Goal: Task Accomplishment & Management: Complete application form

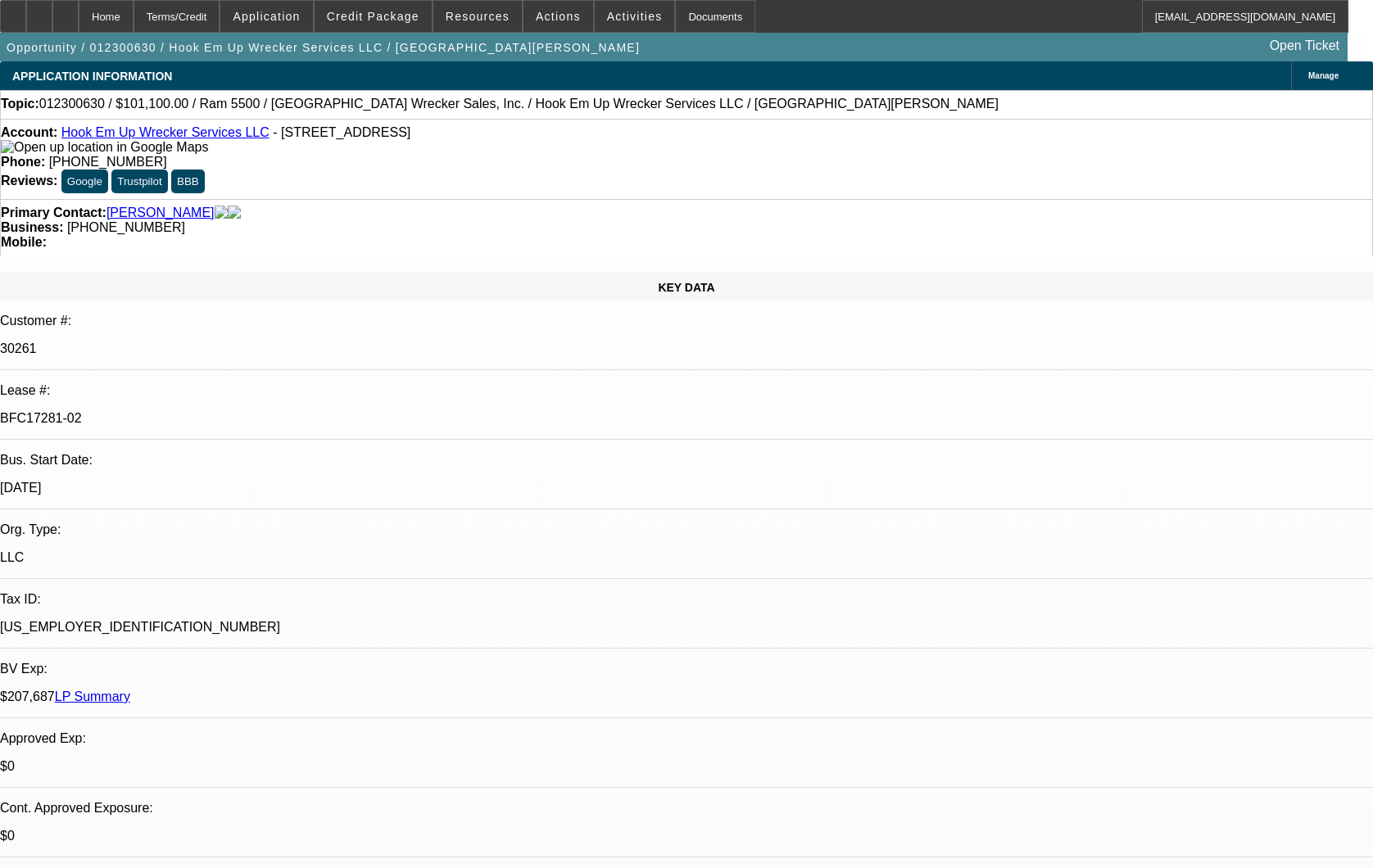
select select "0"
select select "2"
select select "0.1"
select select "4"
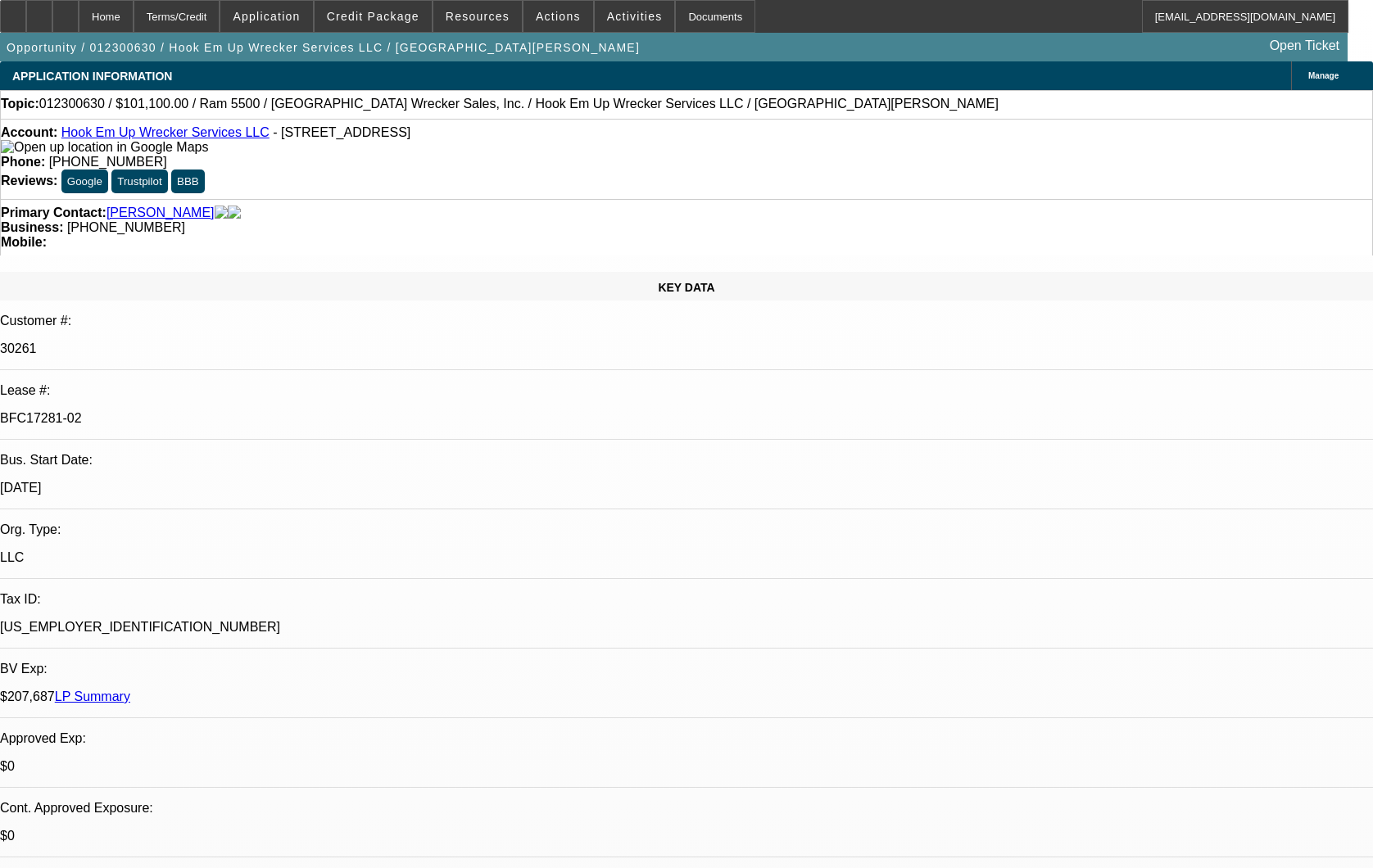
select select "0"
select select "2"
select select "0.1"
select select "4"
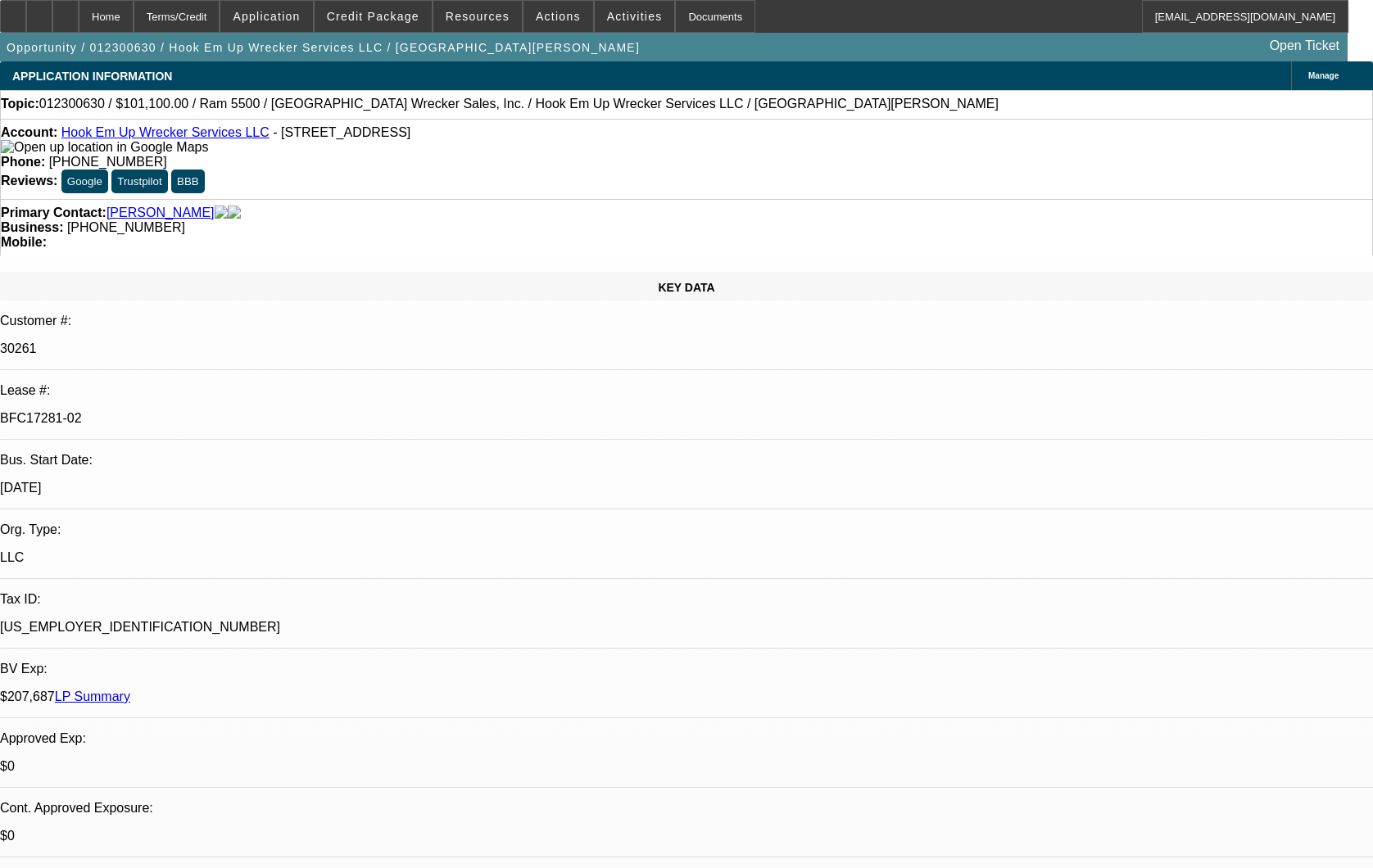
select select "0"
select select "2"
select select "0.1"
select select "4"
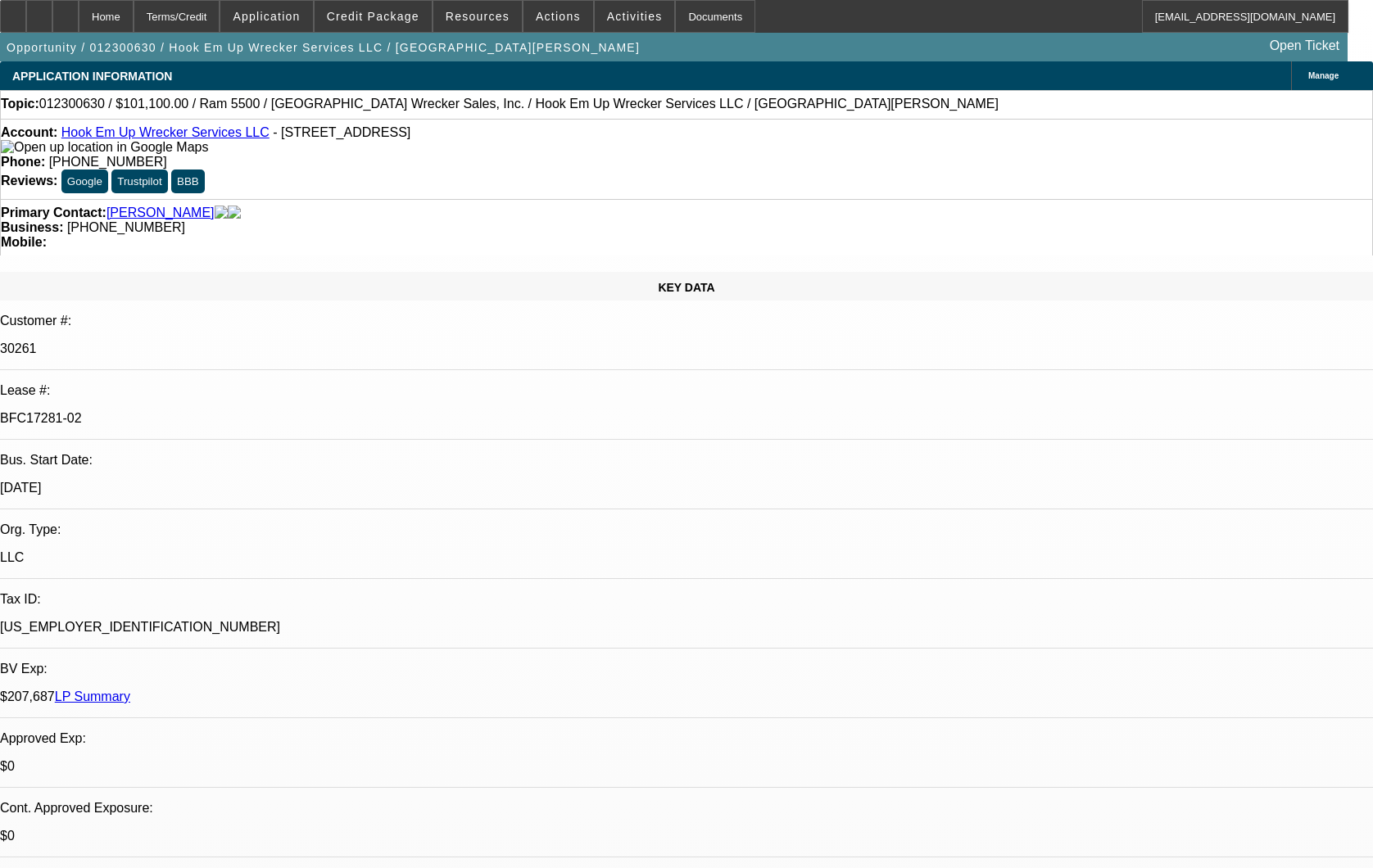
select select "0"
select select "2"
select select "0.1"
select select "4"
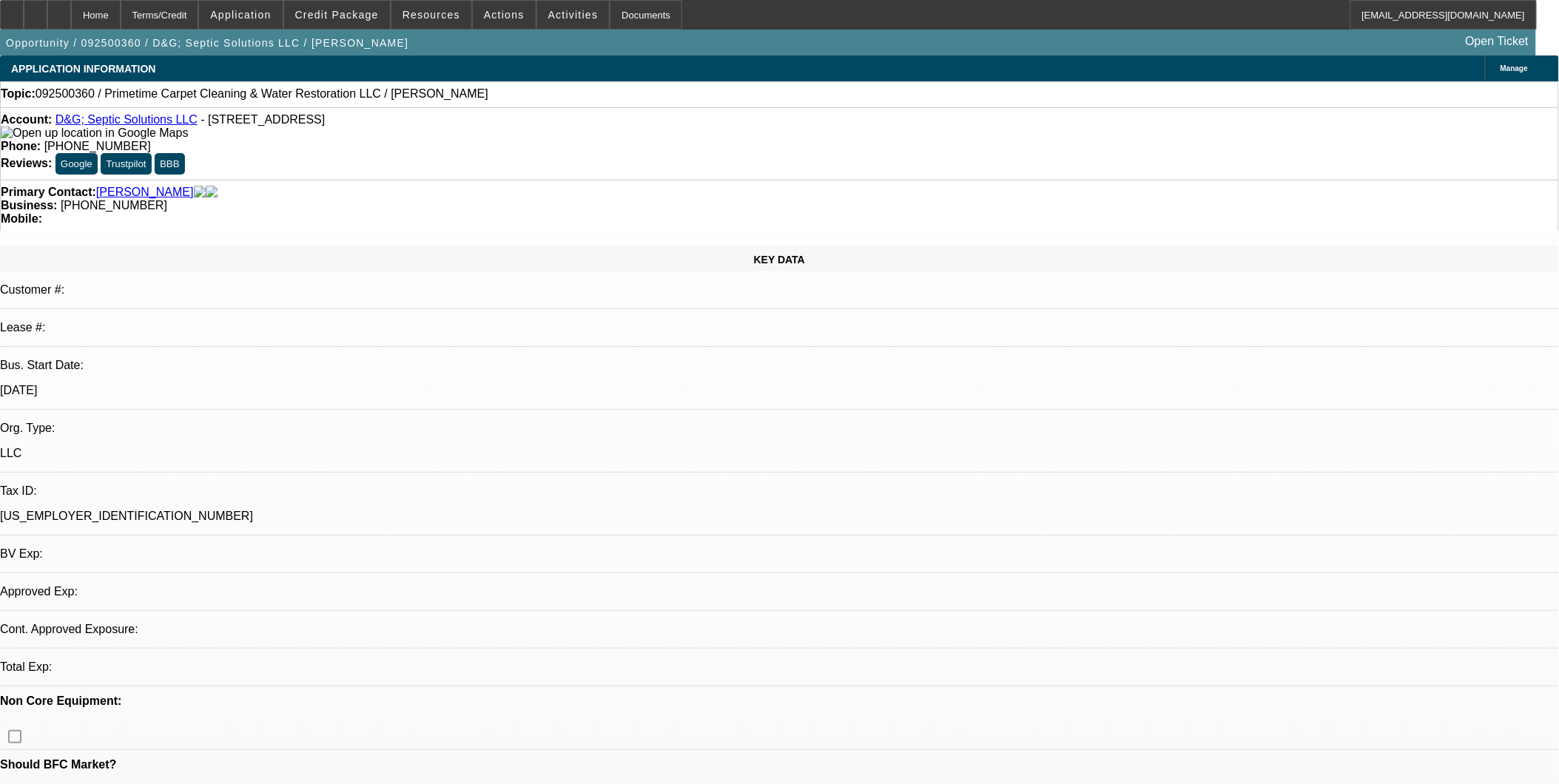
select select "0"
select select "2"
select select "0.1"
select select "1"
select select "2"
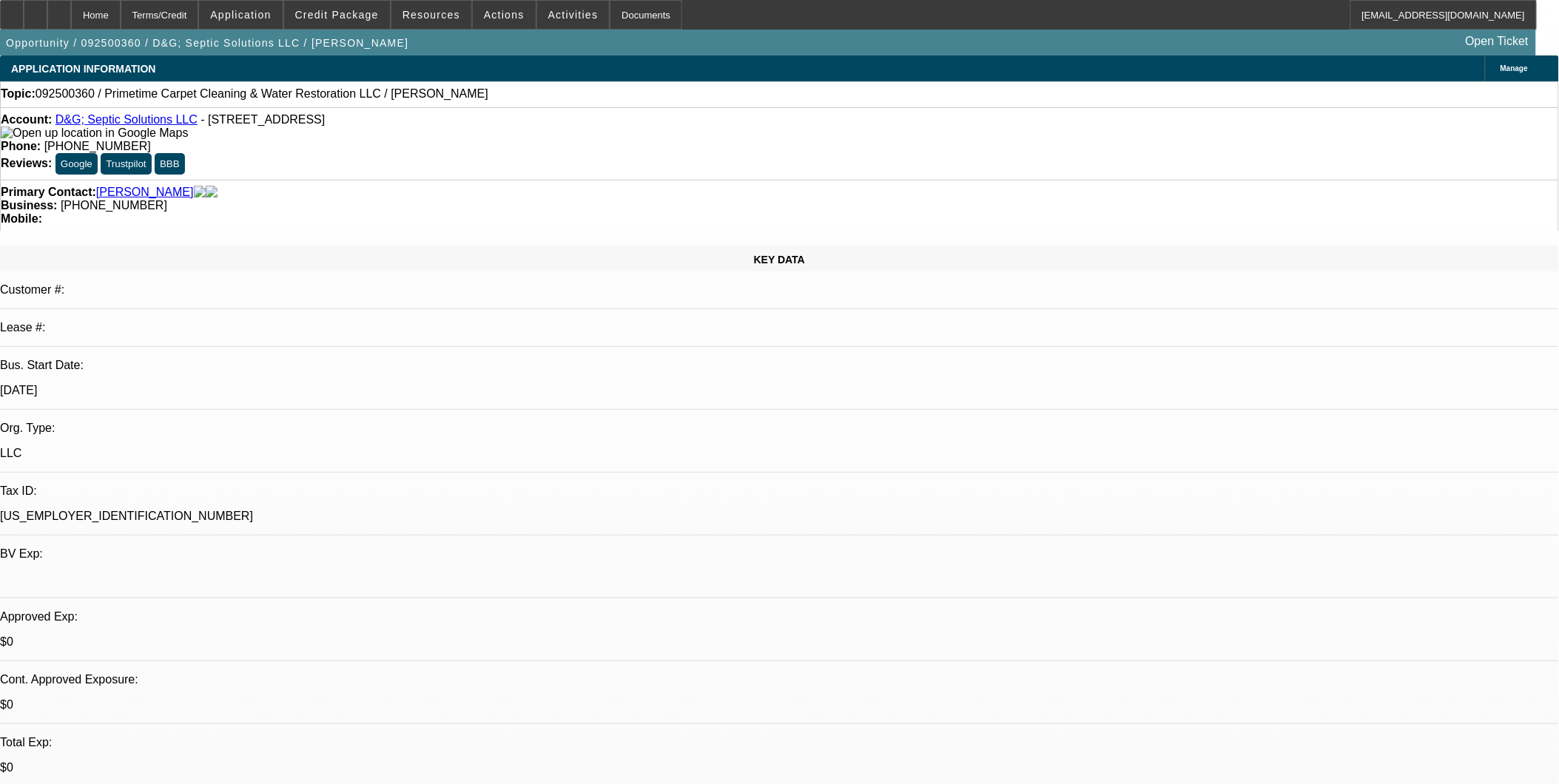
select select "4"
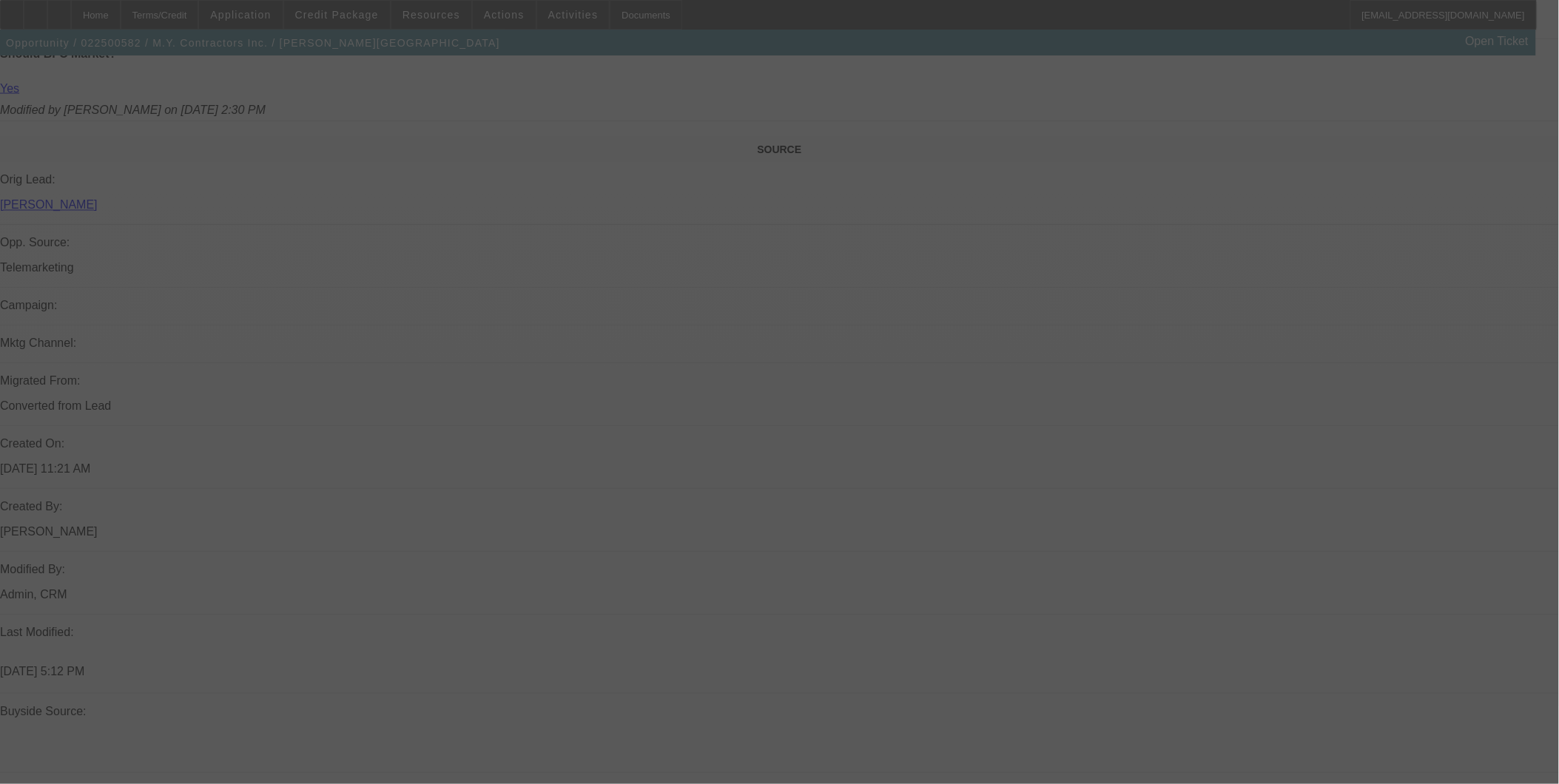
scroll to position [1149, 0]
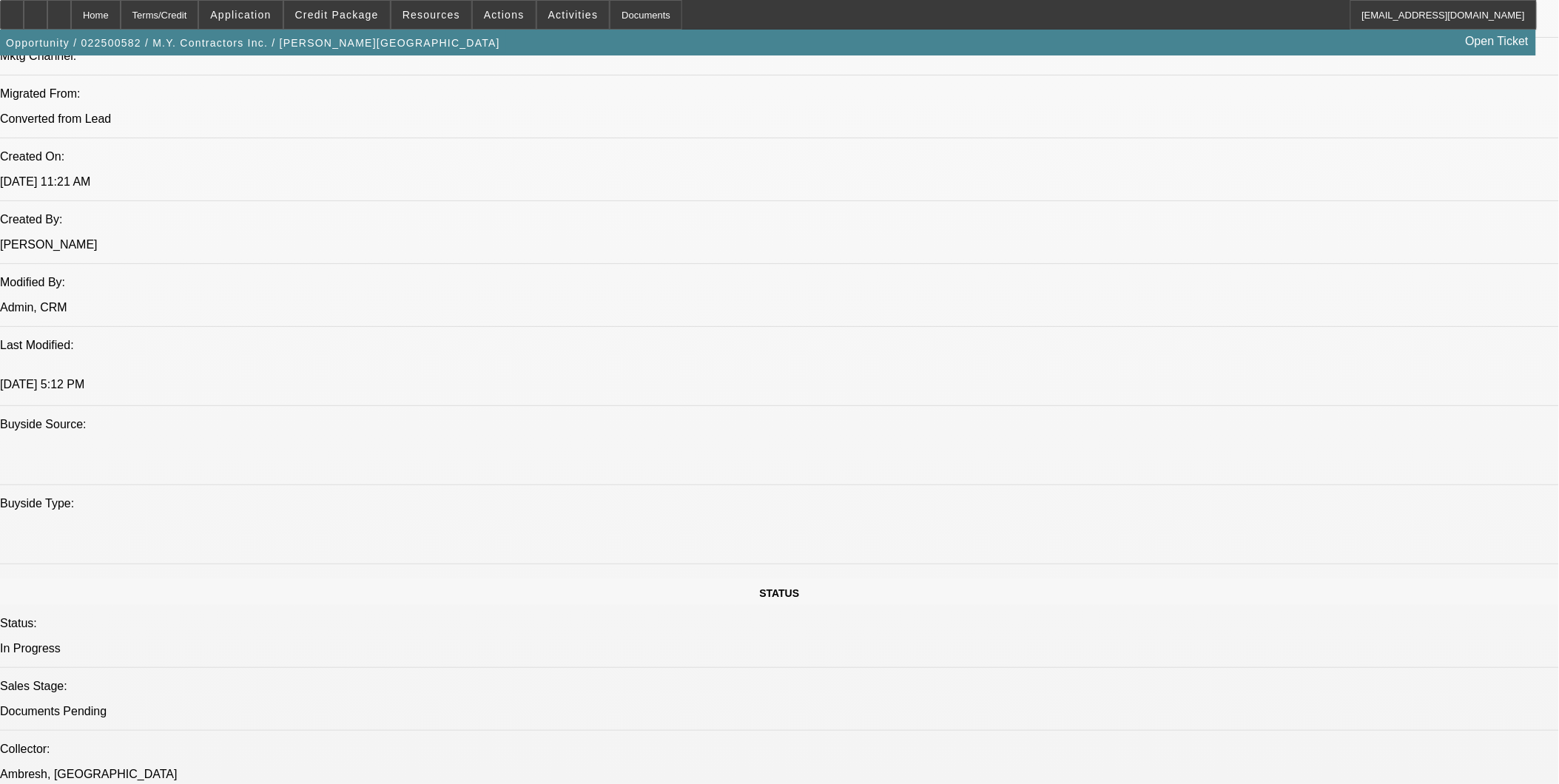
select select "0"
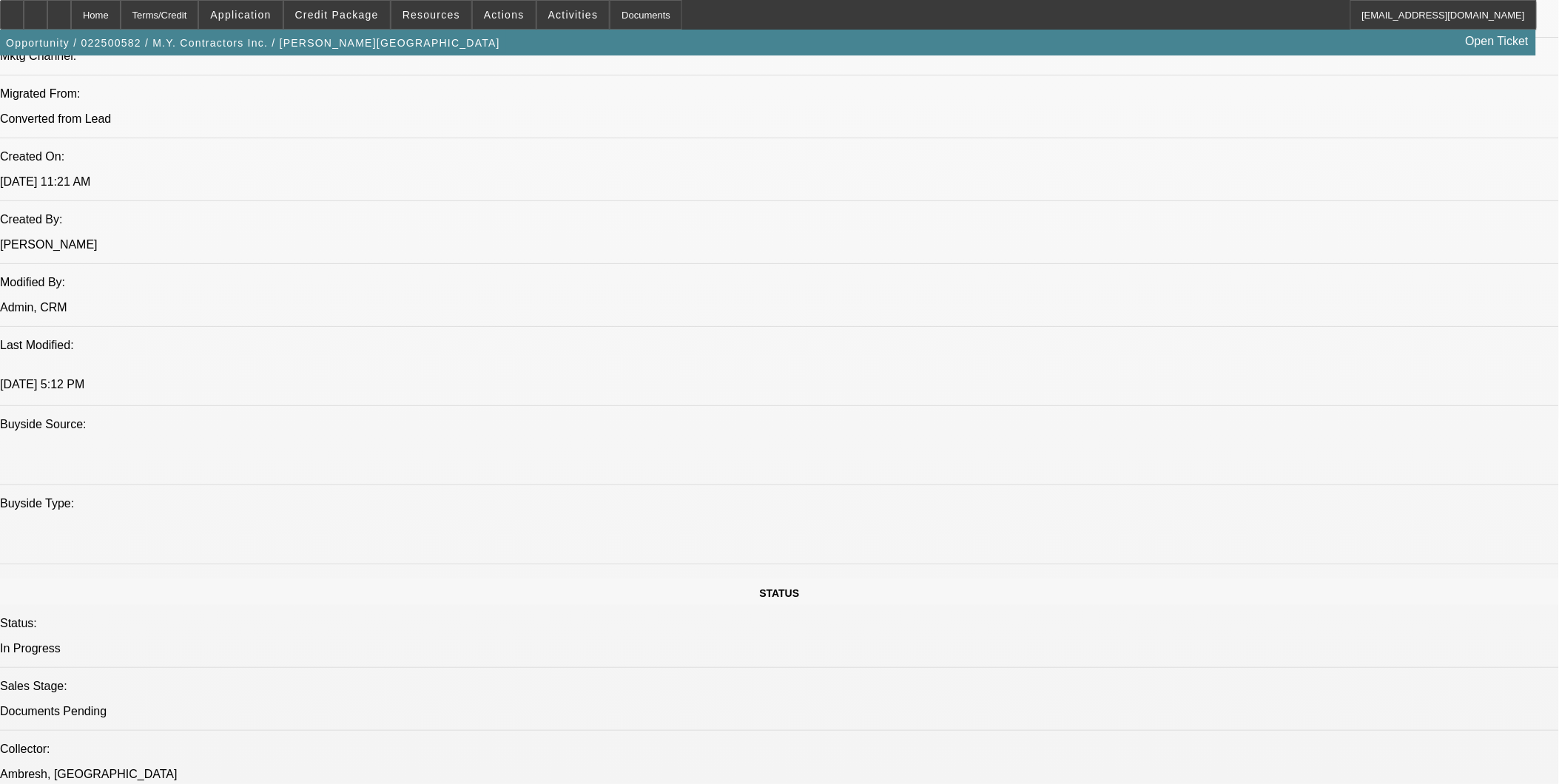
select select "0"
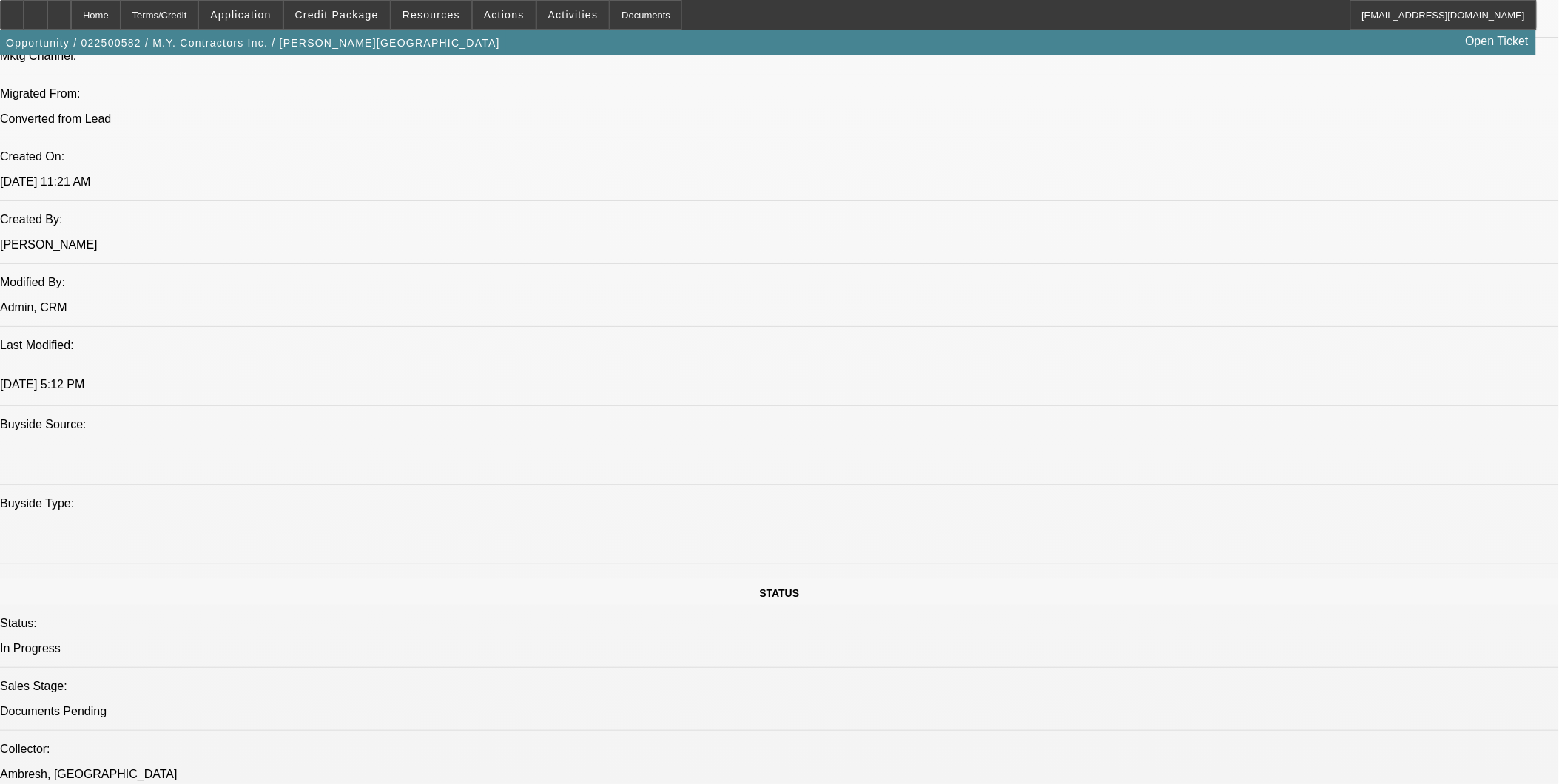
select select "0"
select select "1"
select select "6"
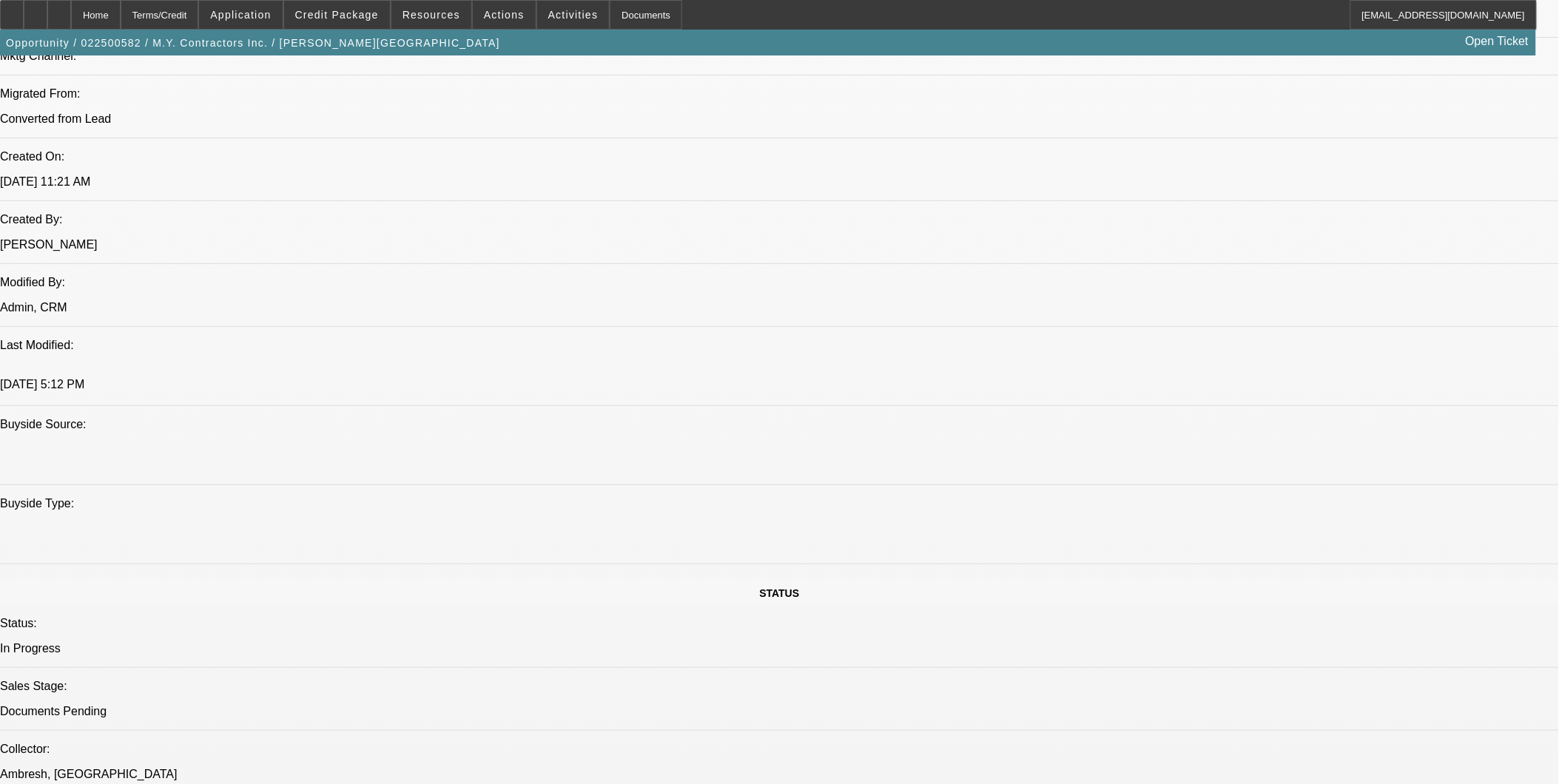
select select "1"
select select "6"
select select "1"
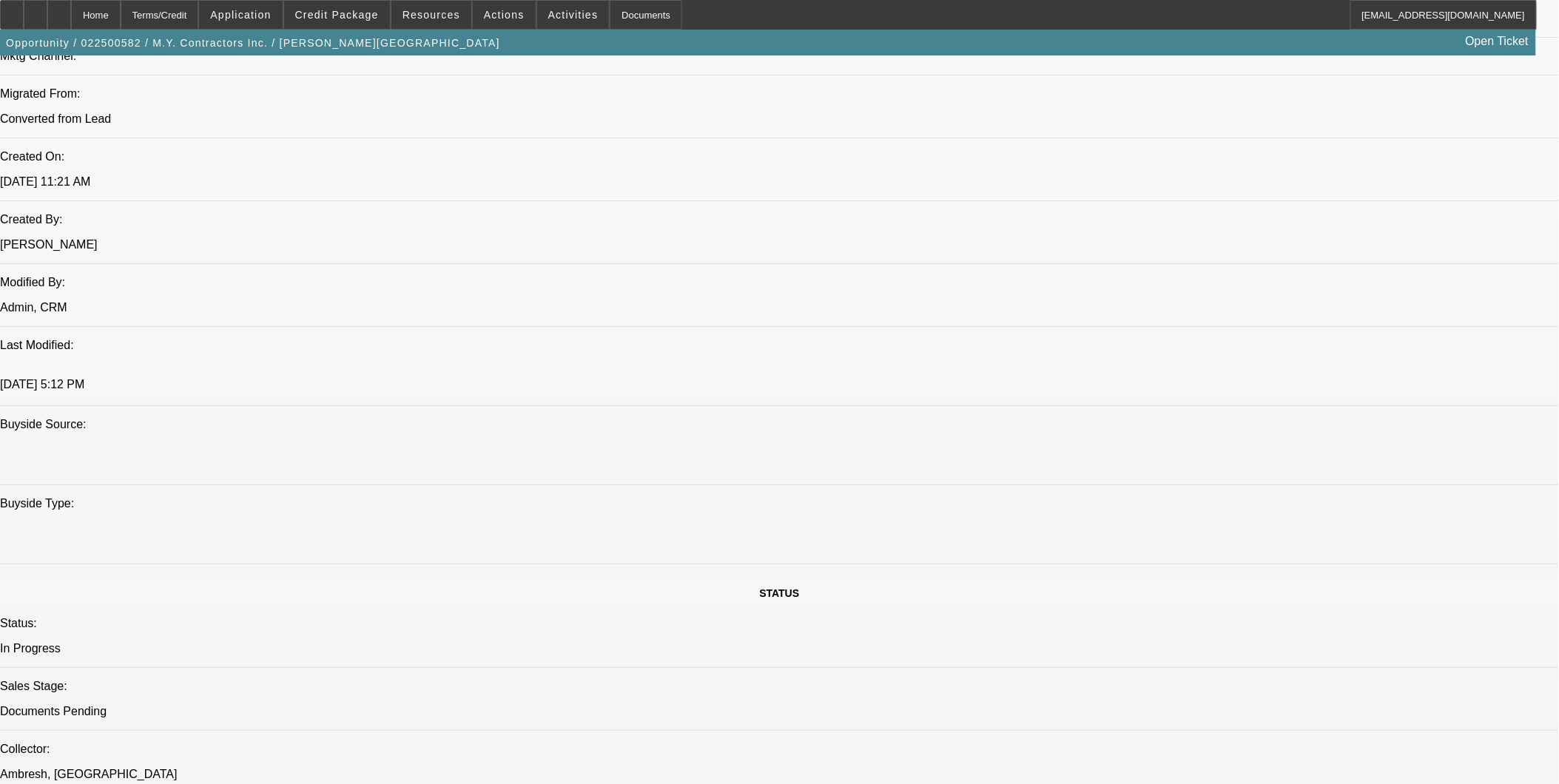
select select "6"
select select "1"
select select "6"
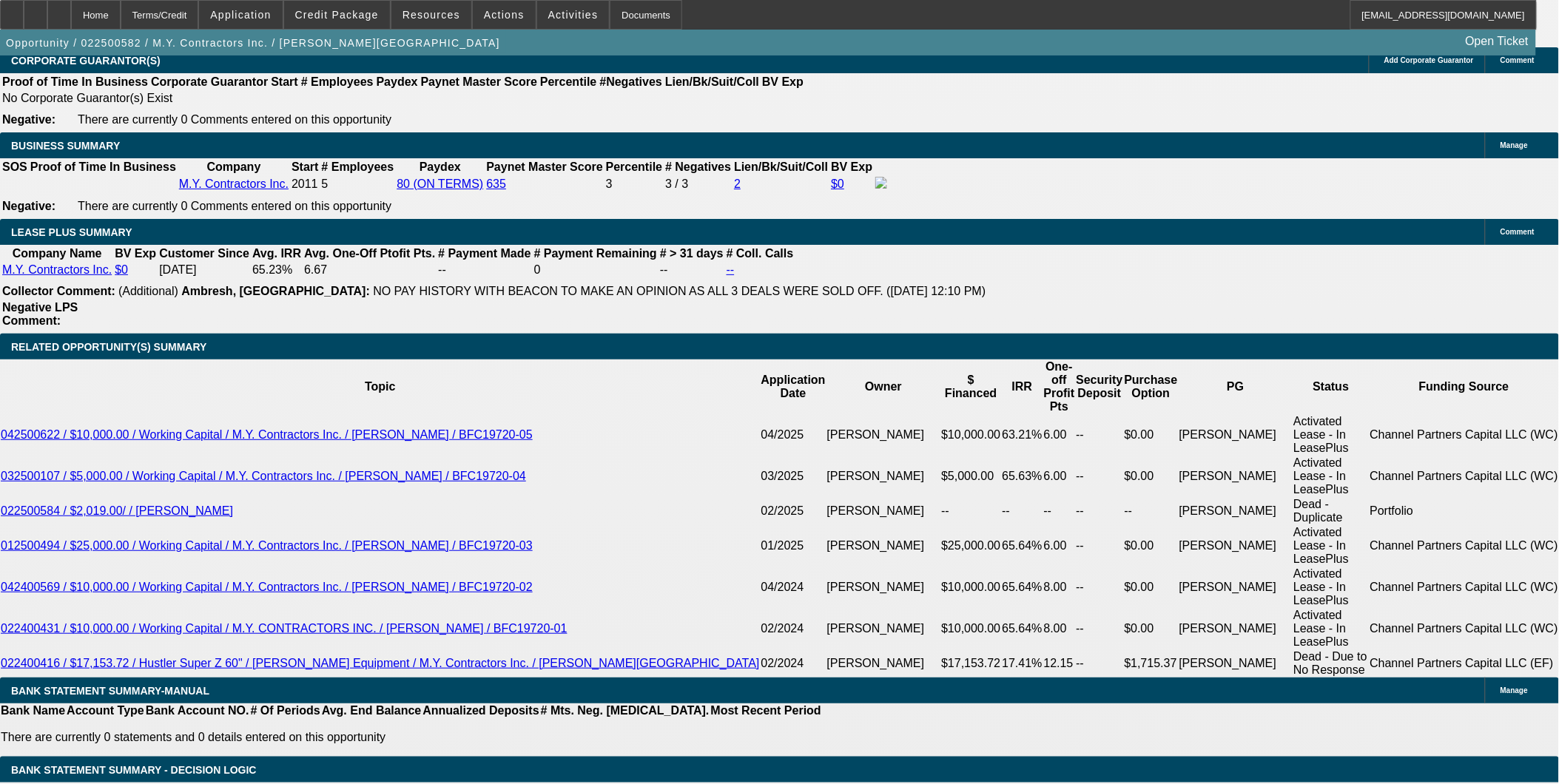
scroll to position [2466, 0]
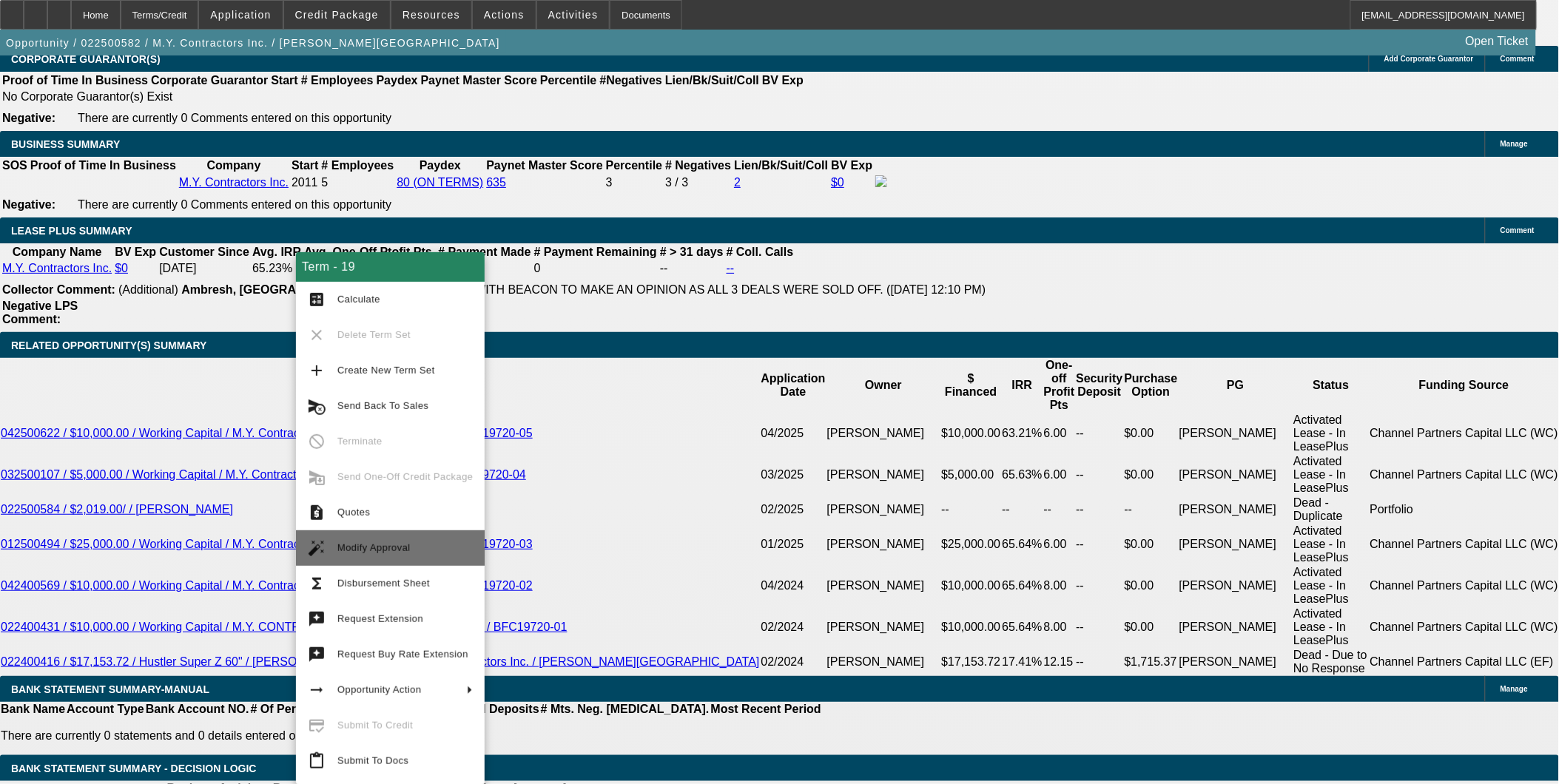
click at [412, 548] on span "Modify Approval" at bounding box center [405, 548] width 135 height 17
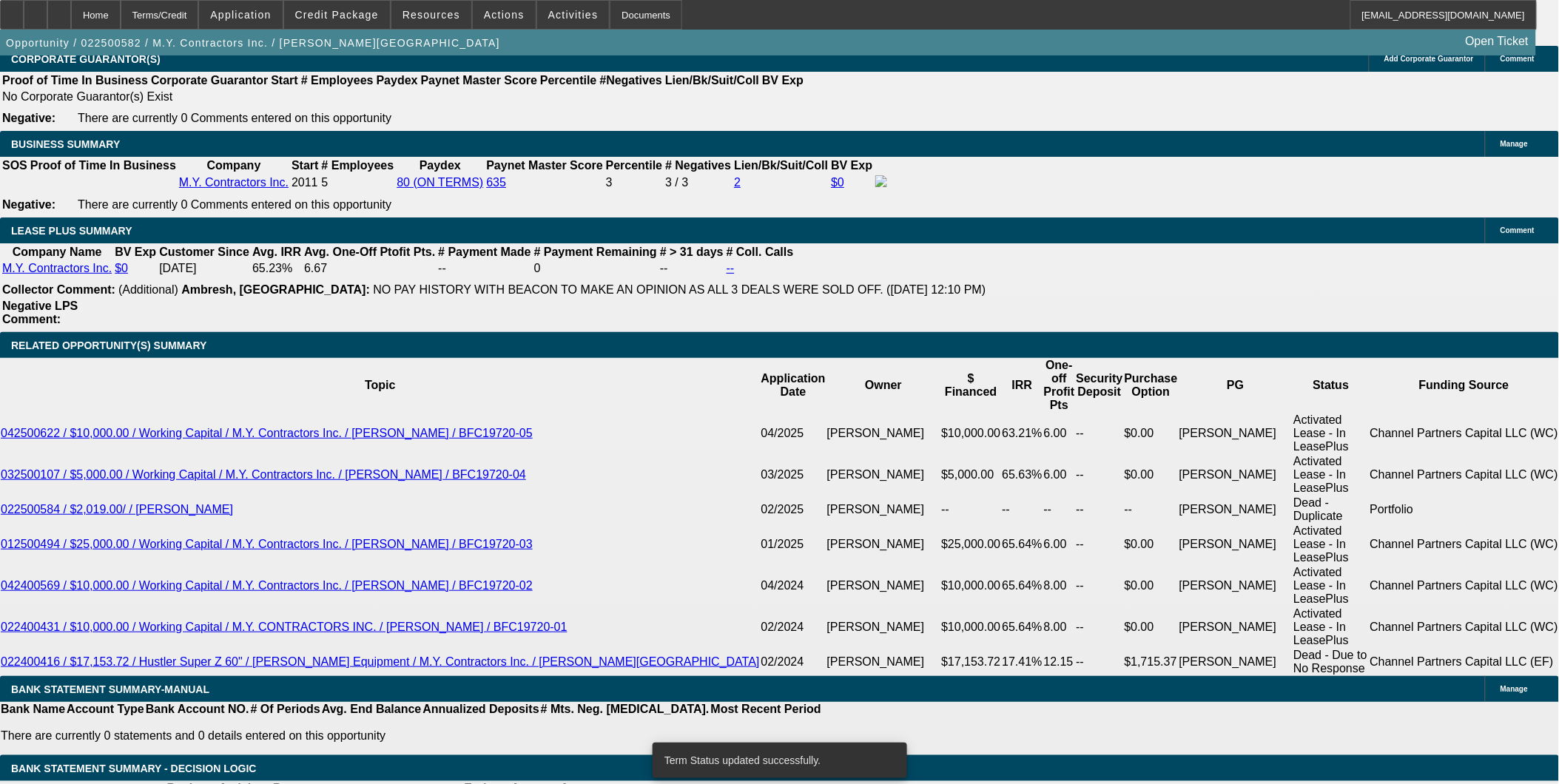
select select "0"
select select "6"
select select "0"
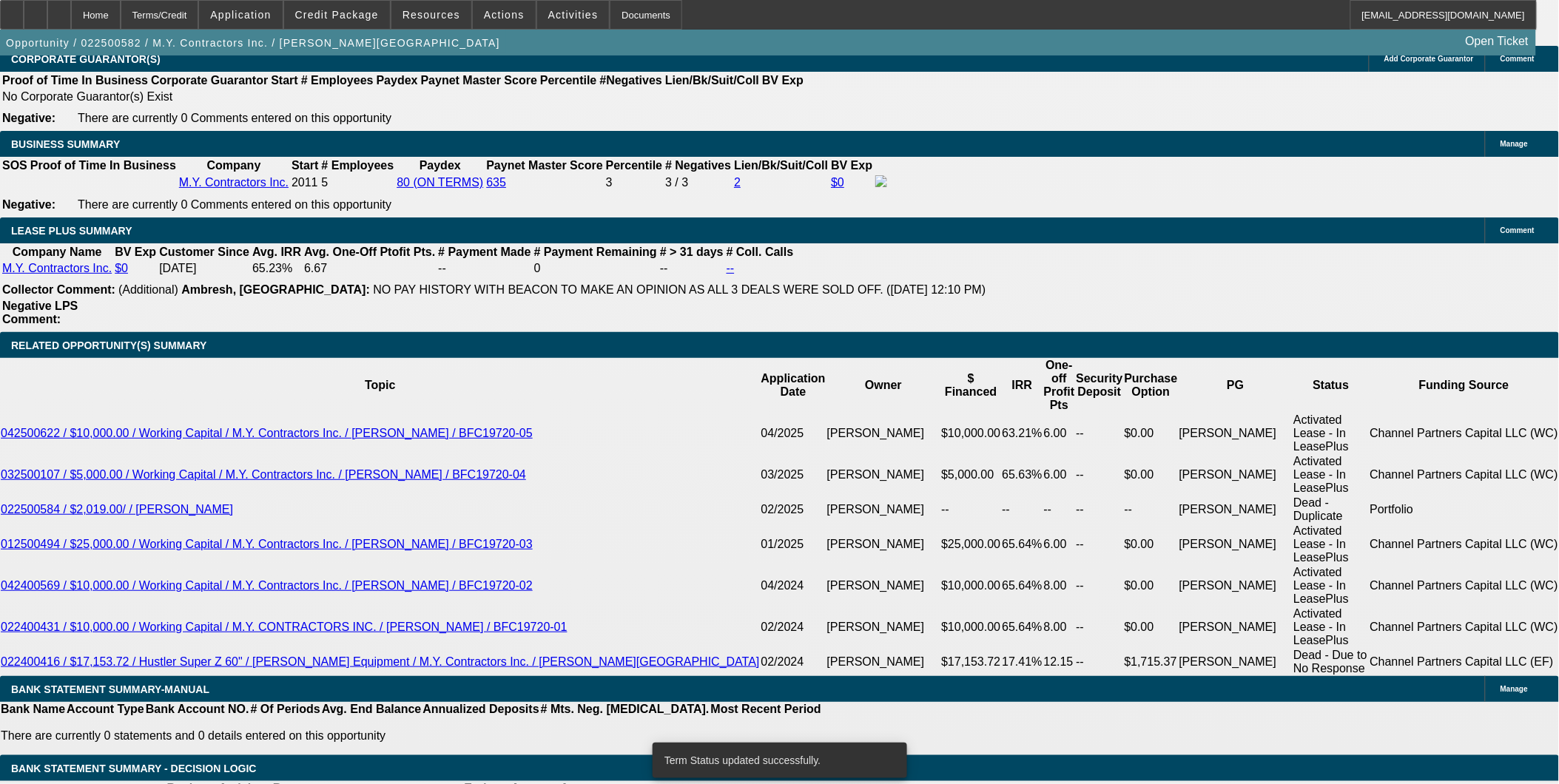
select select "0"
select select "6"
select select "0"
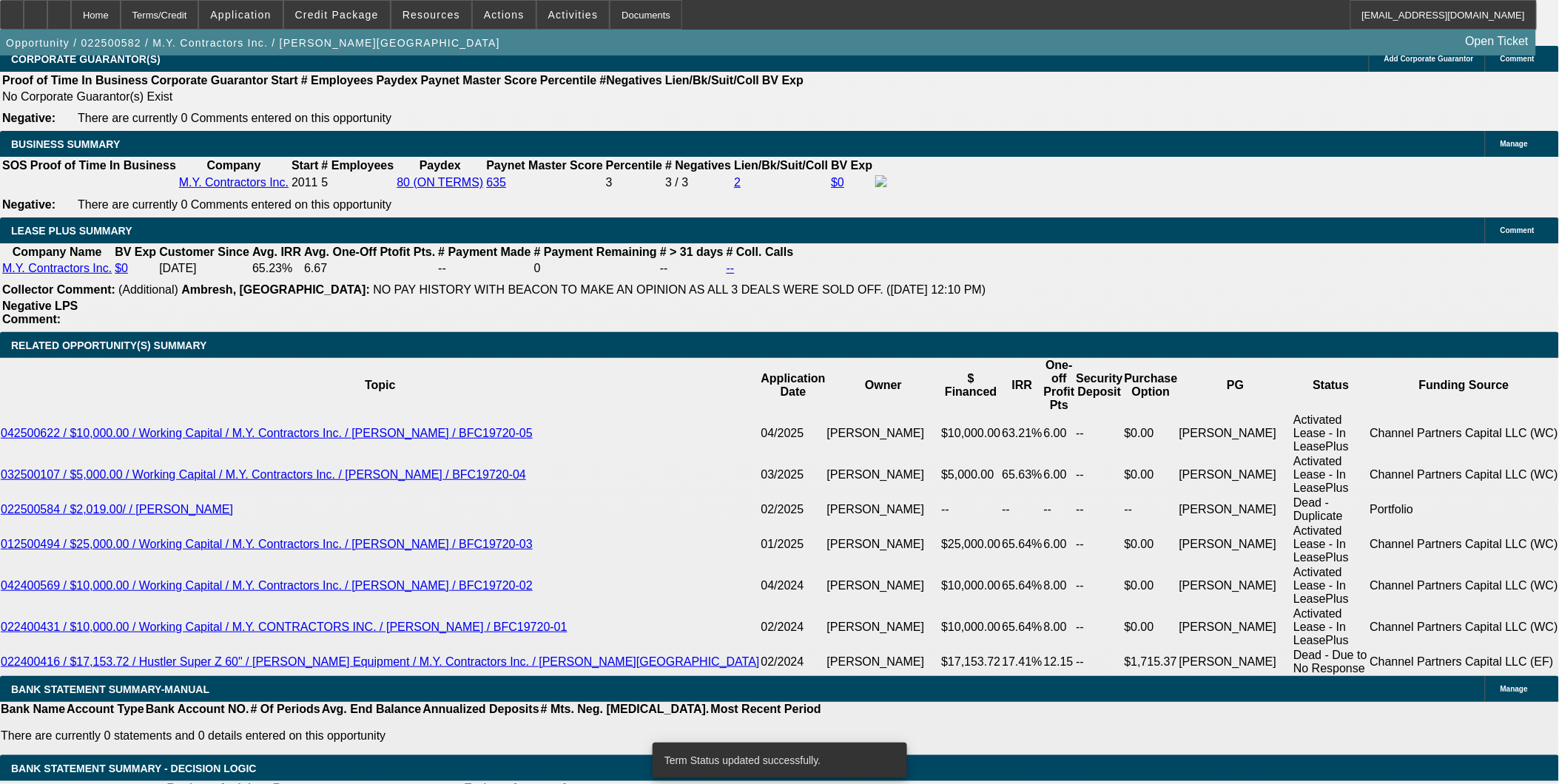
select select "0"
select select "6"
select select "0"
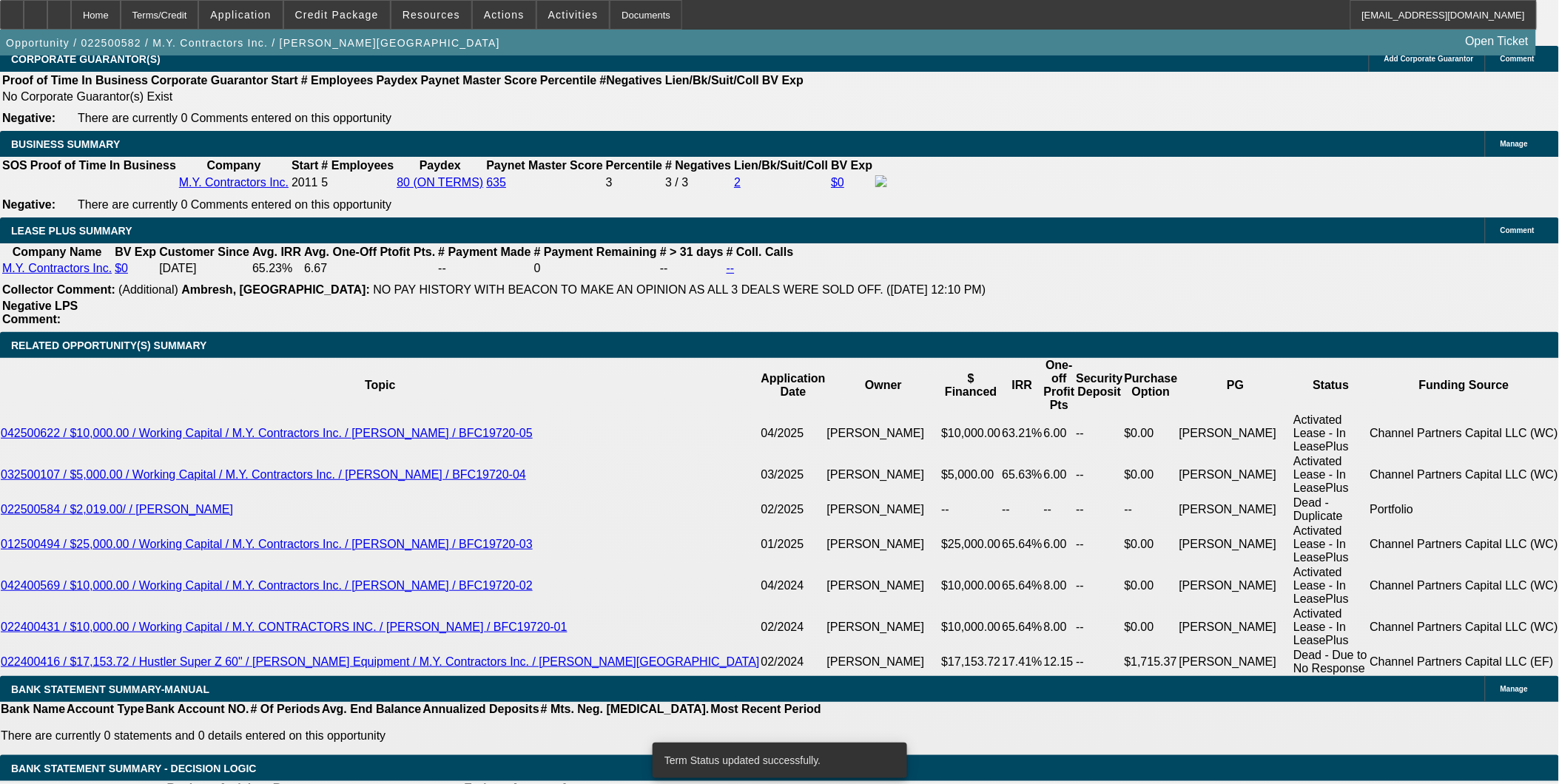
select select "6"
type input "UNKNOWN"
type input "$0.00"
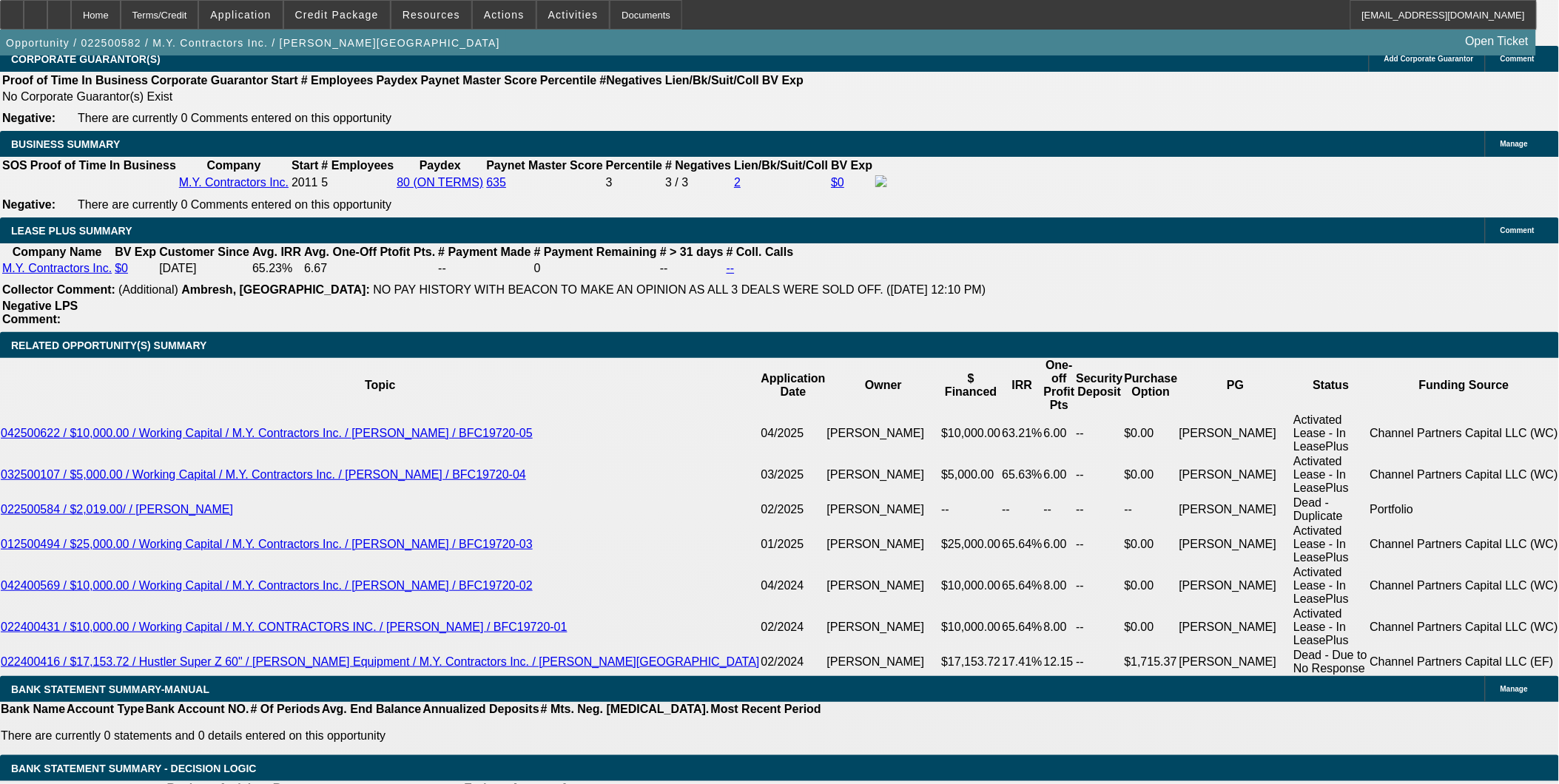
type input "3"
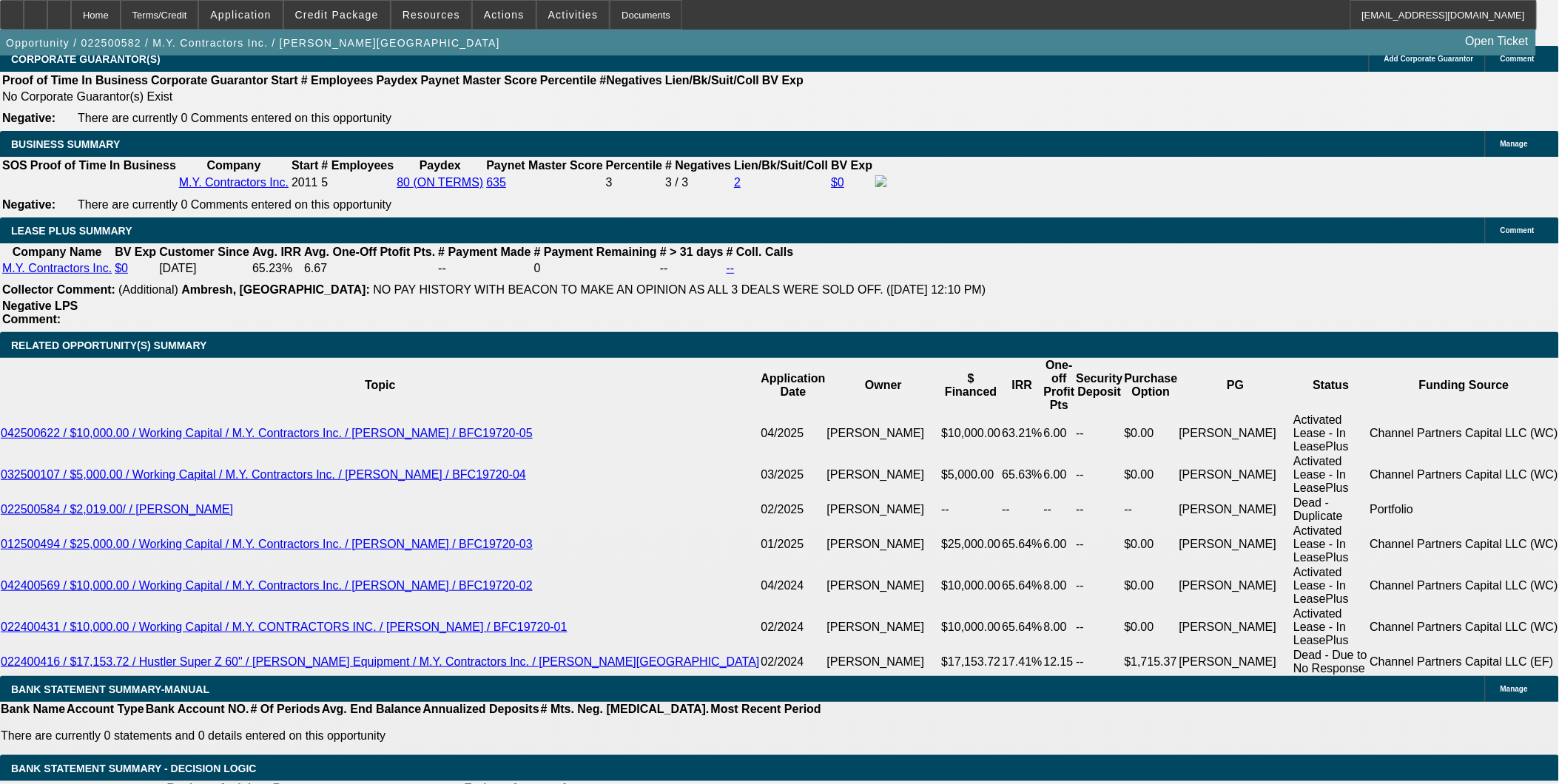
type input "$200.00"
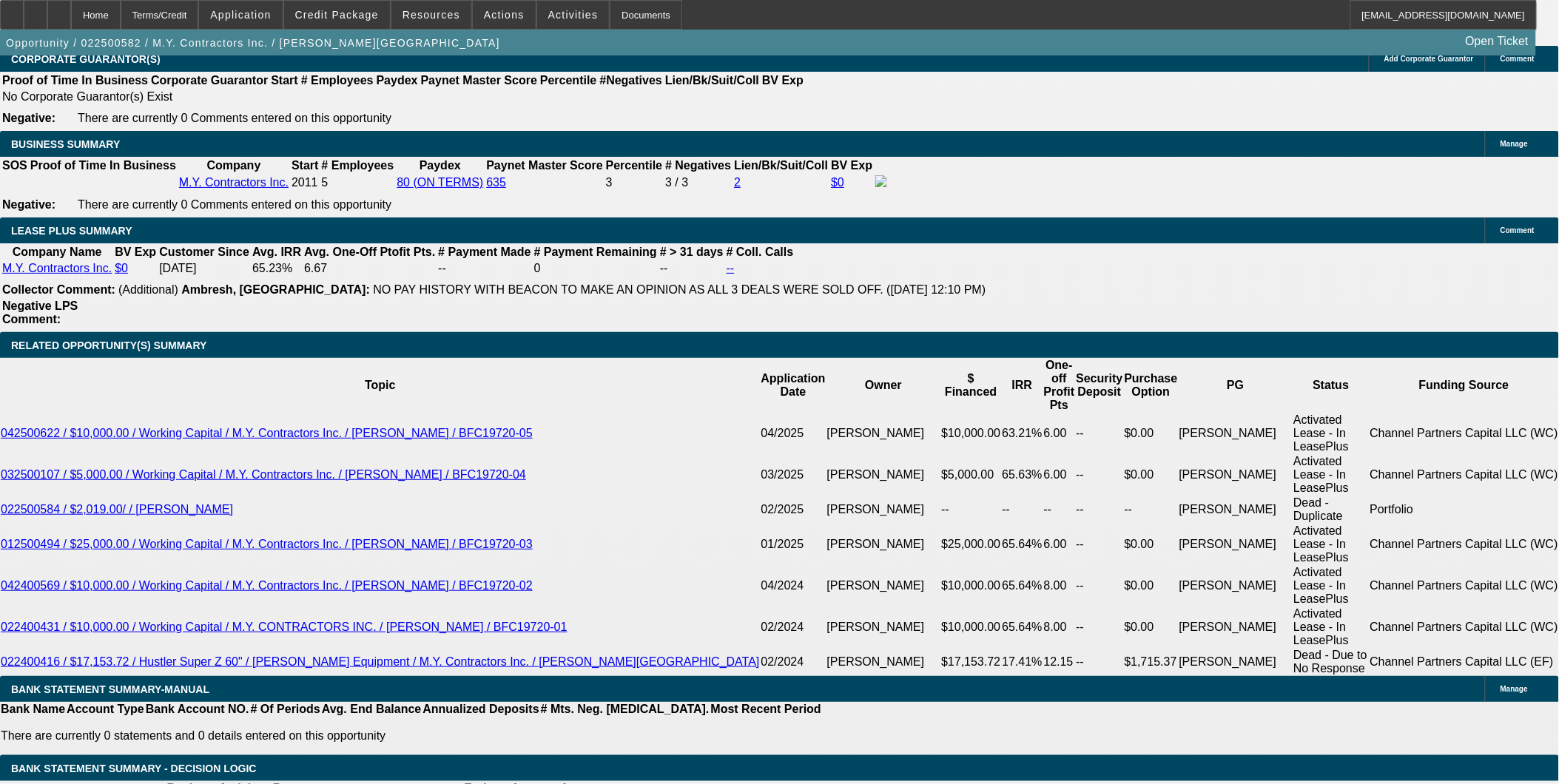
type input "1"
type input "9"
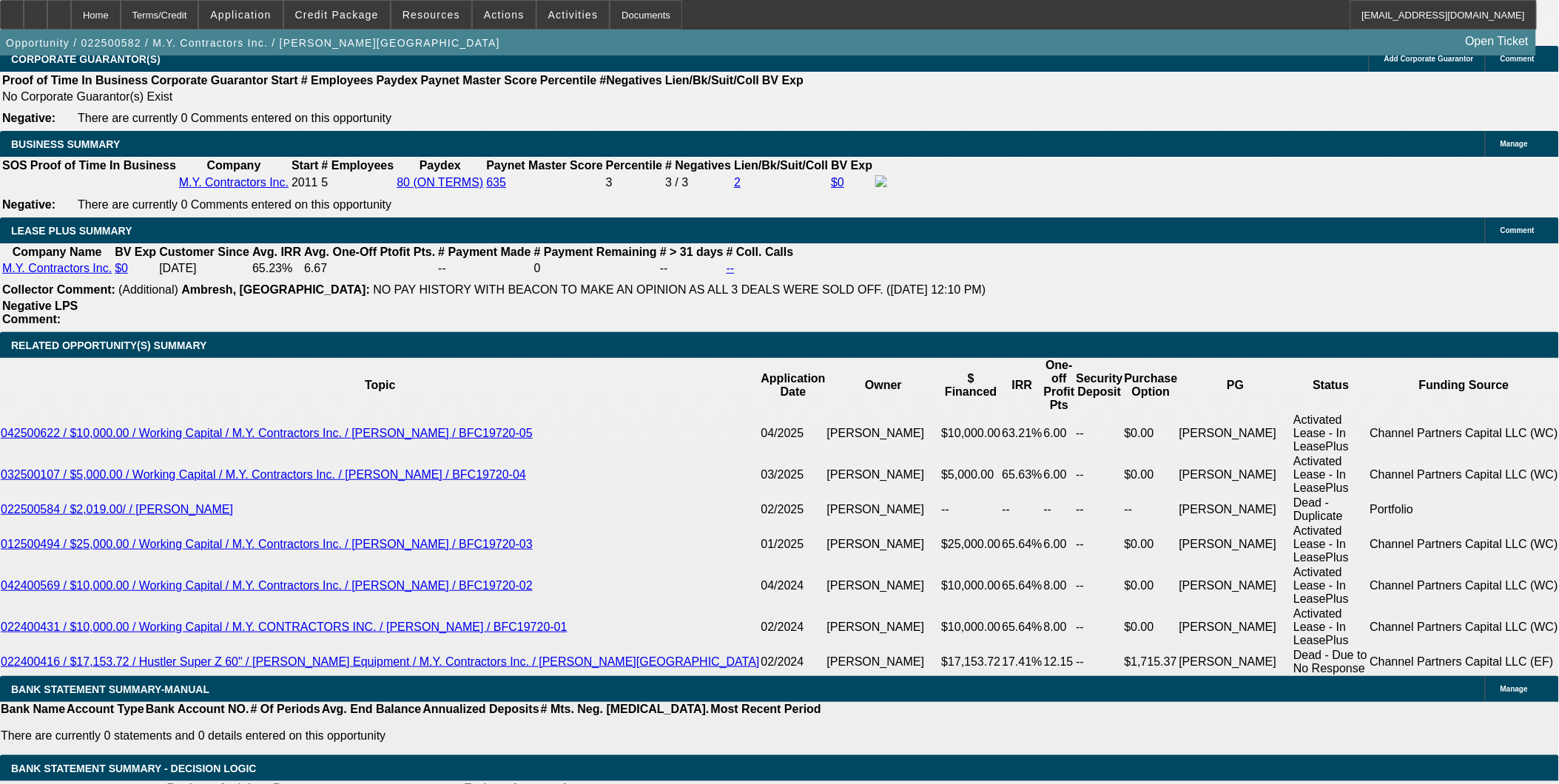
type input "$425.17"
type input "9"
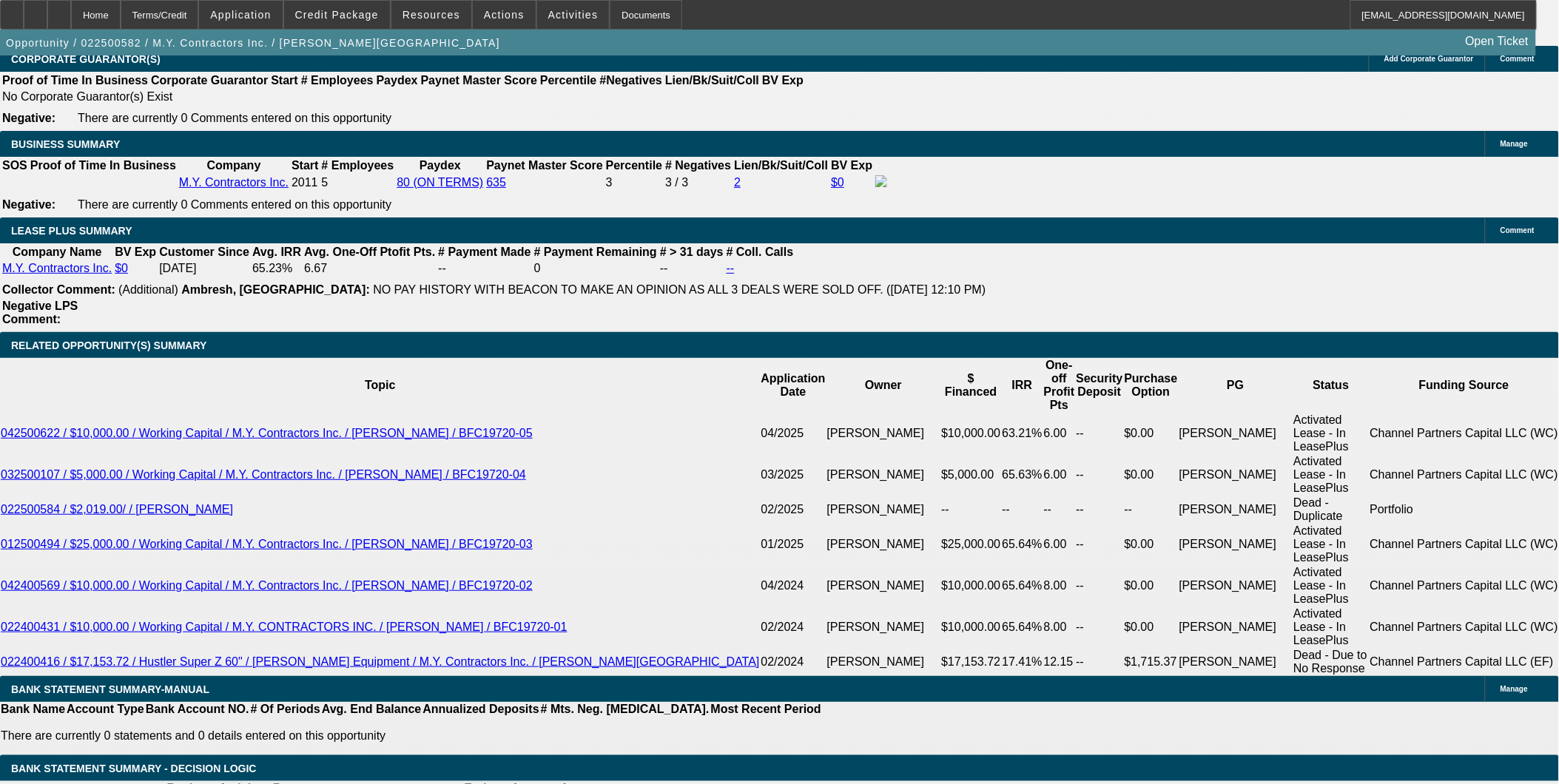
type input "$200.00"
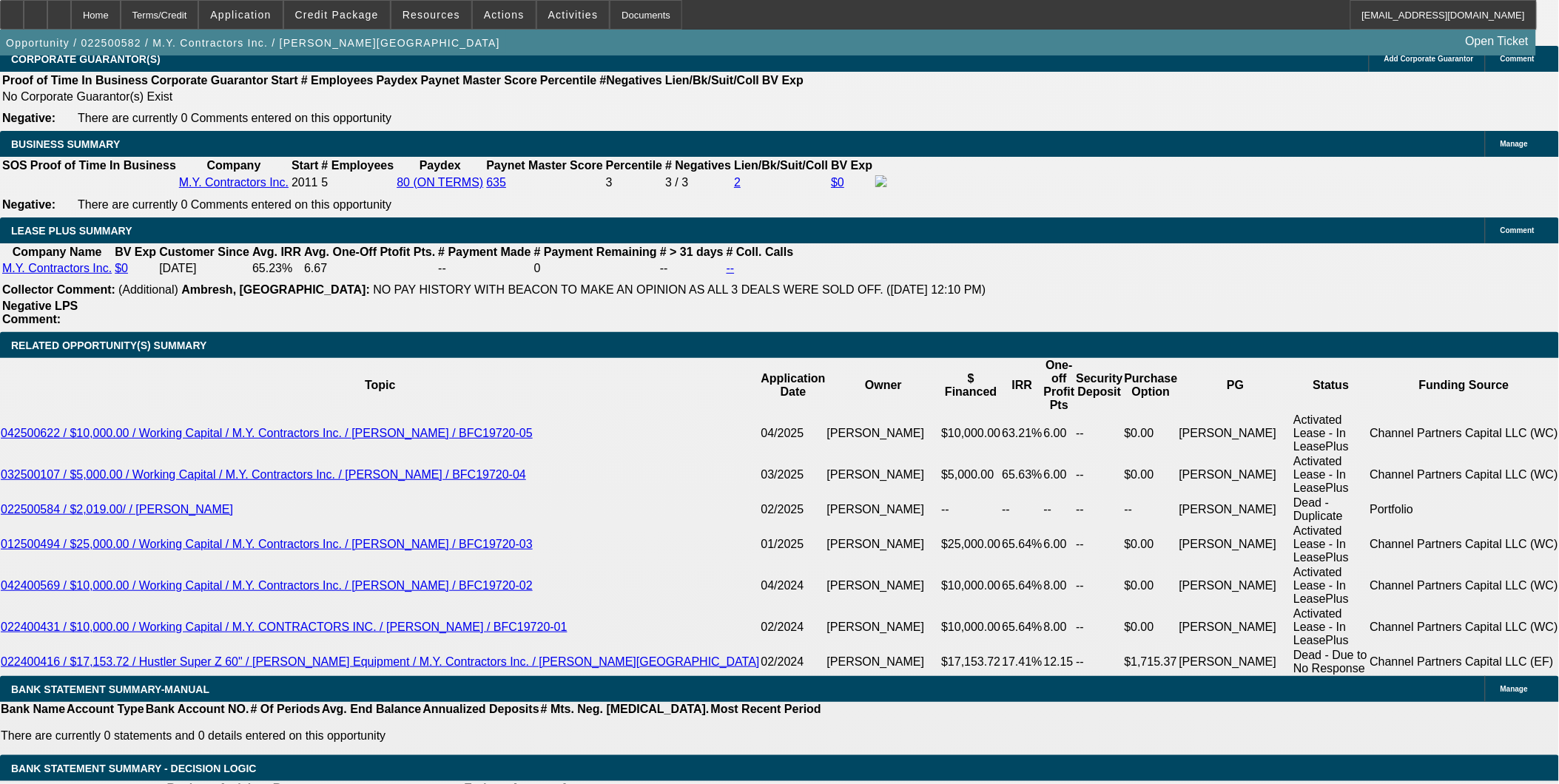
type input "3"
type input "$425.17"
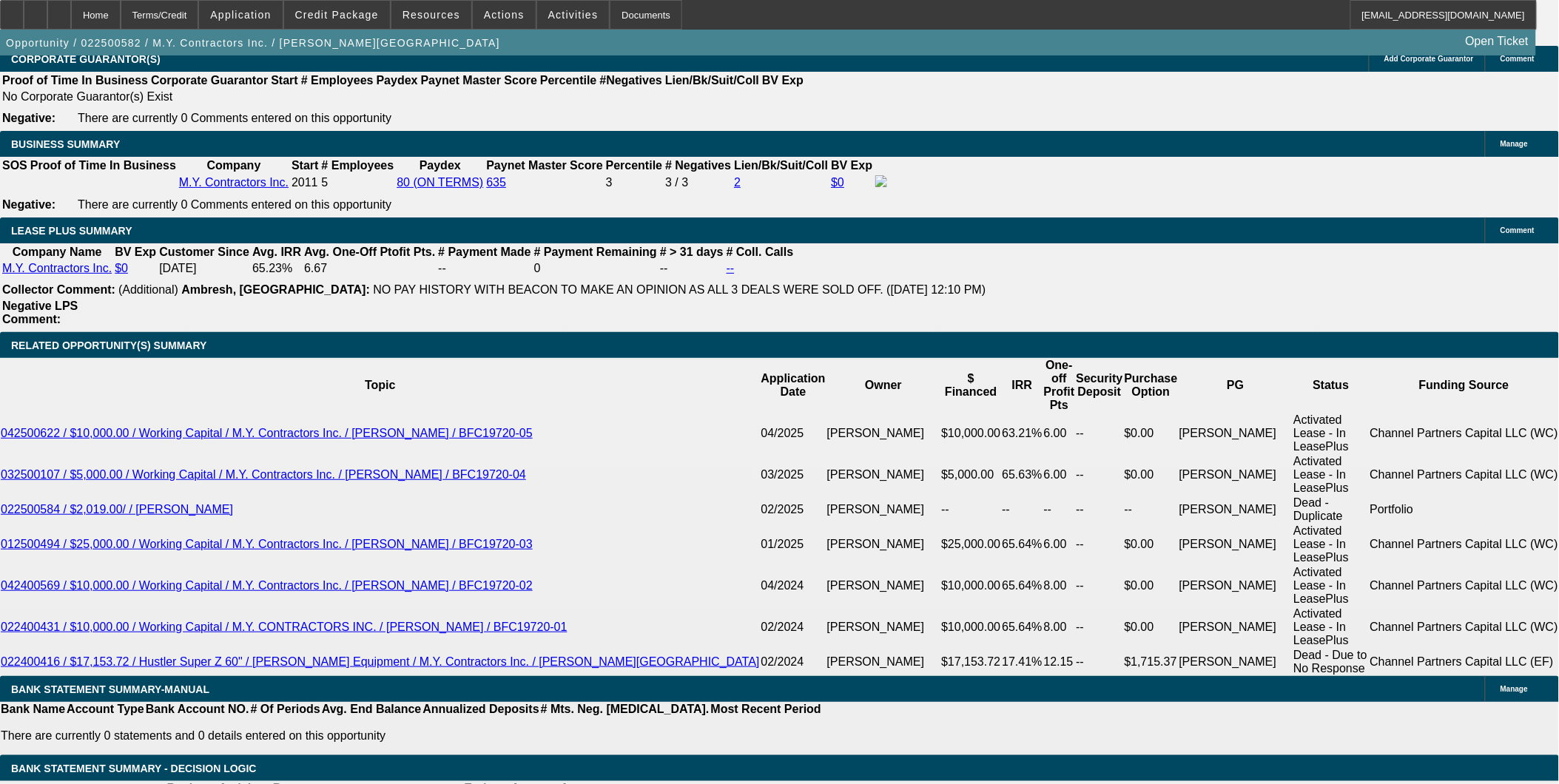
type input "9"
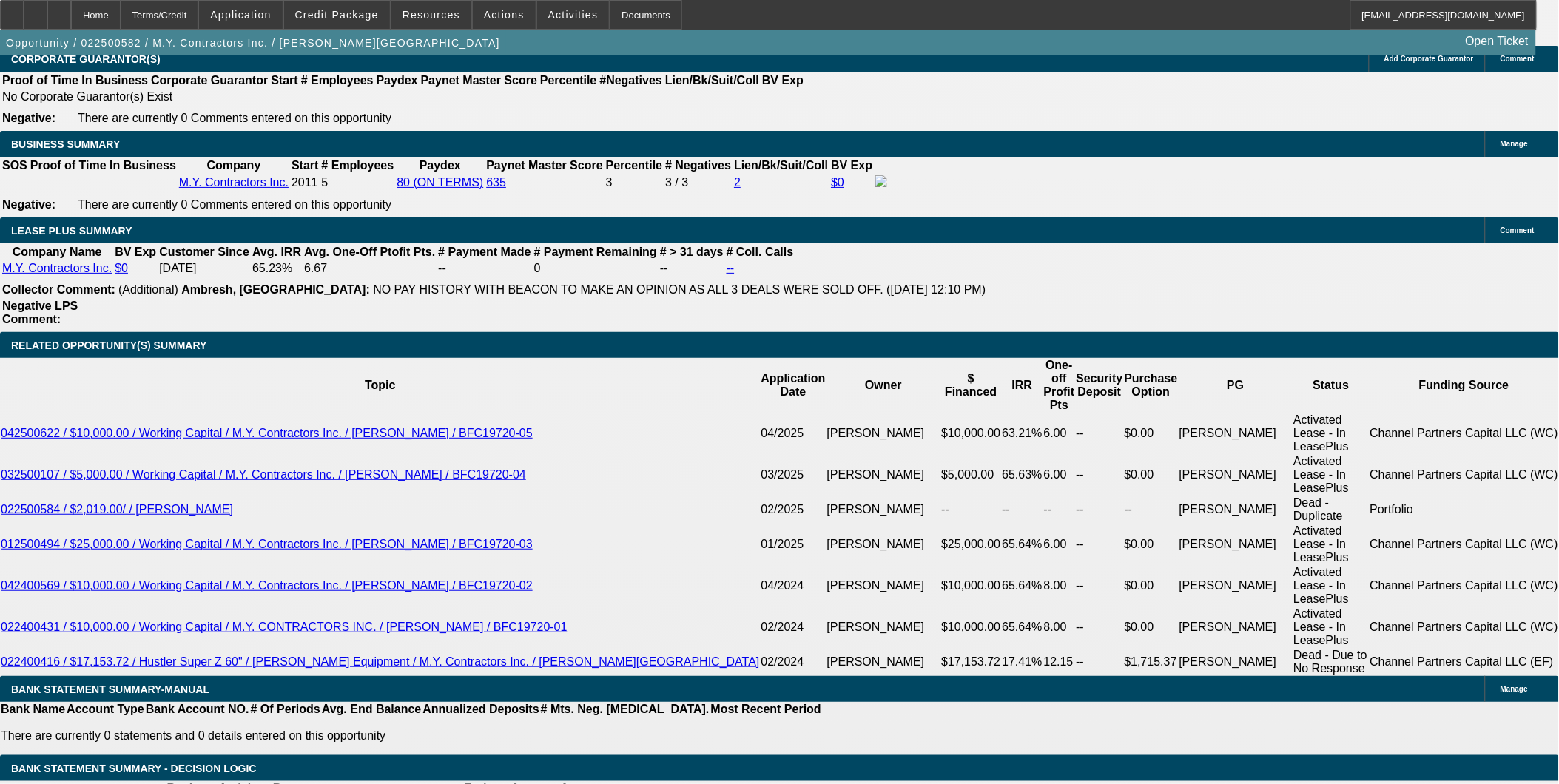
type input "$200.00"
type input "3"
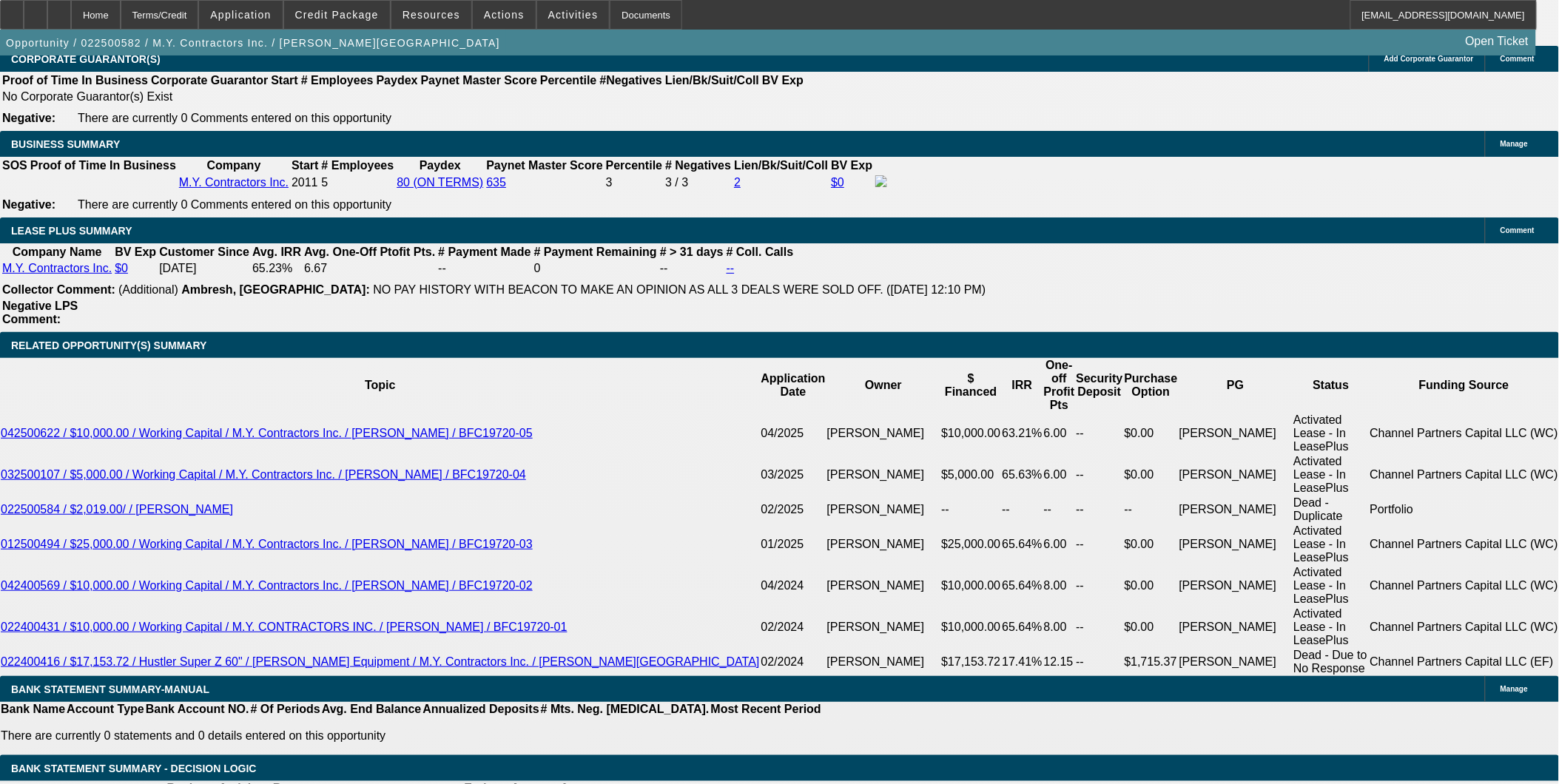
type input "$425.17"
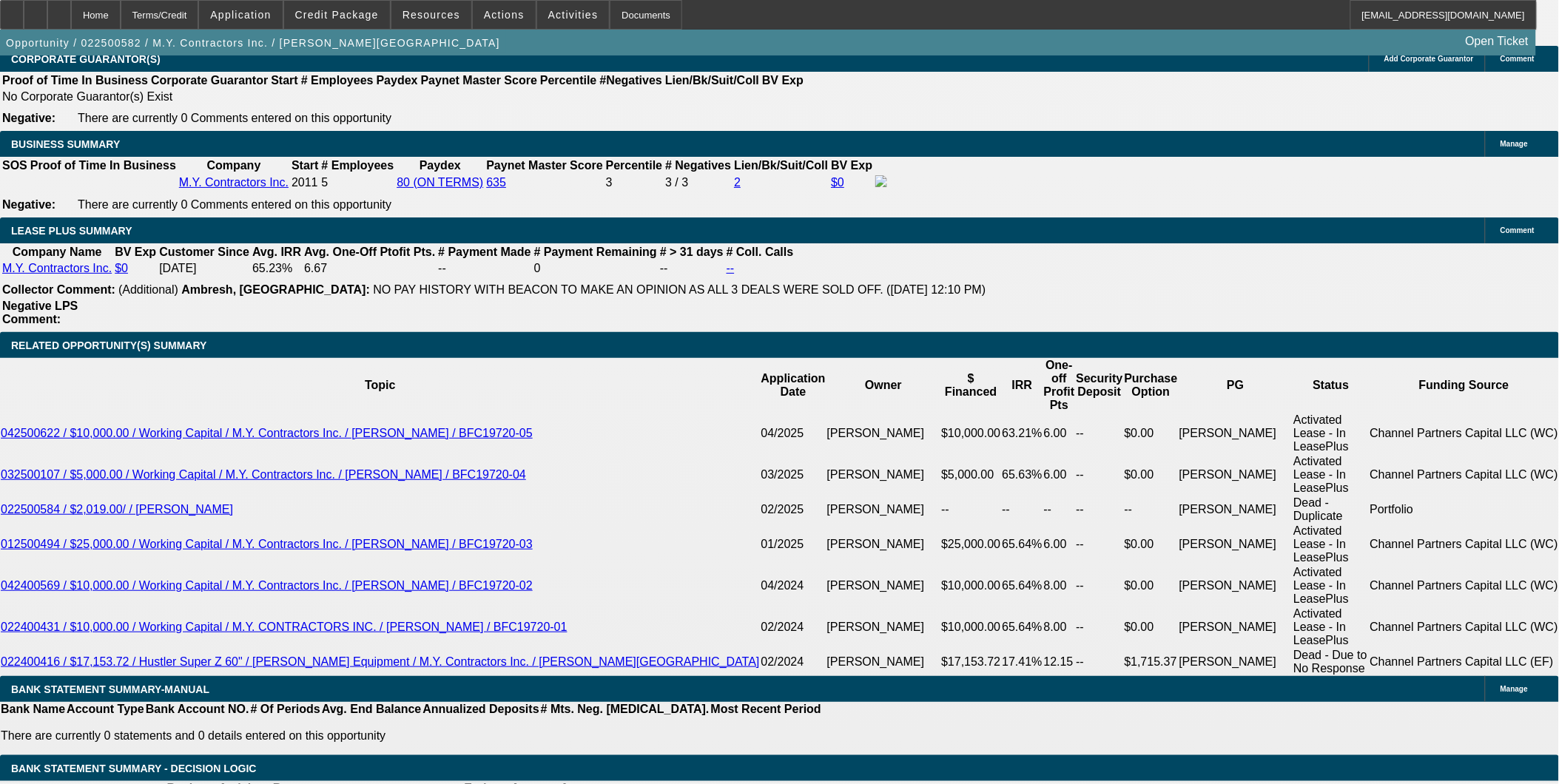
type input "9"
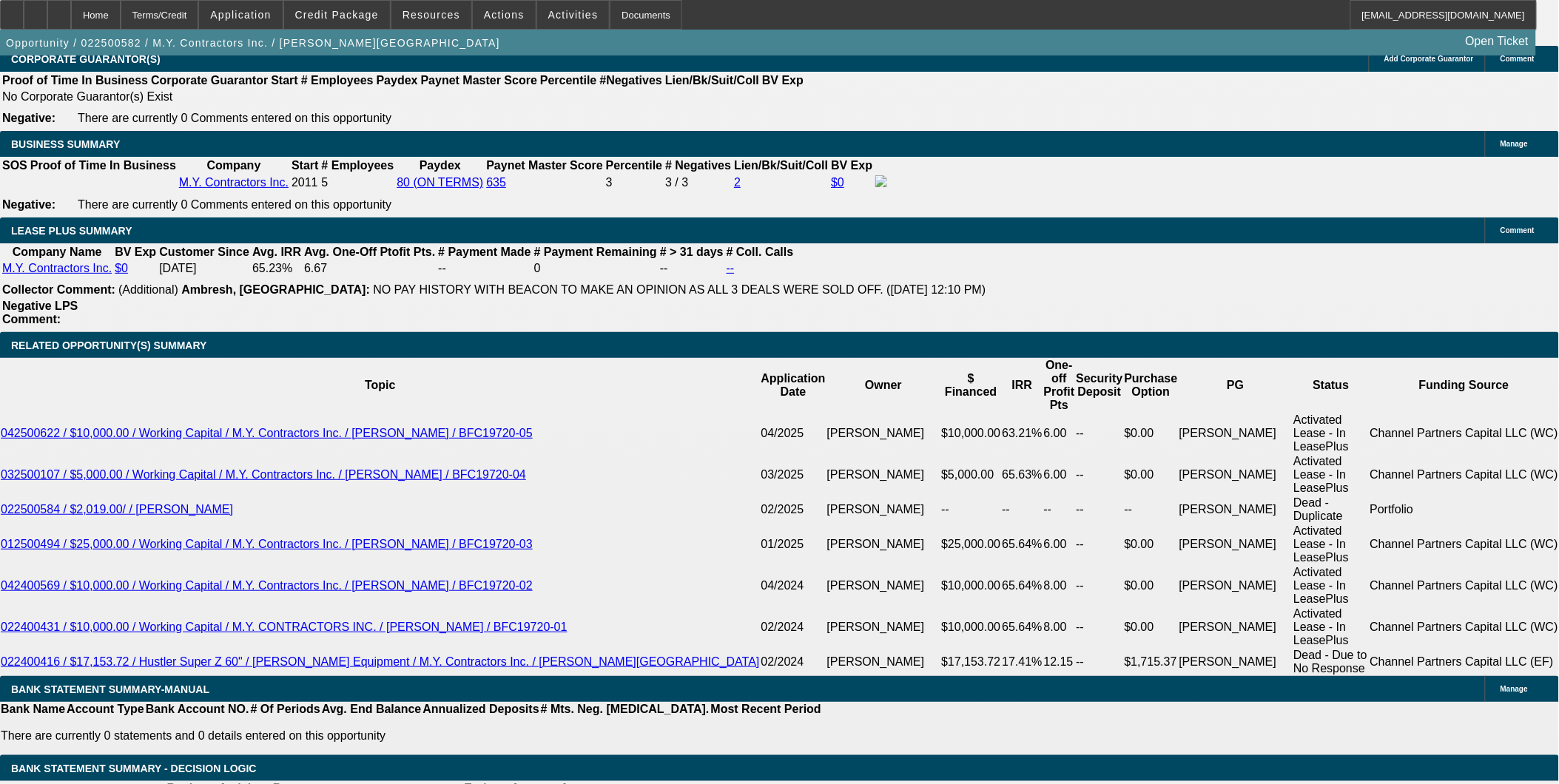
type input "$200.00"
type input "3"
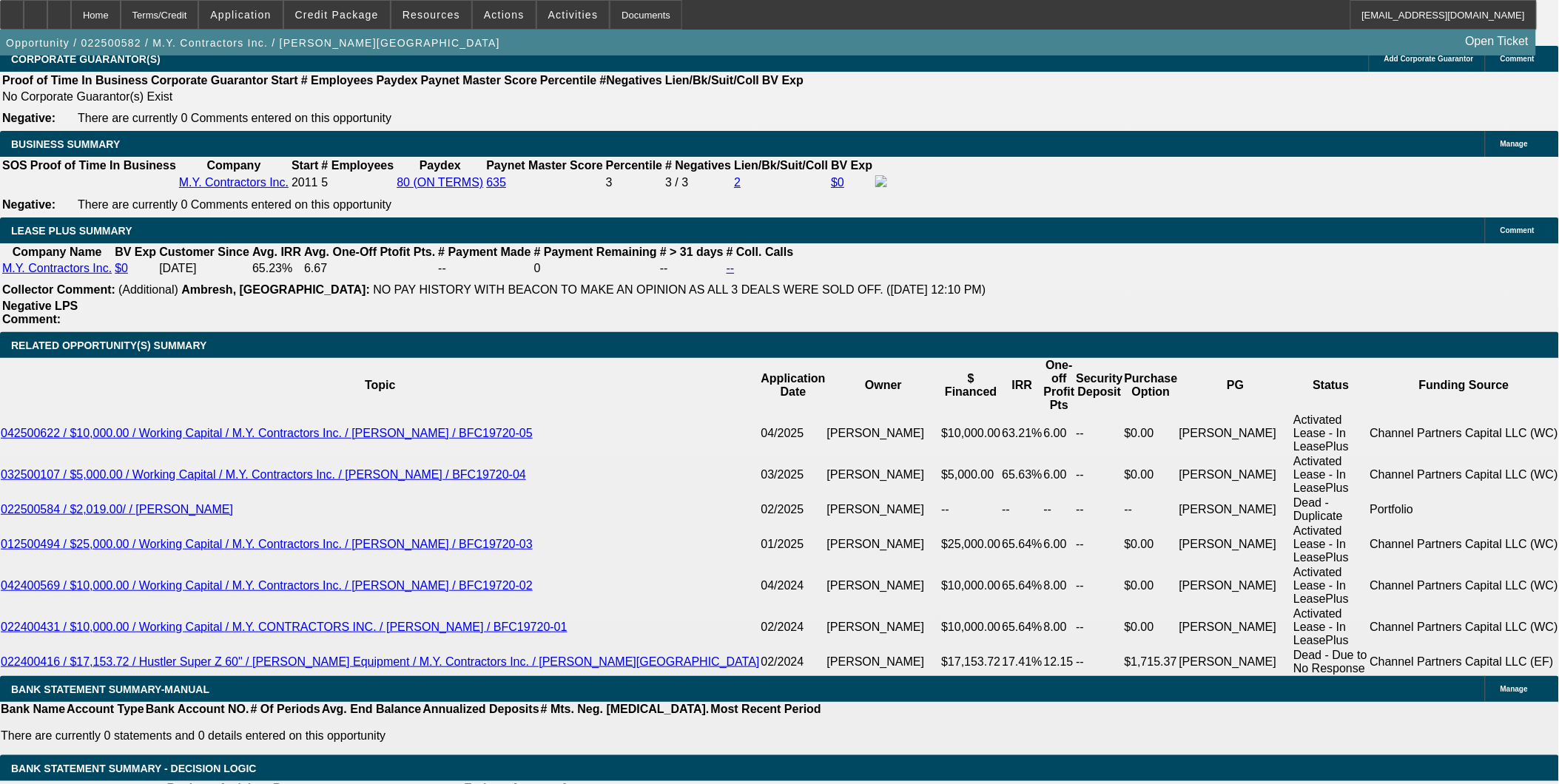
type input "$425.17"
type input "8"
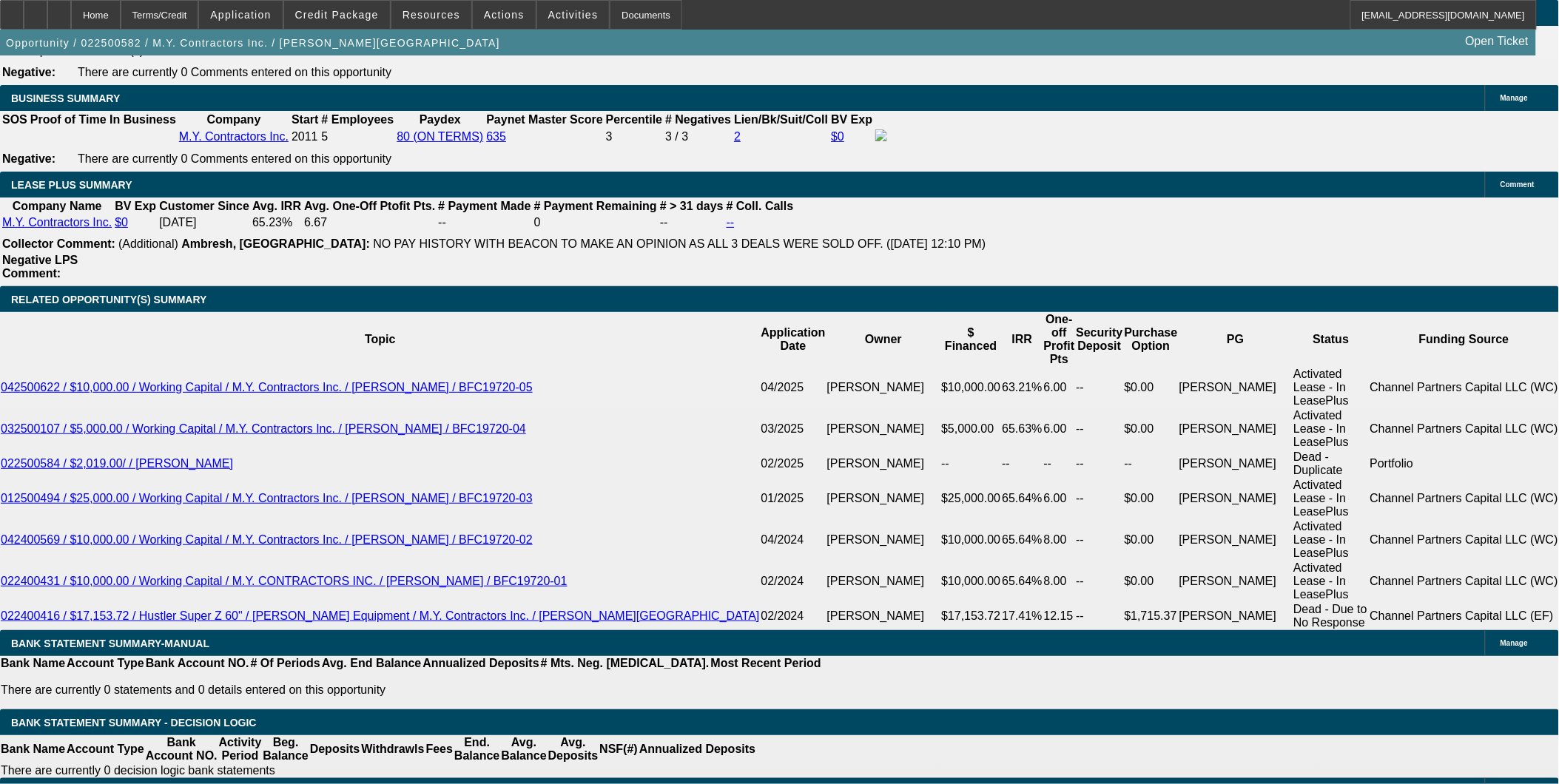
scroll to position [2547, 0]
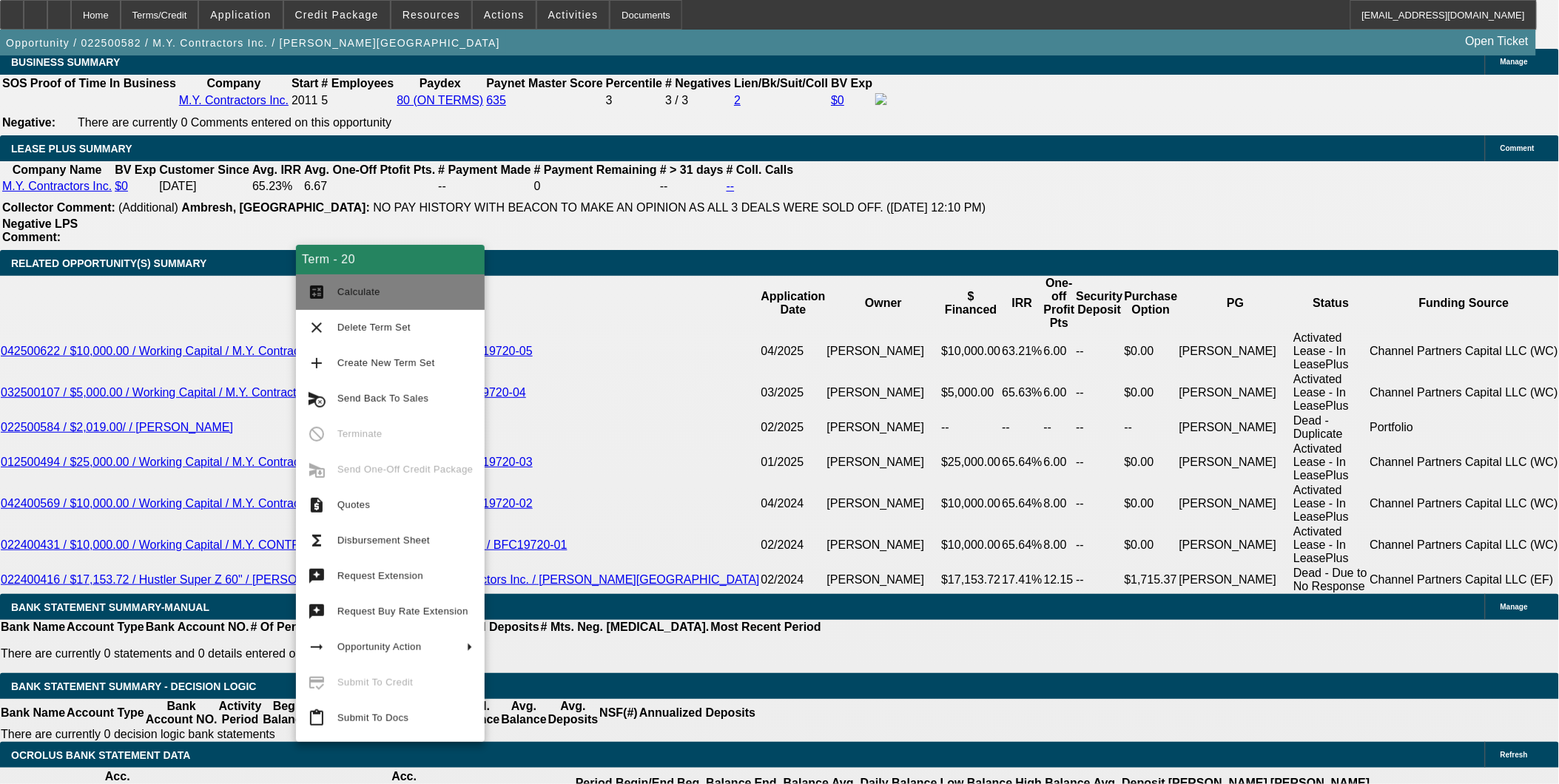
click at [335, 283] on button "calculate Calculate" at bounding box center [389, 292] width 188 height 36
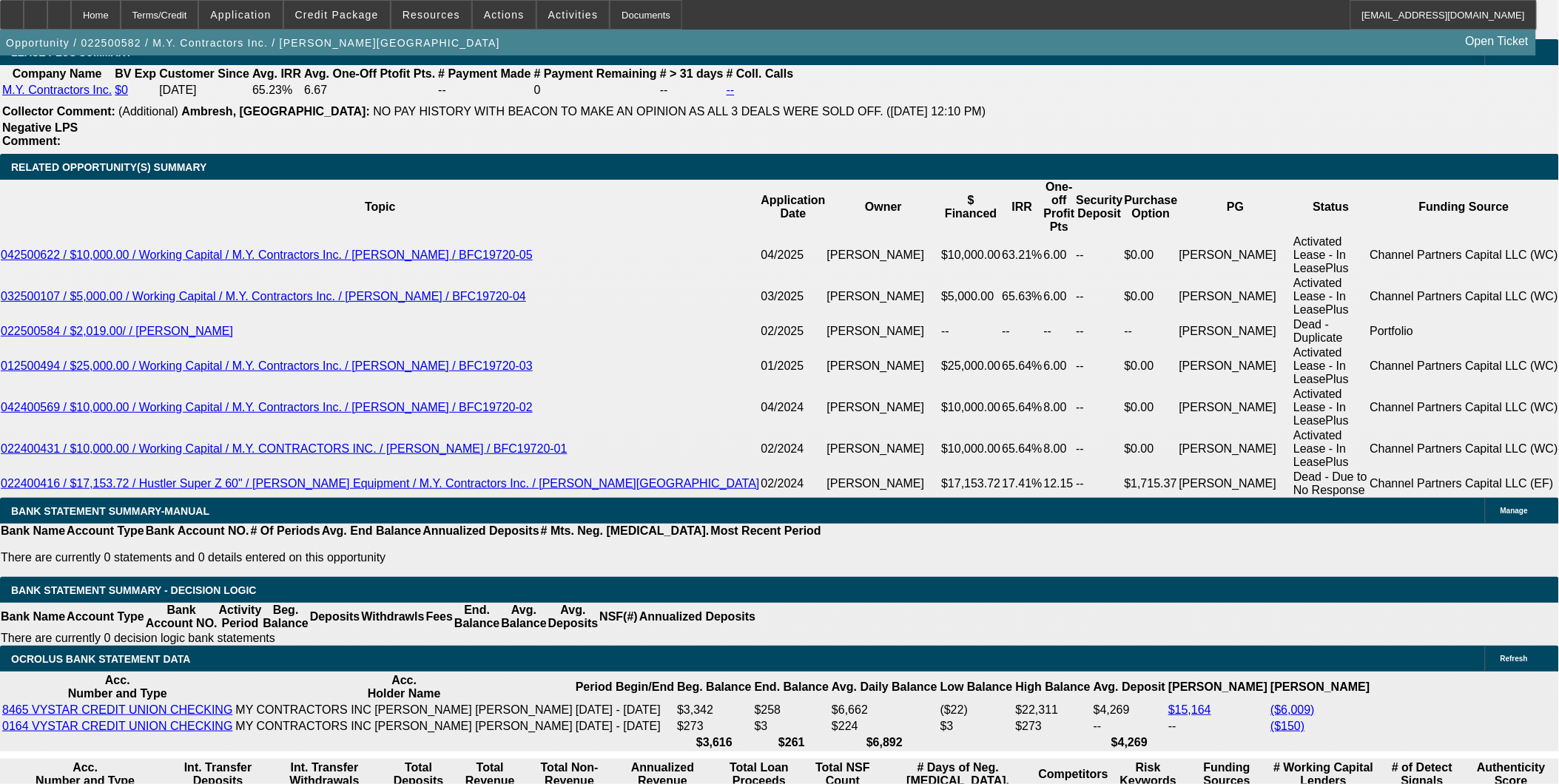
scroll to position [2466, 0]
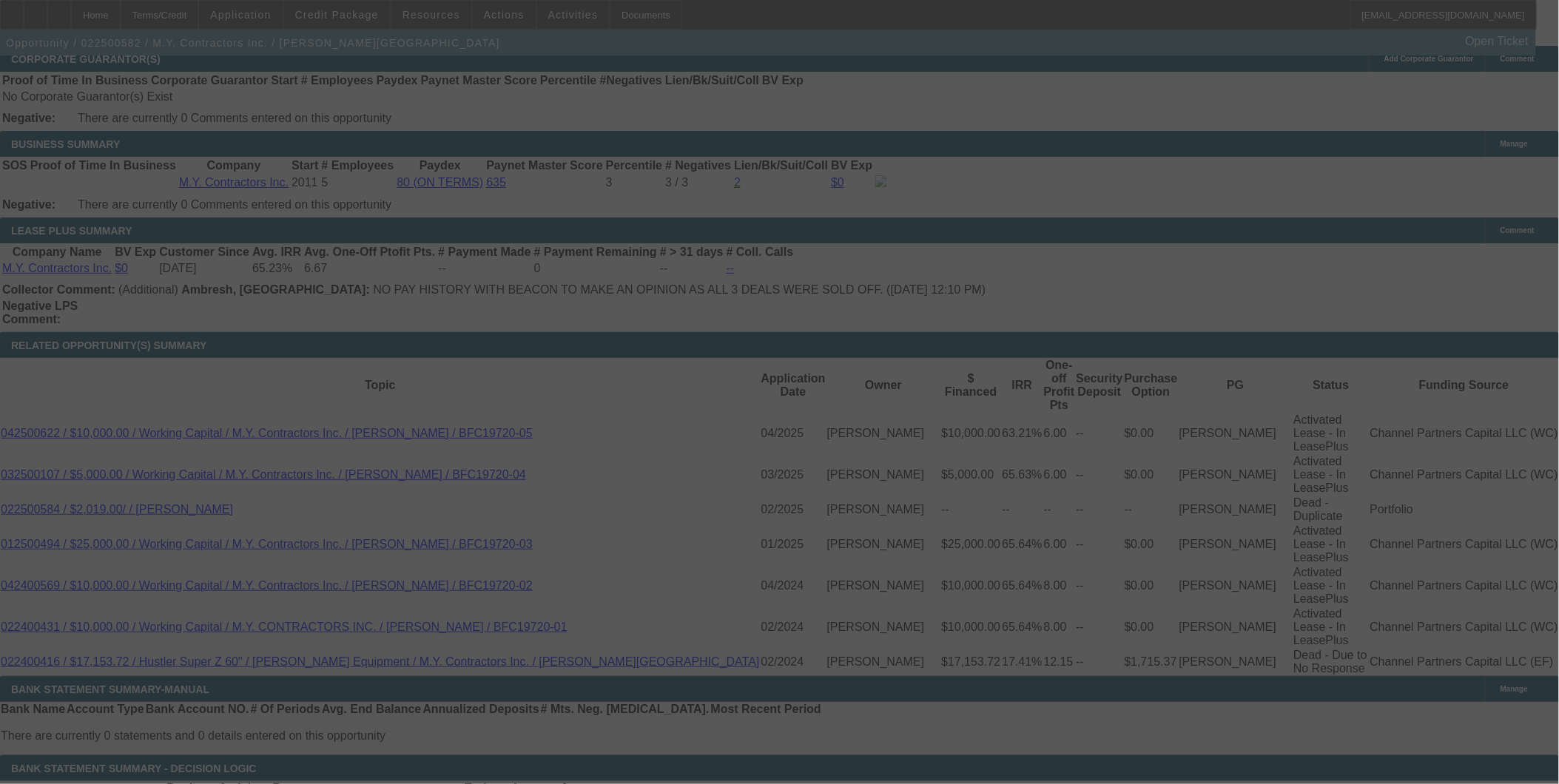
select select "0"
select select "6"
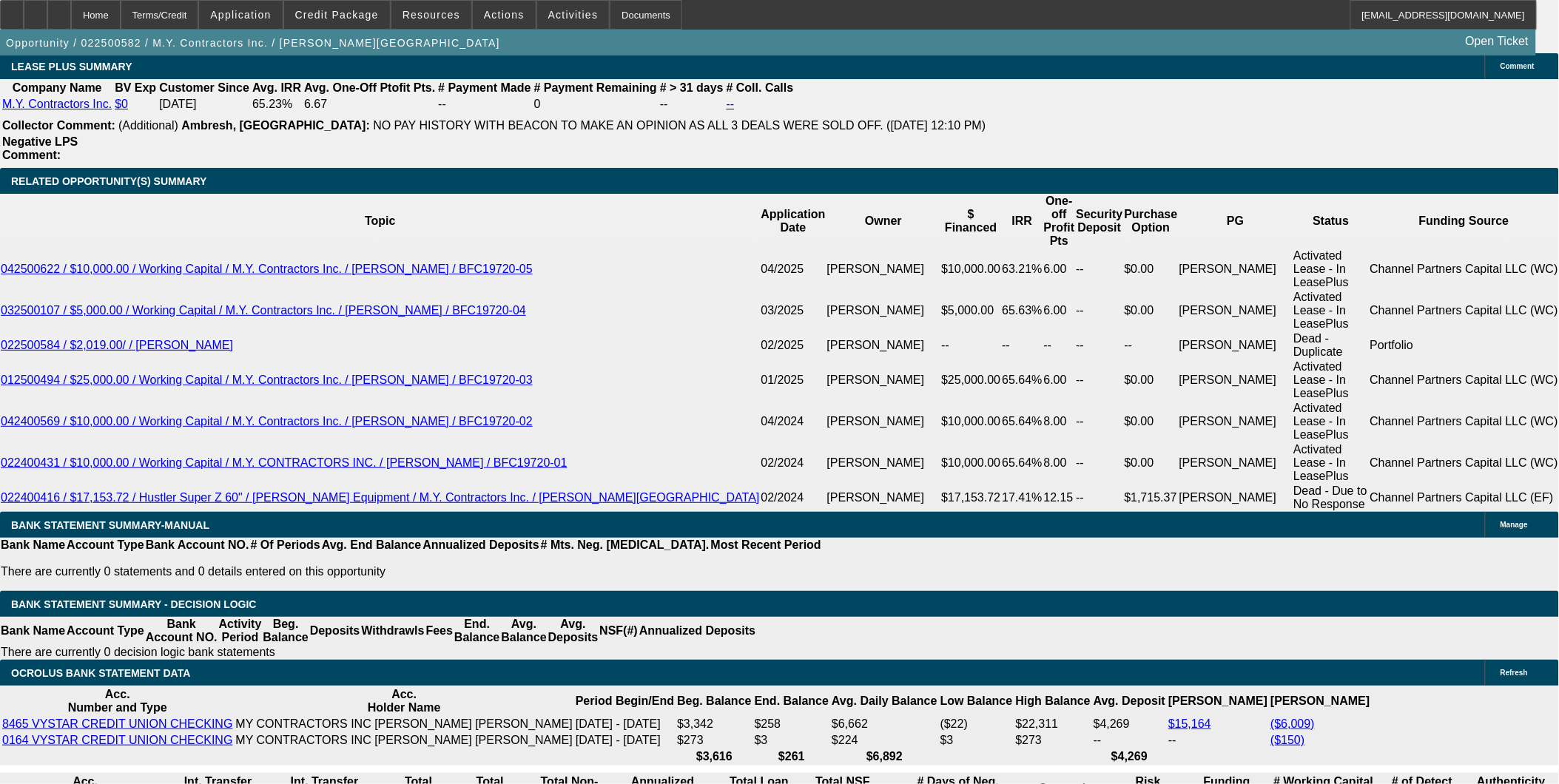
scroll to position [2712, 0]
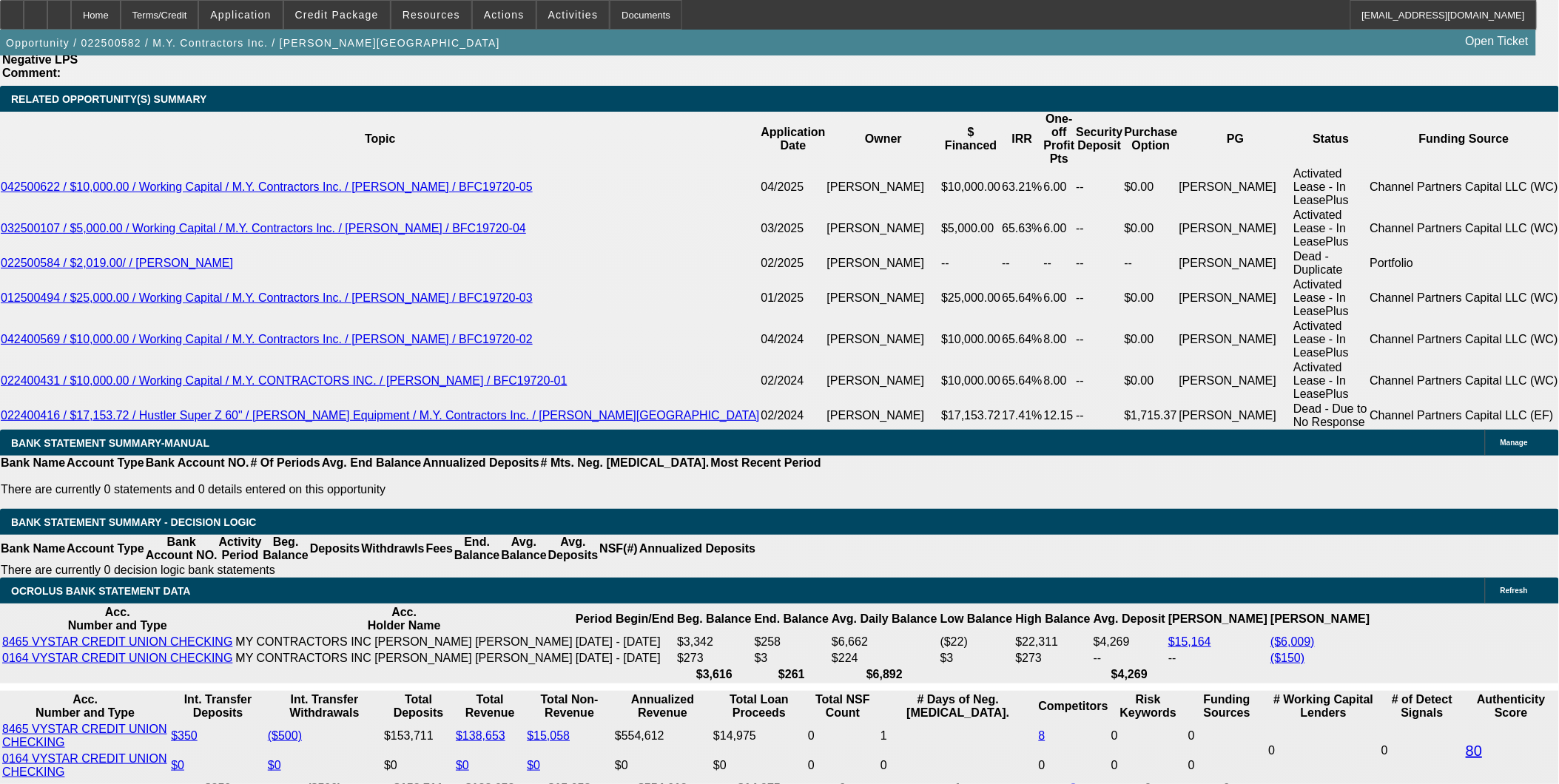
type input "425.17"
type input "UNKNOWN"
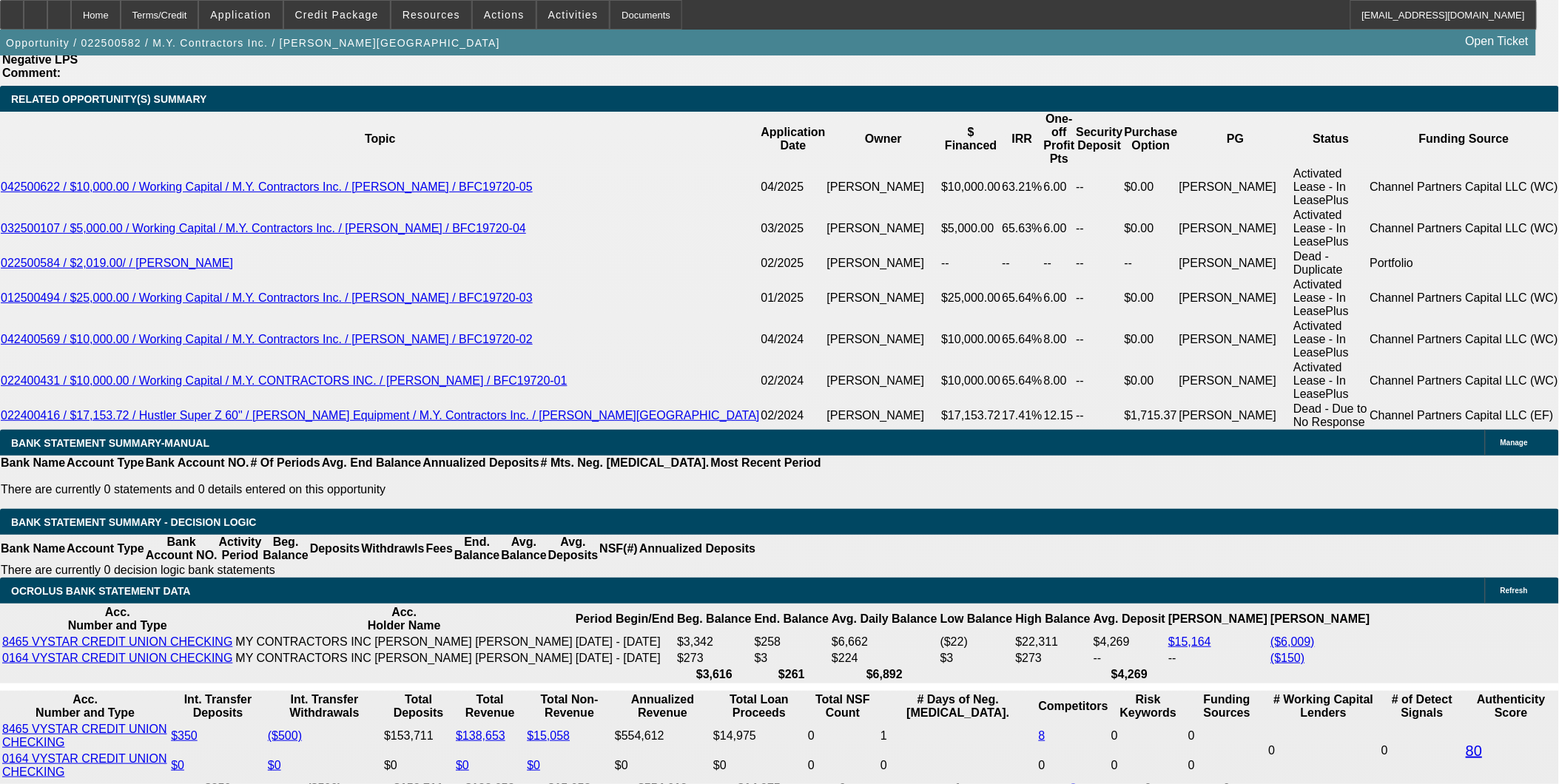
type input "$500.22"
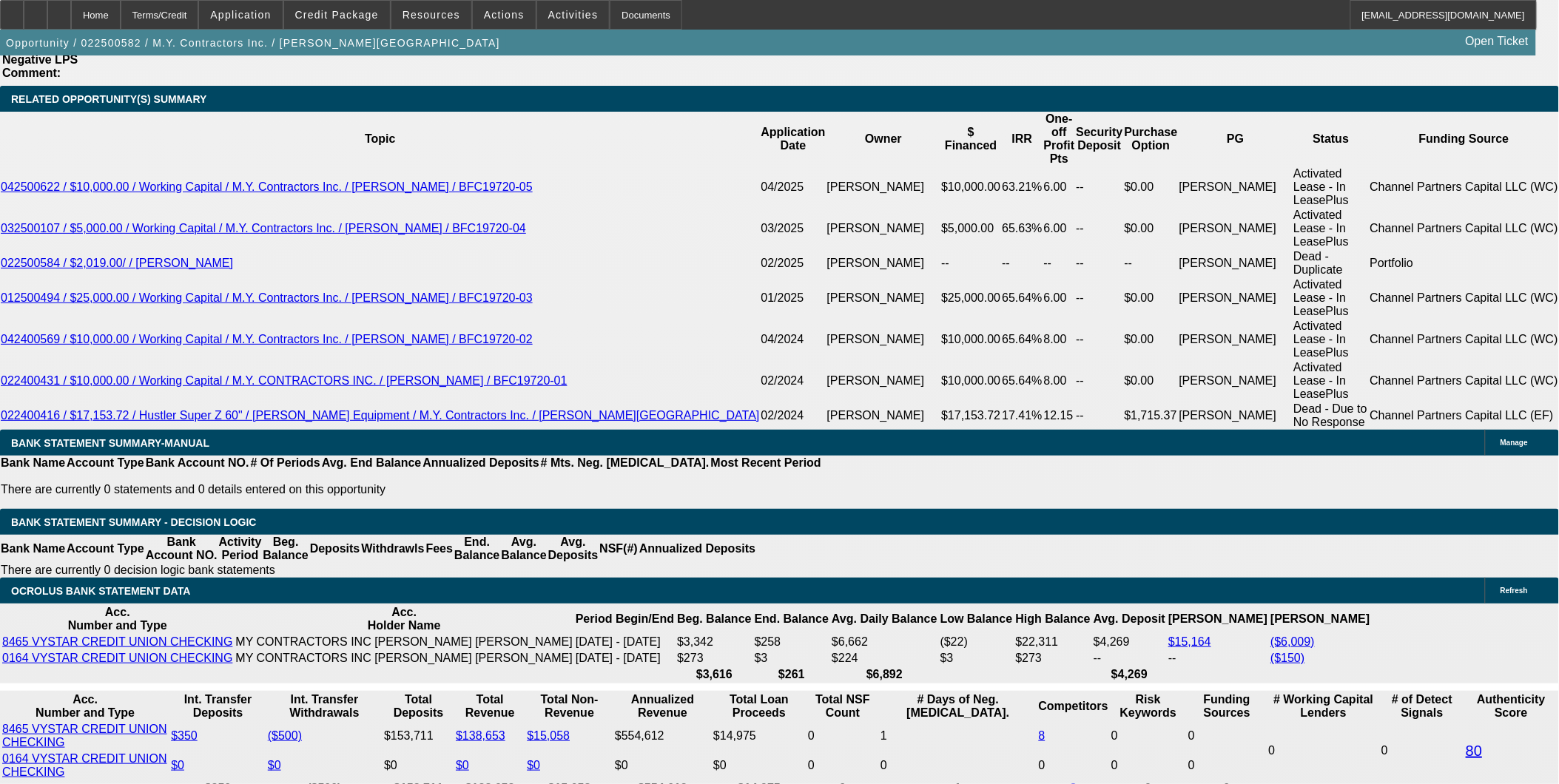
type input "$500.22"
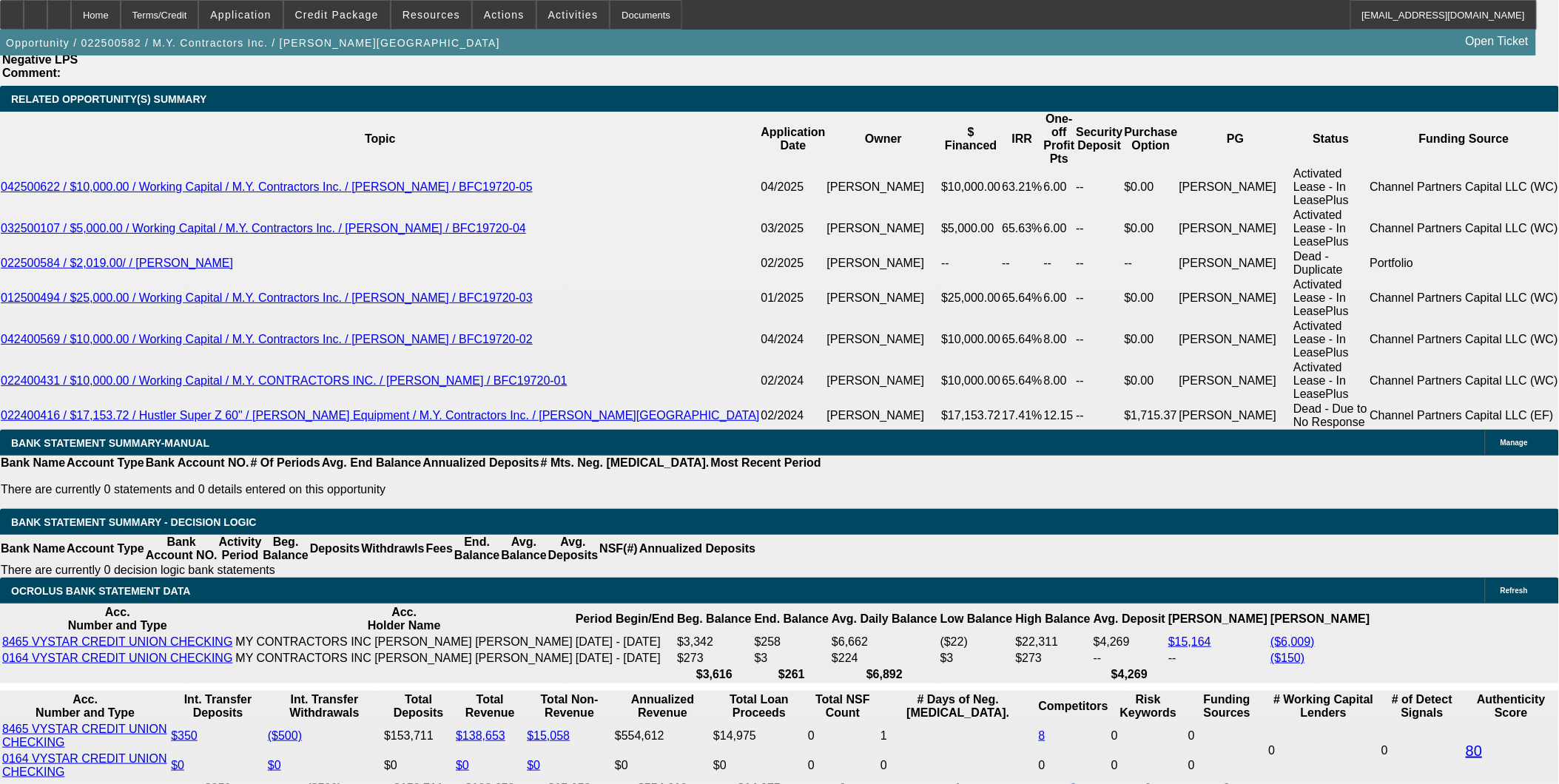
type input "$500.22"
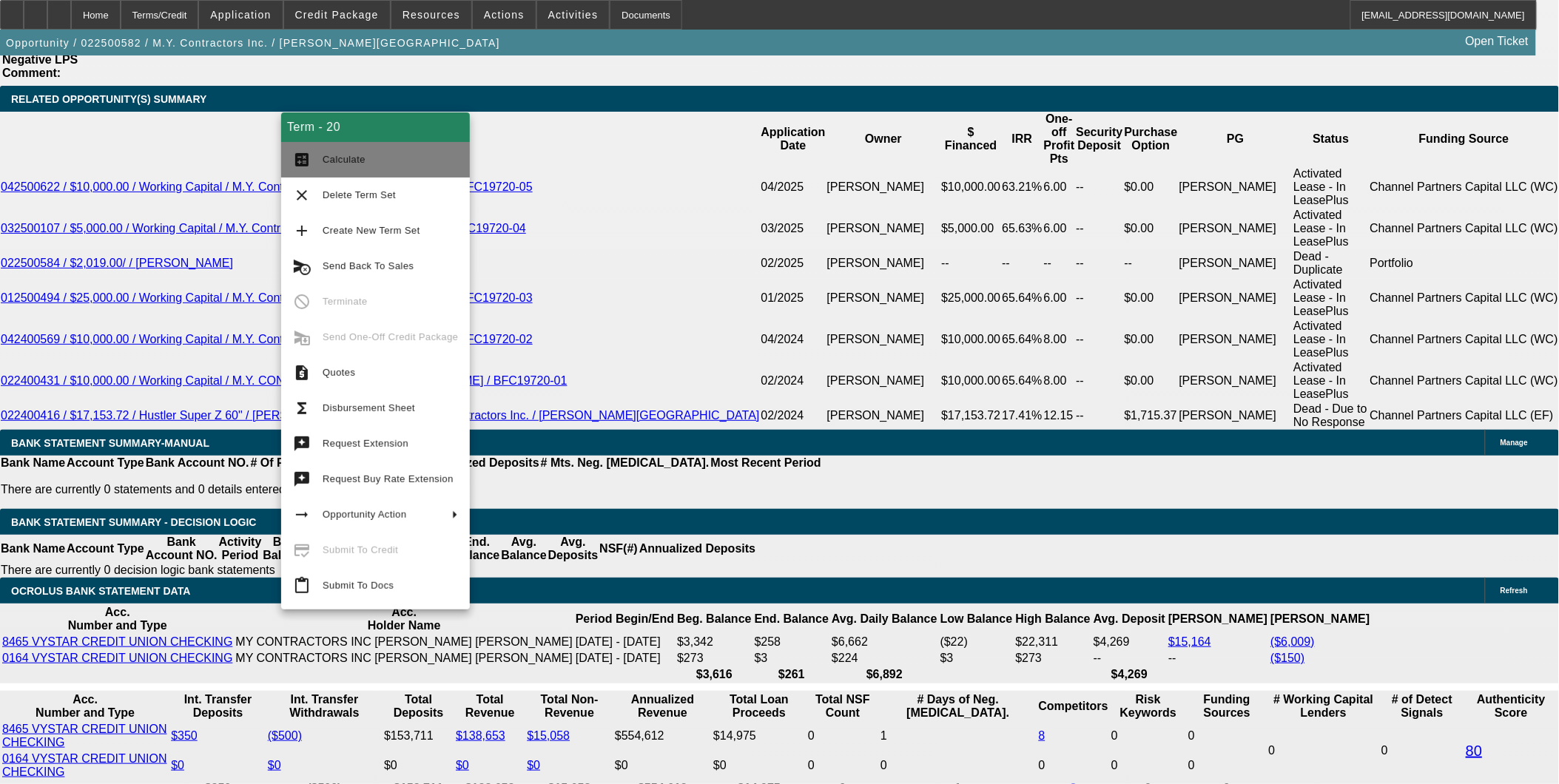
click at [342, 156] on span "Calculate" at bounding box center [344, 160] width 43 height 11
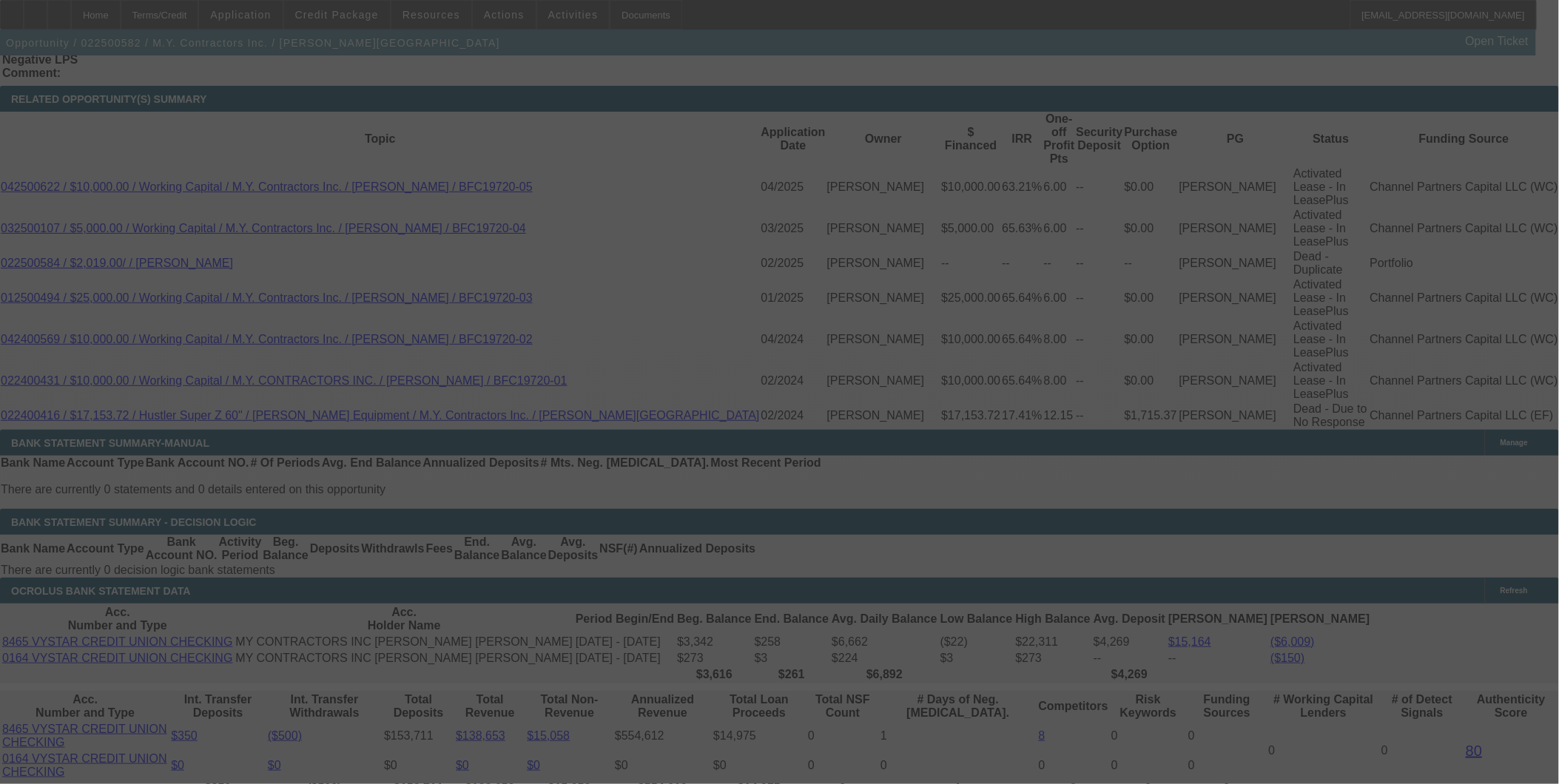
scroll to position [2621, 0]
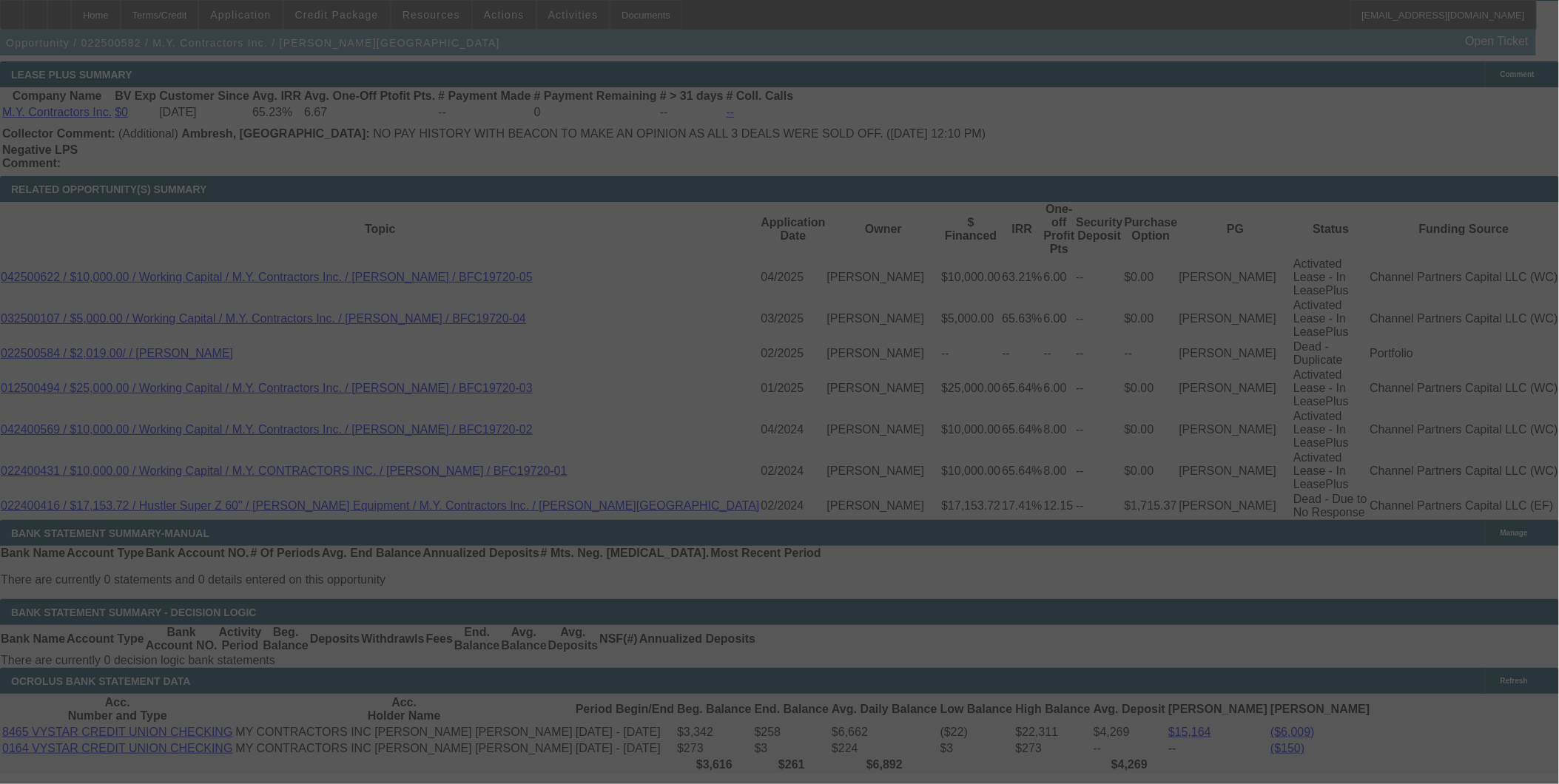
select select "0"
select select "6"
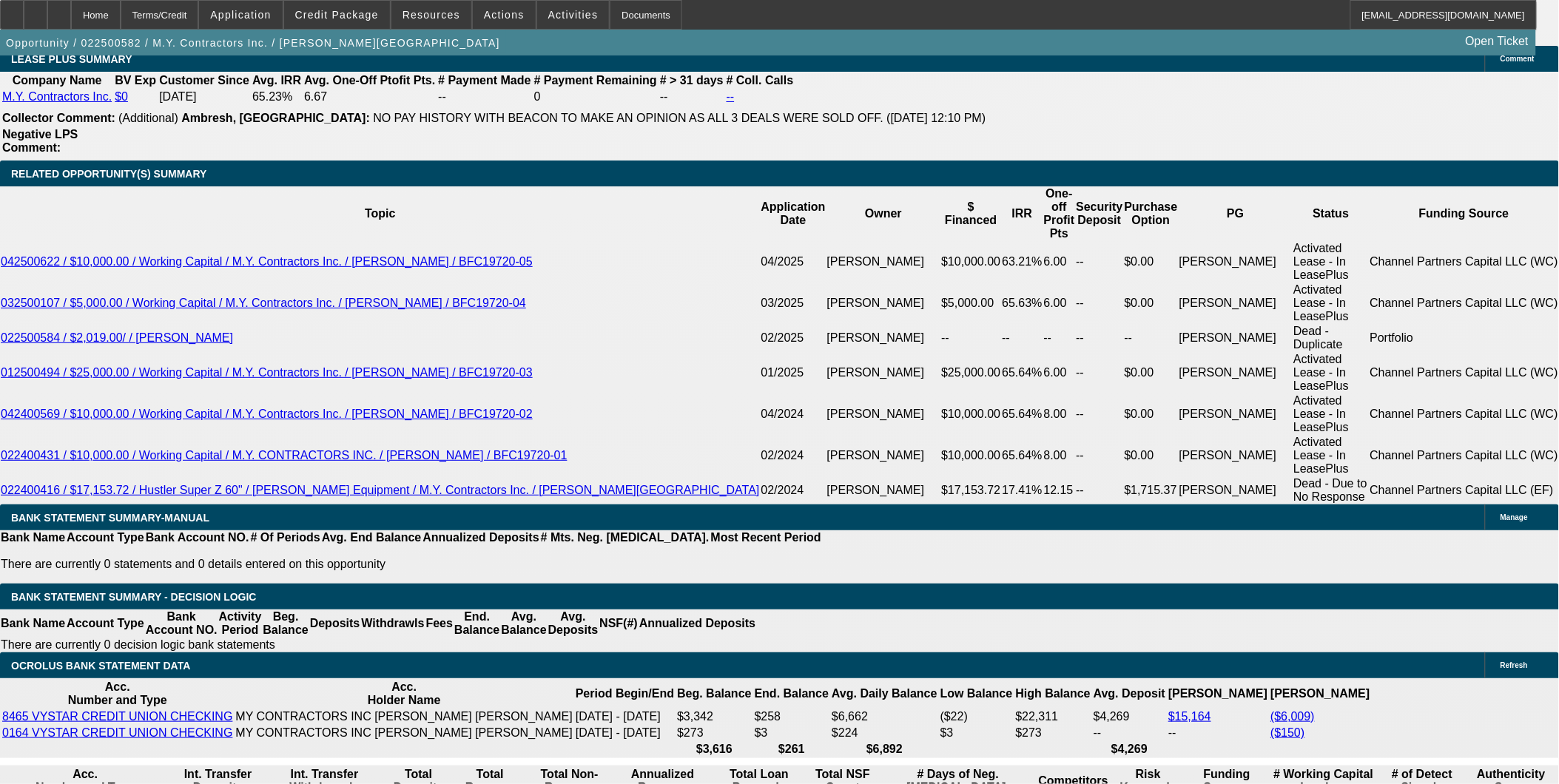
scroll to position [2786, 0]
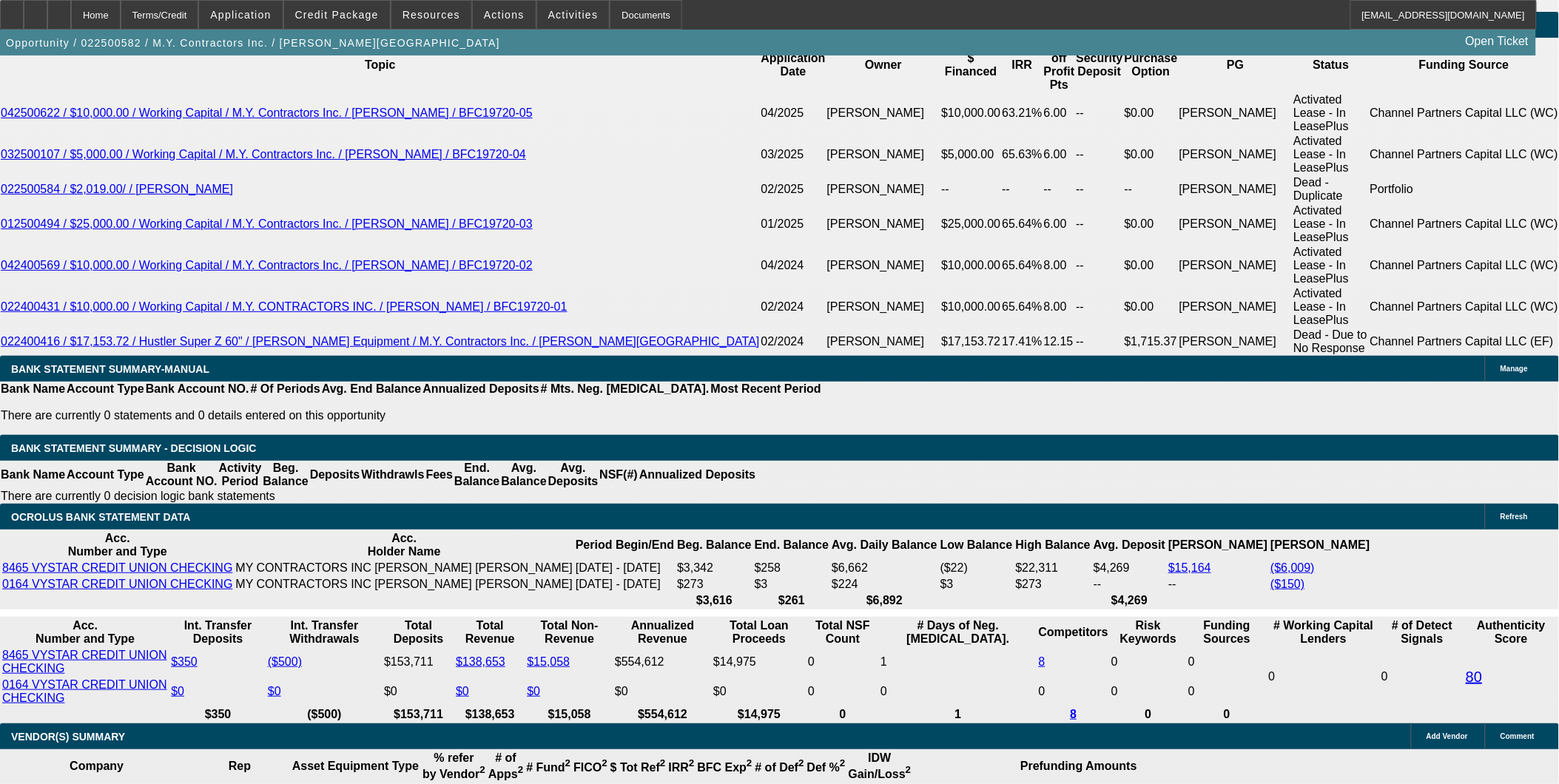
type input "$200.00"
type input "500.22"
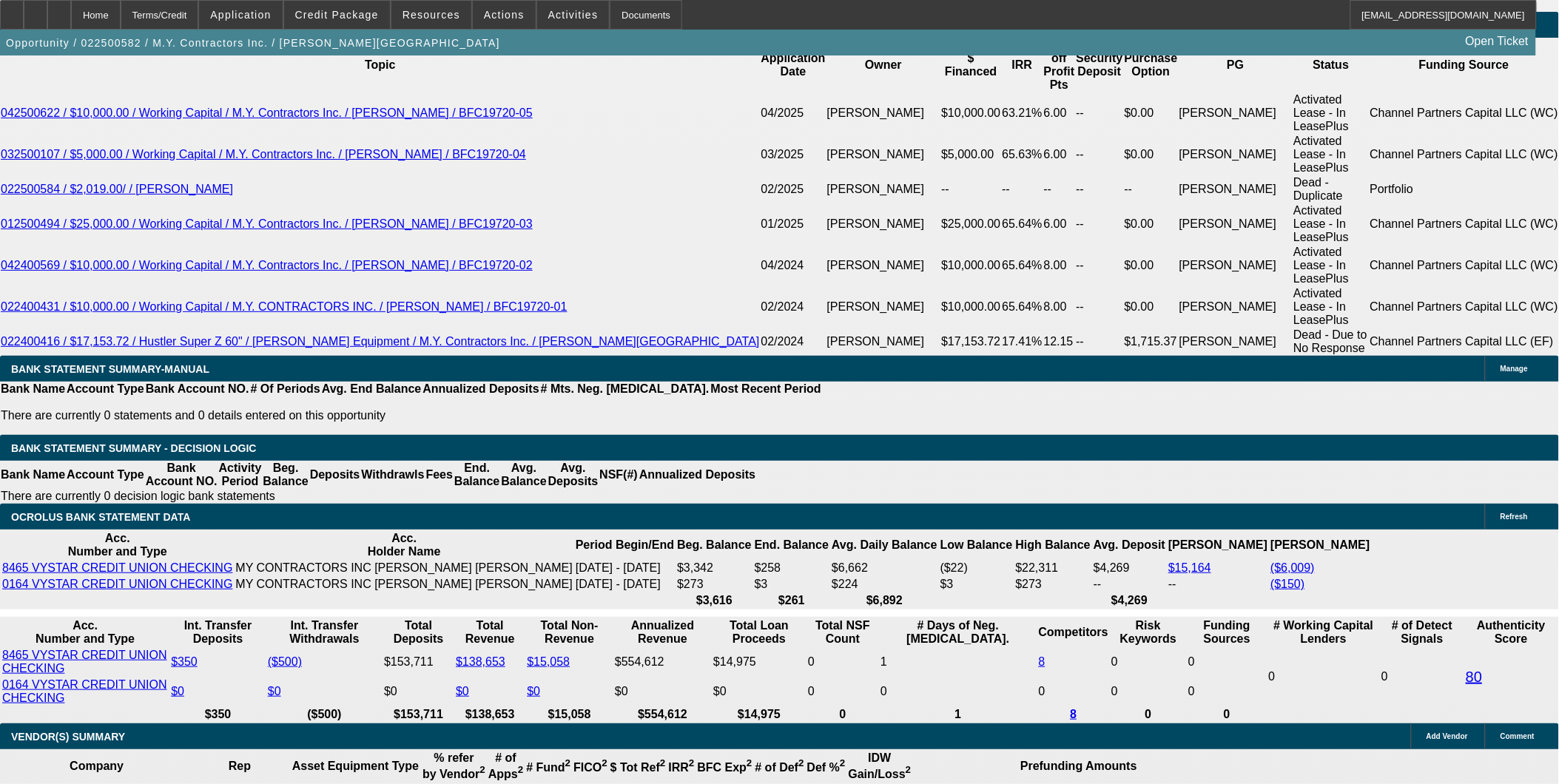
type input "UNKNOWN"
type input "$510.00"
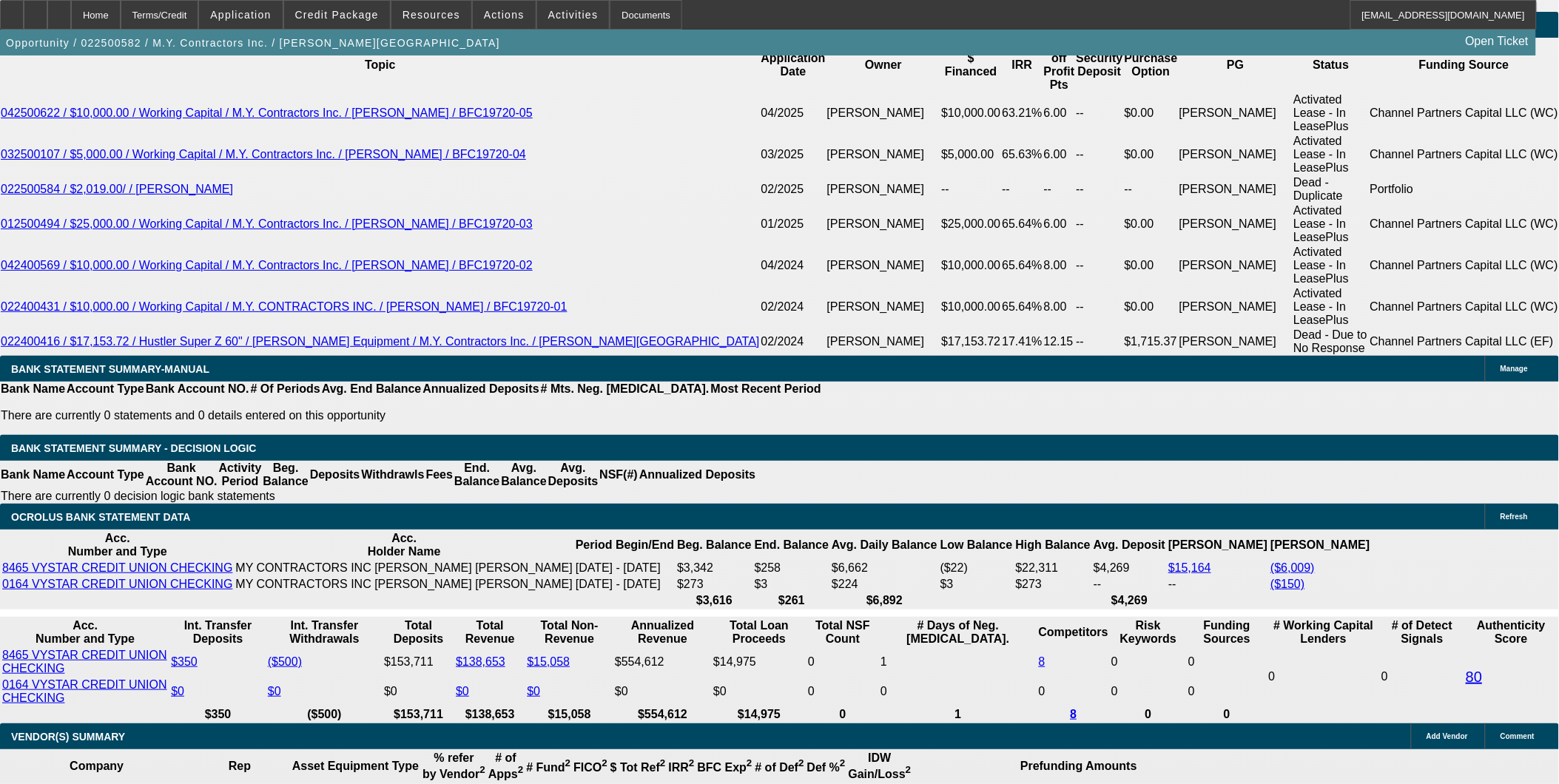
type input "$510.00"
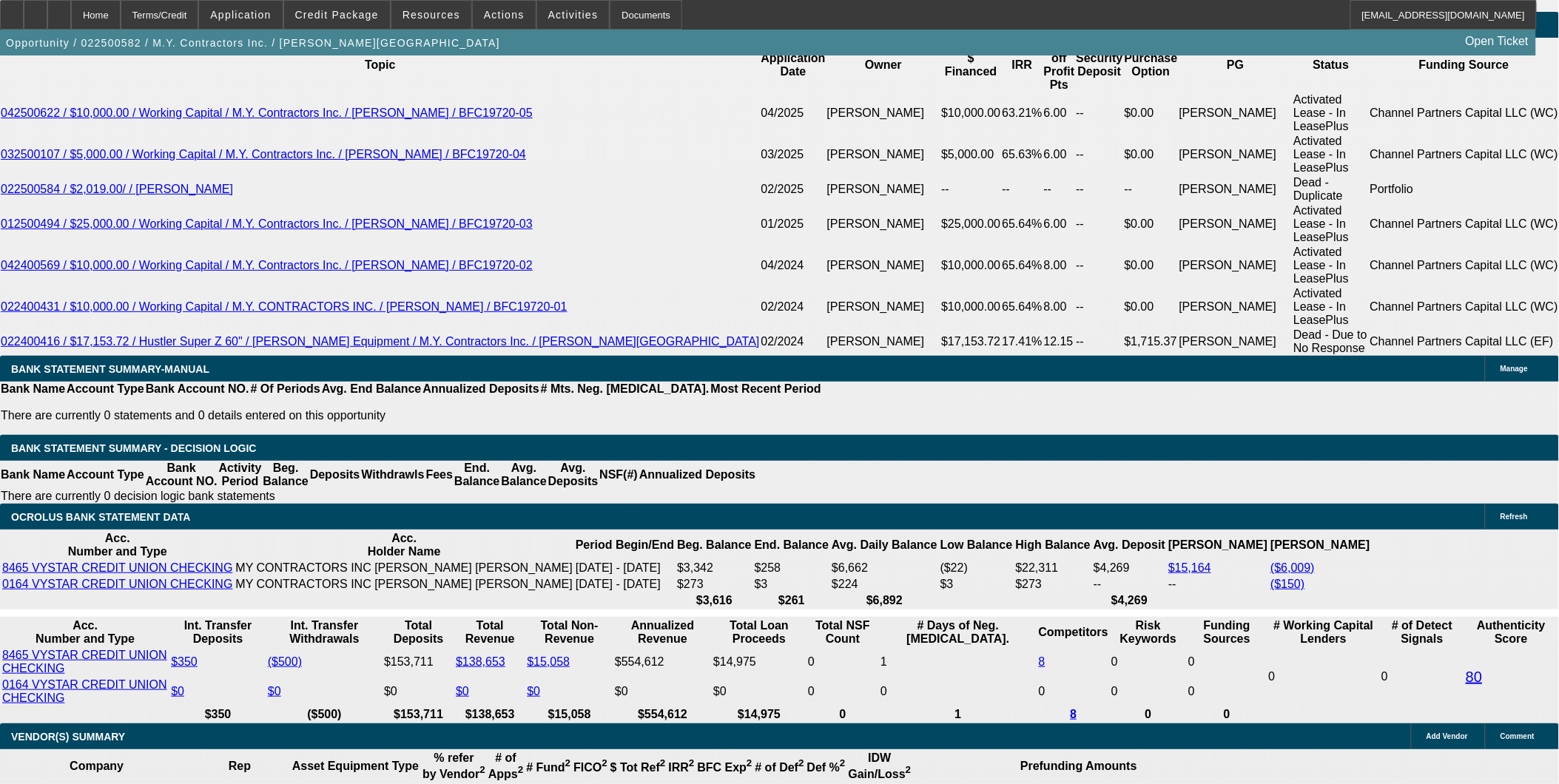
type input "$510.00"
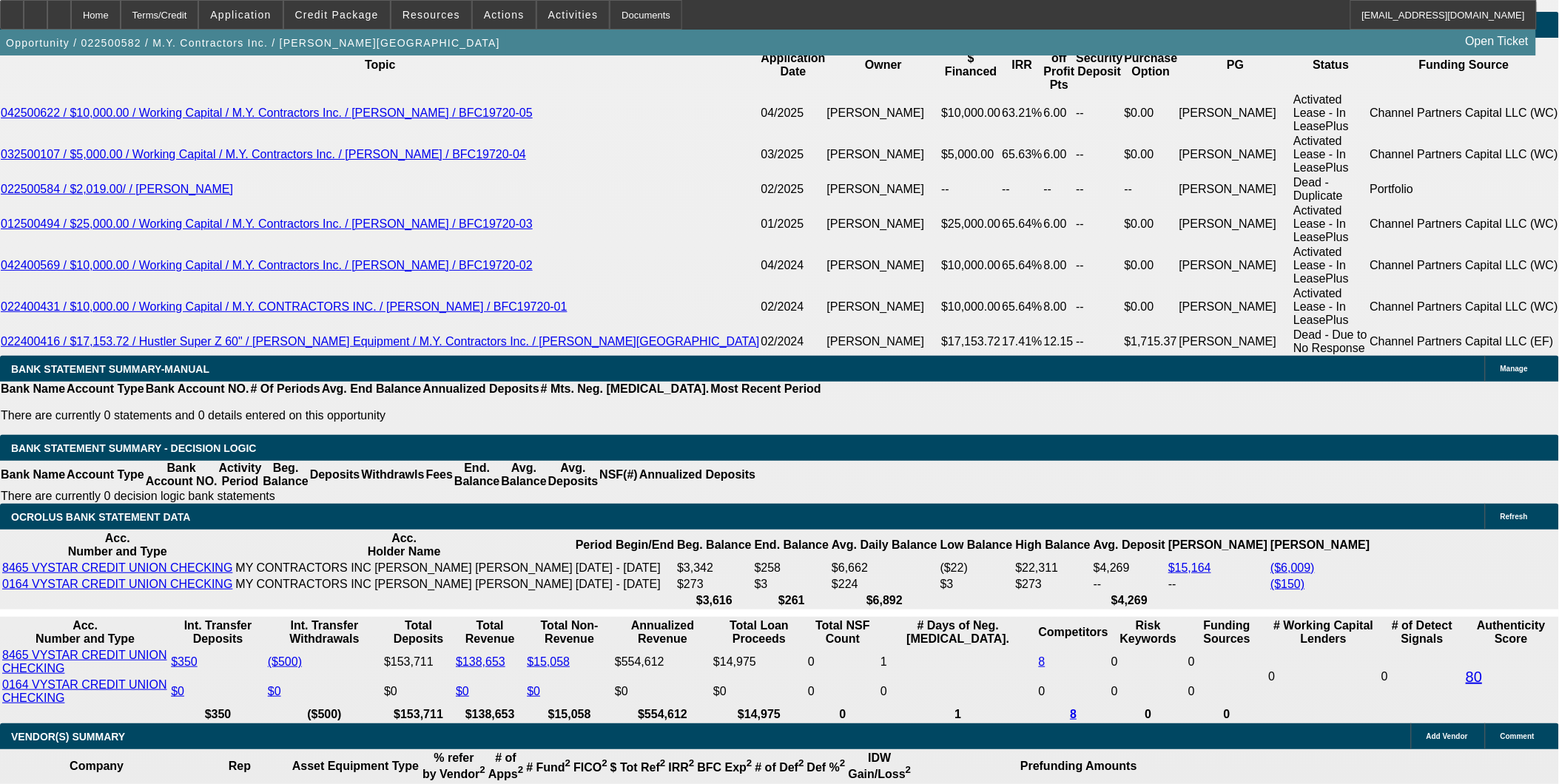
type input "$510.00"
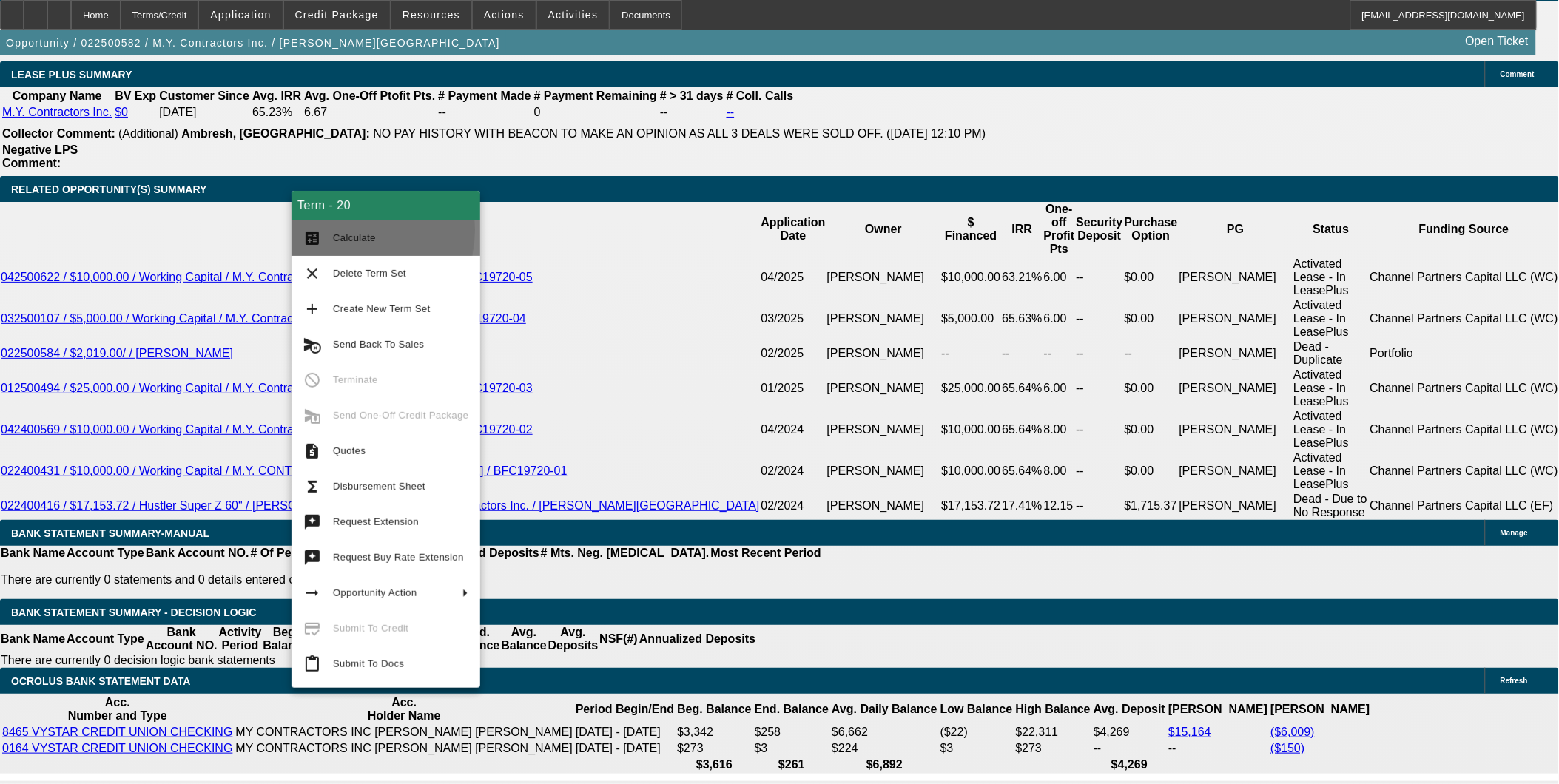
click at [344, 230] on span "Calculate" at bounding box center [400, 238] width 135 height 17
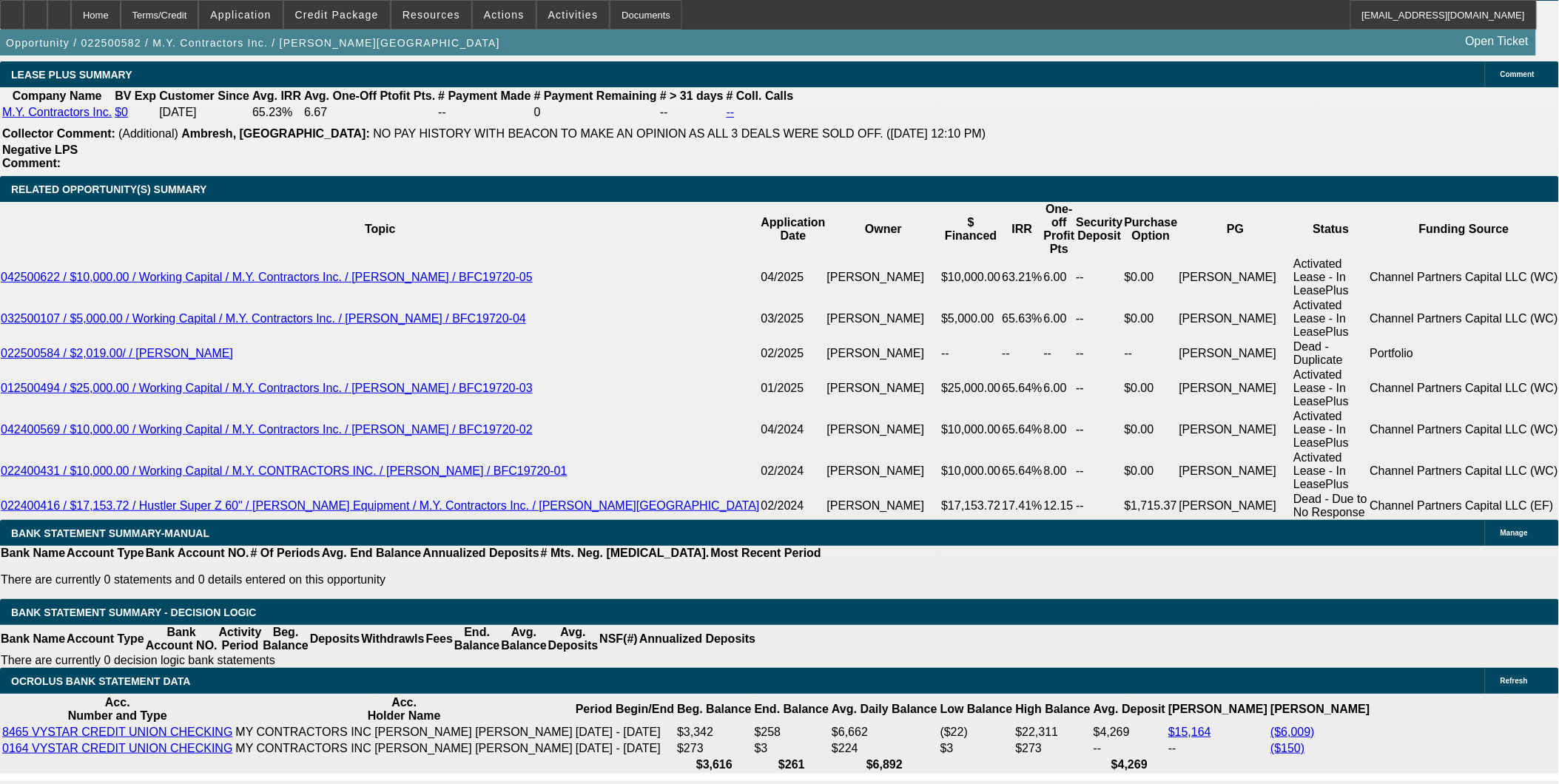
scroll to position [2786, 0]
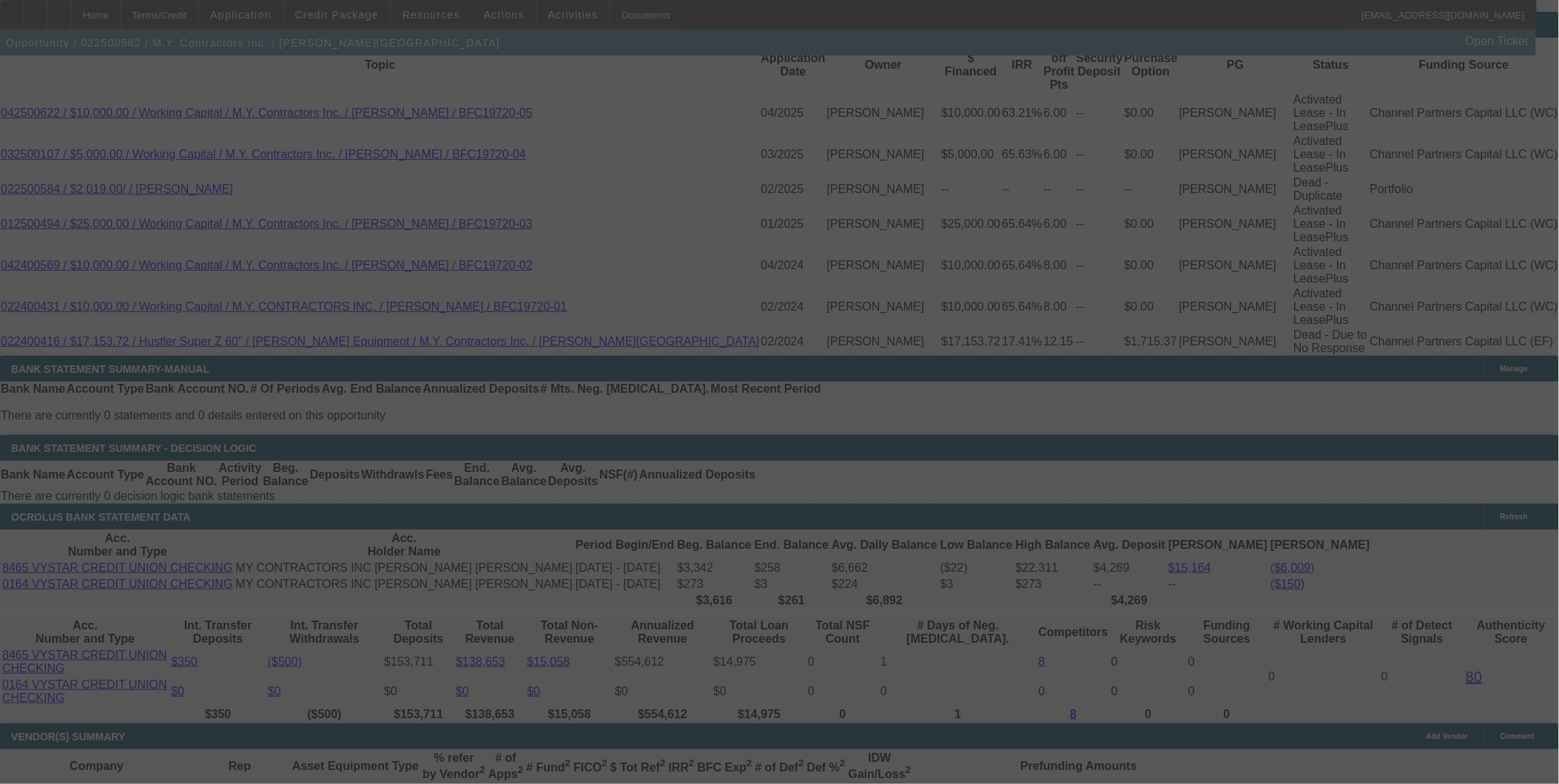
select select "0"
select select "6"
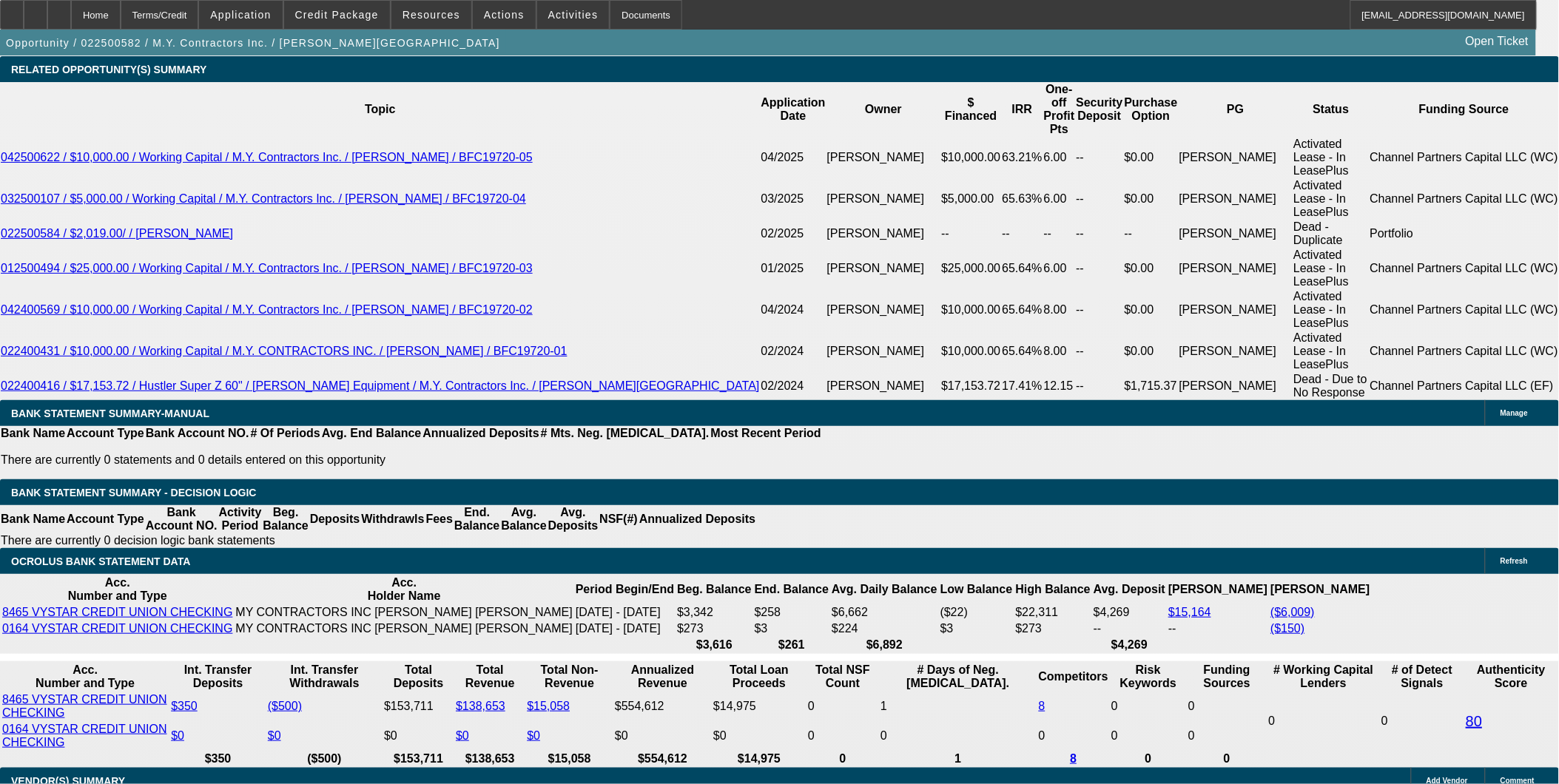
scroll to position [2704, 0]
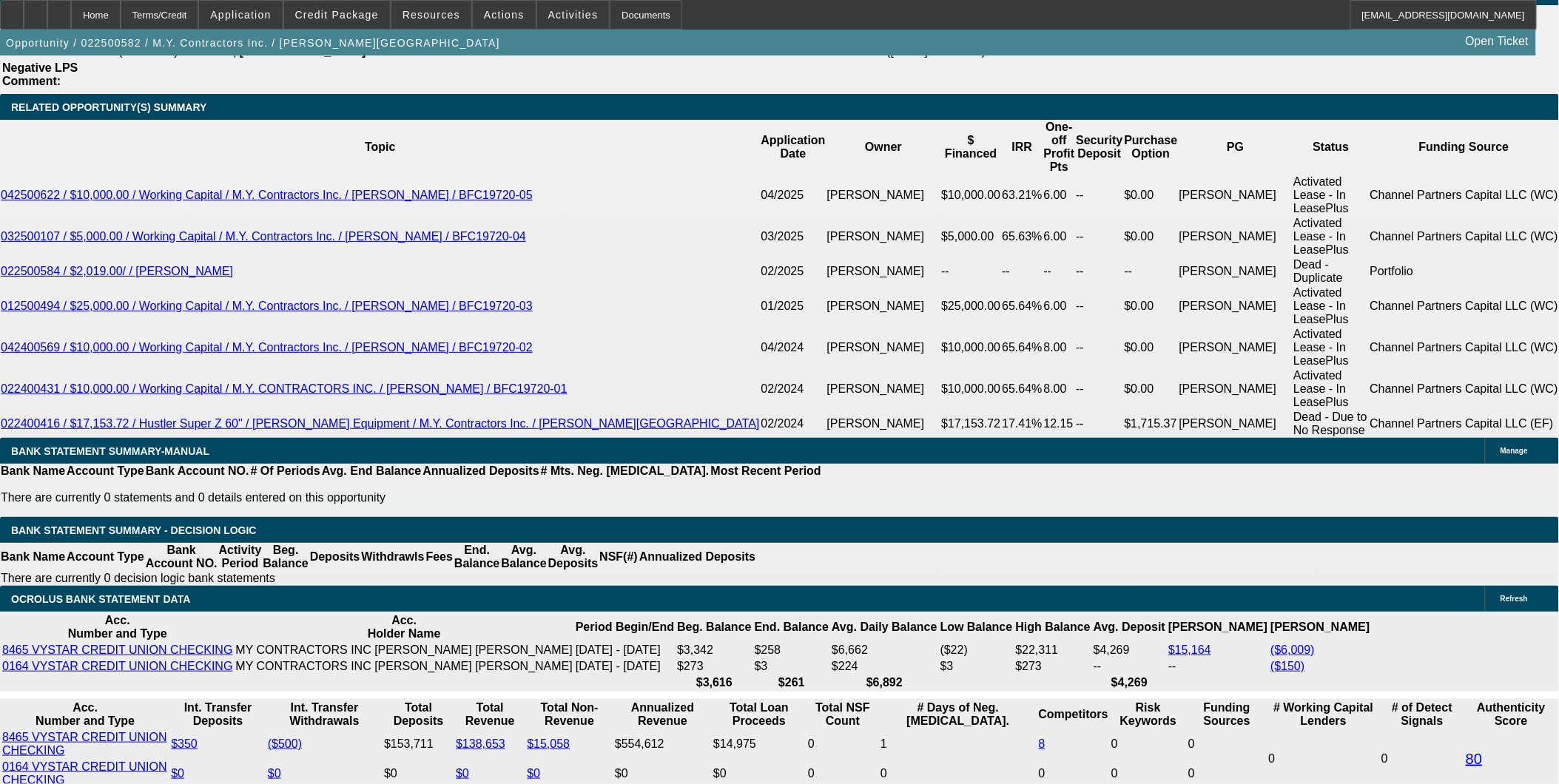
select select "3"
type input "UNKNOWN"
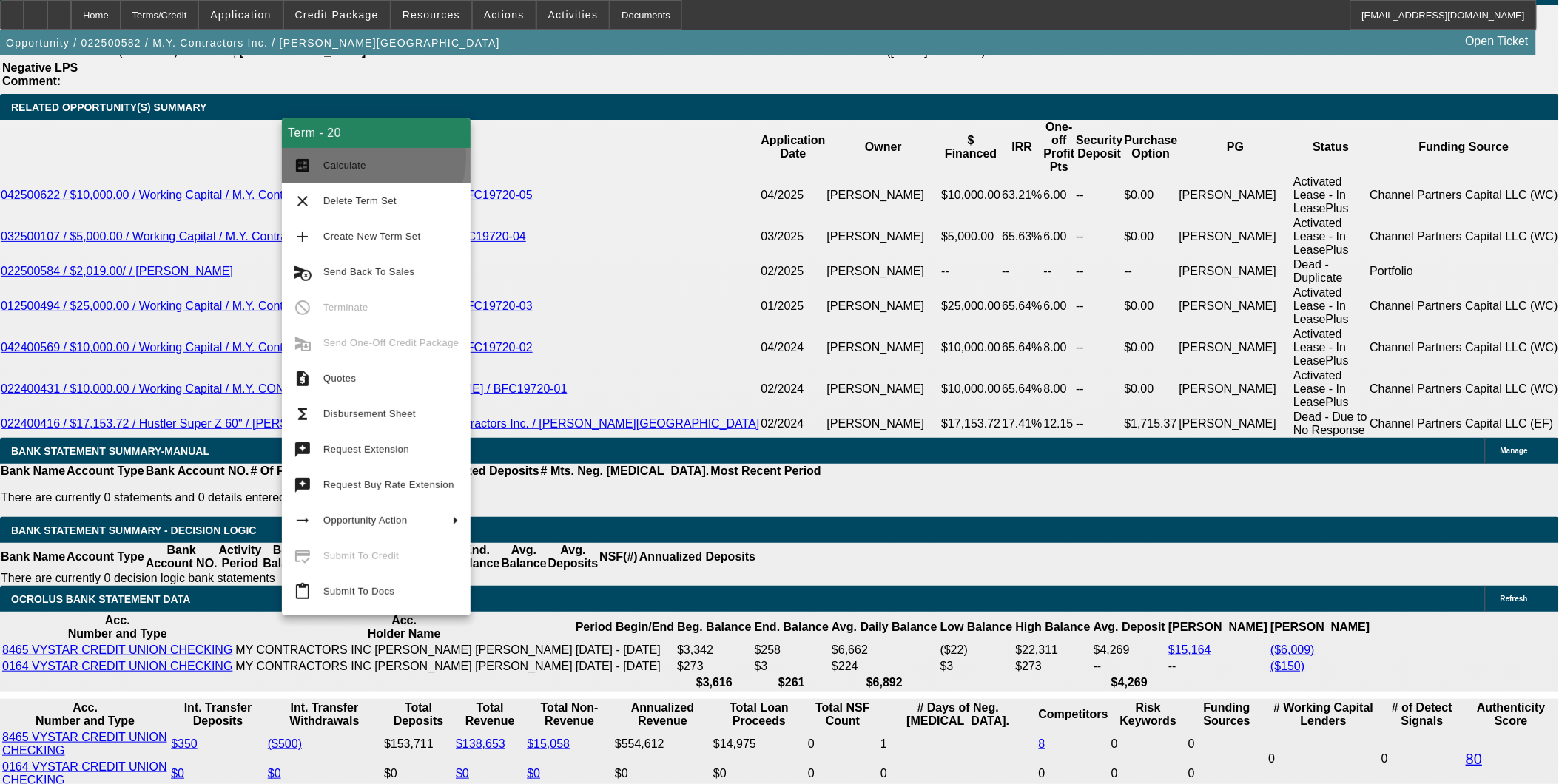
click at [356, 156] on span "Calculate" at bounding box center [391, 165] width 135 height 17
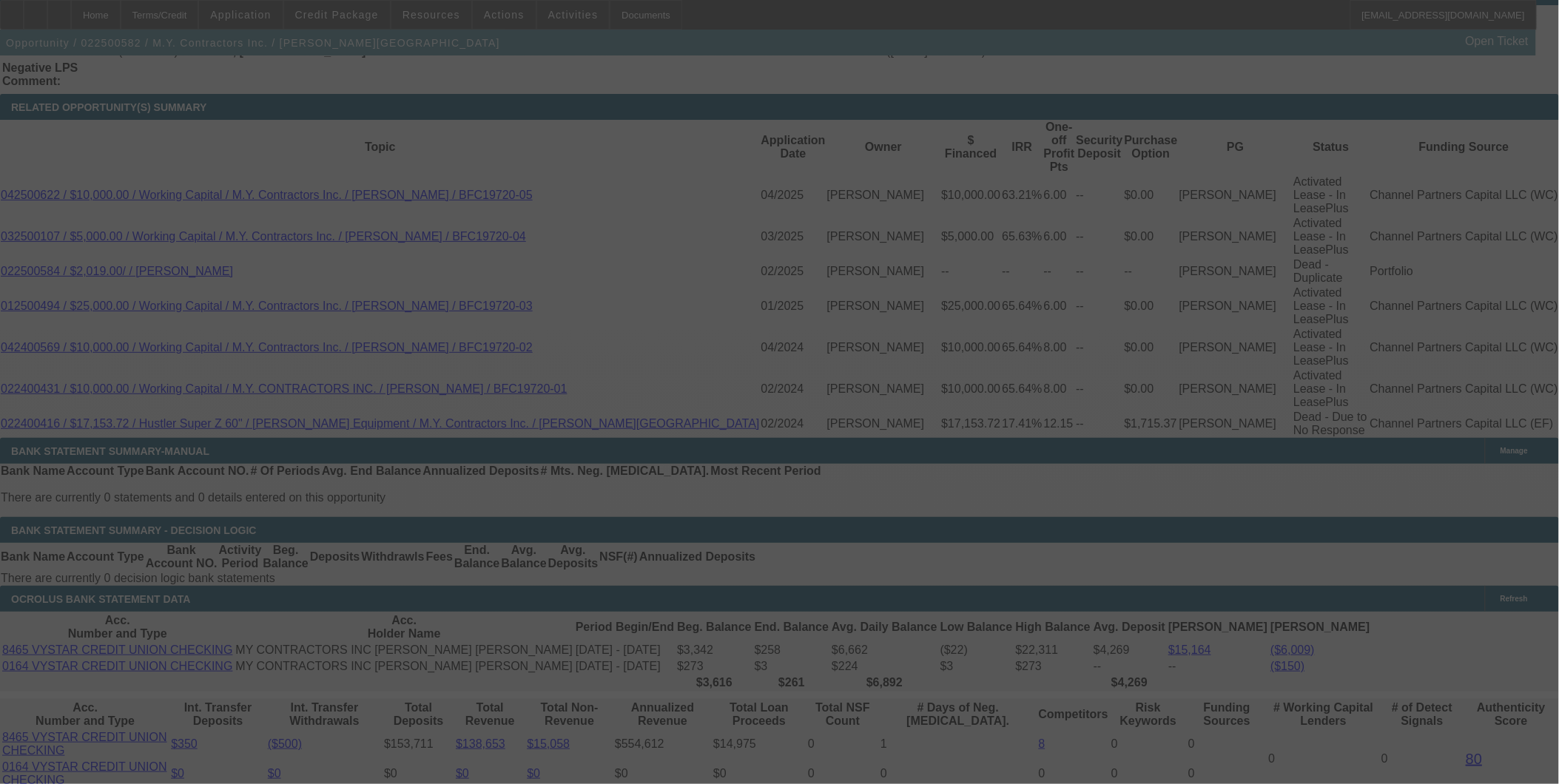
select select "0"
select select "3"
select select "0"
select select "6"
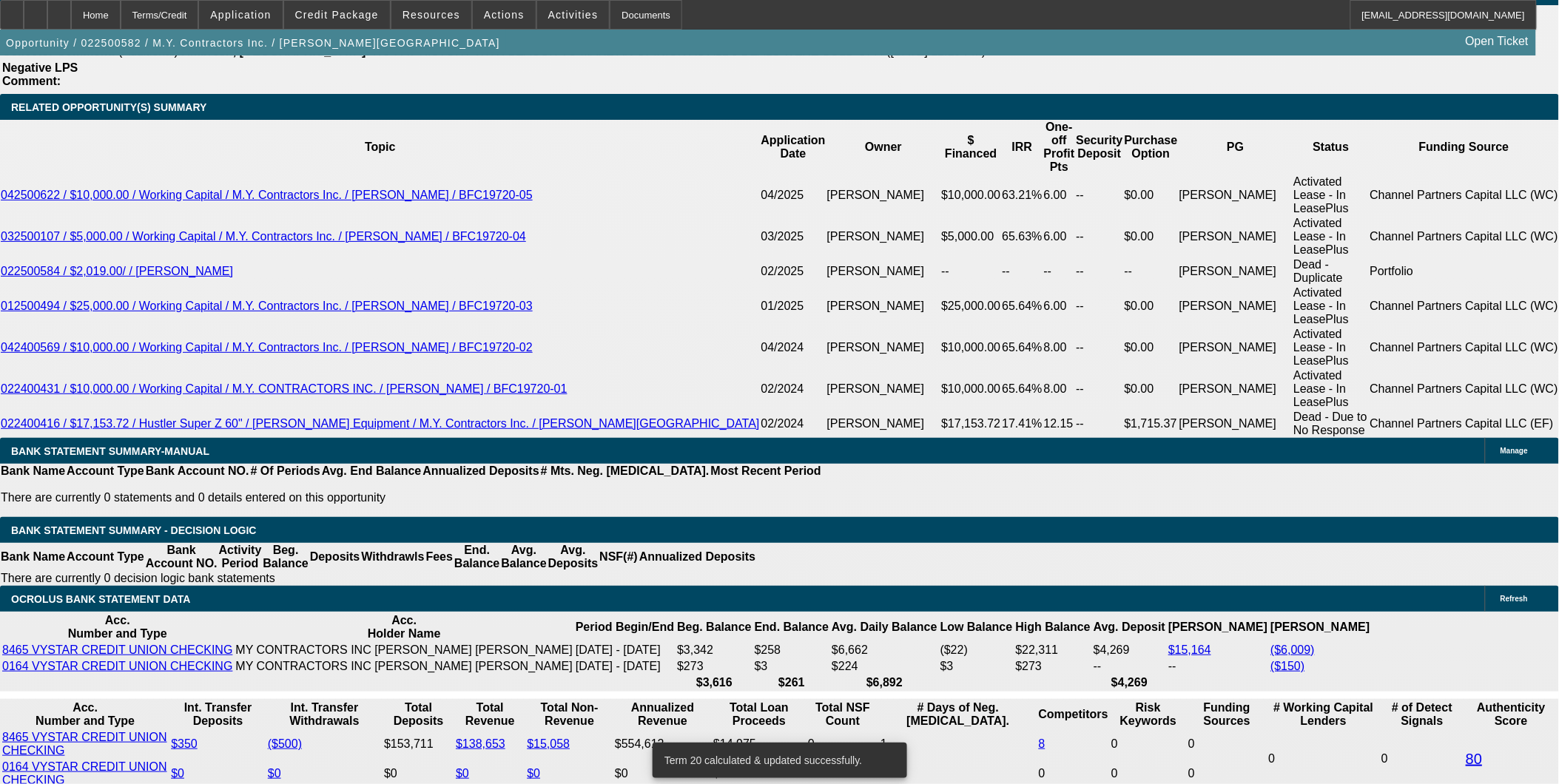
scroll to position [2690, 0]
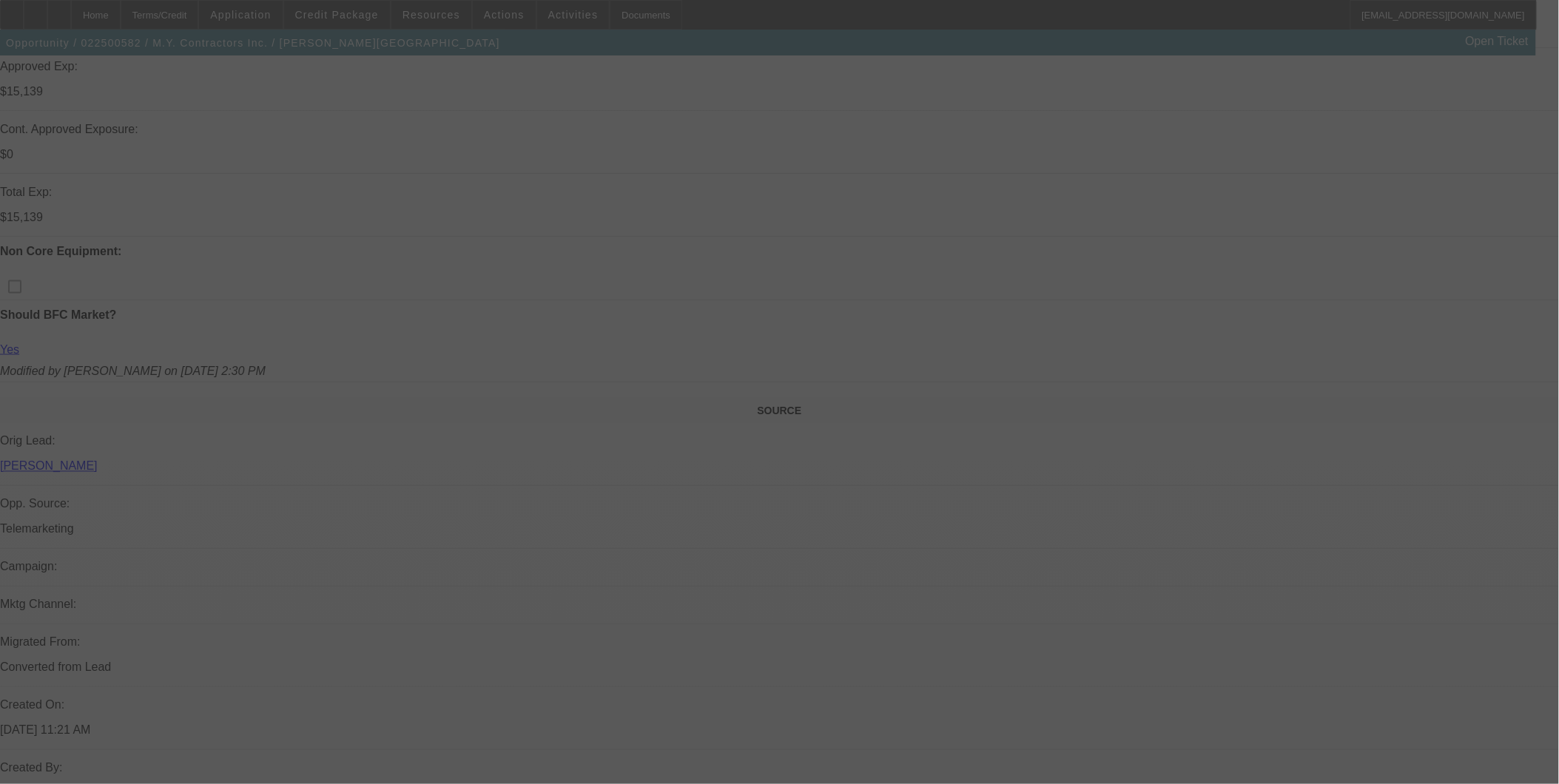
scroll to position [822, 0]
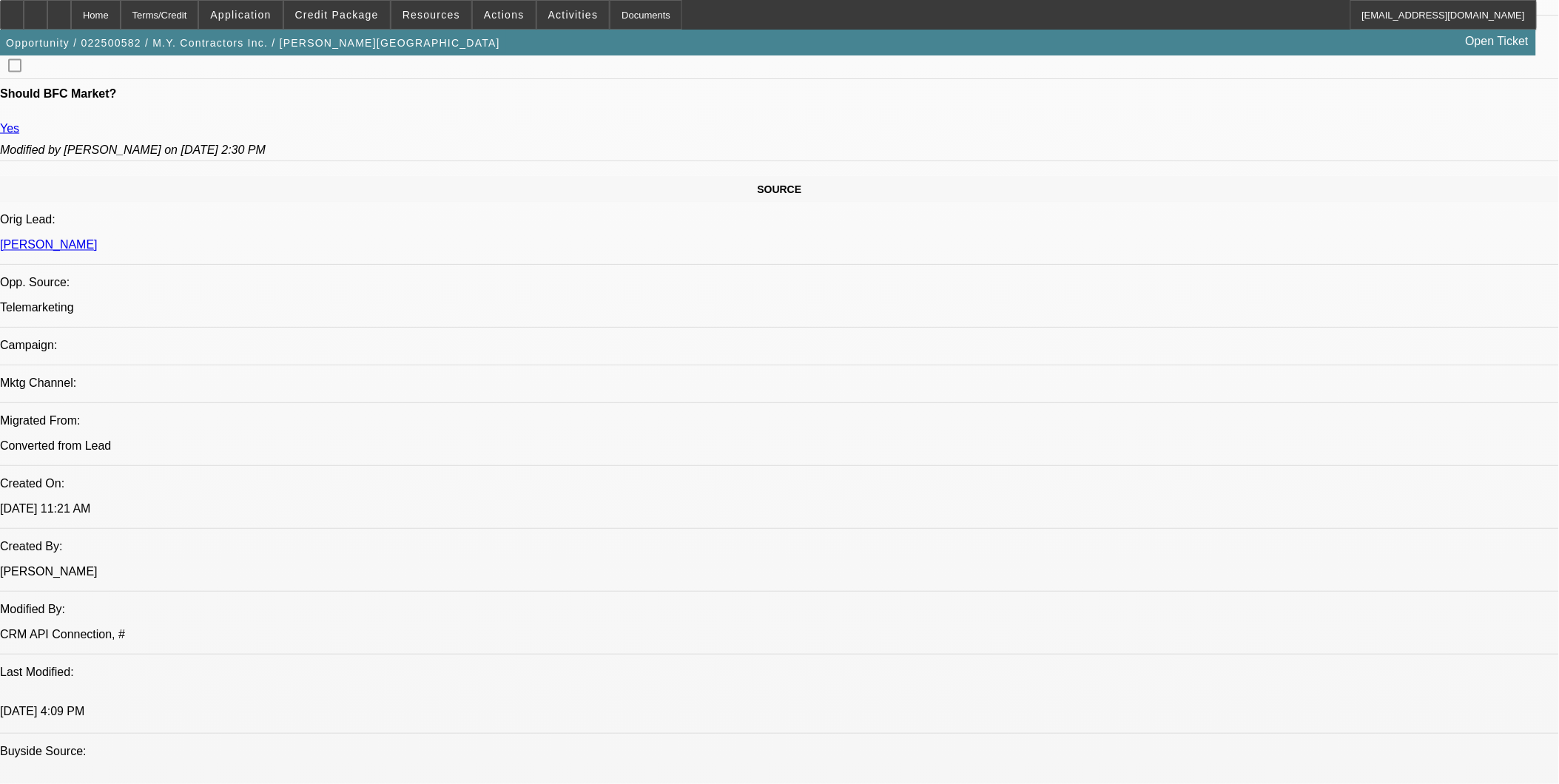
select select "0"
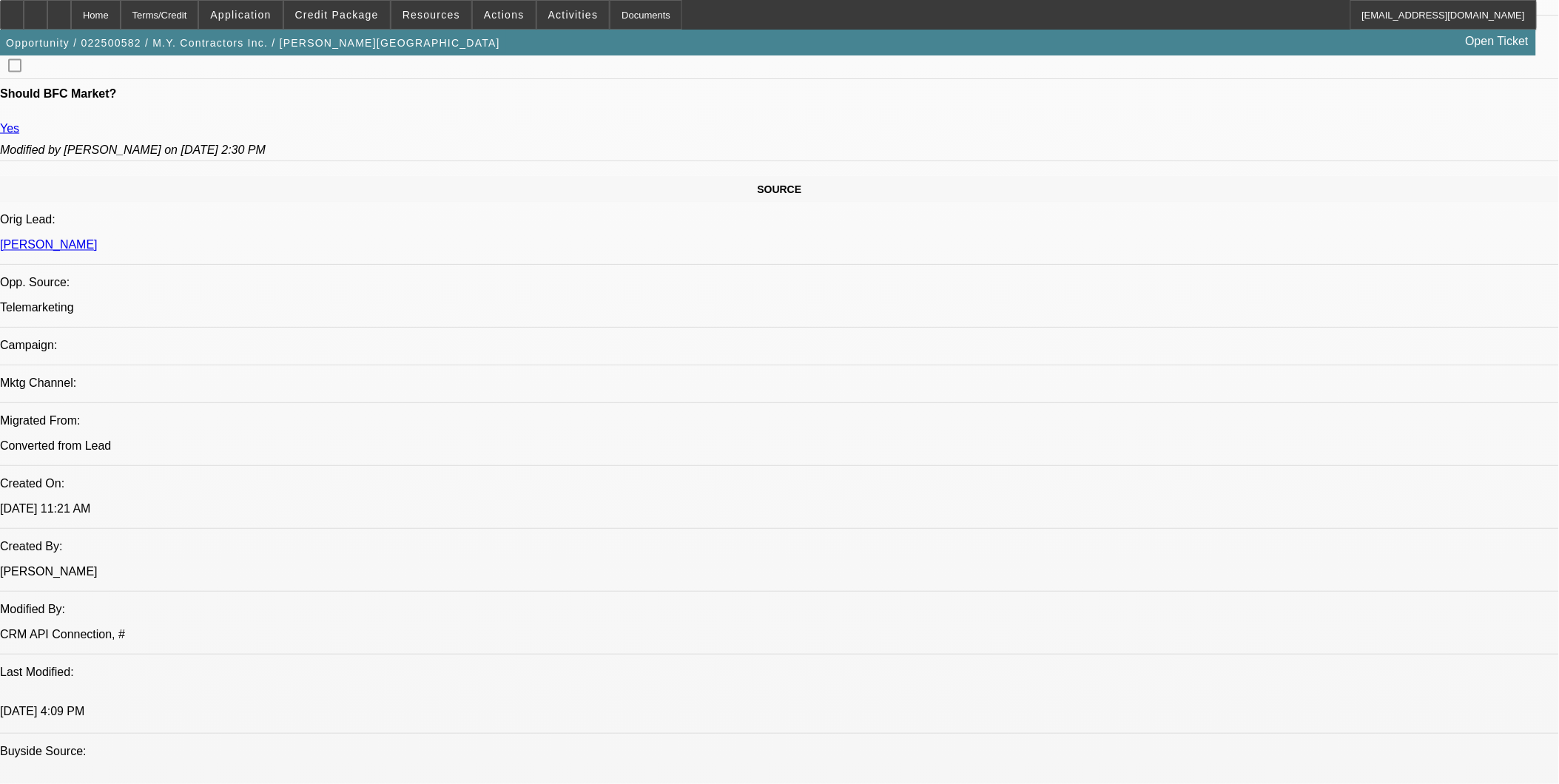
select select "0"
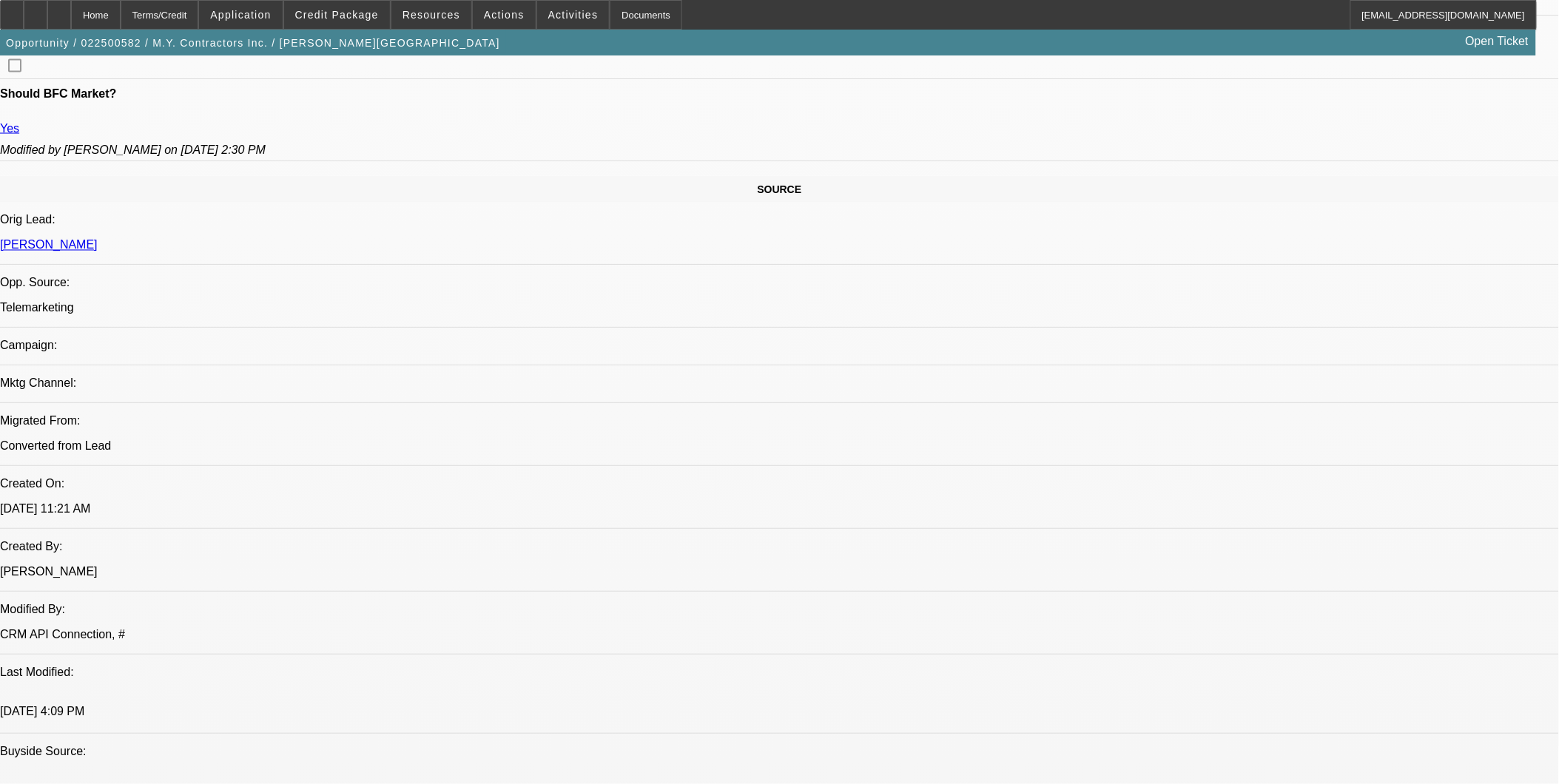
select select "0"
select select "1"
select select "3"
select select "6"
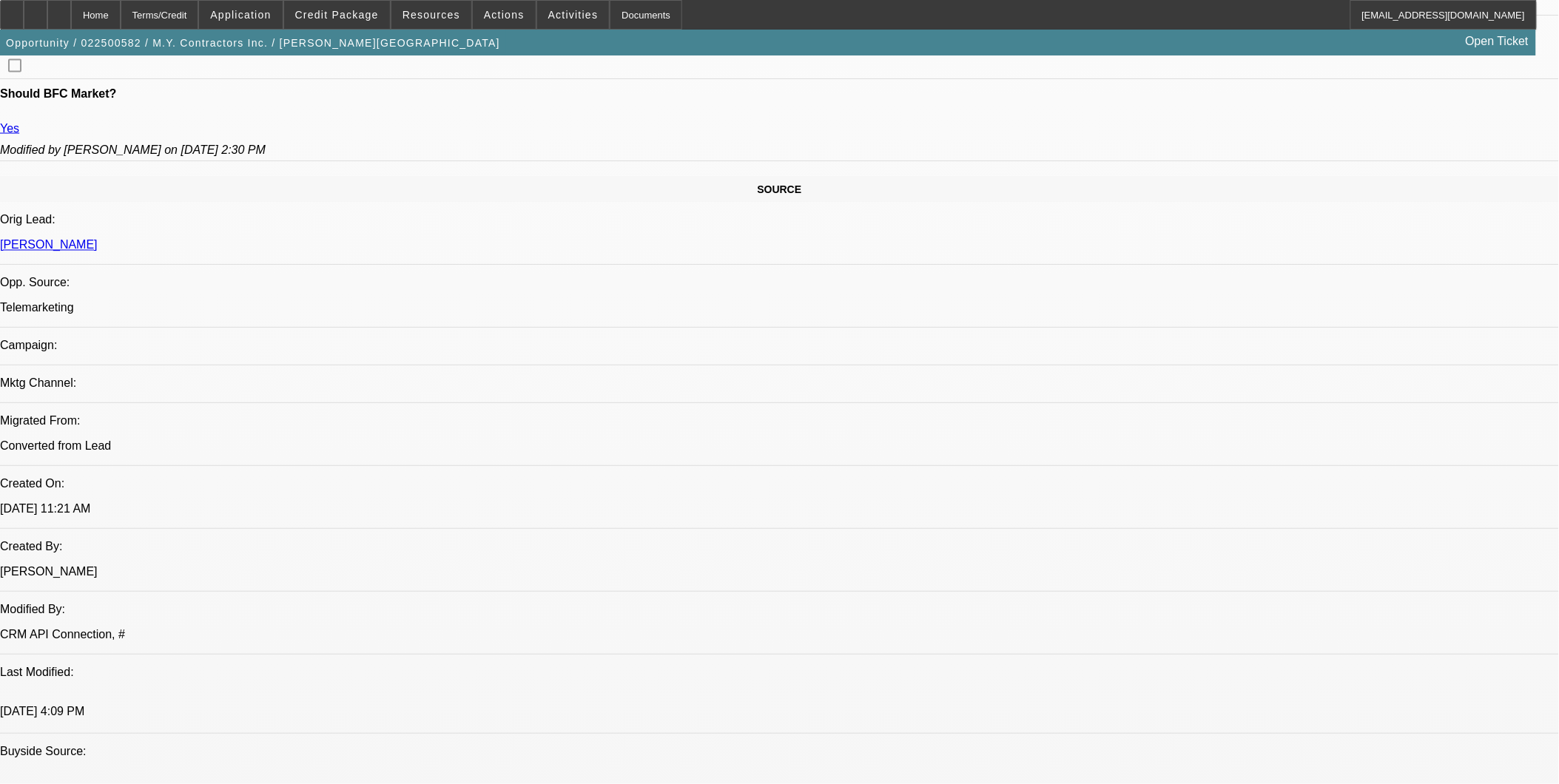
select select "1"
select select "6"
select select "1"
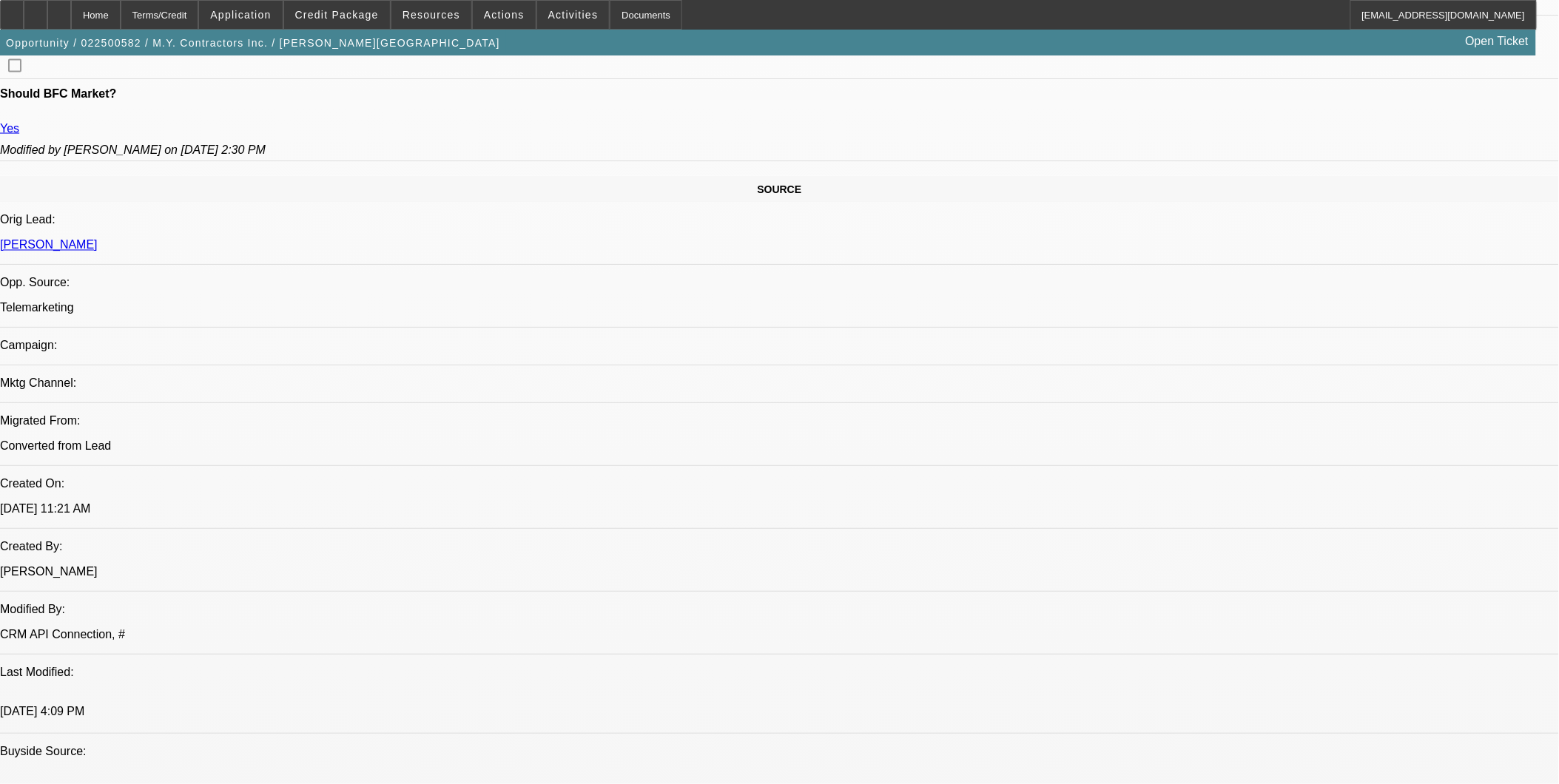
select select "6"
select select "1"
select select "6"
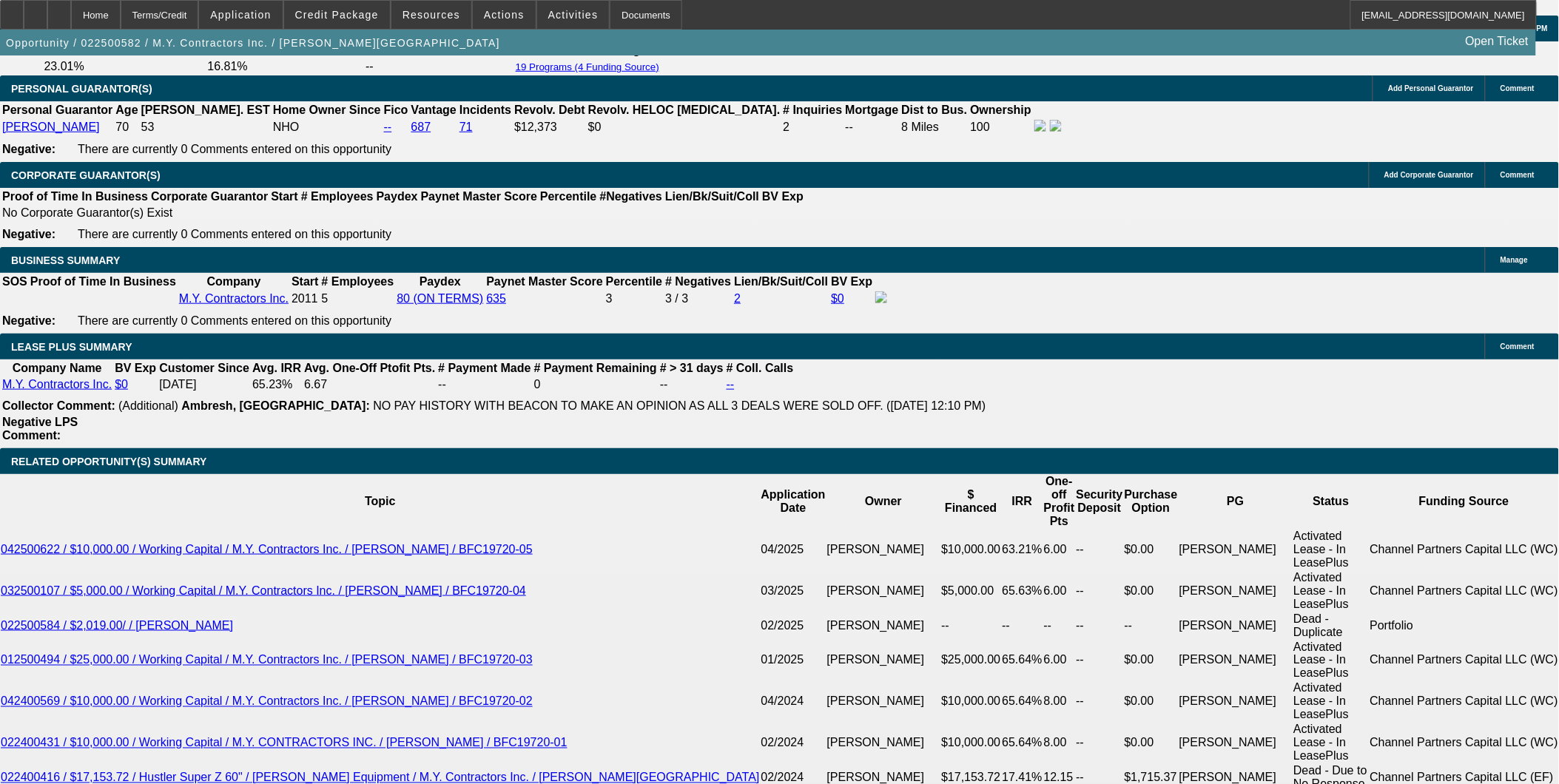
scroll to position [2547, 0]
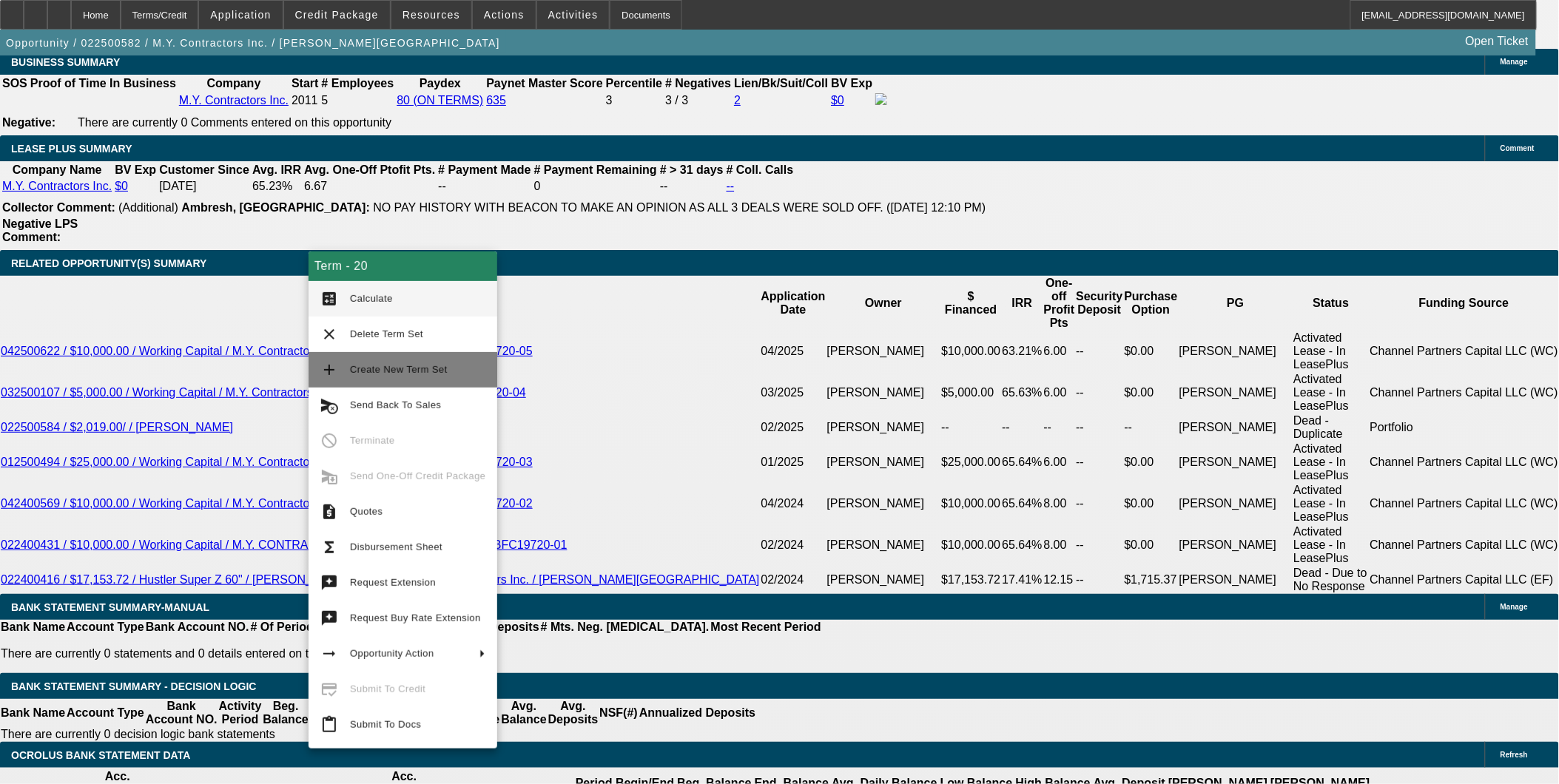
click at [408, 365] on span "Create New Term Set" at bounding box center [398, 369] width 98 height 11
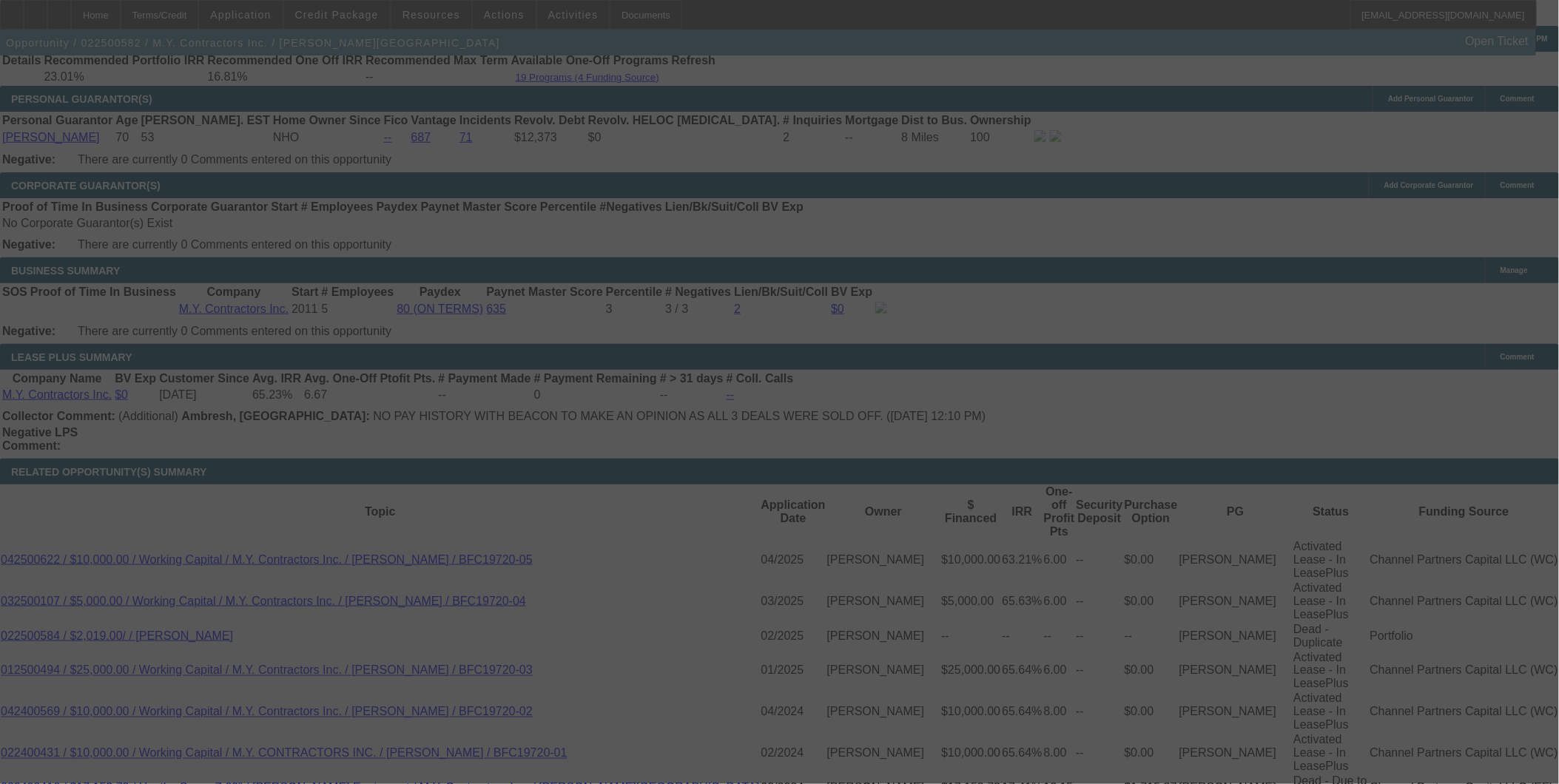
scroll to position [2301, 0]
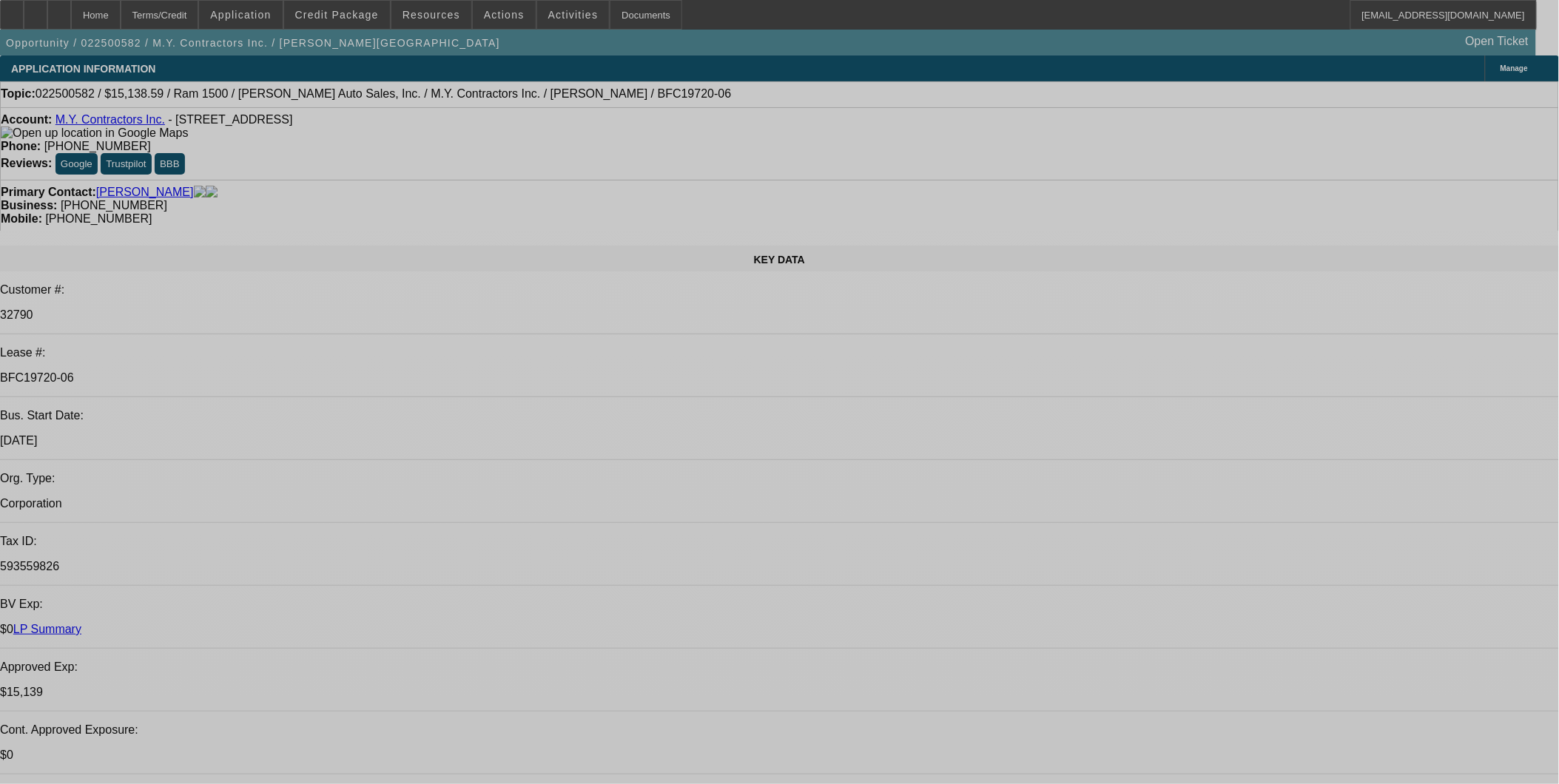
select select "0"
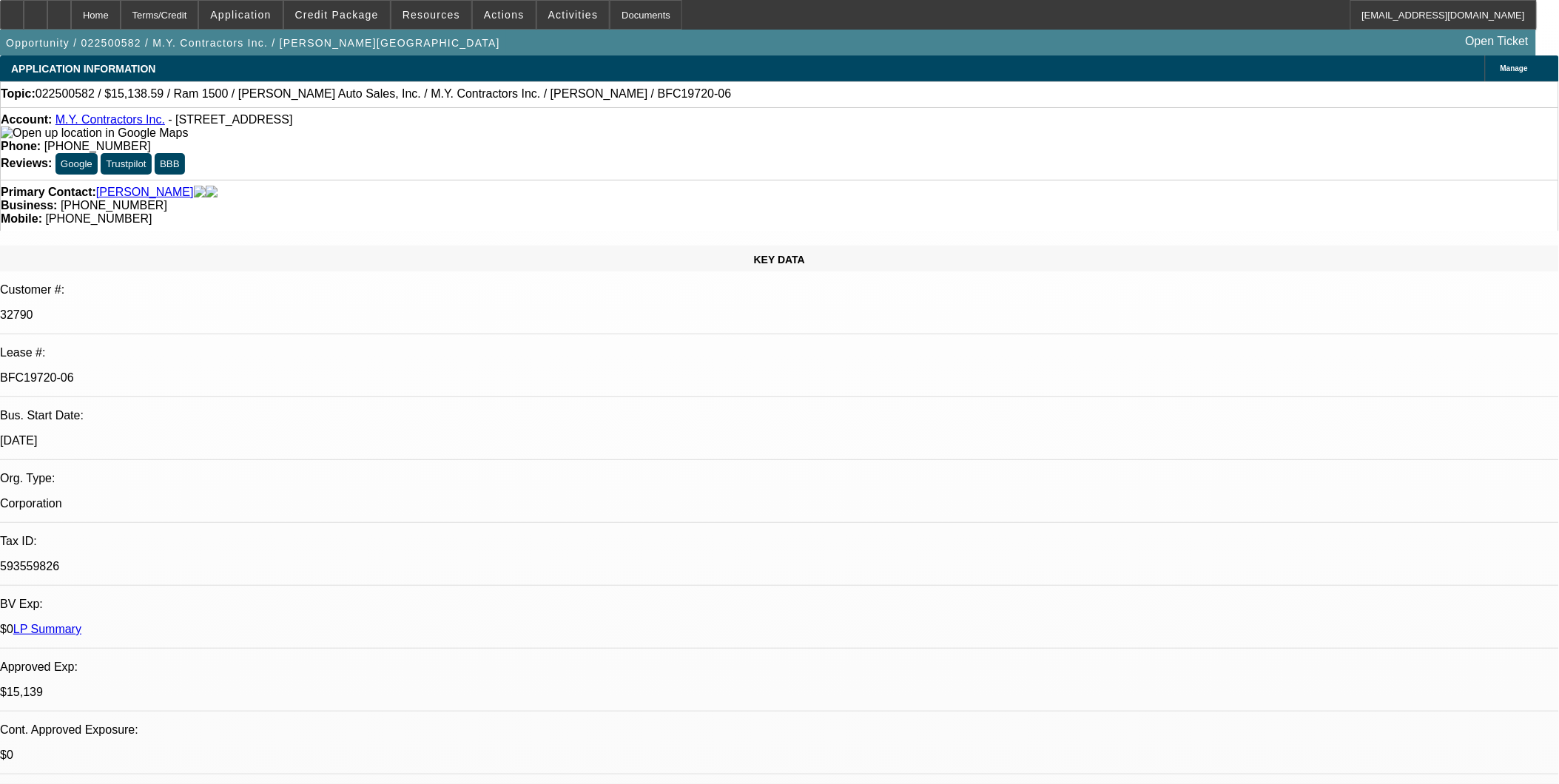
select select "0"
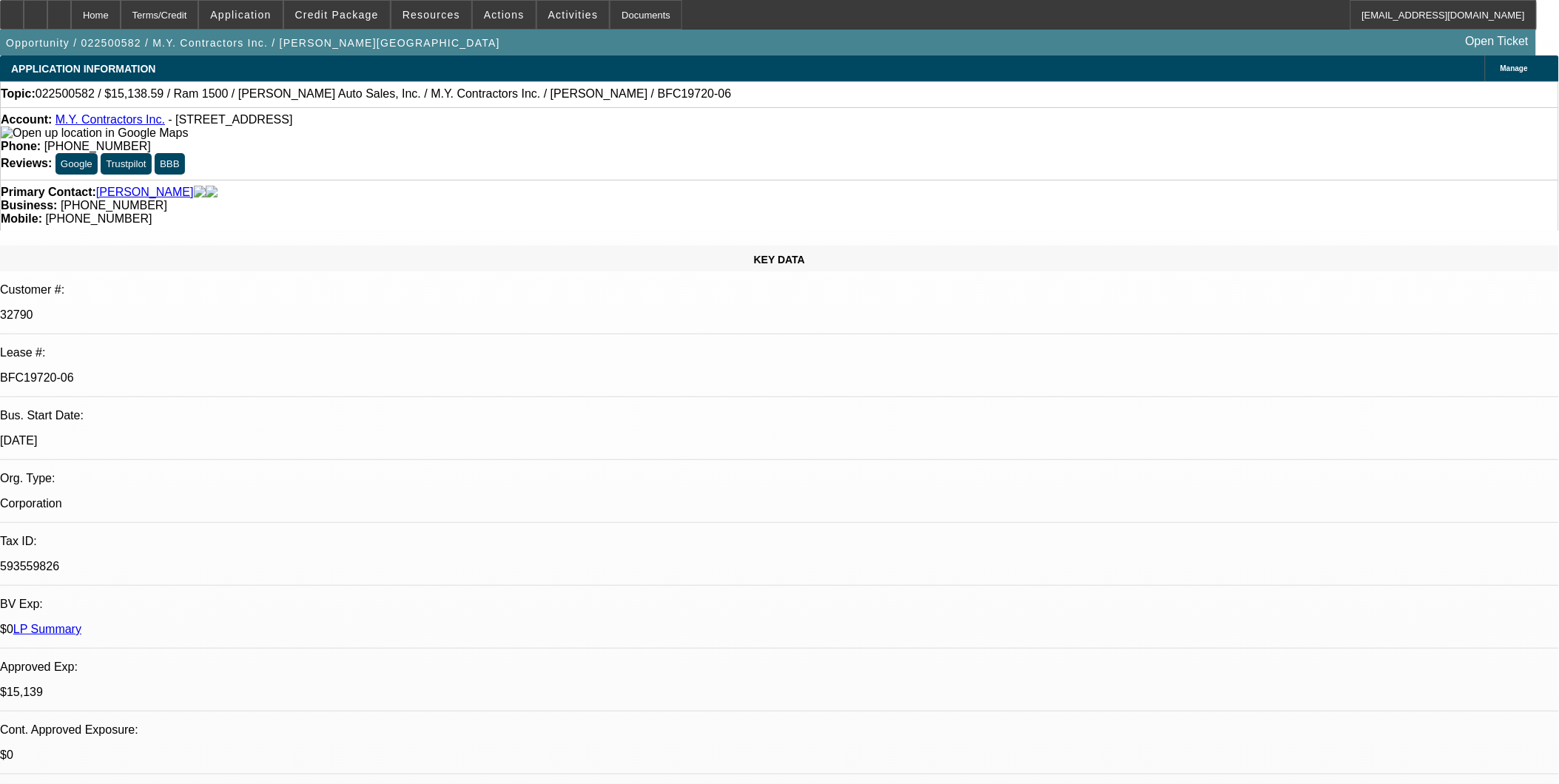
select select "0"
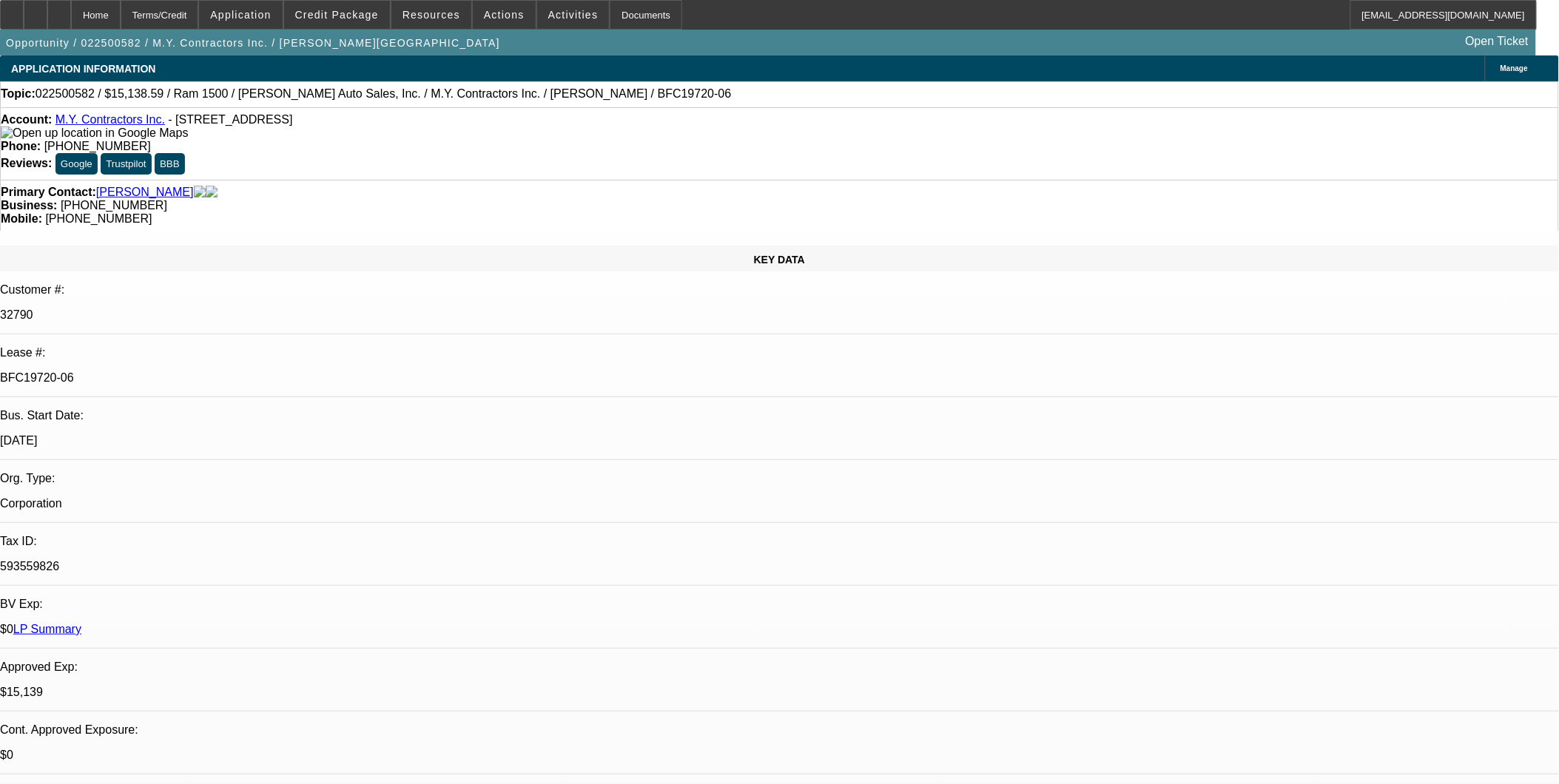
select select "0"
select select "1"
select select "3"
select select "6"
select select "1"
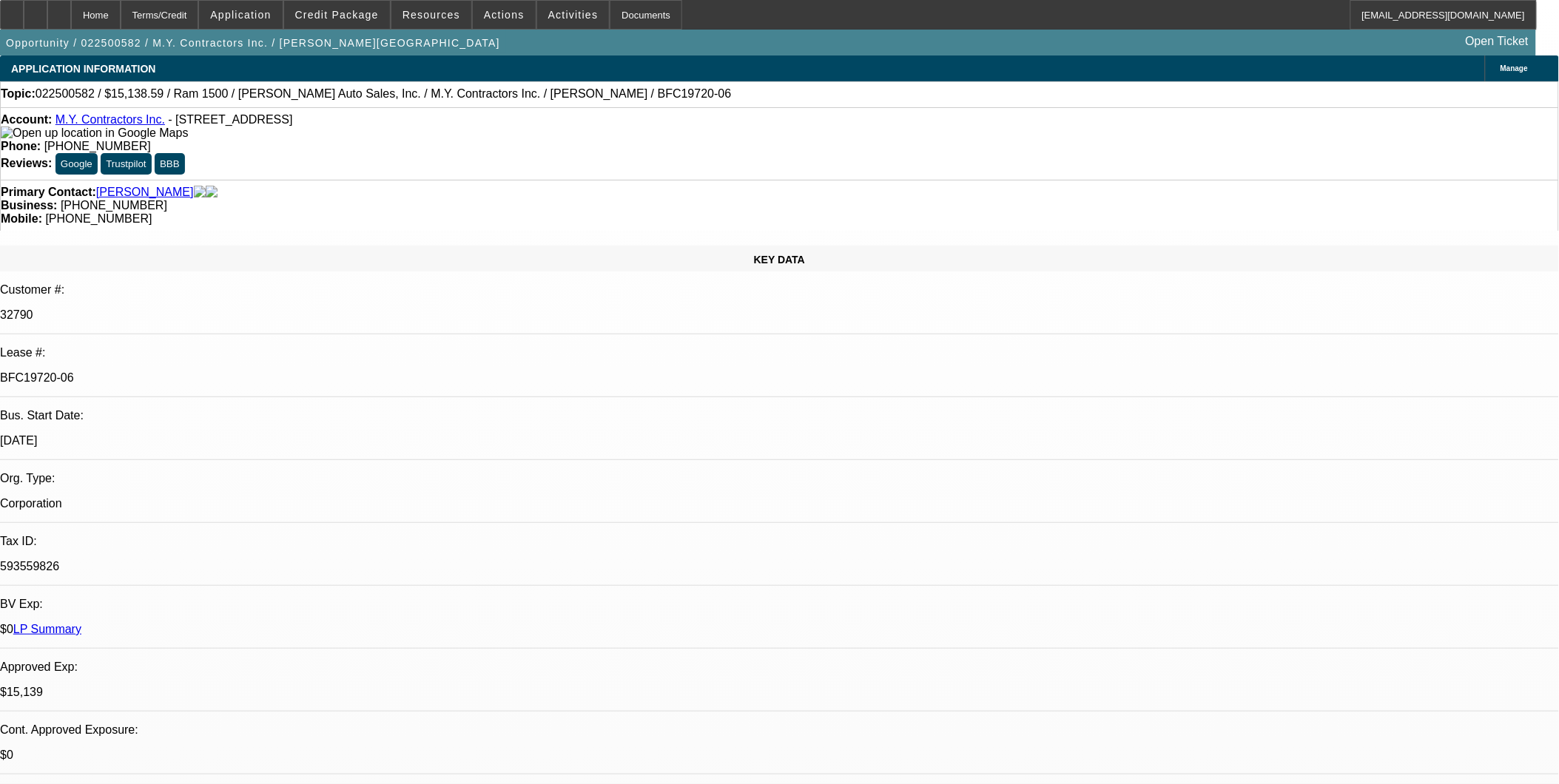
select select "3"
select select "6"
select select "1"
select select "6"
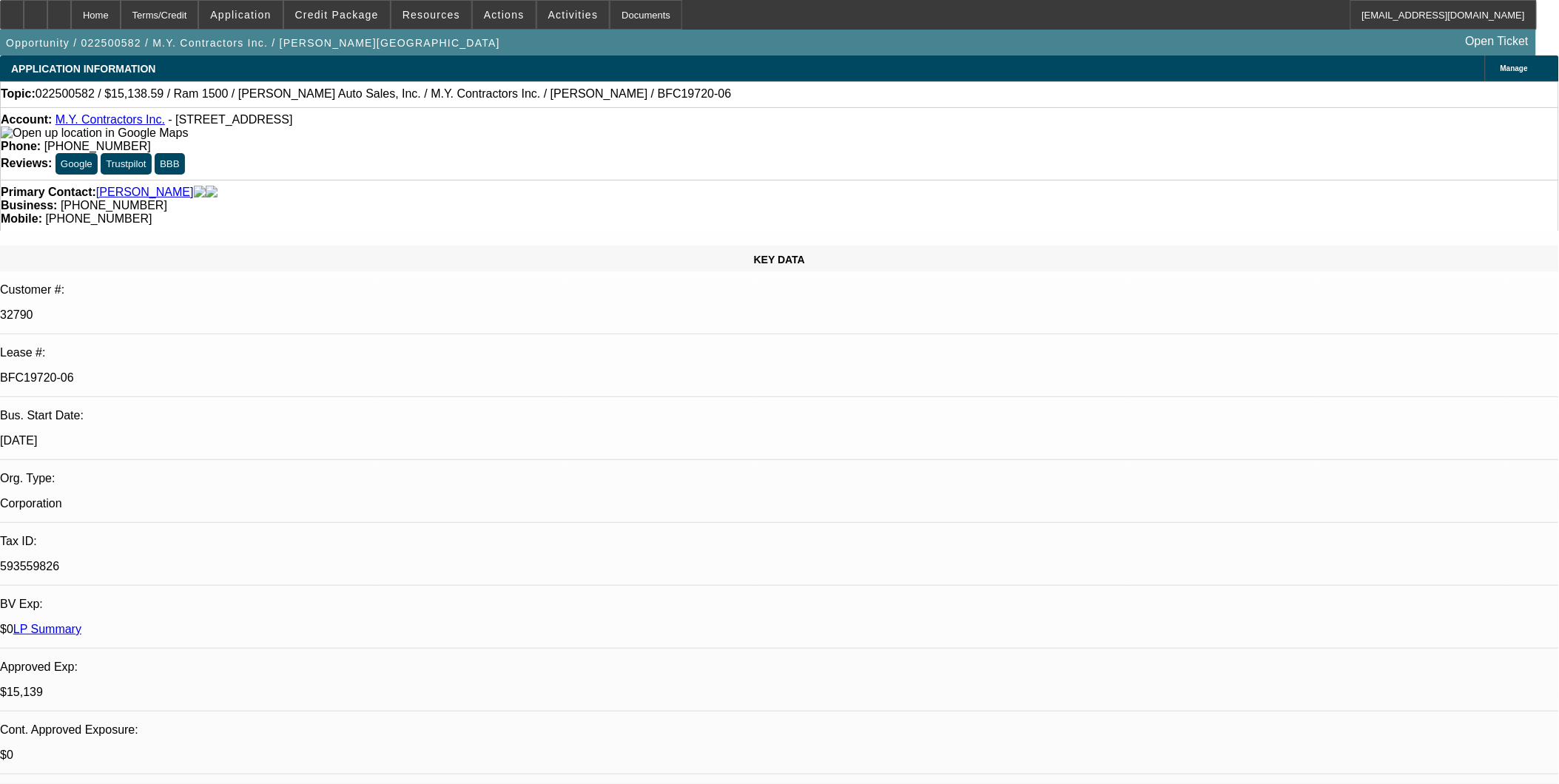
select select "1"
select select "6"
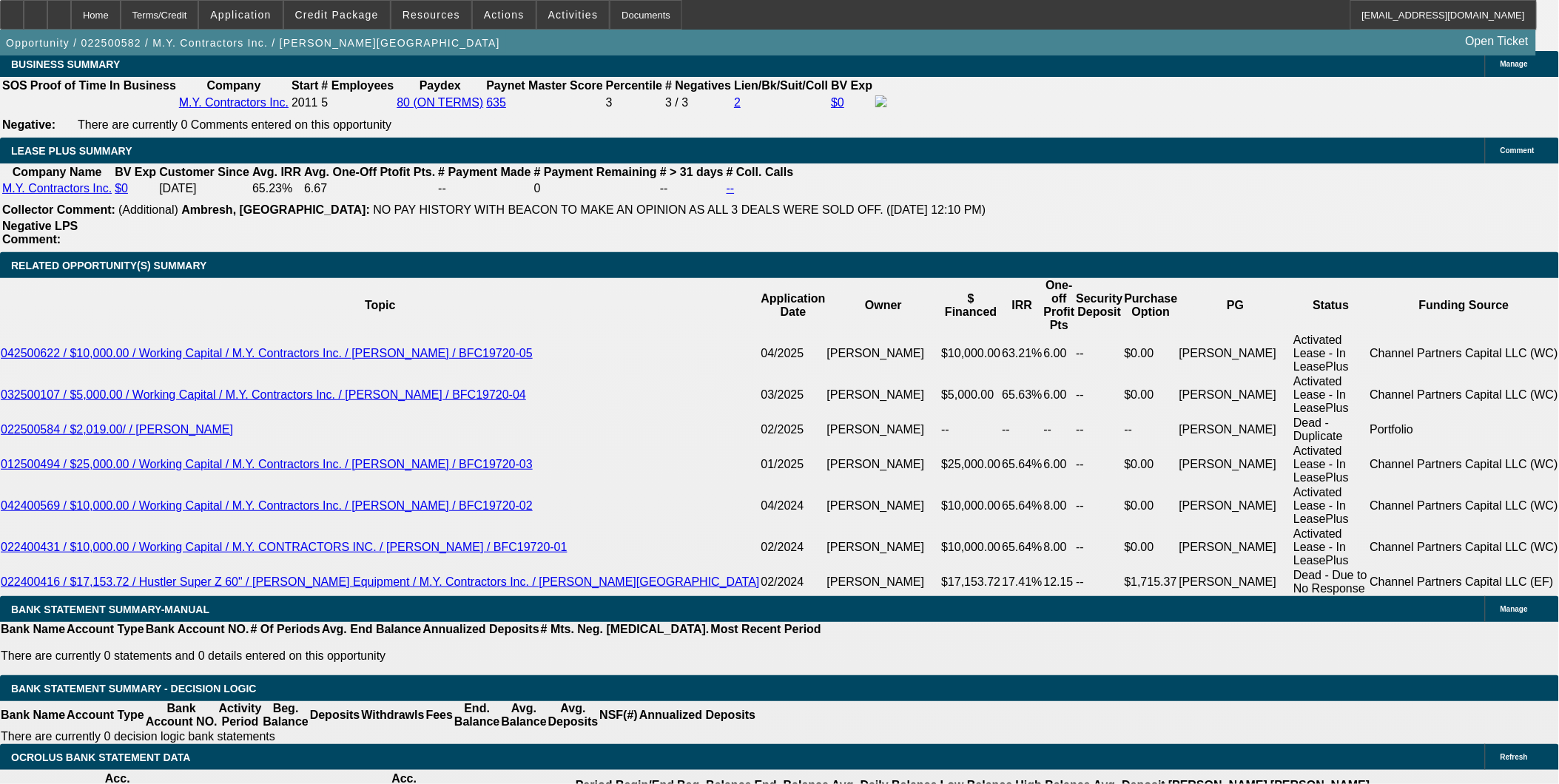
scroll to position [2547, 0]
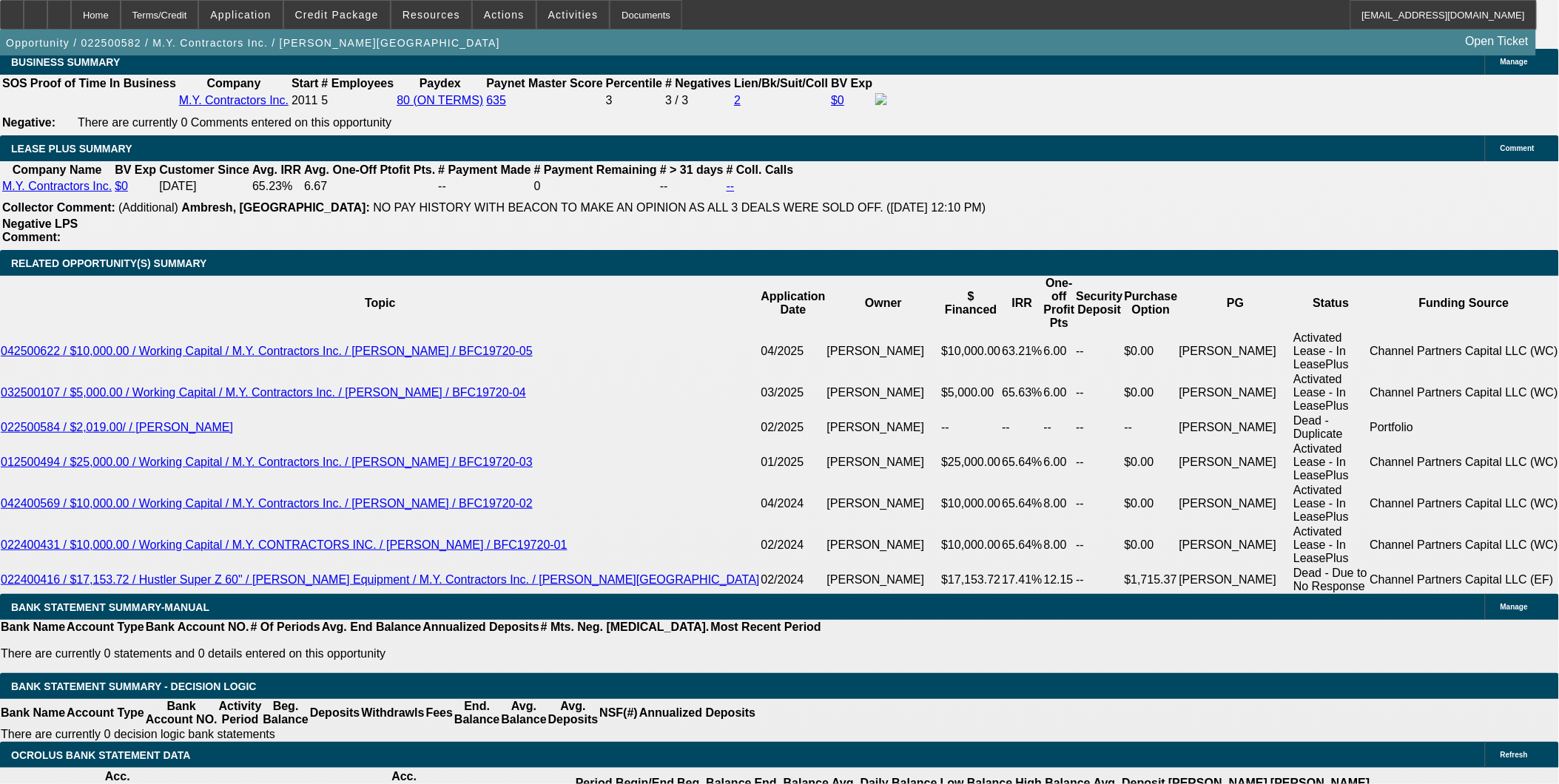
drag, startPoint x: 277, startPoint y: 289, endPoint x: 298, endPoint y: 285, distance: 21.4
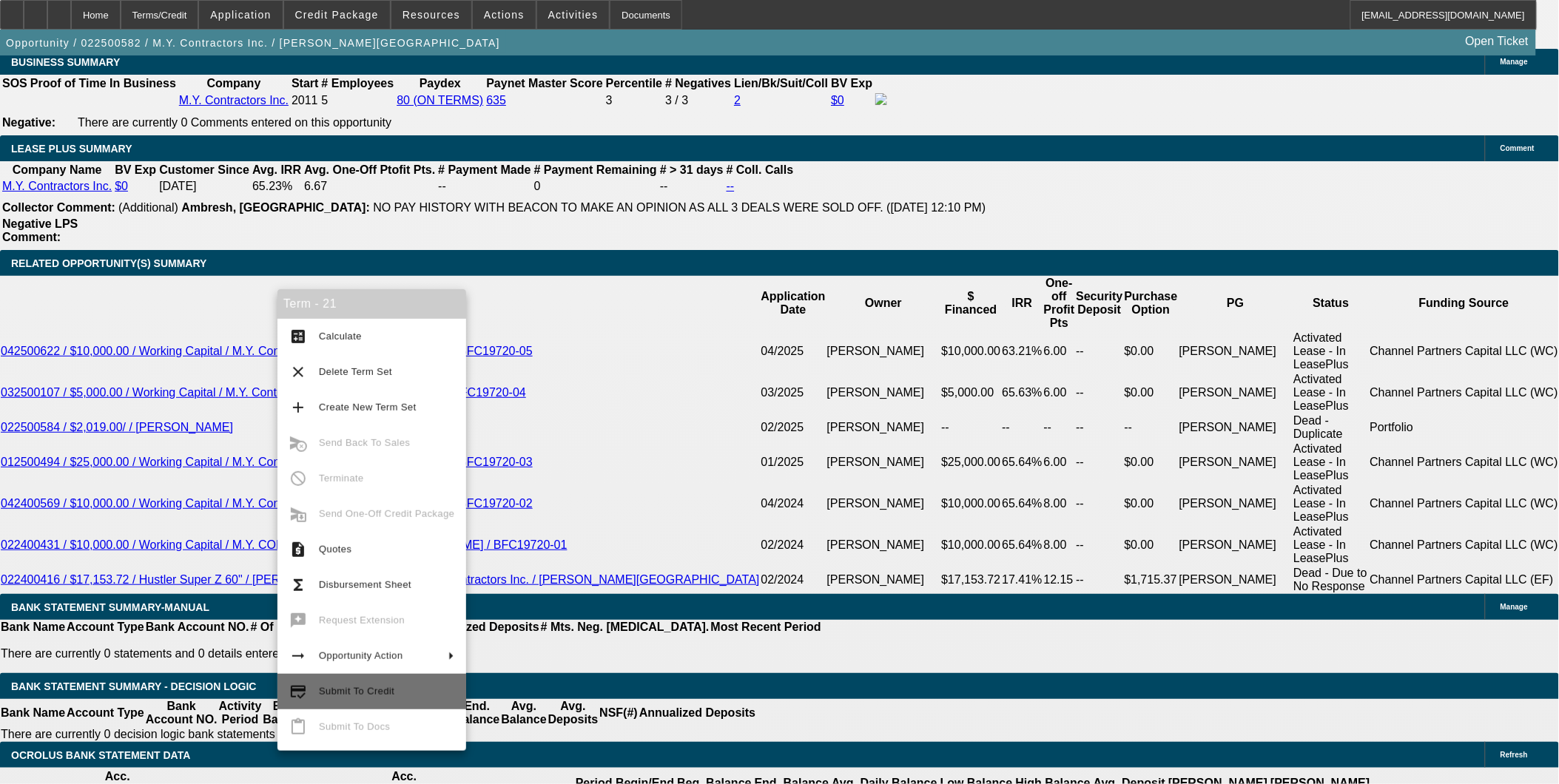
click at [393, 686] on span "Submit To Credit" at bounding box center [386, 692] width 135 height 17
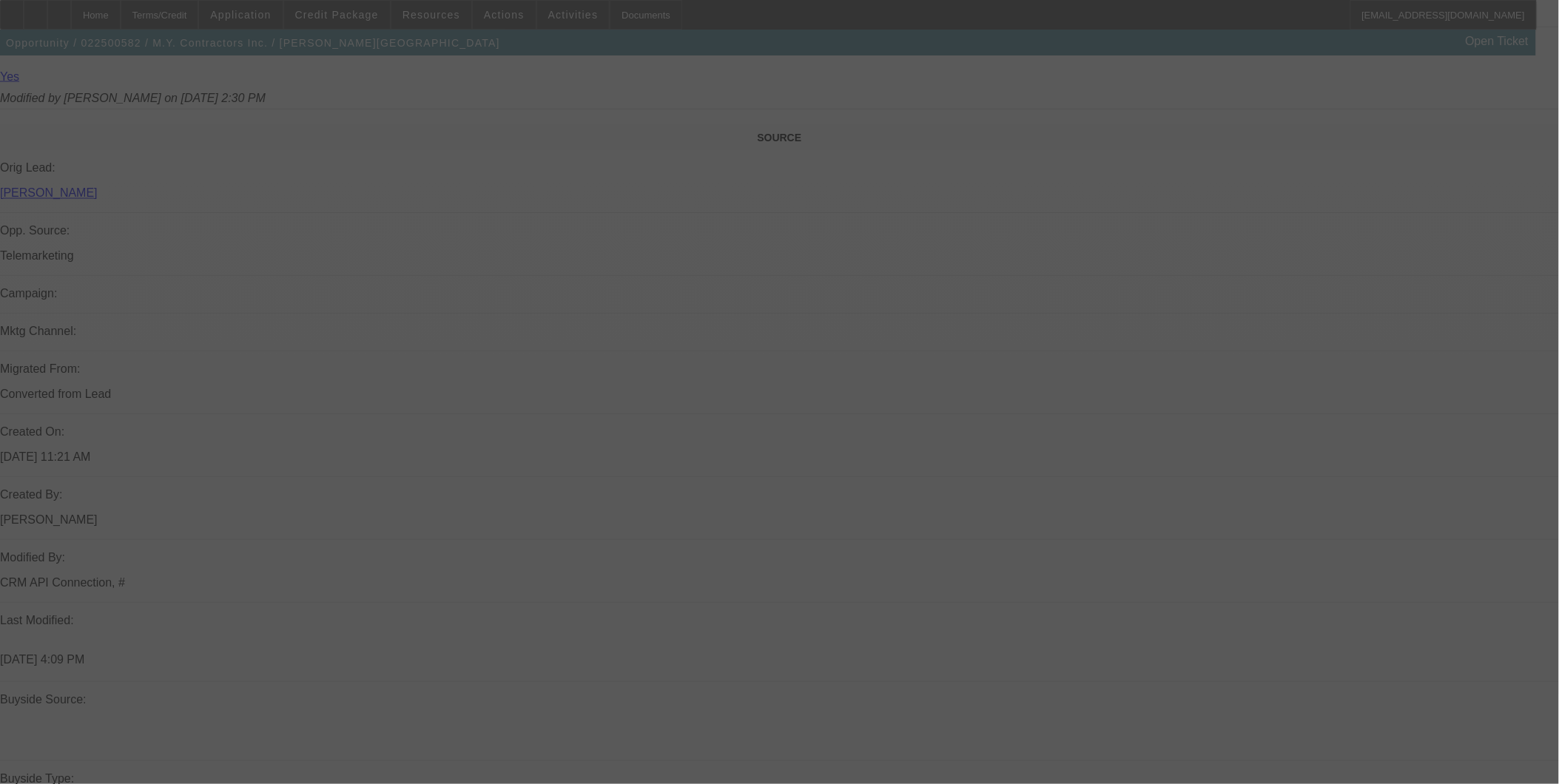
scroll to position [1284, 0]
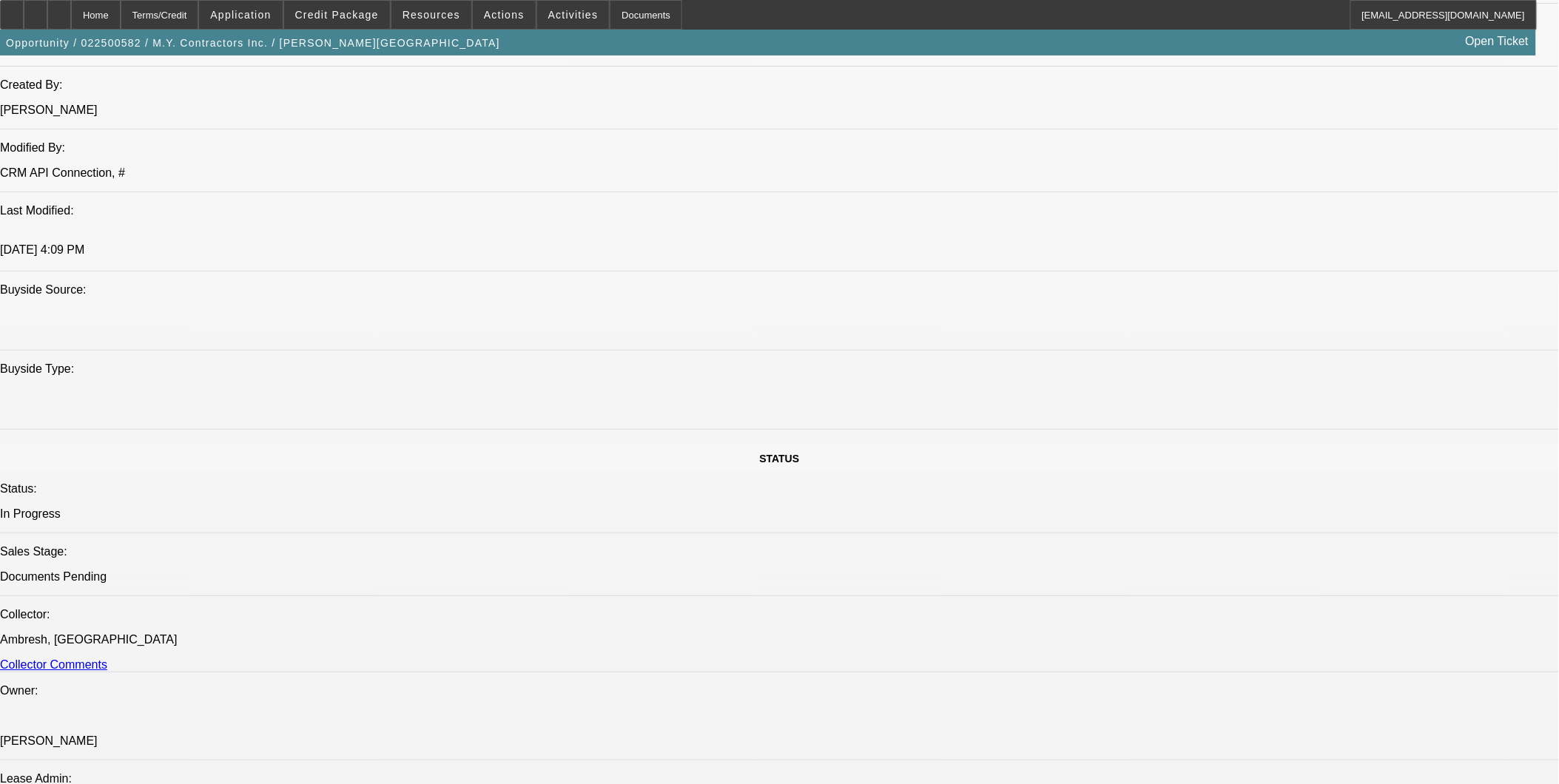
select select "0"
select select "3"
select select "0"
select select "6"
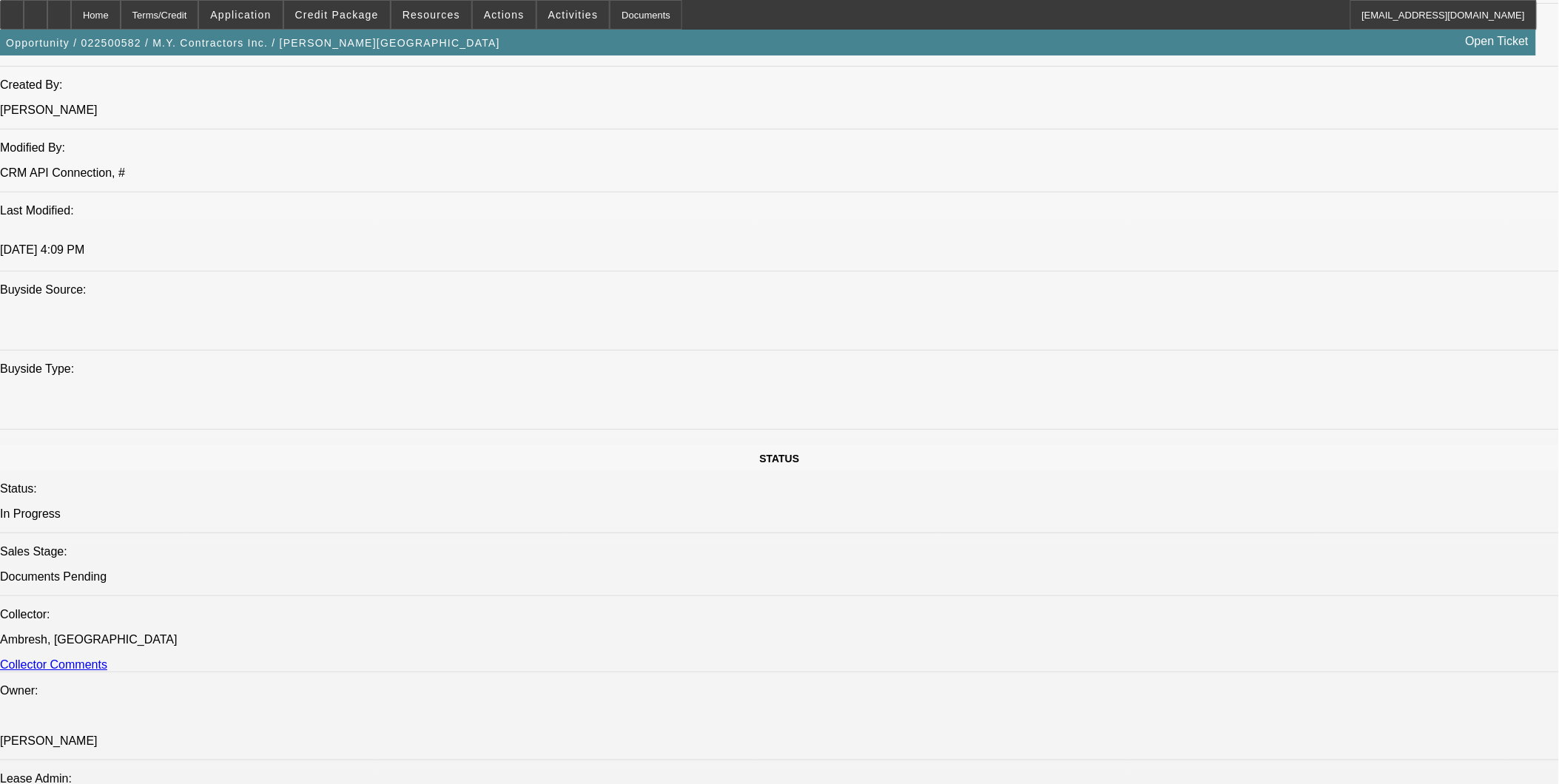
select select "0"
select select "3"
select select "0"
select select "6"
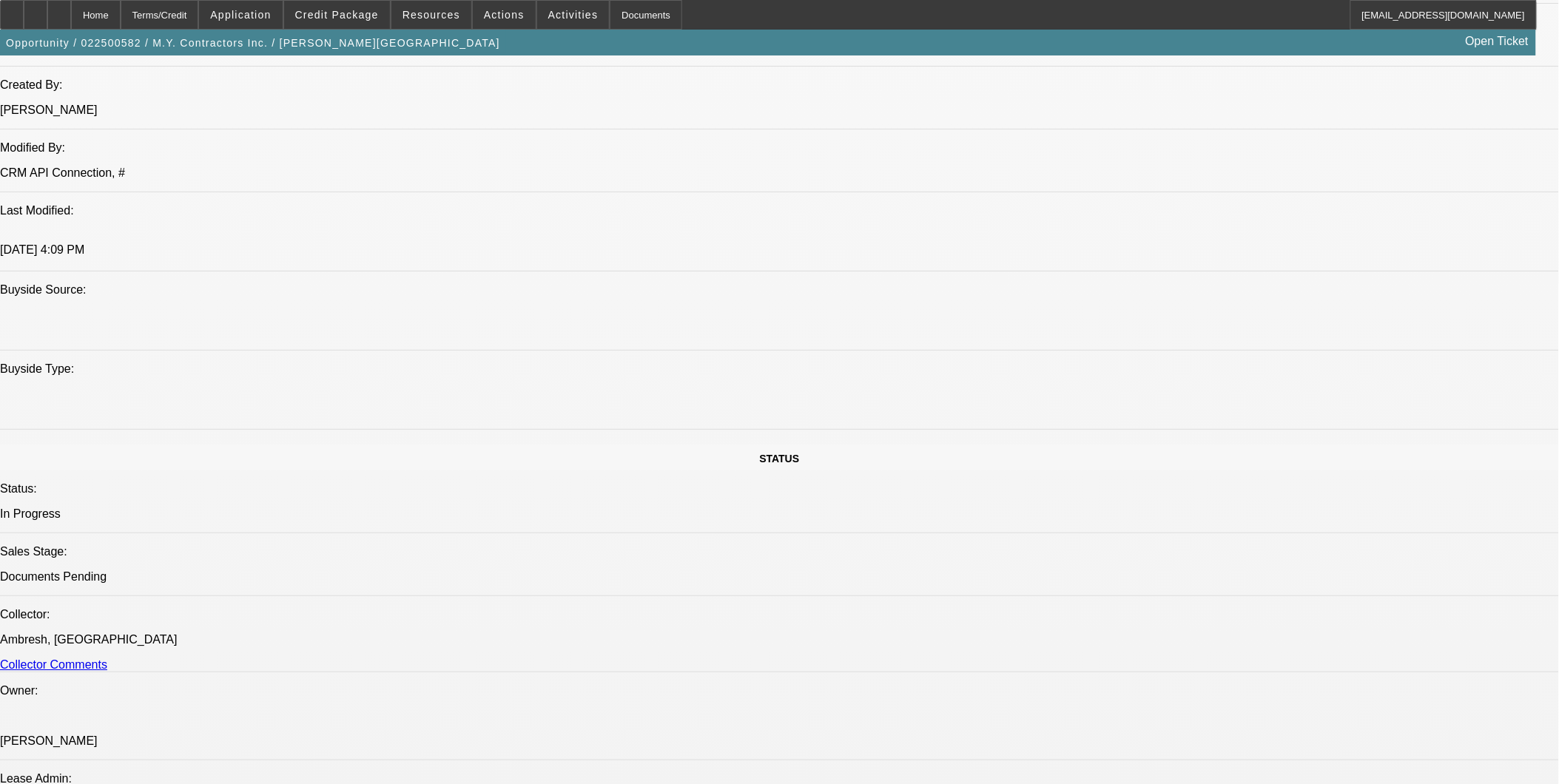
select select "0"
select select "6"
select select "0"
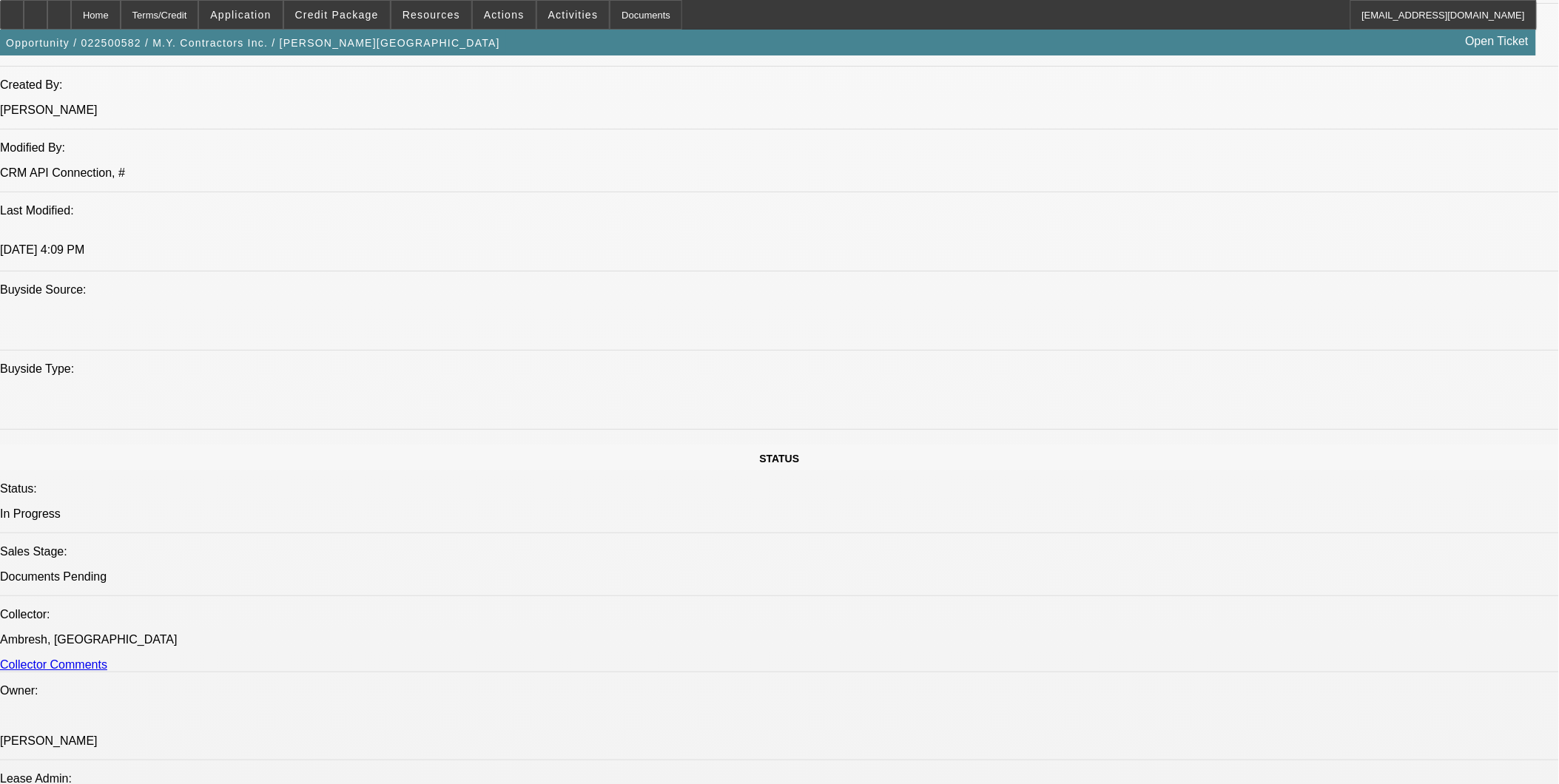
select select "0"
select select "6"
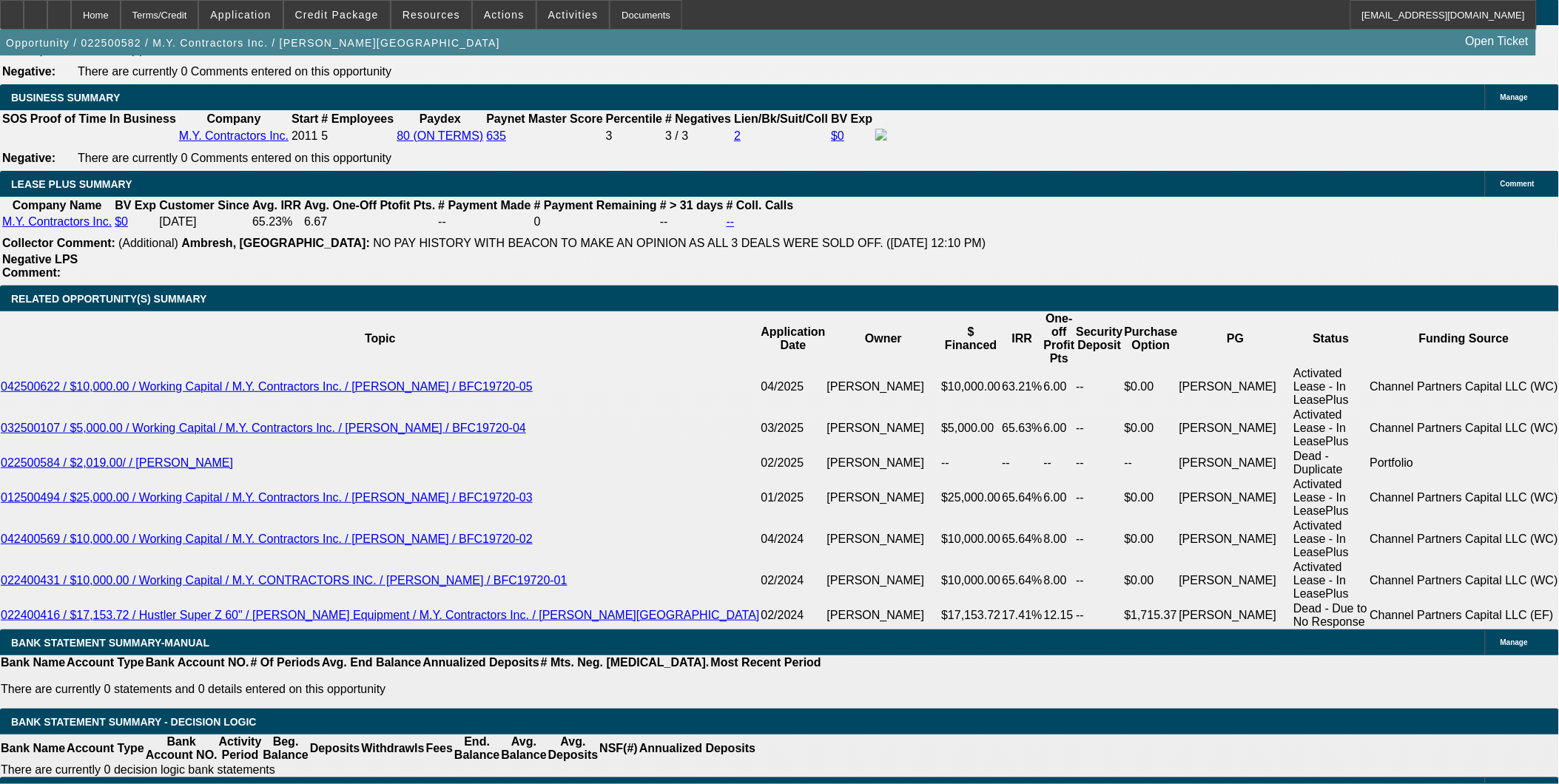
scroll to position [2517, 0]
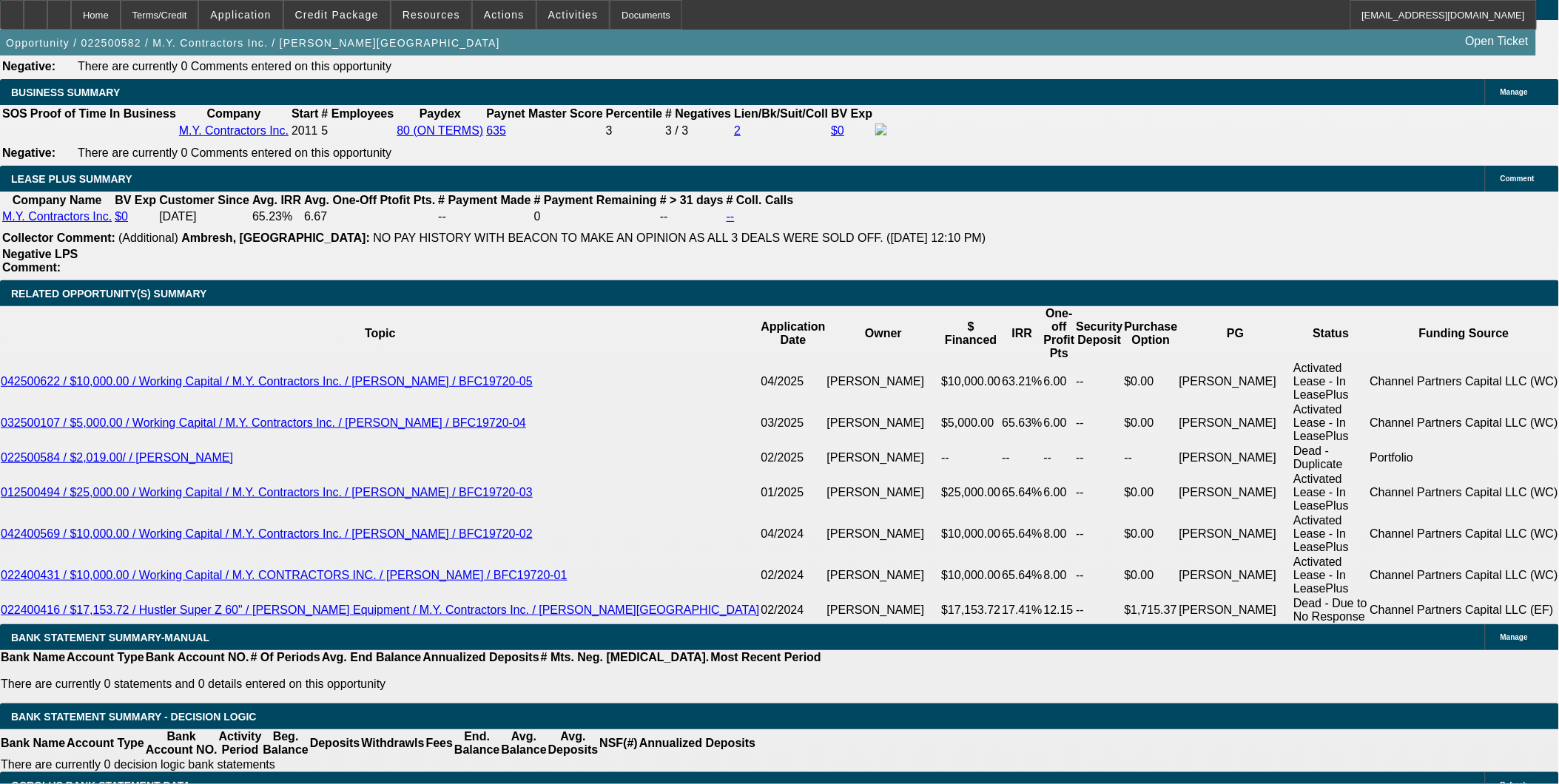
type input "510"
type input "UNKNOWN"
type input "$512.00"
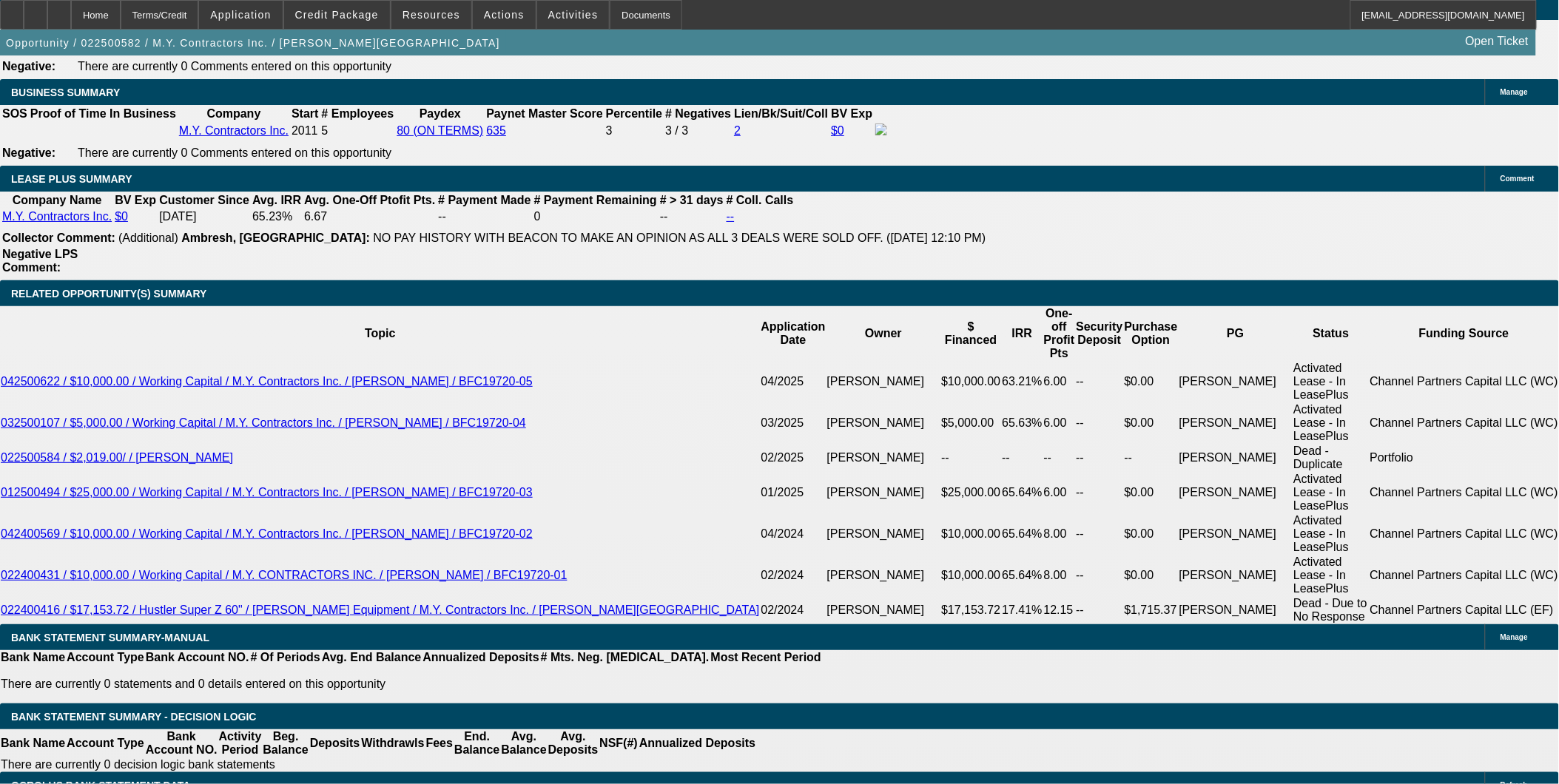
type input "$512.00"
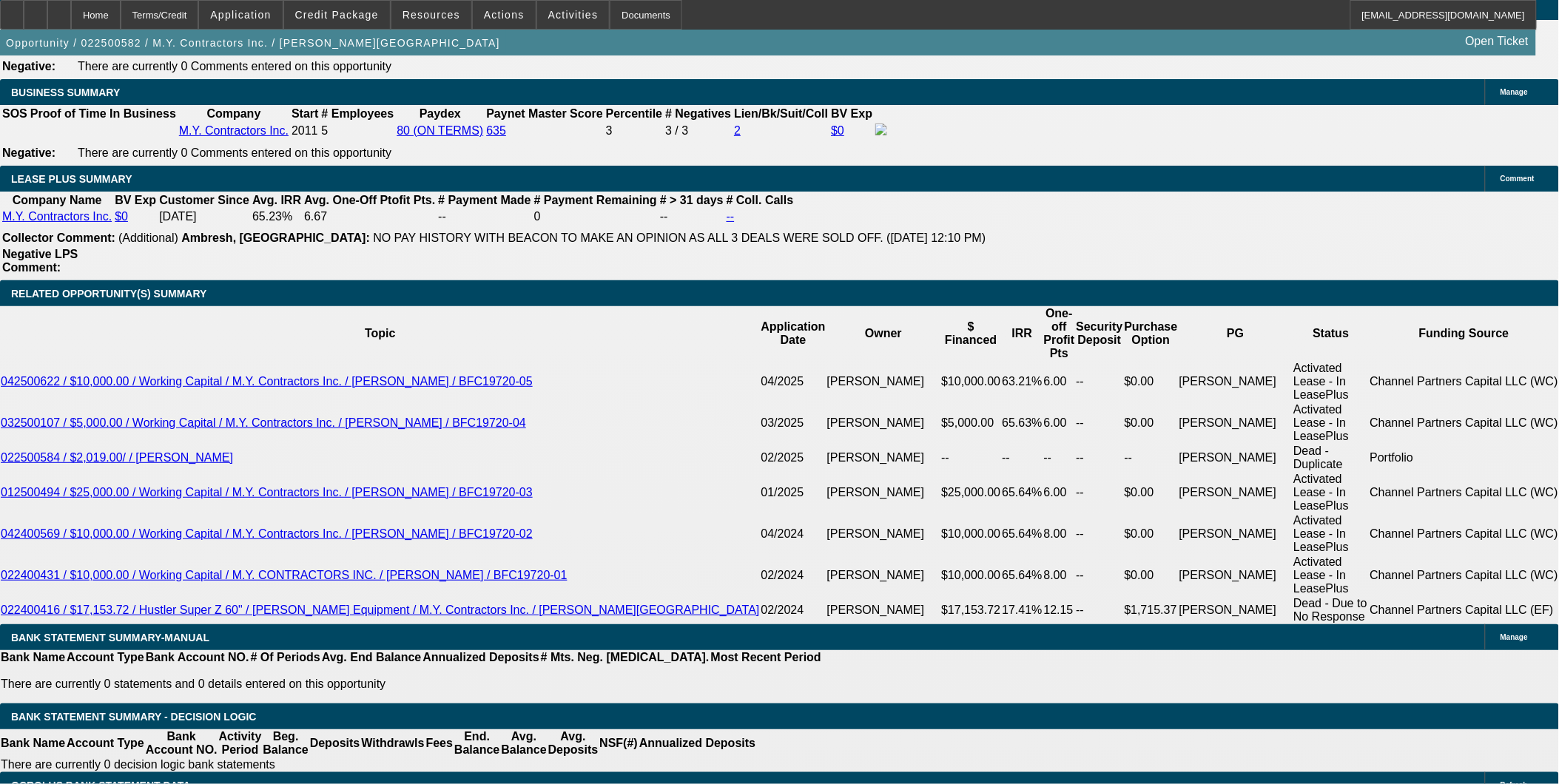
type input "$512.00"
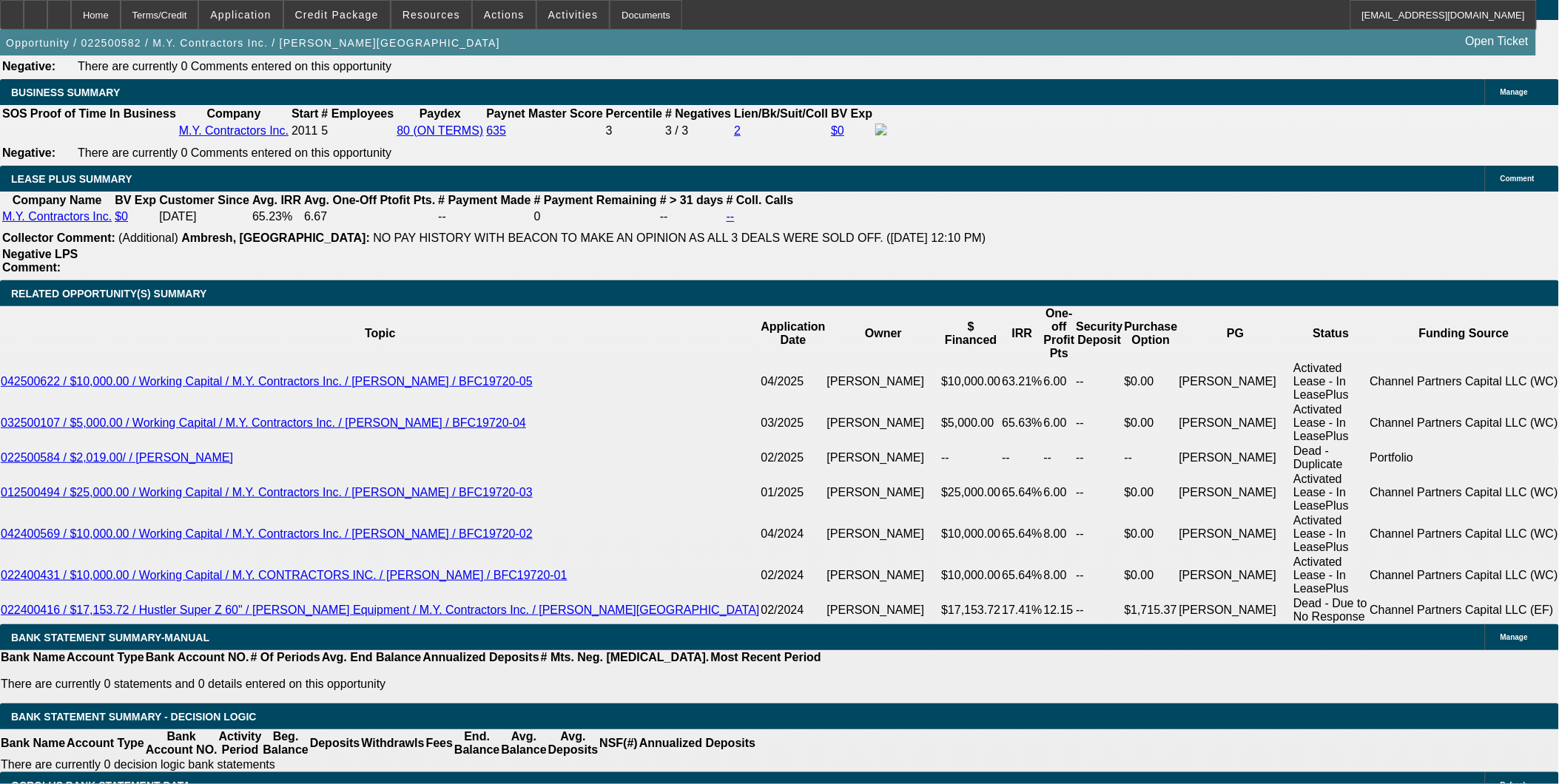
type input "$512.00"
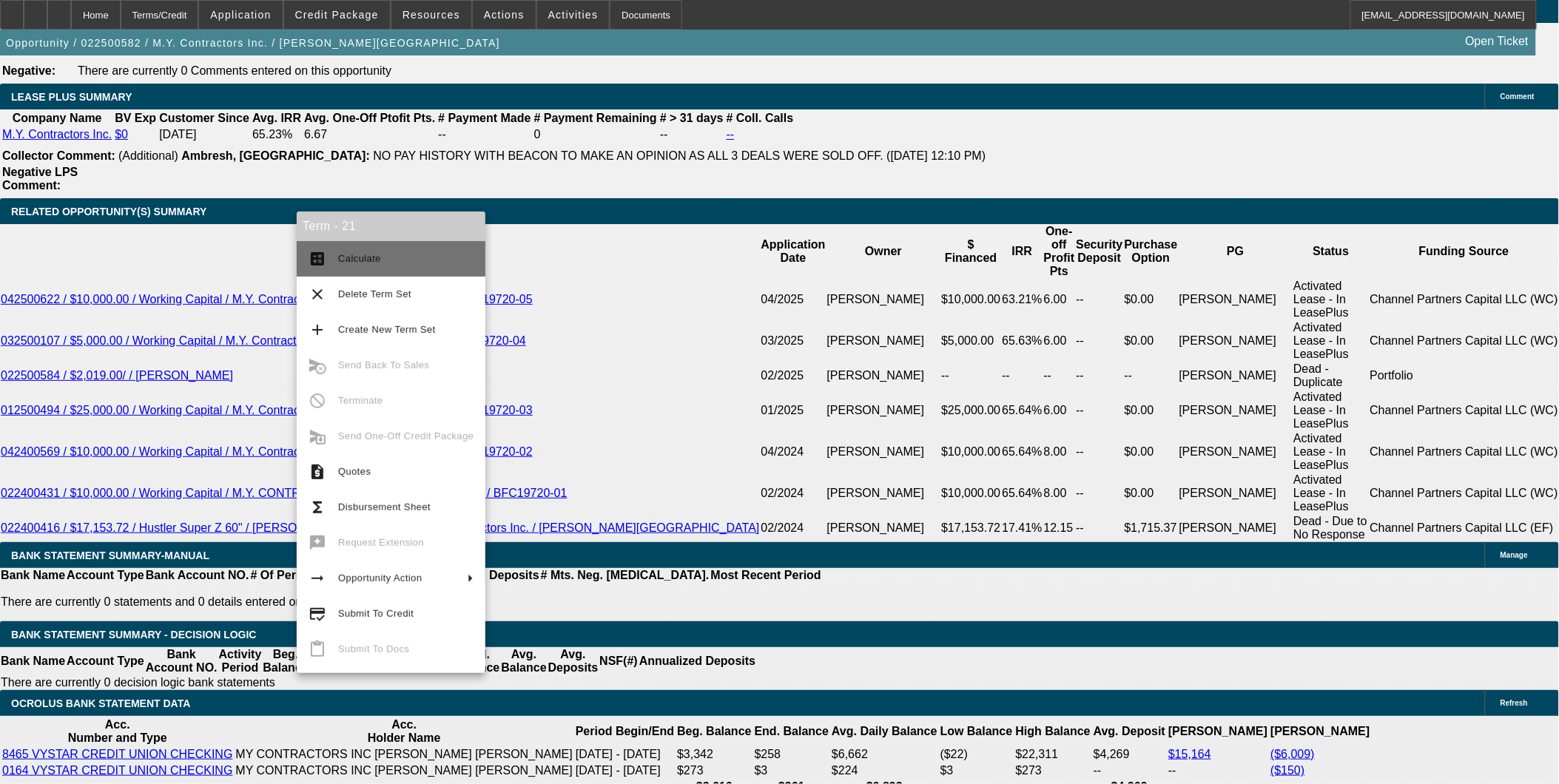
click at [396, 263] on span "Calculate" at bounding box center [406, 259] width 135 height 17
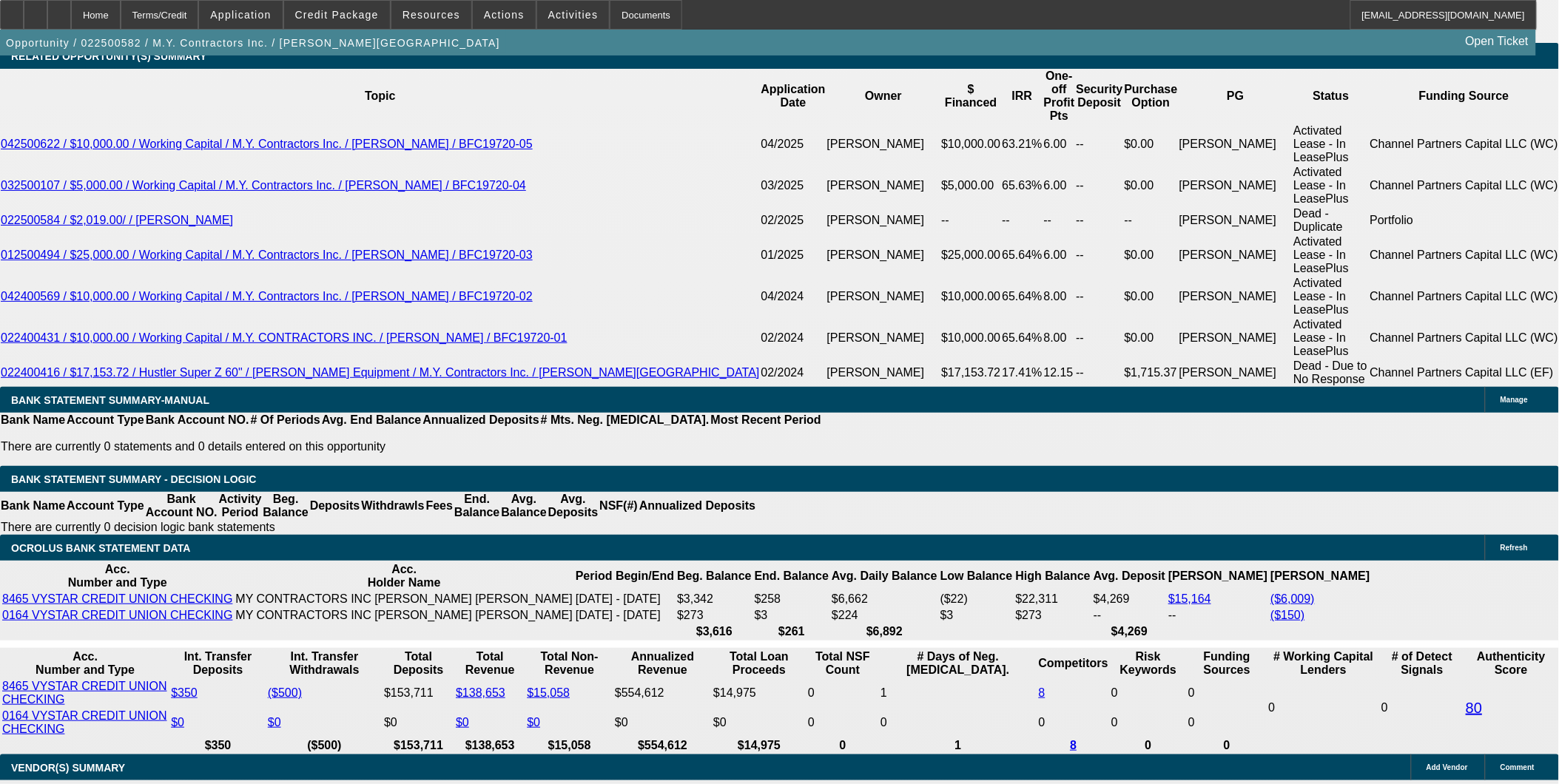
scroll to position [2763, 0]
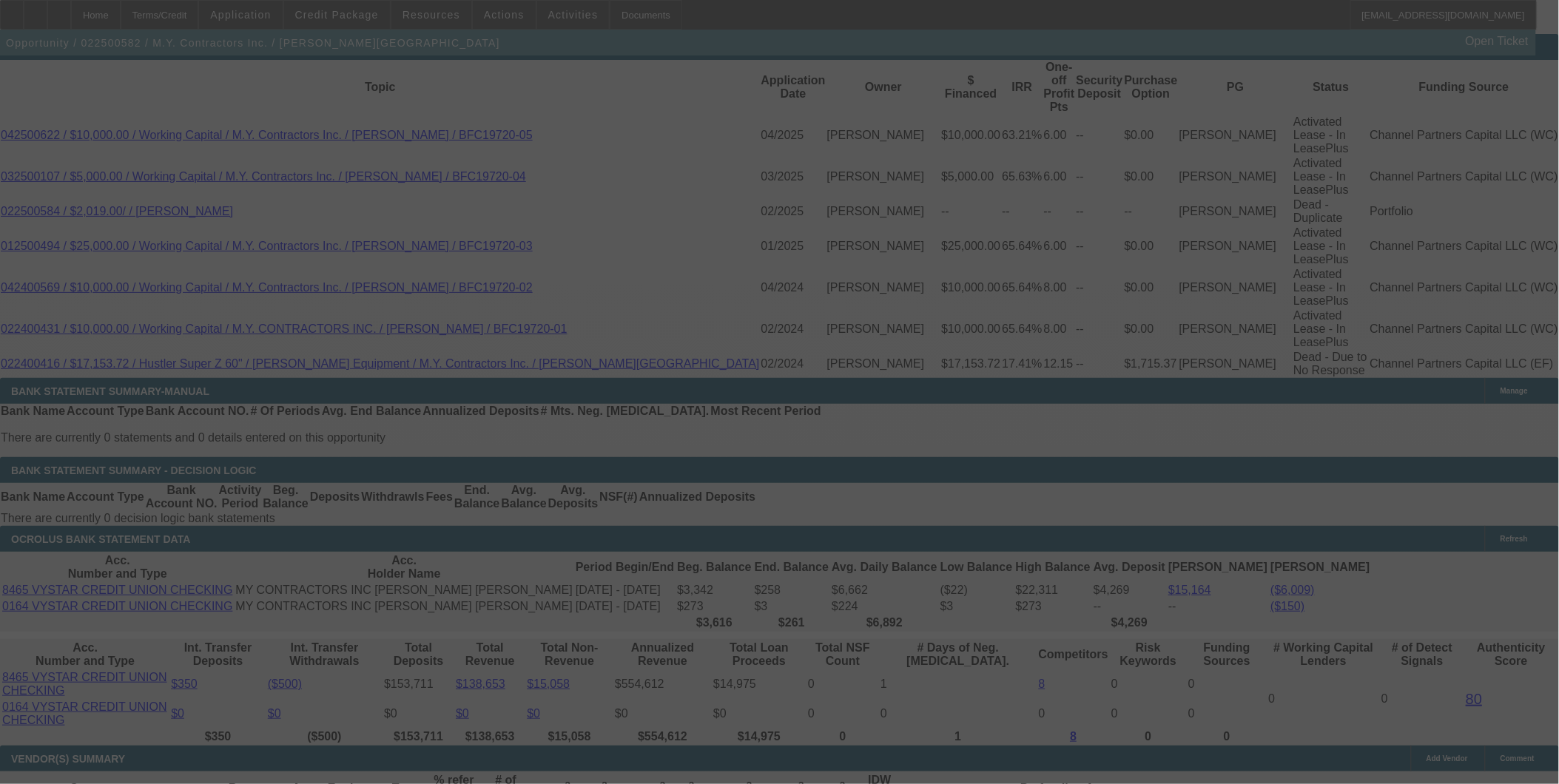
select select "0"
select select "3"
select select "0"
select select "6"
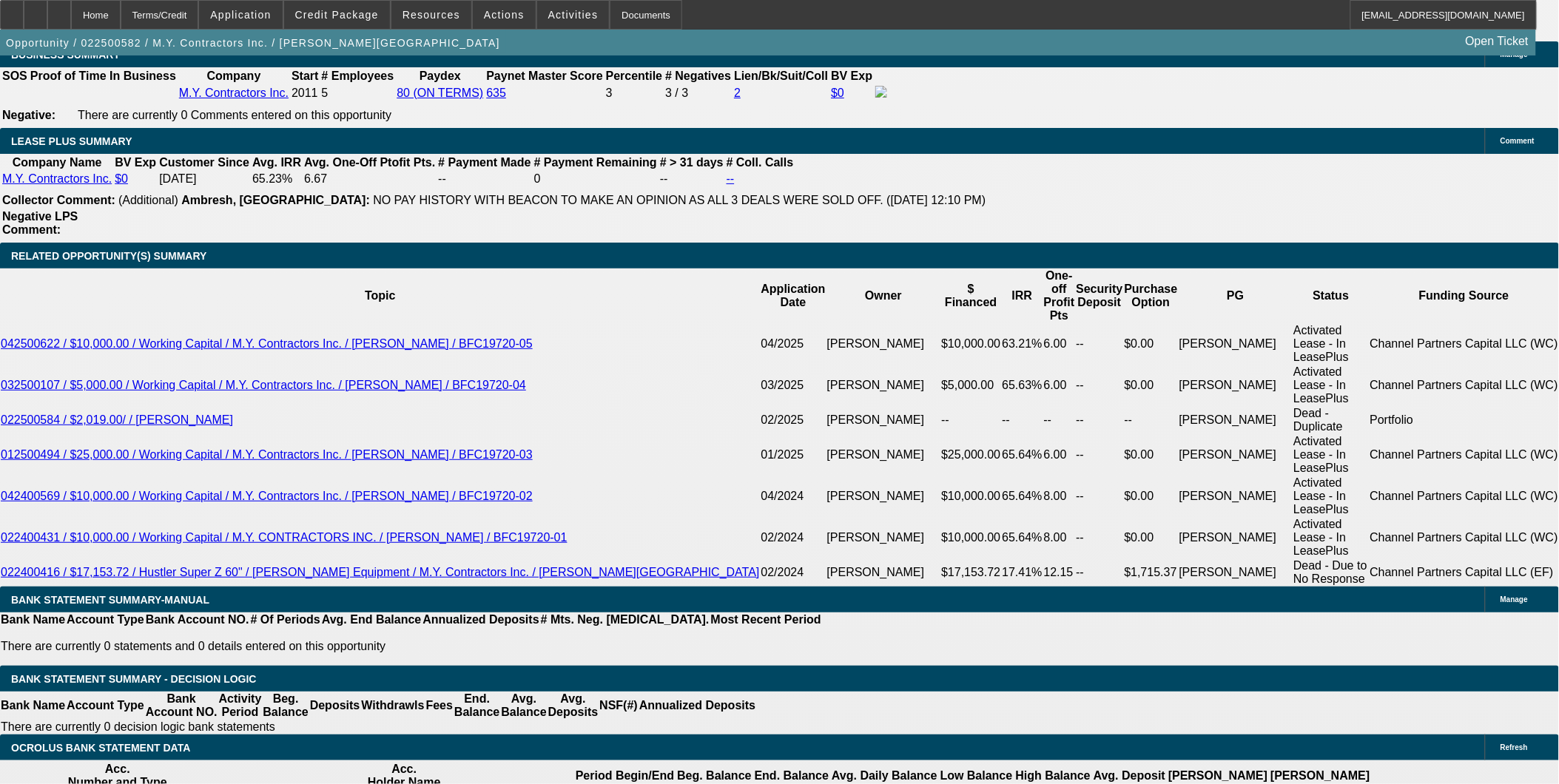
scroll to position [2517, 0]
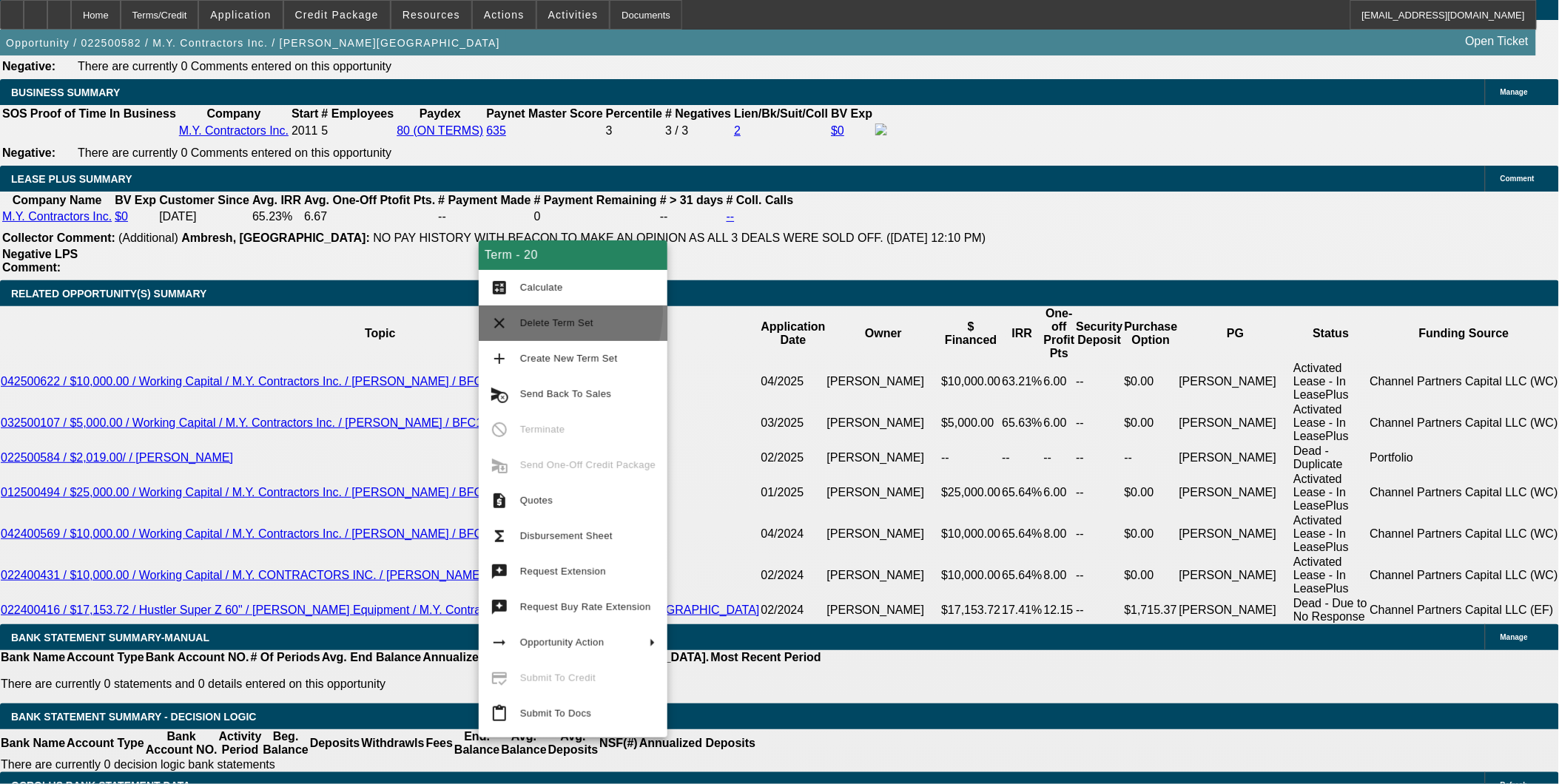
click at [540, 312] on button "clear Delete Term Set" at bounding box center [572, 323] width 188 height 36
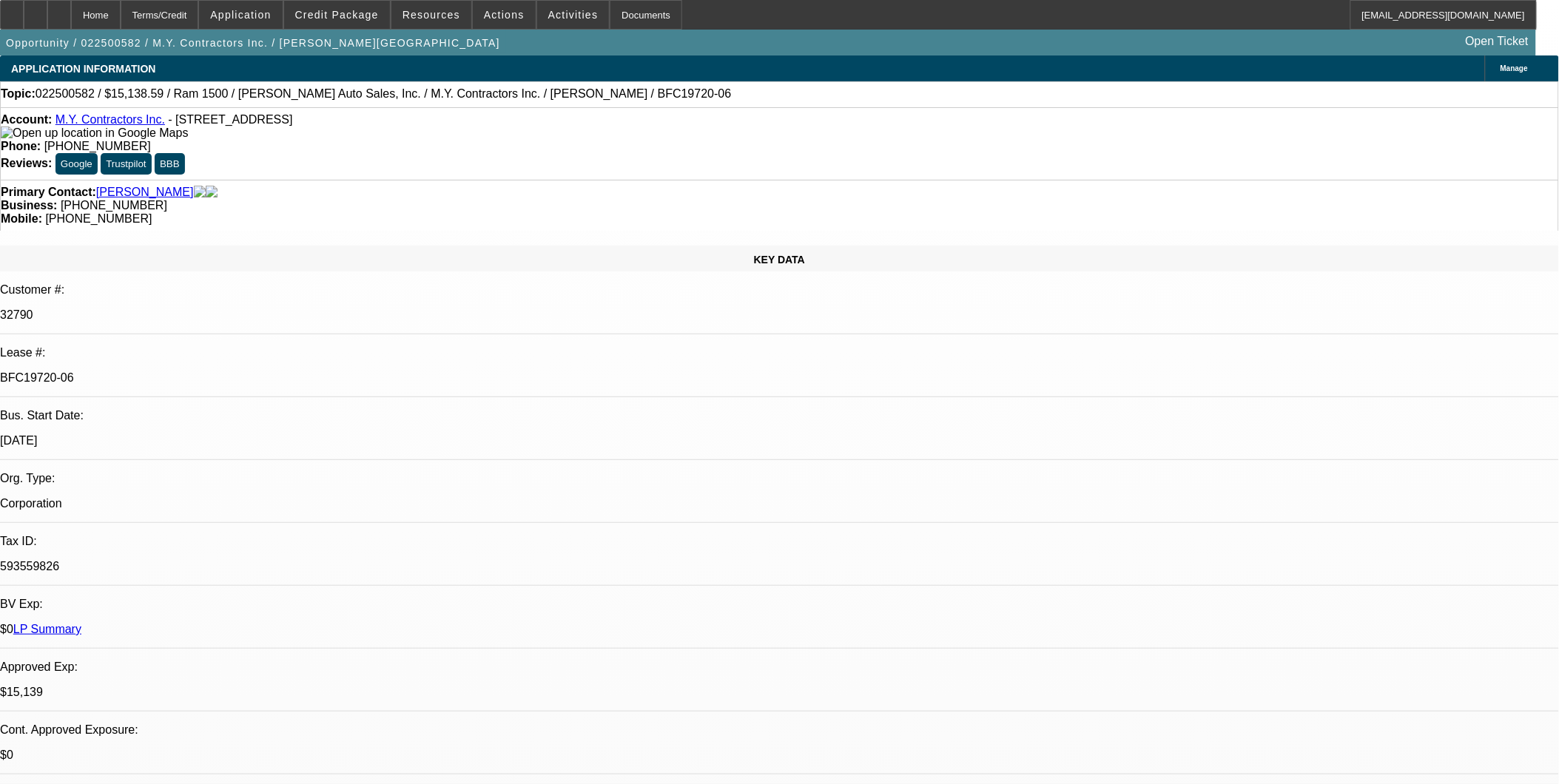
select select "0"
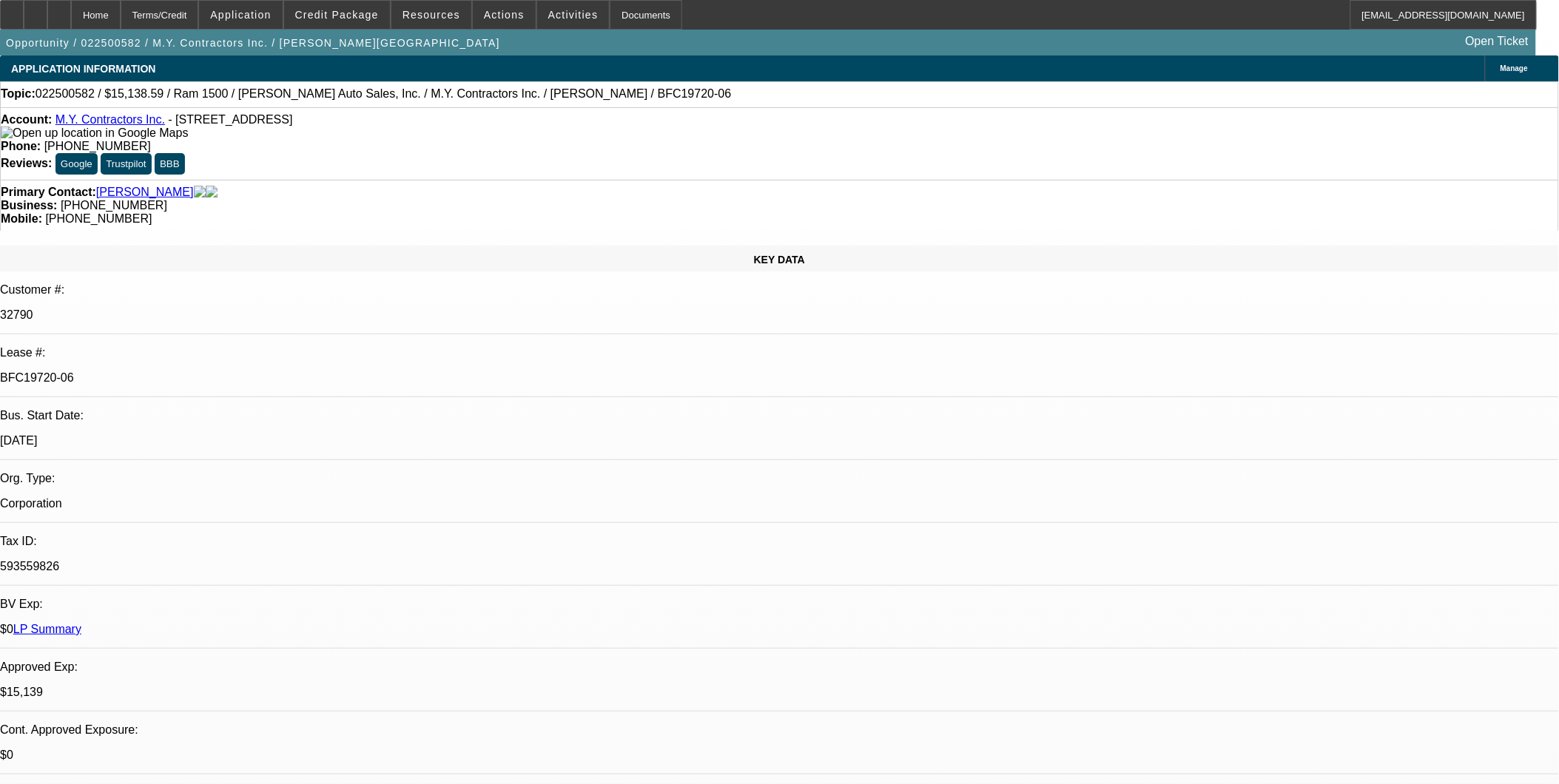
select select "0"
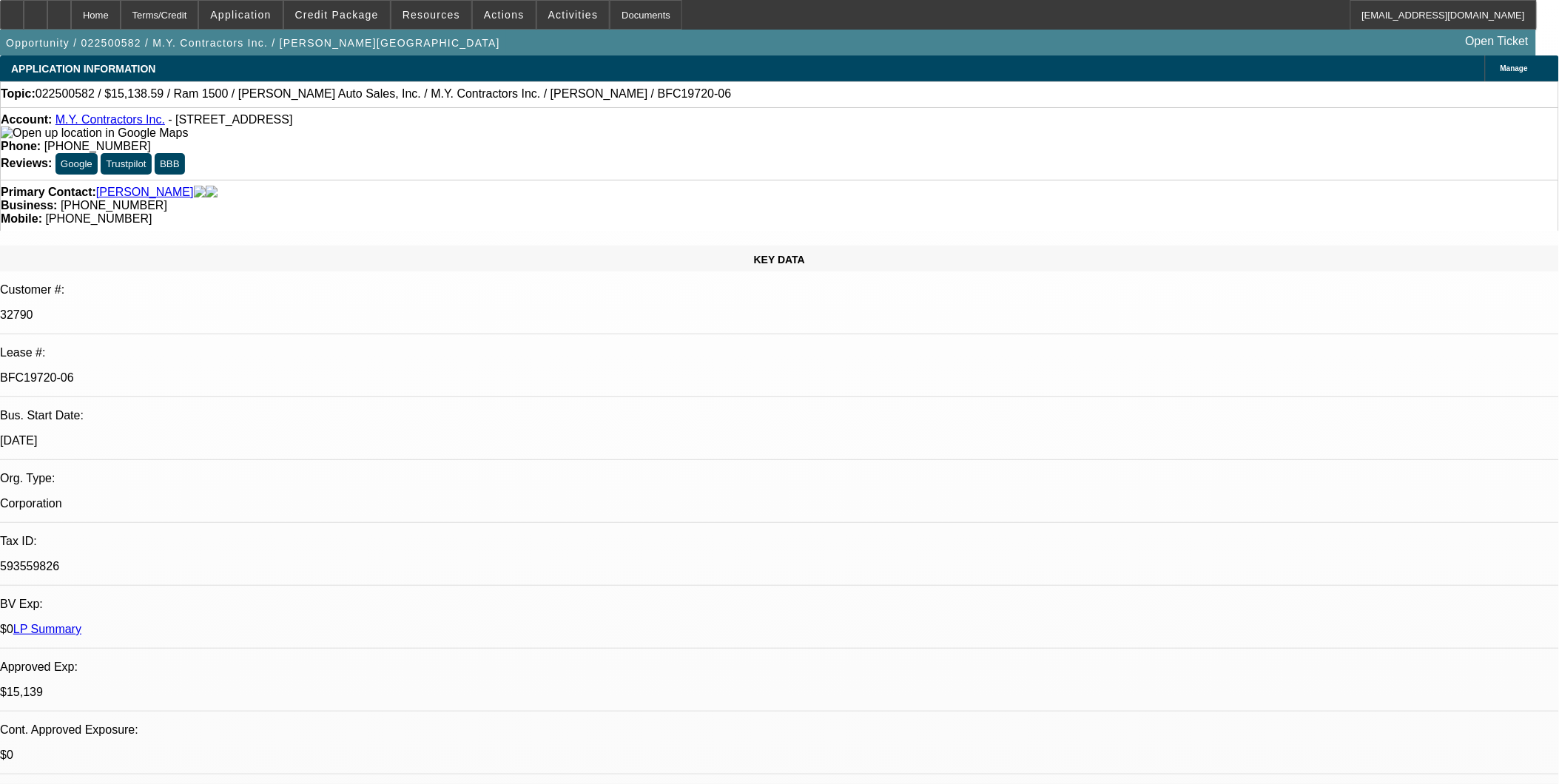
select select "0"
select select "1"
select select "3"
select select "6"
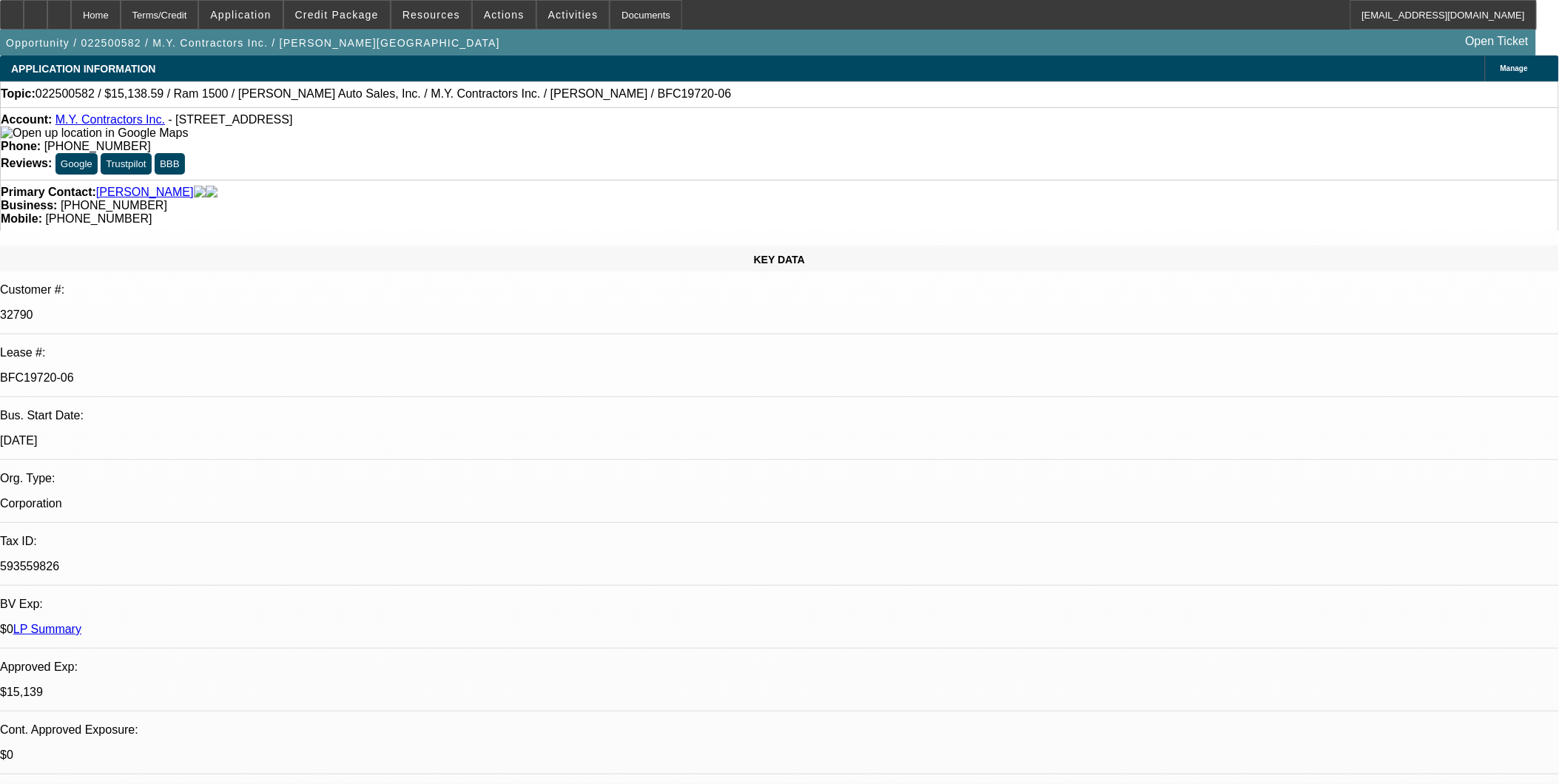
select select "1"
select select "6"
select select "1"
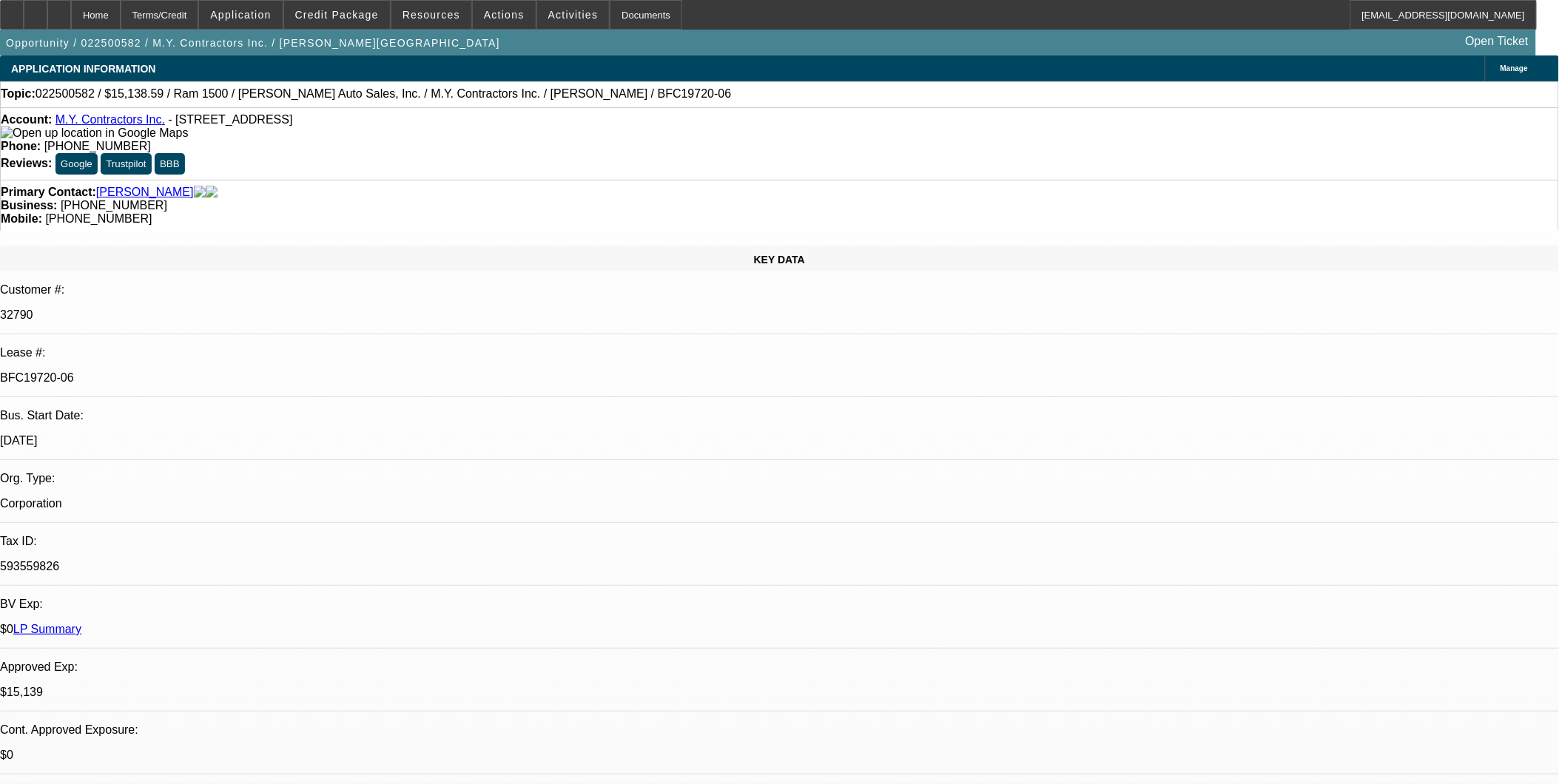
select select "6"
select select "1"
select select "6"
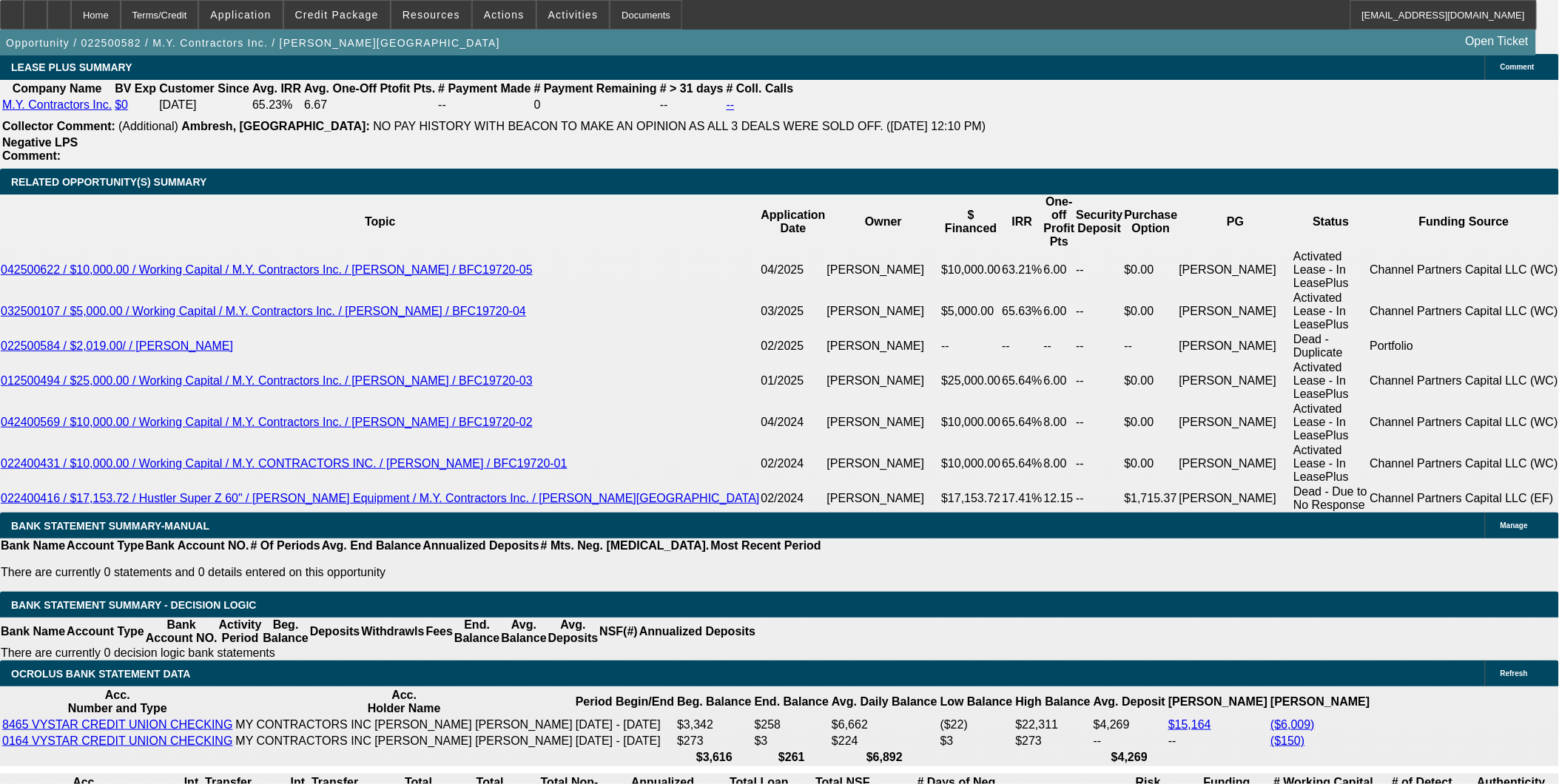
scroll to position [2629, 0]
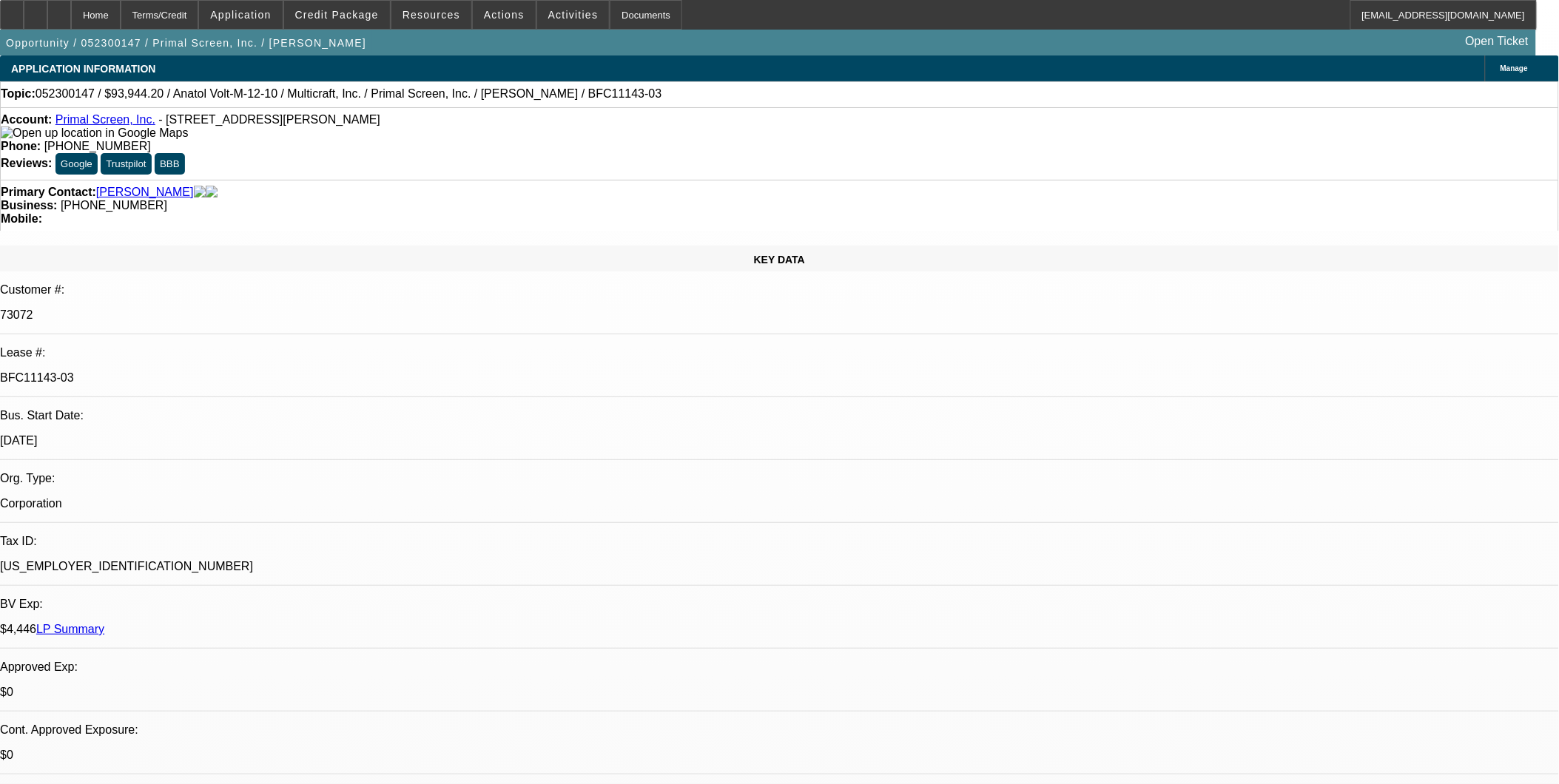
select select "0"
select select "0.1"
select select "0"
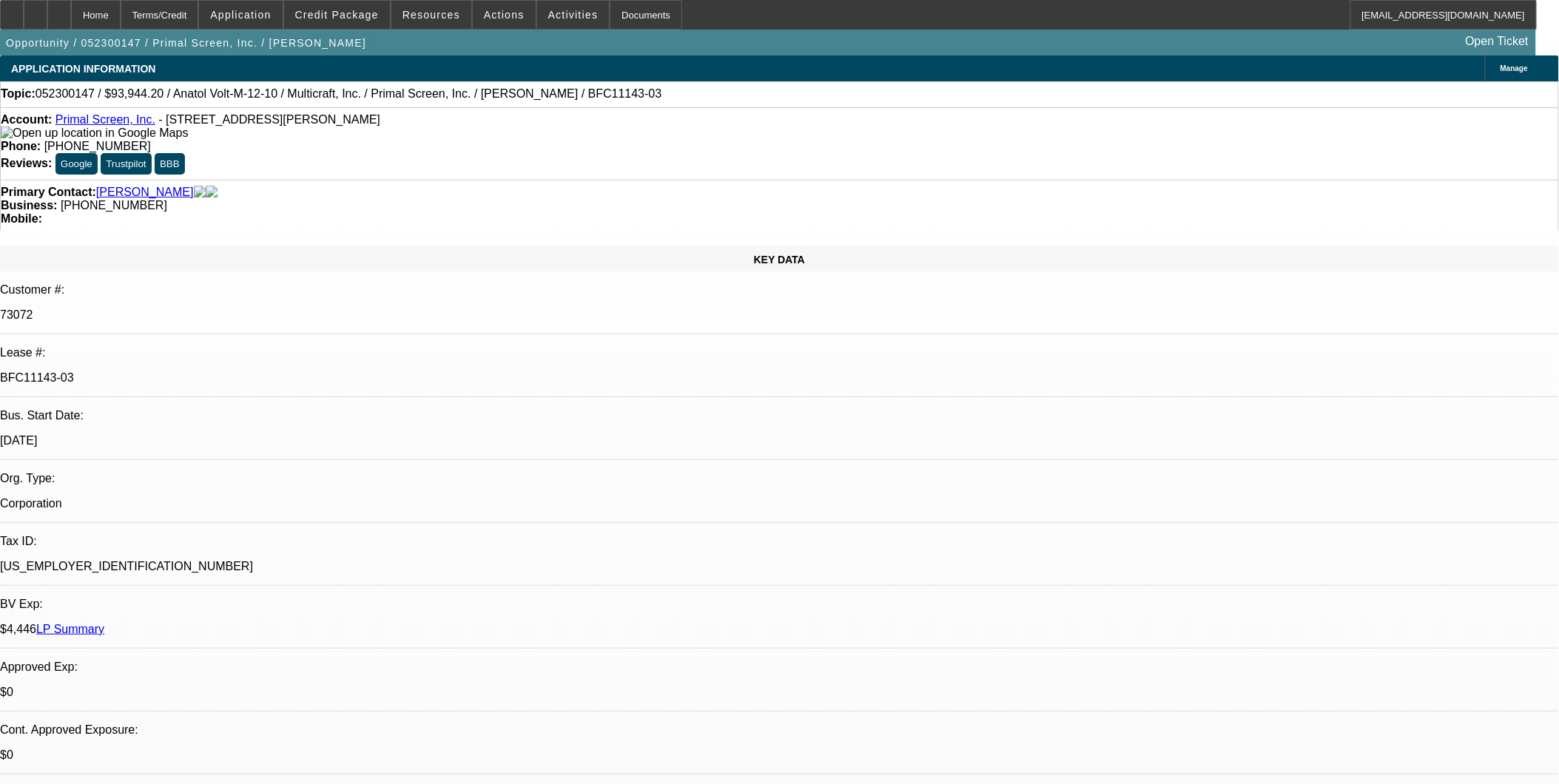
select select "0.1"
select select "0"
select select "0.1"
select select "0"
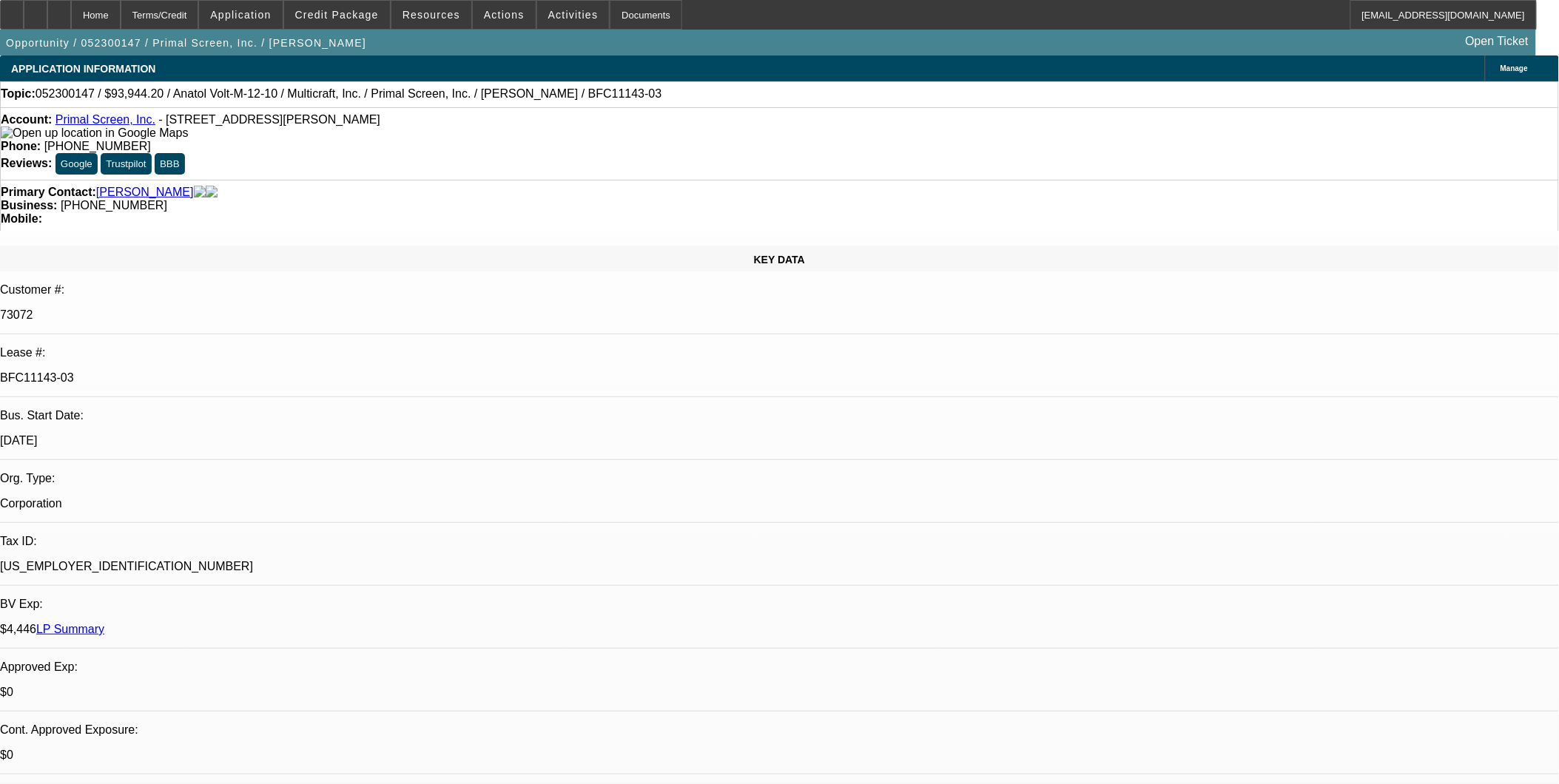
select select "0"
select select "1"
select select "2"
select select "4"
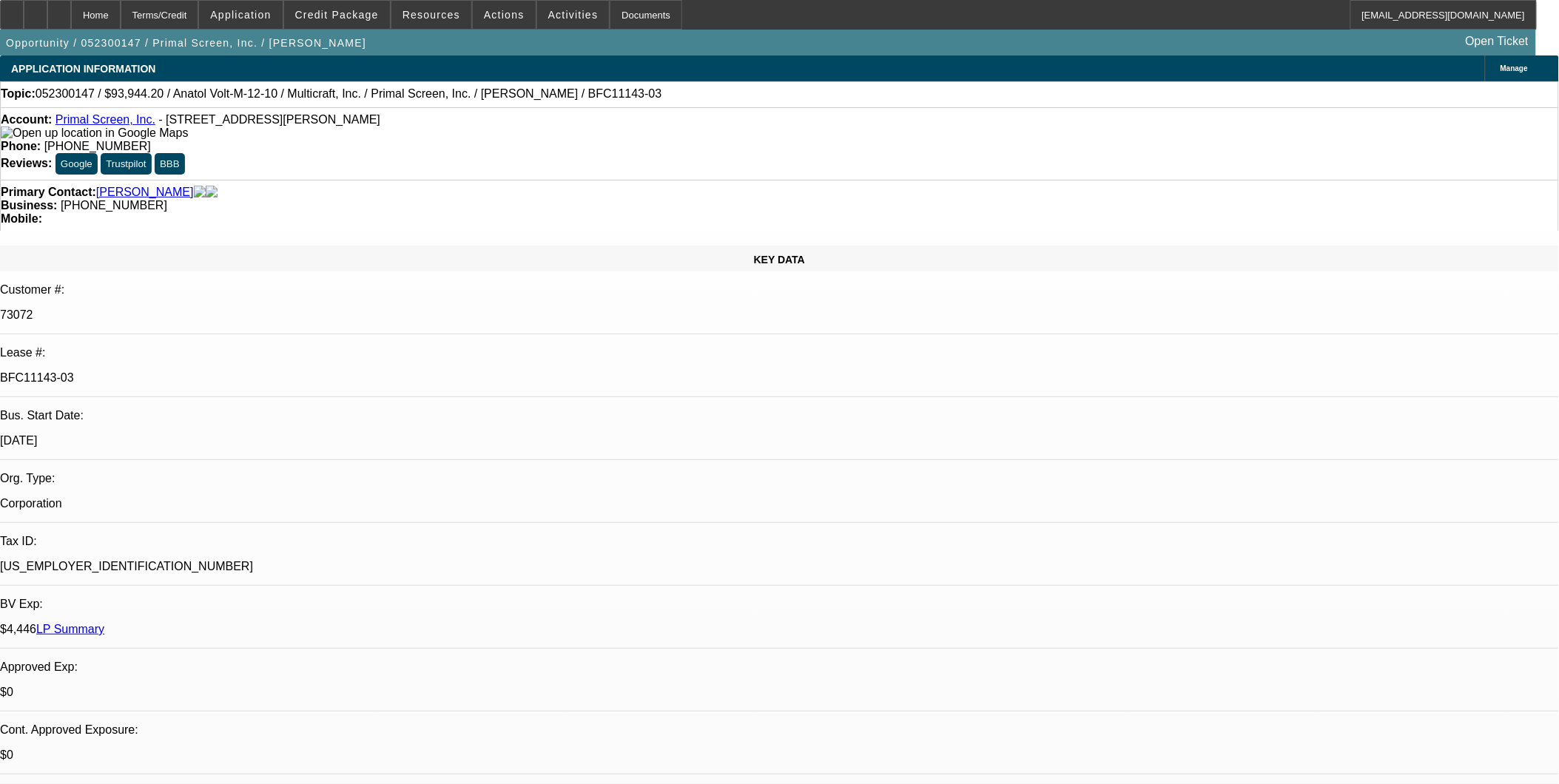
select select "1"
select select "2"
select select "4"
select select "1"
select select "2"
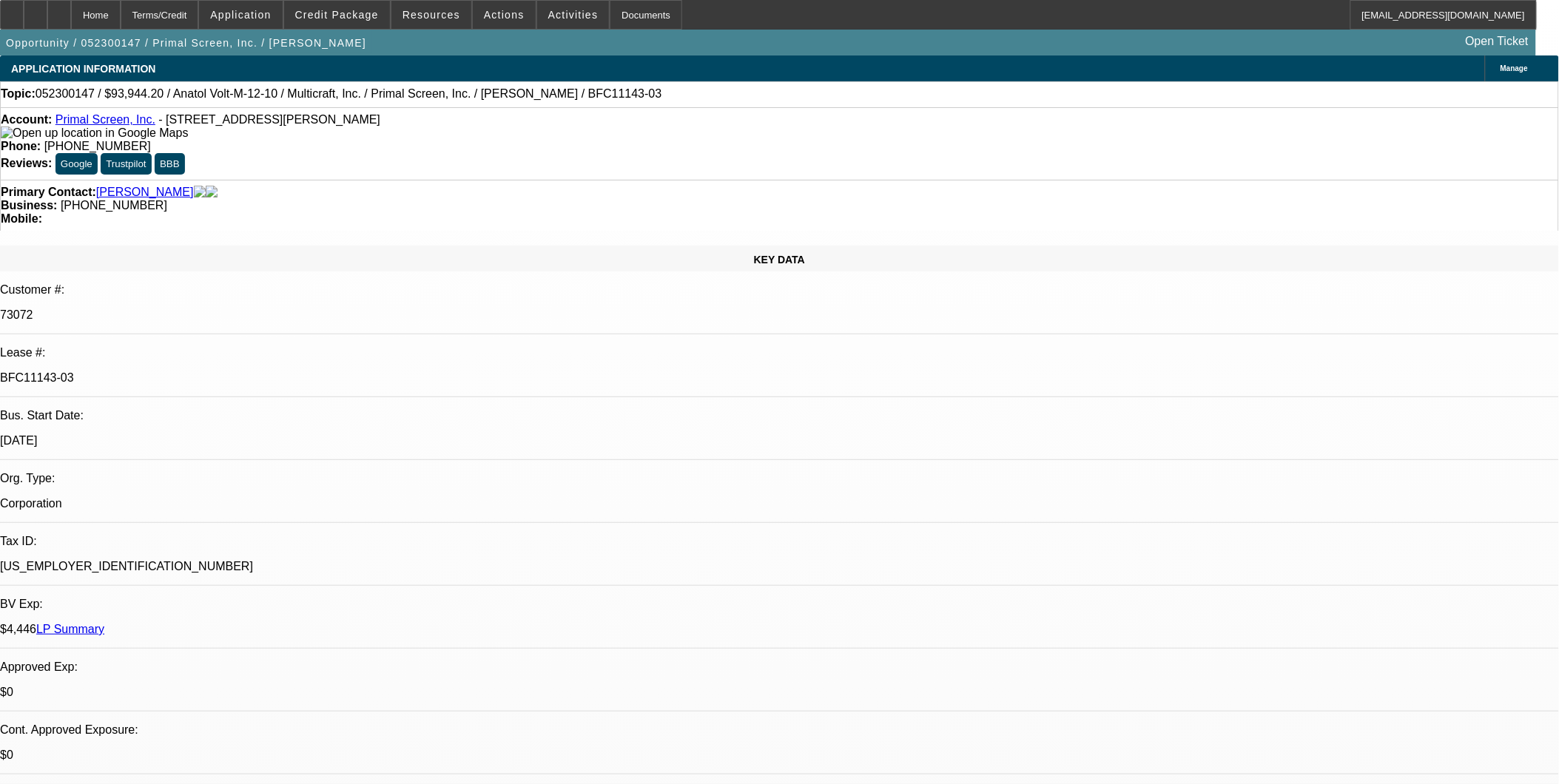
select select "4"
select select "1"
select select "2"
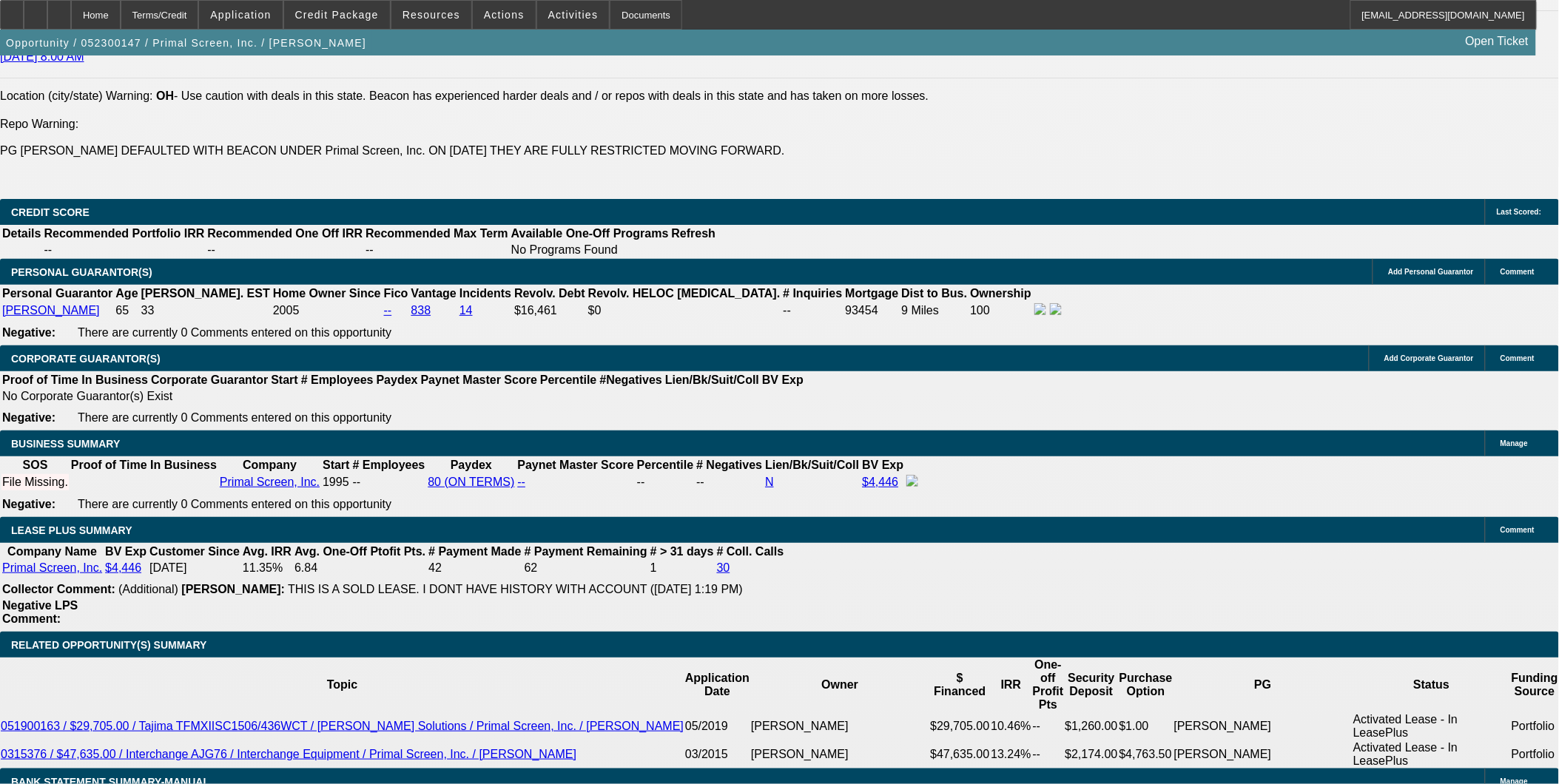
scroll to position [2301, 0]
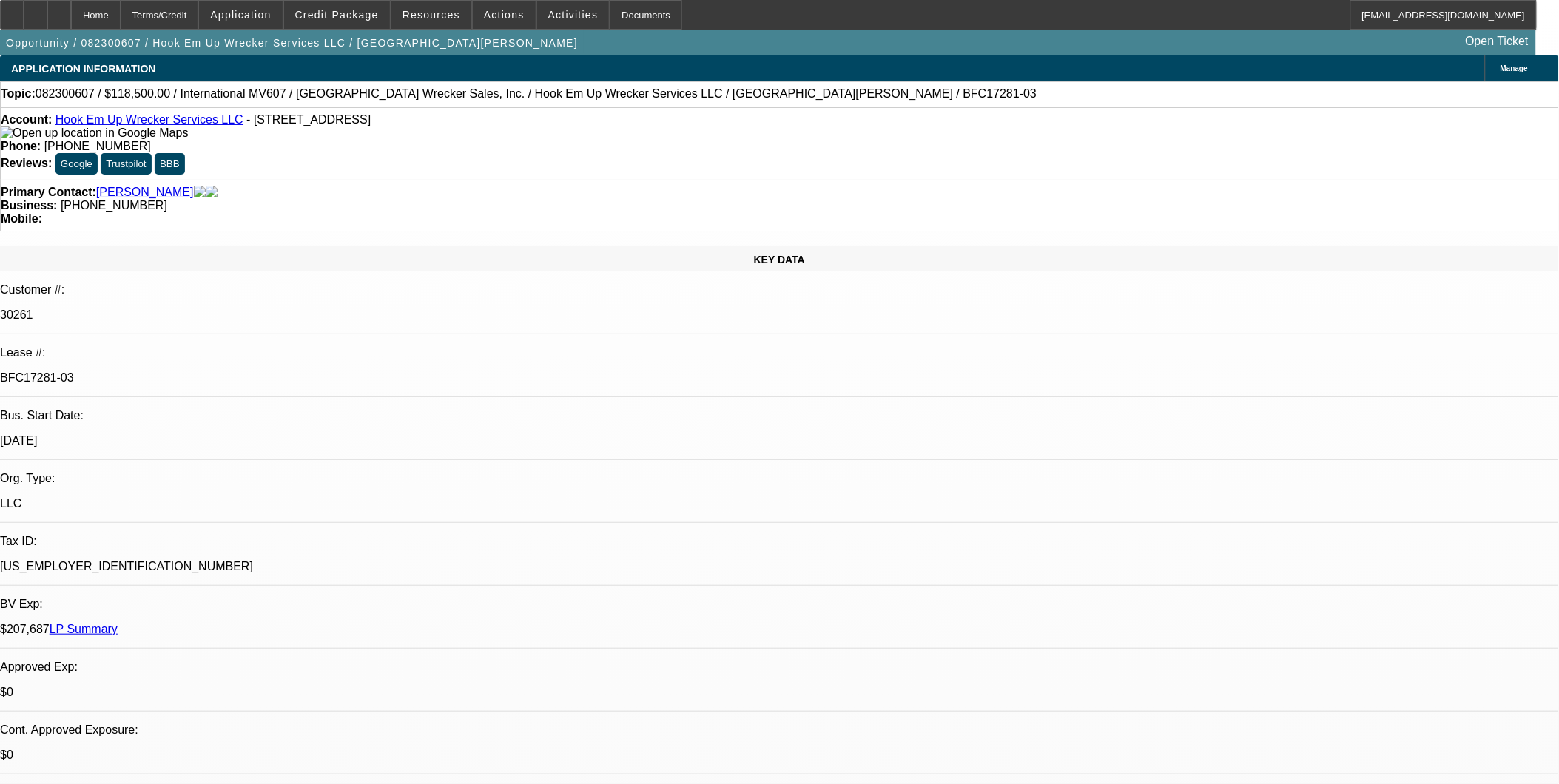
select select "0"
select select "2"
select select "0.1"
select select "0"
select select "2"
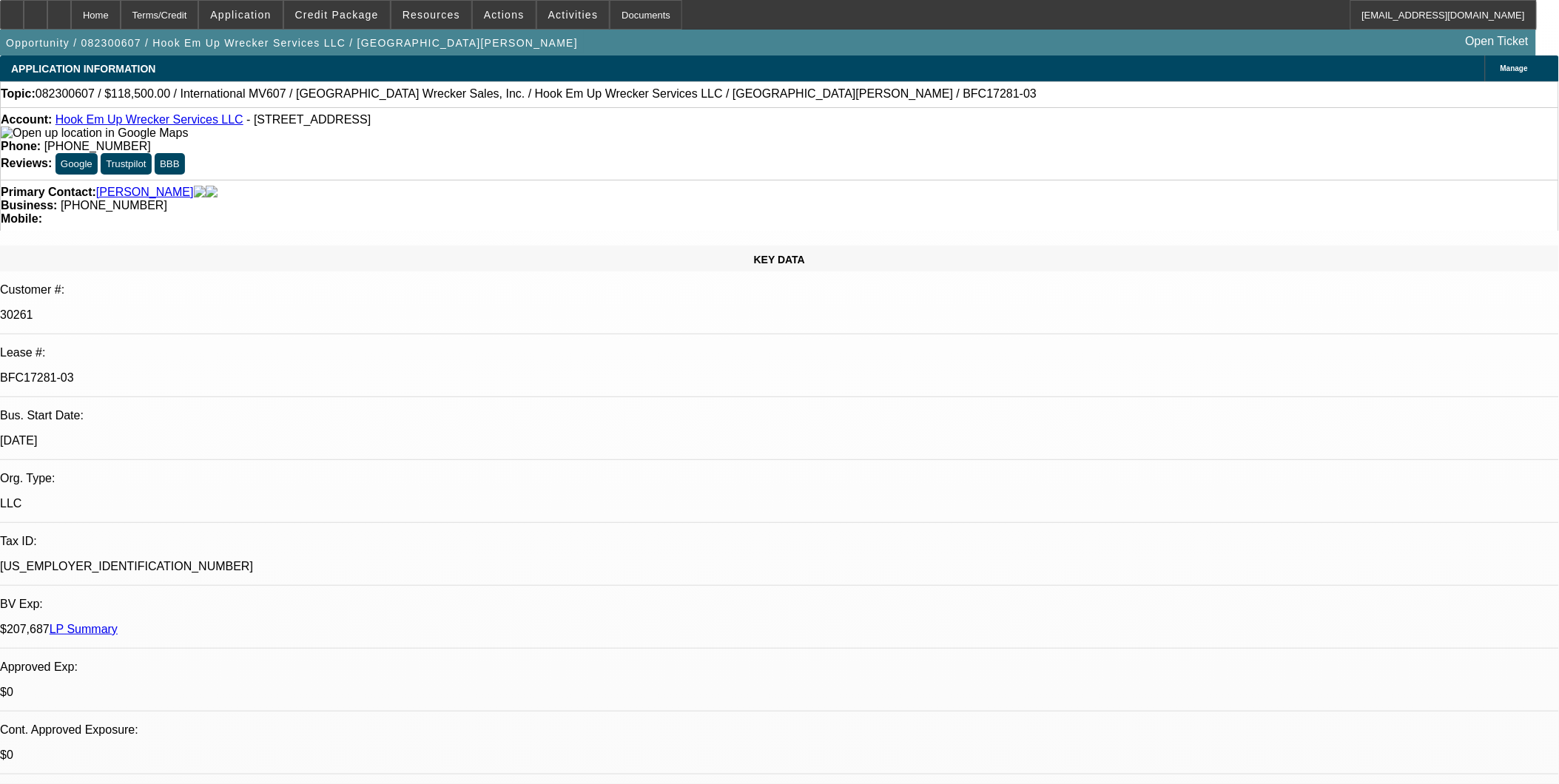
select select "0.1"
select select "0"
select select "0.1"
select select "0"
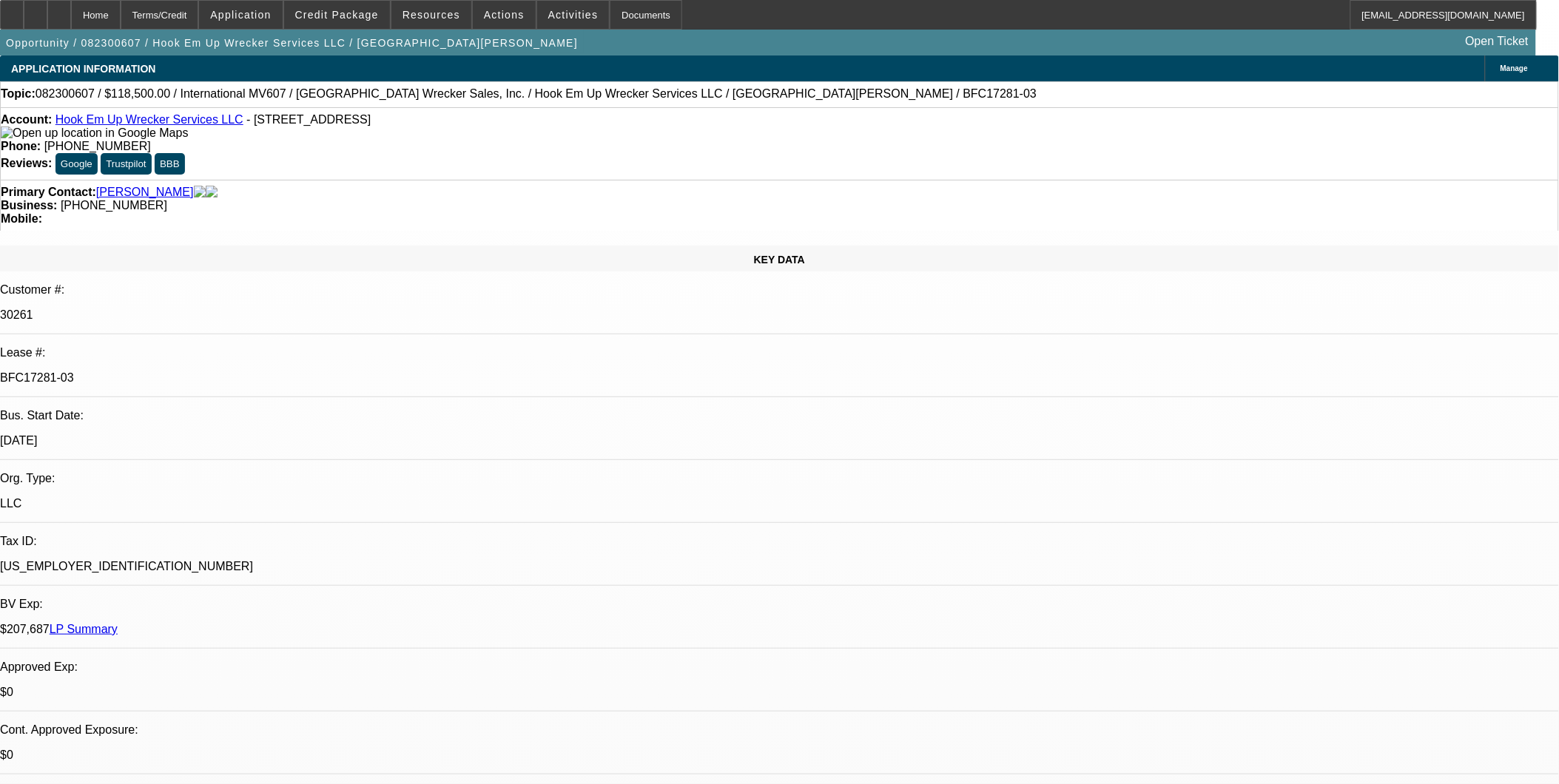
select select "0"
select select "0.1"
select select "1"
select select "2"
select select "4"
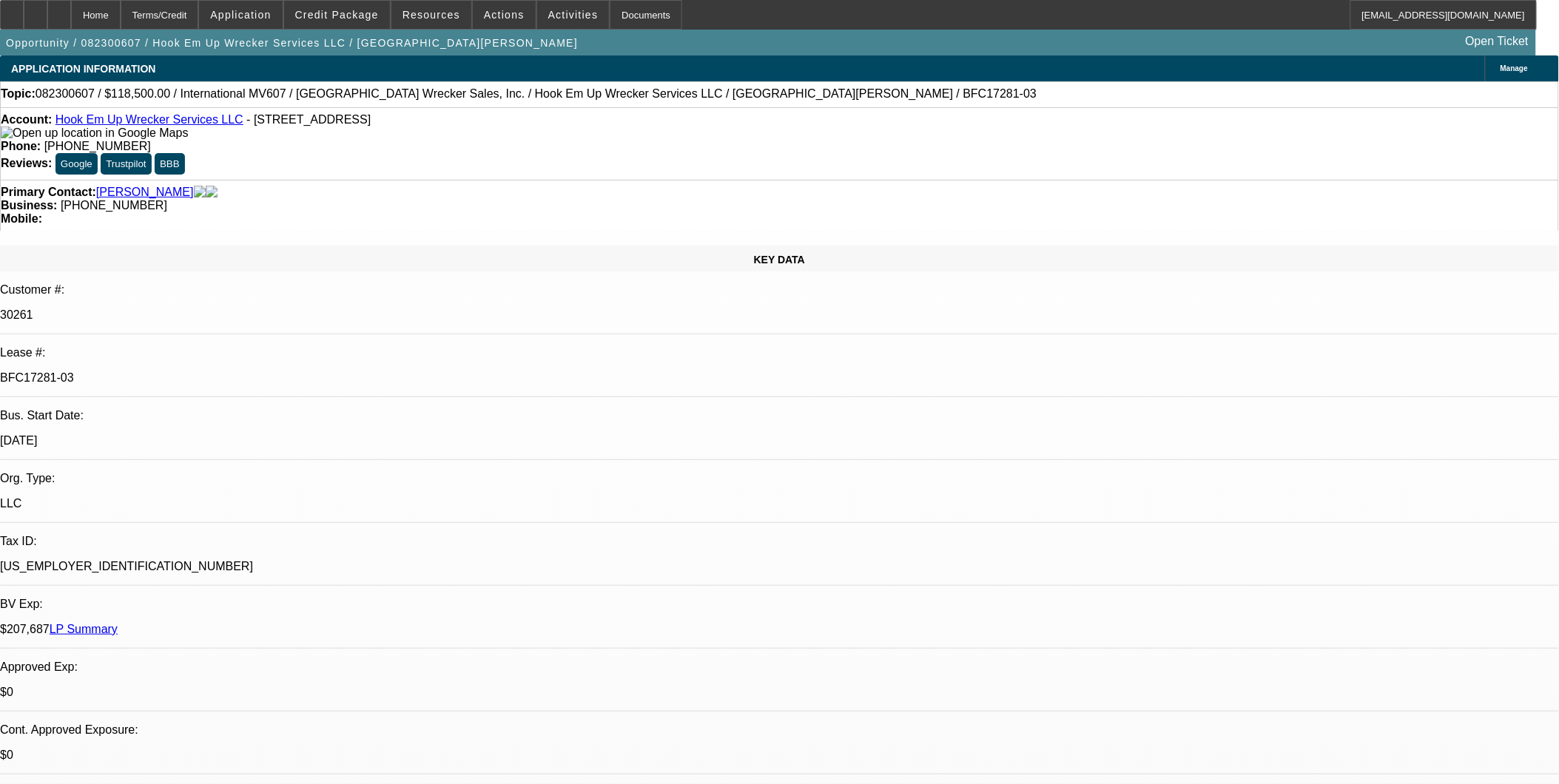
select select "1"
select select "2"
select select "4"
select select "1"
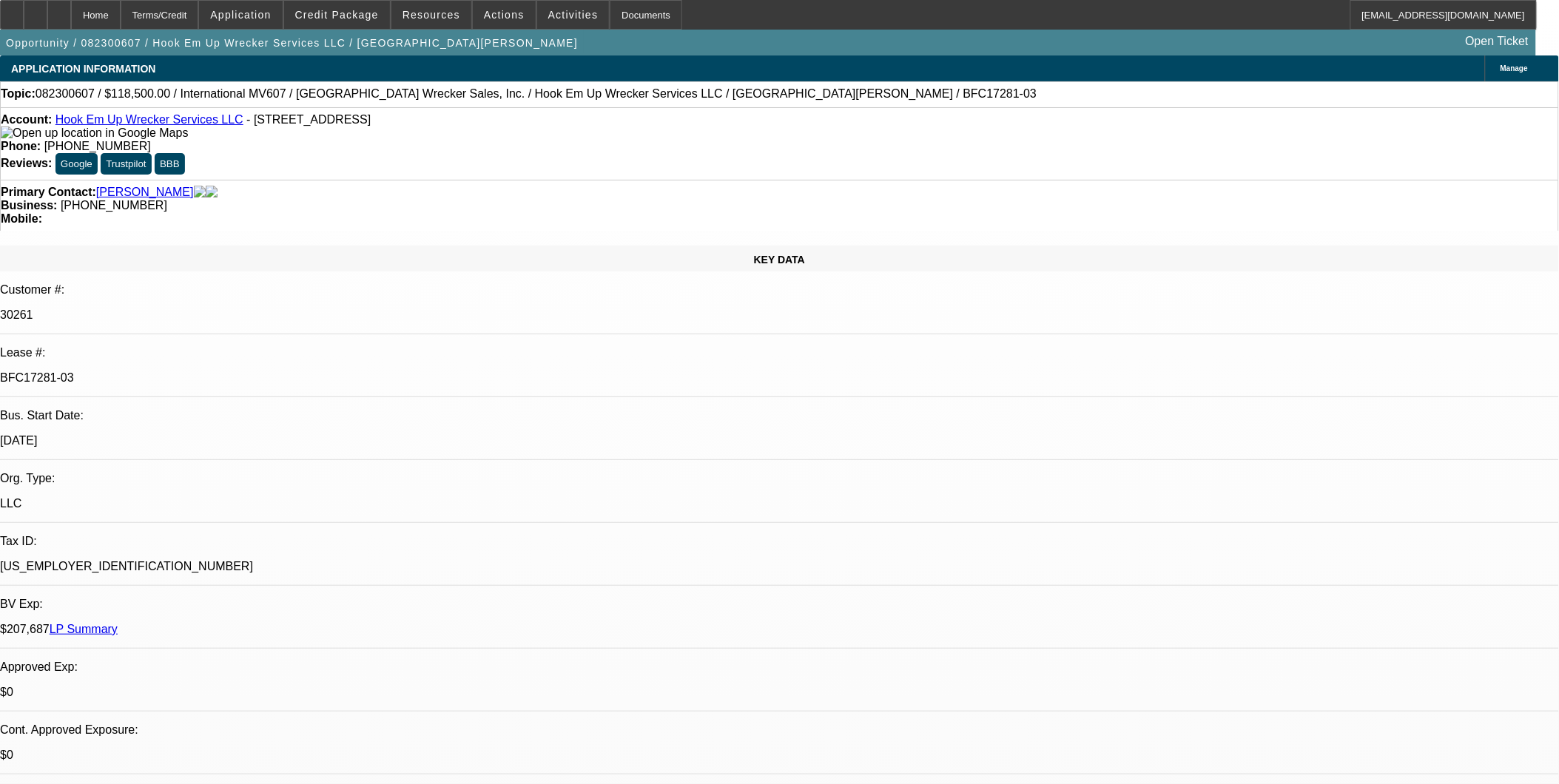
select select "4"
select select "1"
select select "4"
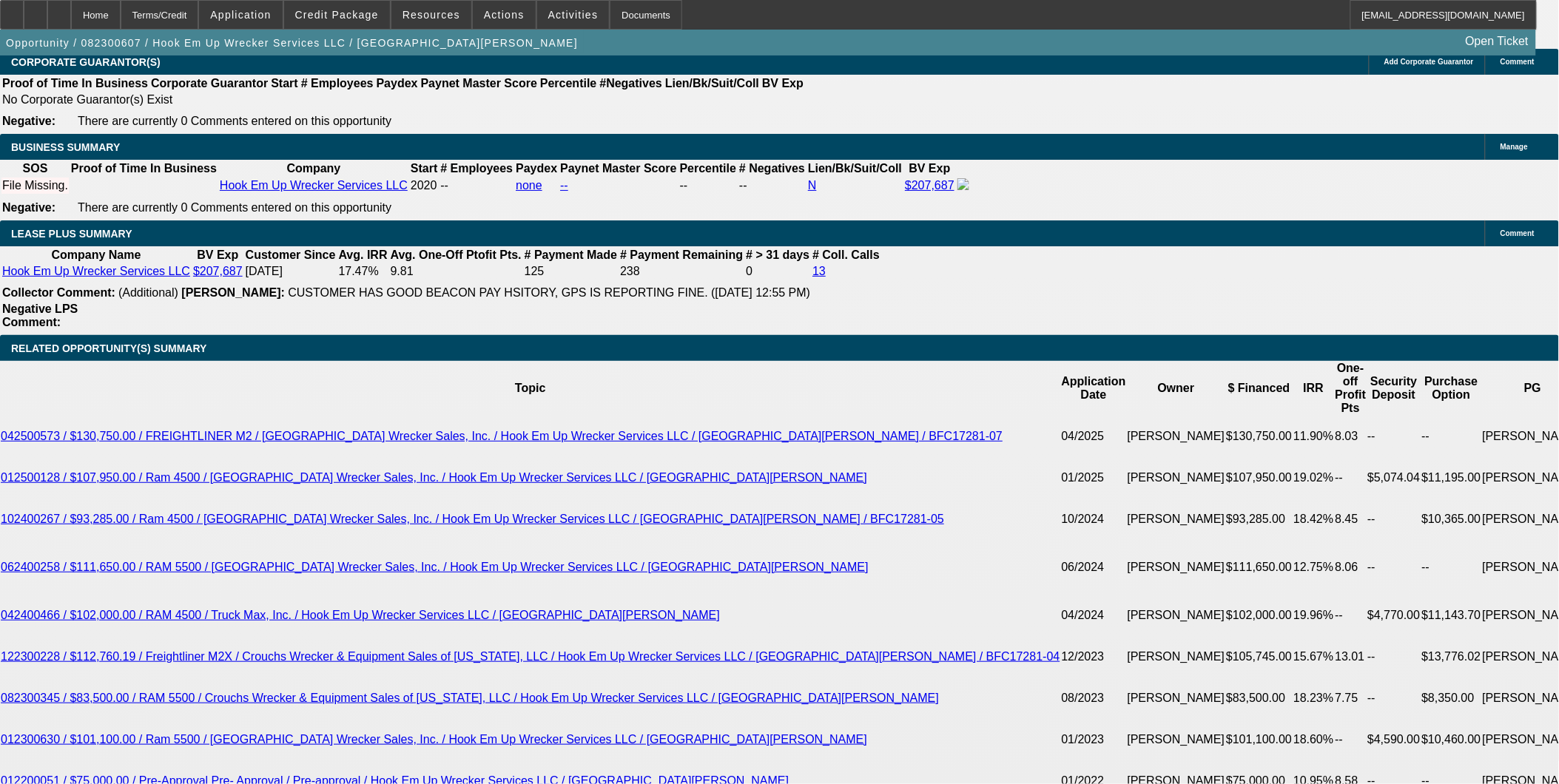
scroll to position [2383, 0]
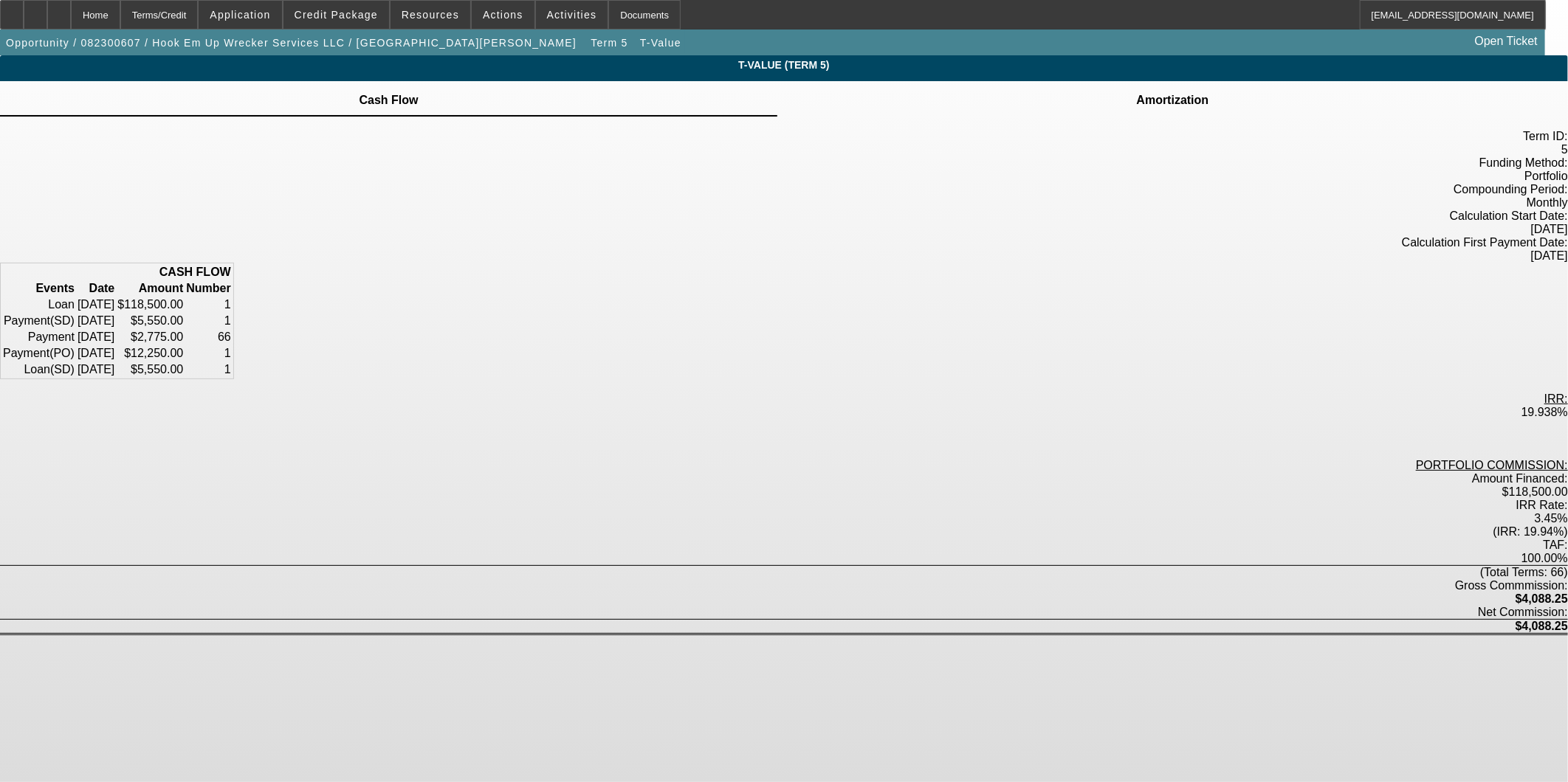
click at [1136, 104] on td "Amortization" at bounding box center [1172, 100] width 74 height 13
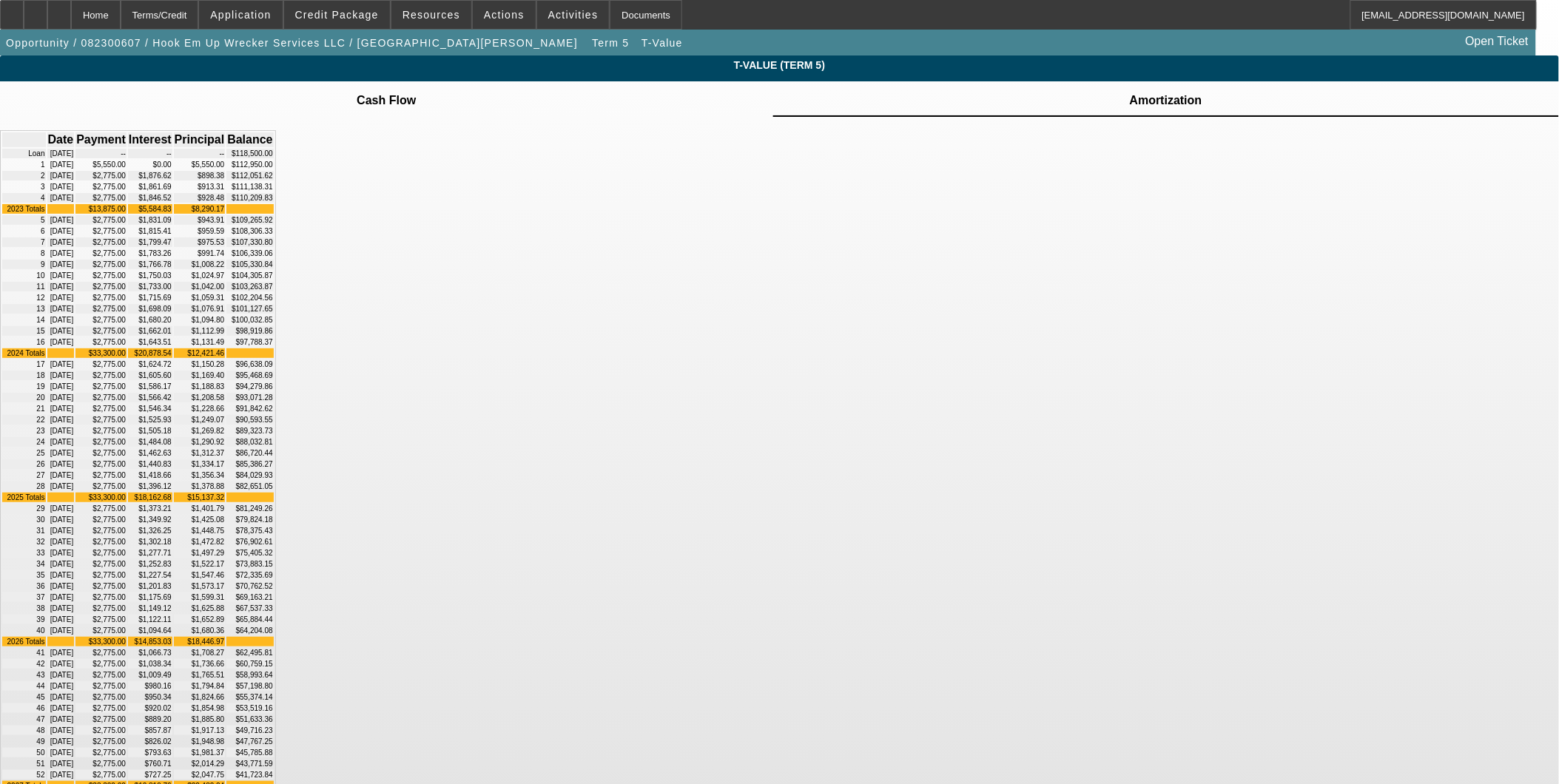
drag, startPoint x: 614, startPoint y: 652, endPoint x: 1012, endPoint y: 647, distance: 398.0
click at [274, 446] on tr "24 [DATE] $2,775.00 $1,484.08 $1,290.92 $88,032.81" at bounding box center [138, 442] width 272 height 10
click at [181, 18] on div "Terms/Credit" at bounding box center [160, 14] width 79 height 29
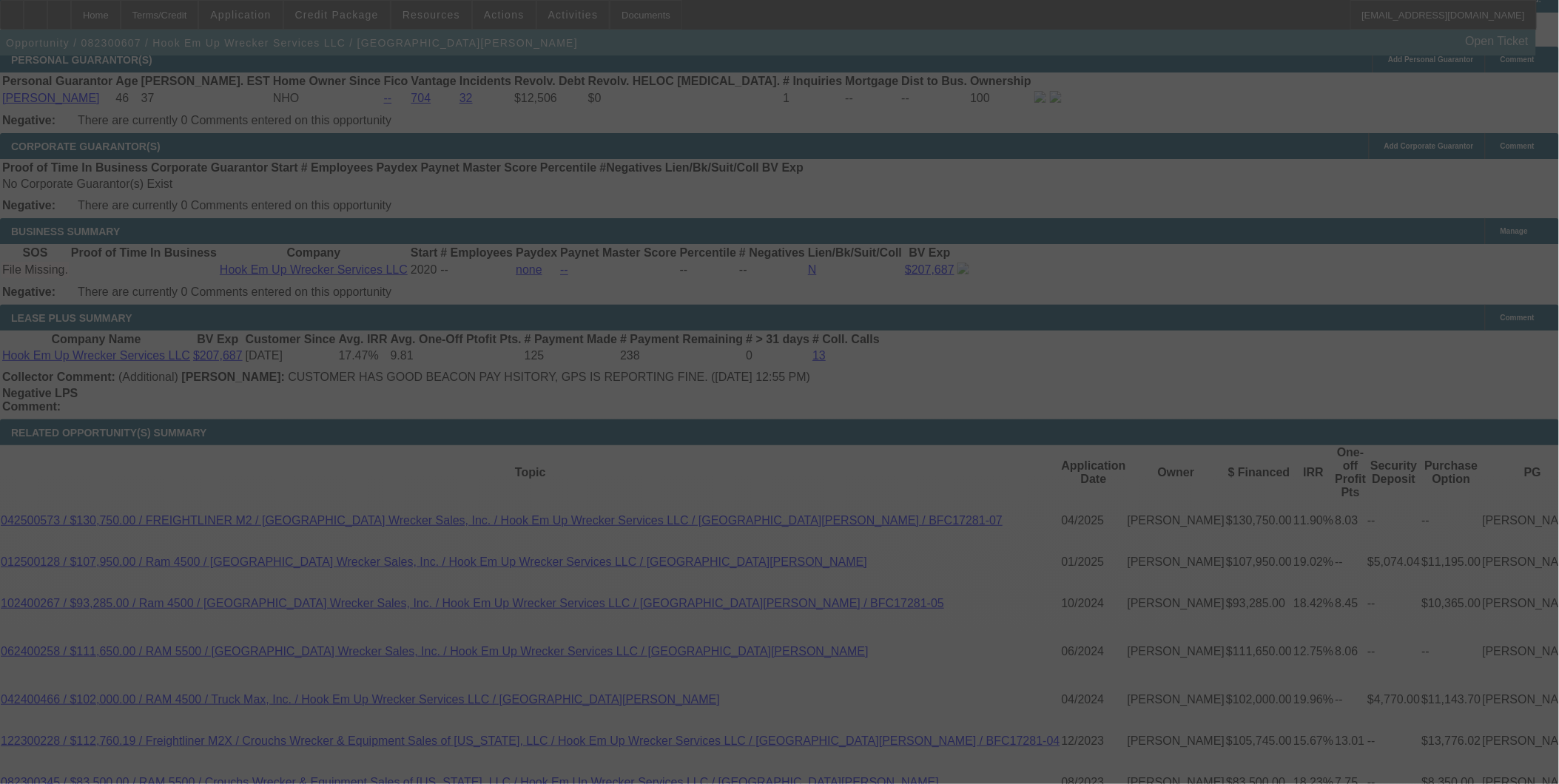
scroll to position [2284, 0]
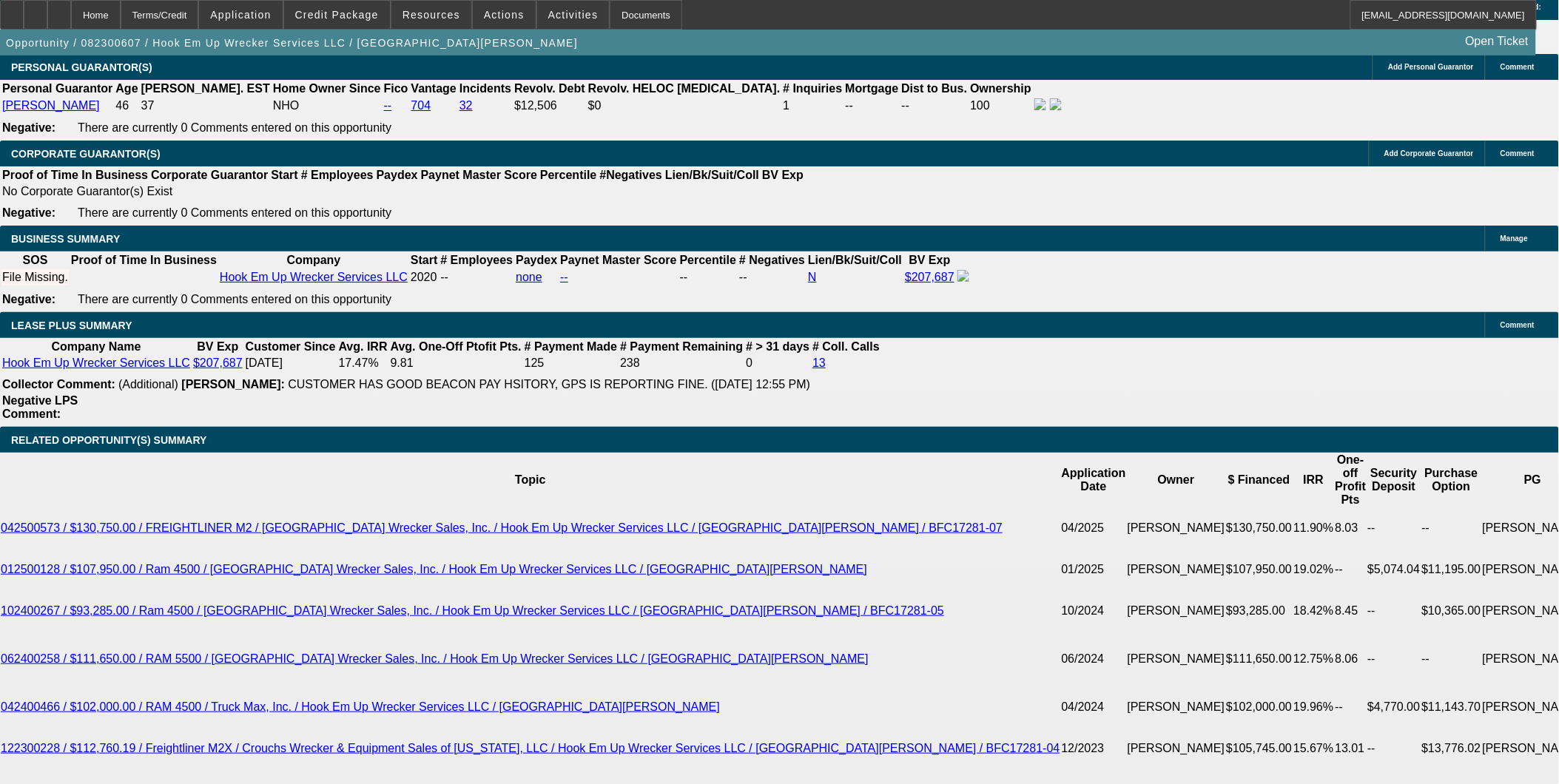
select select "0"
select select "2"
select select "0.1"
select select "4"
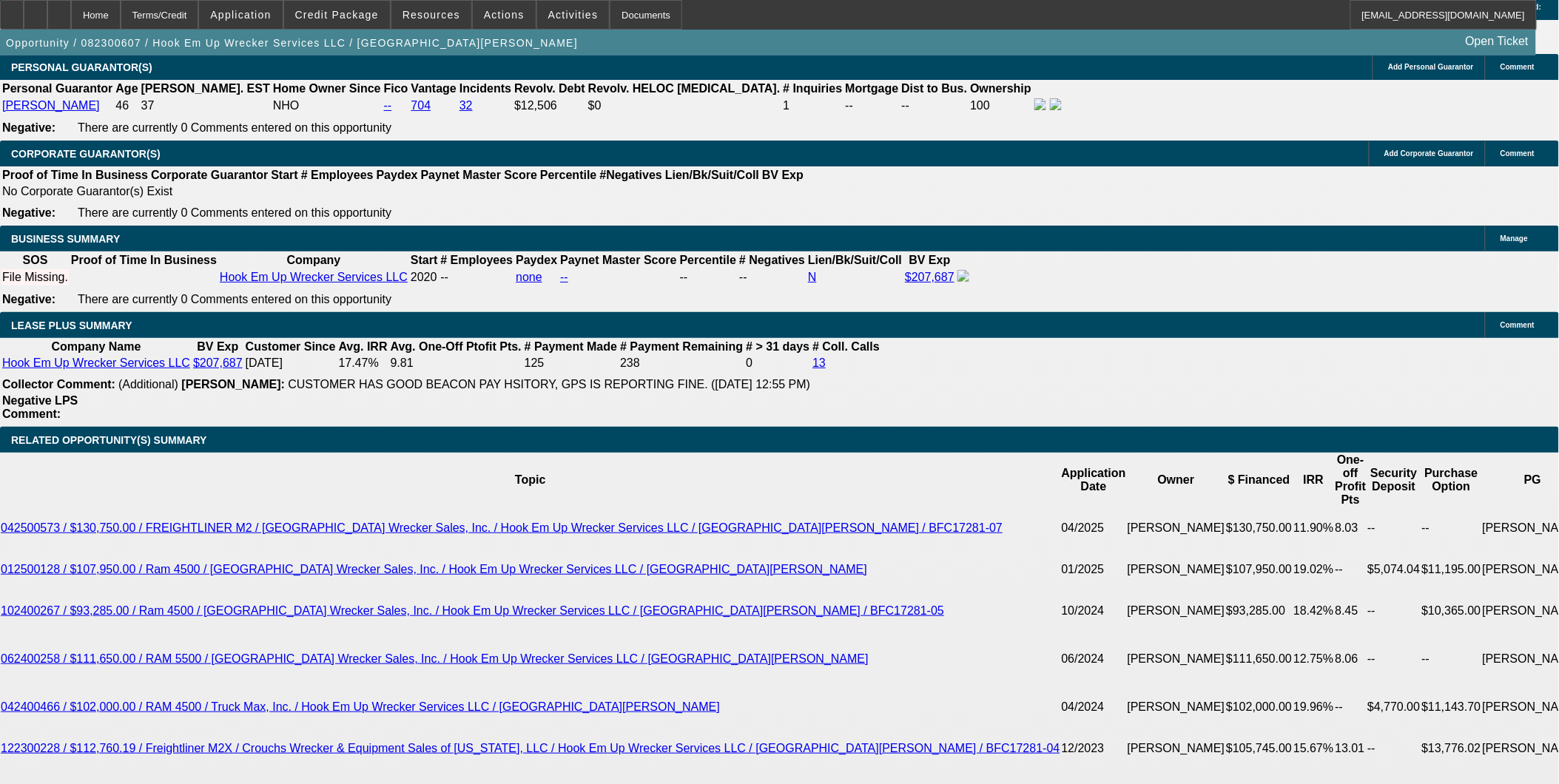
select select "0"
select select "2"
select select "0.1"
select select "4"
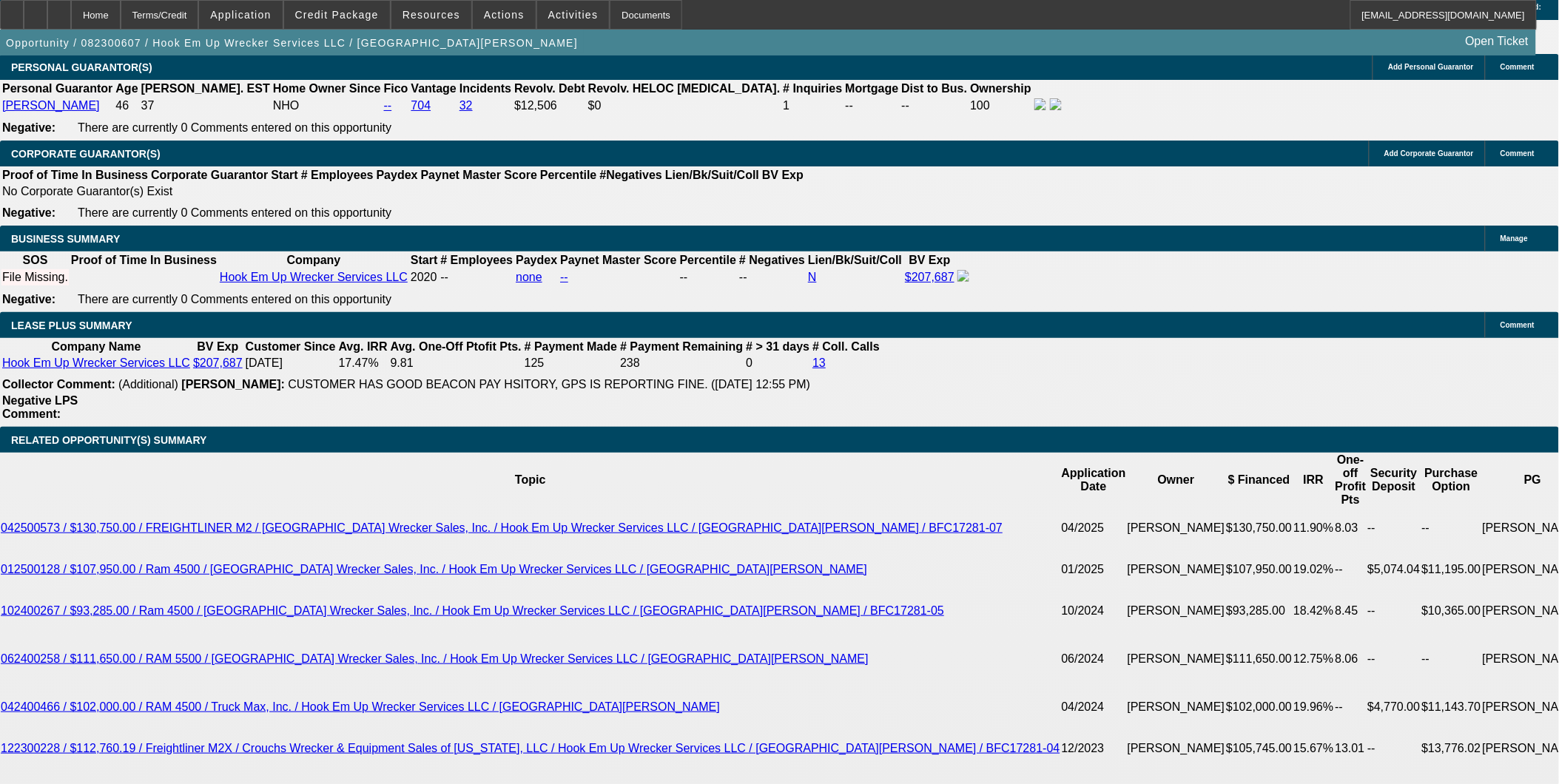
select select "0"
select select "0.1"
select select "4"
select select "0"
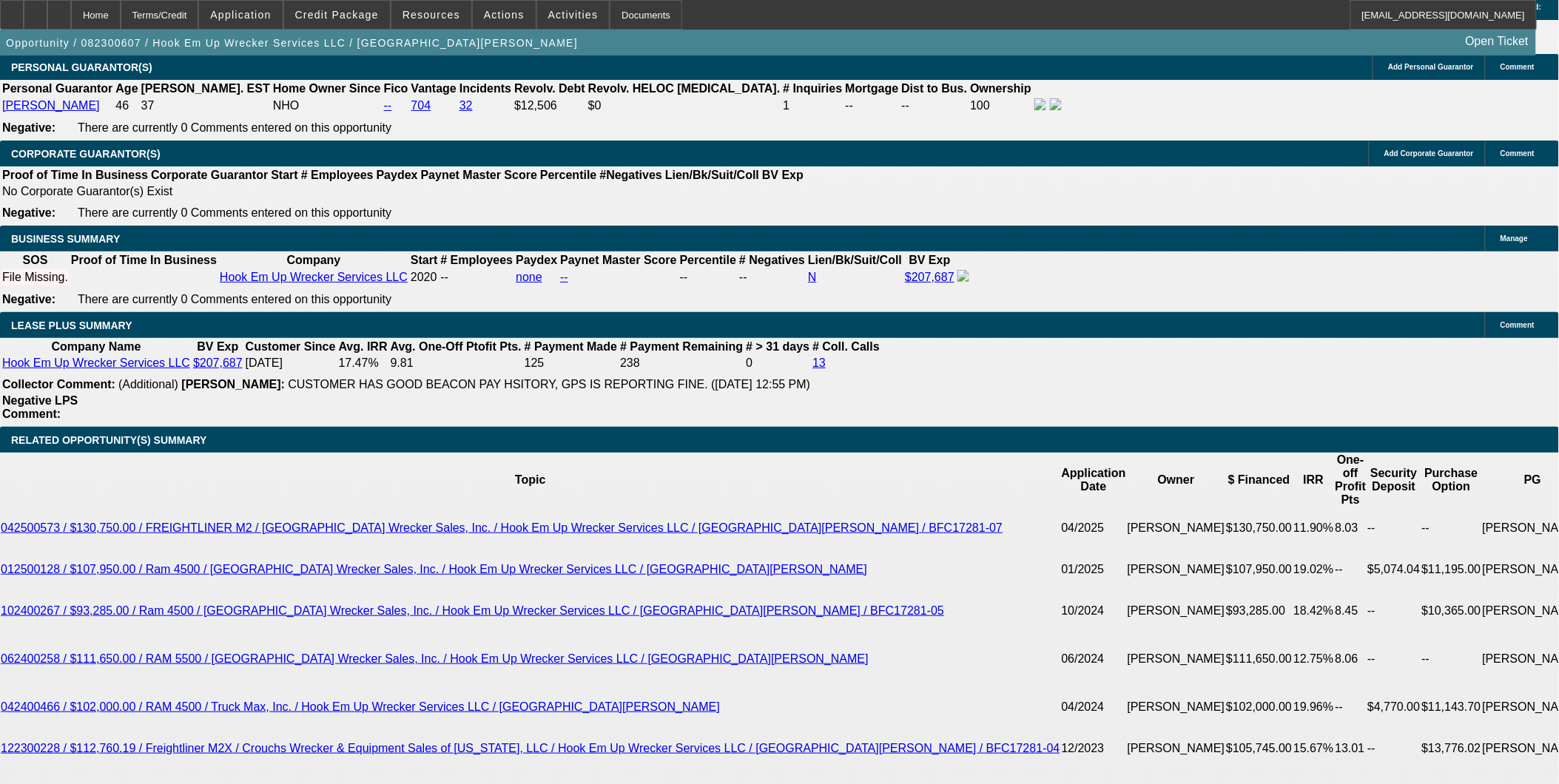
select select "0"
select select "0.1"
select select "4"
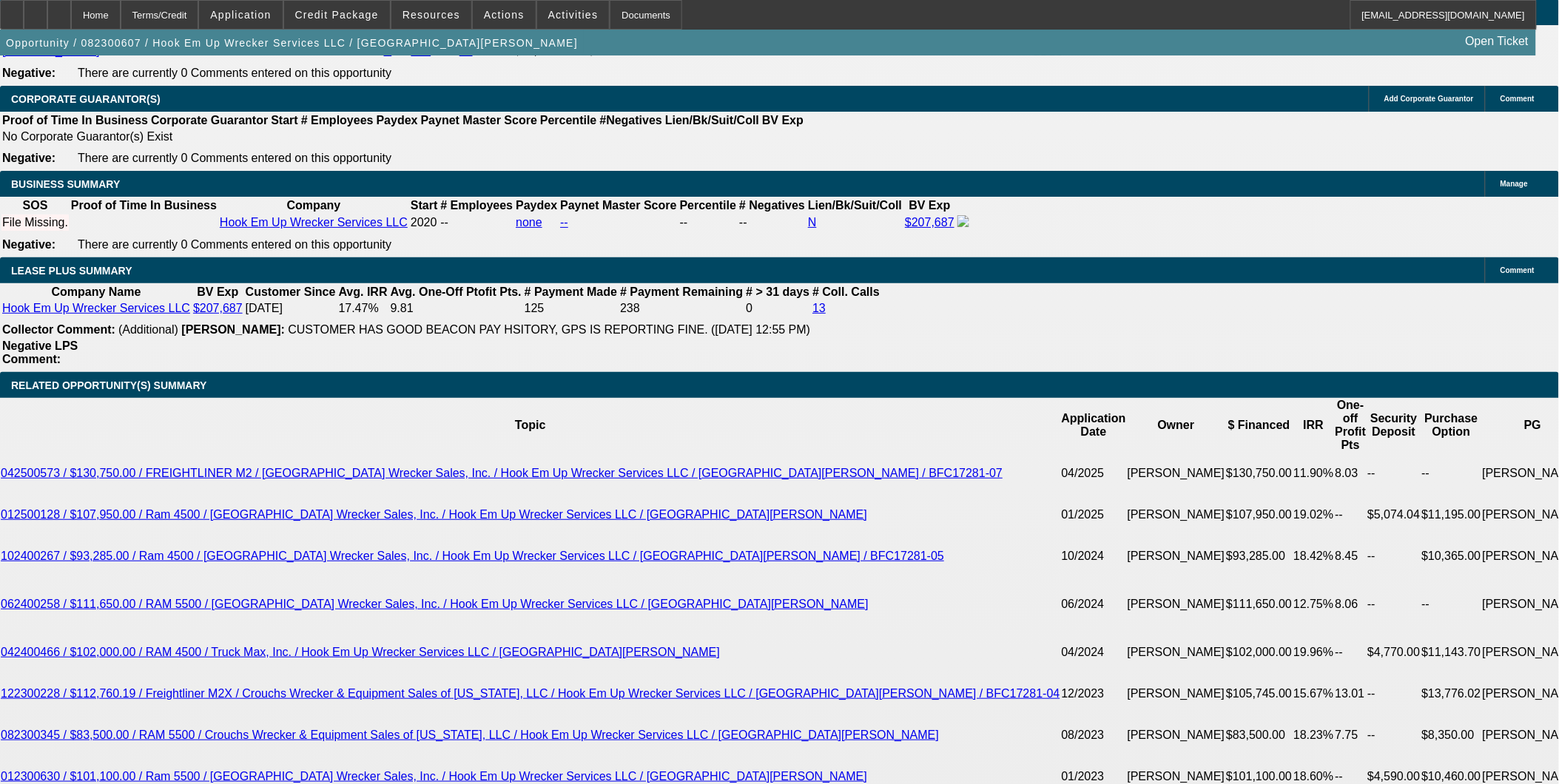
scroll to position [2366, 0]
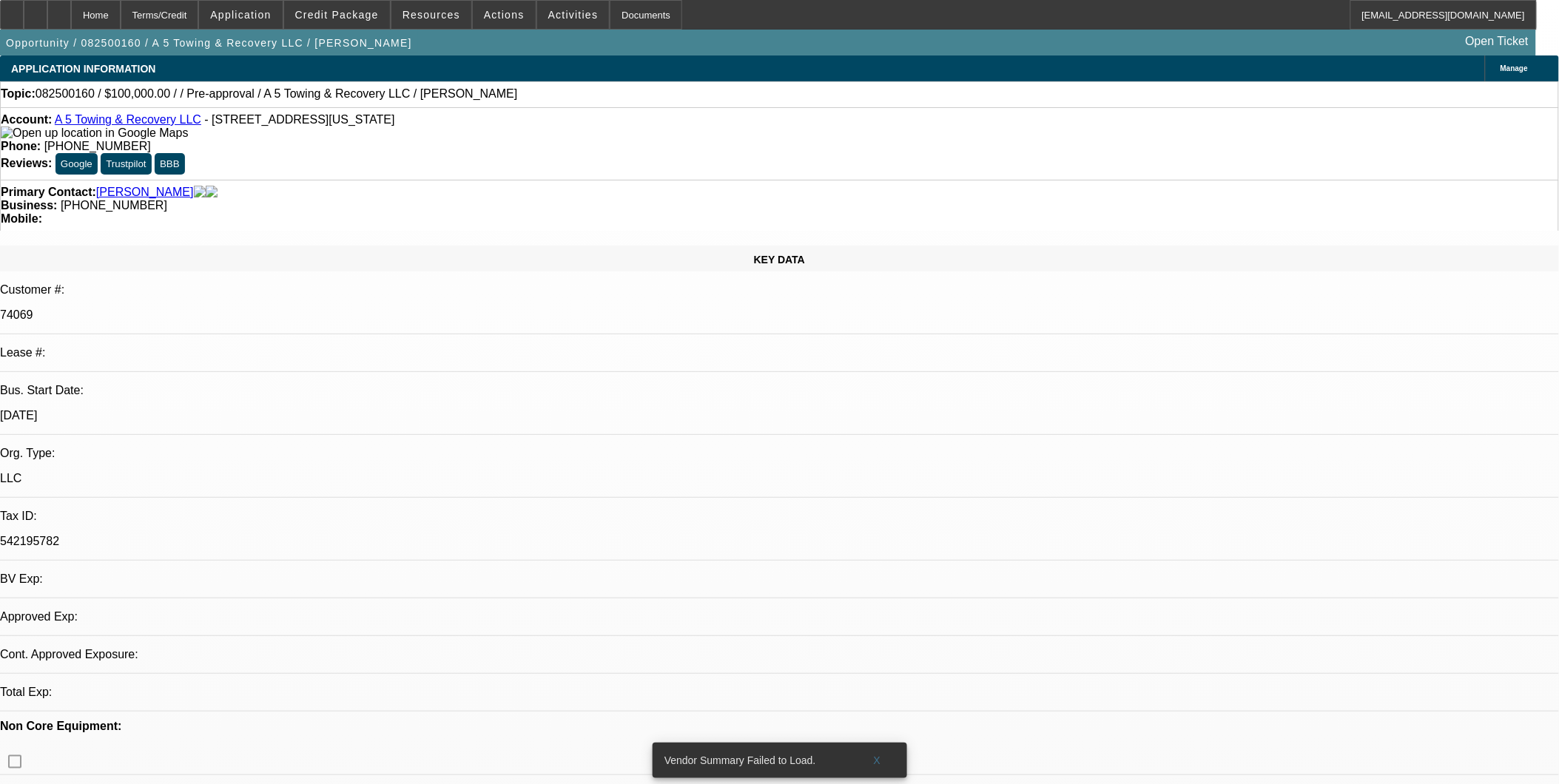
select select "0"
select select "2"
select select "0.1"
select select "1"
select select "2"
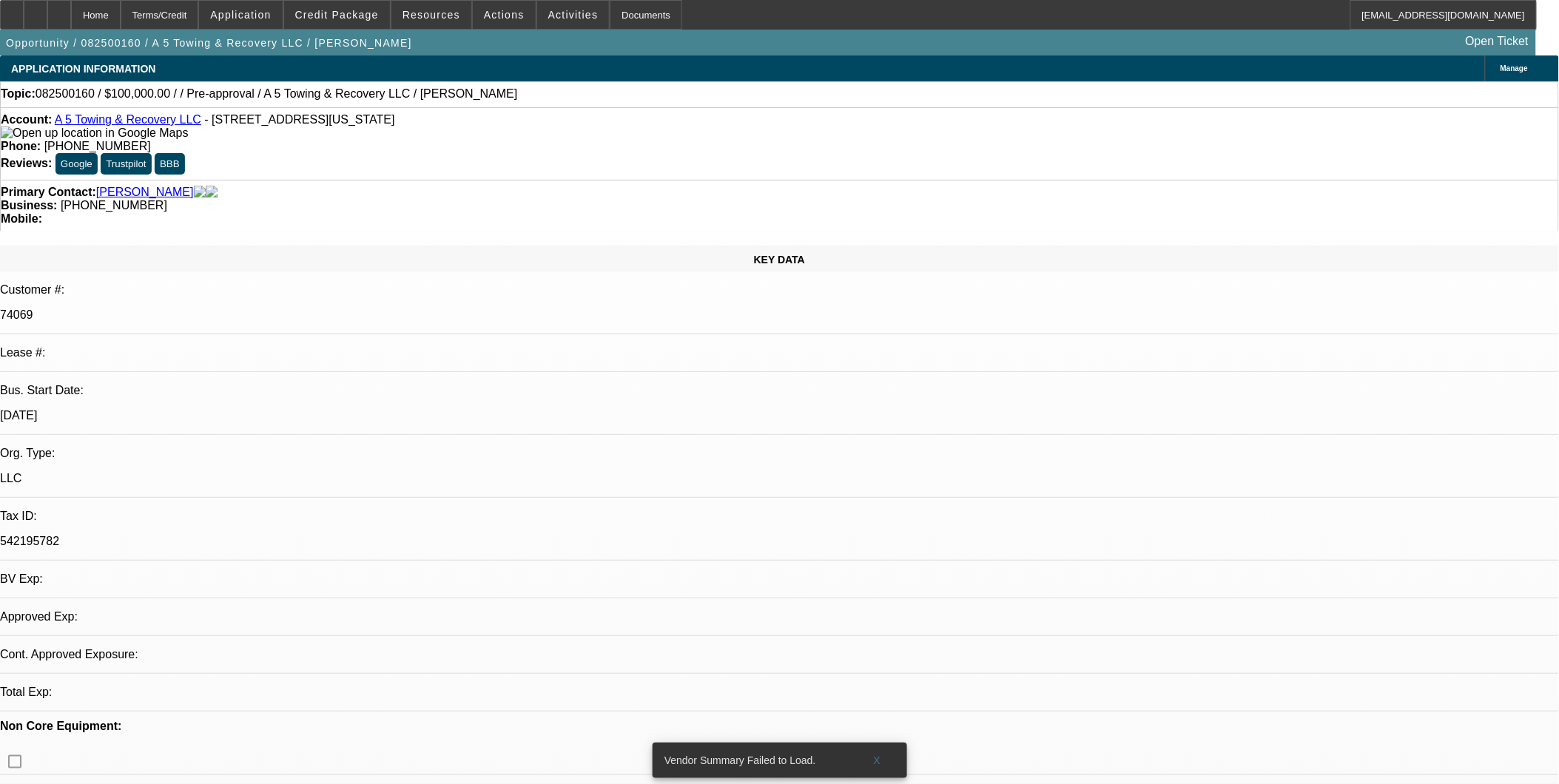
select select "4"
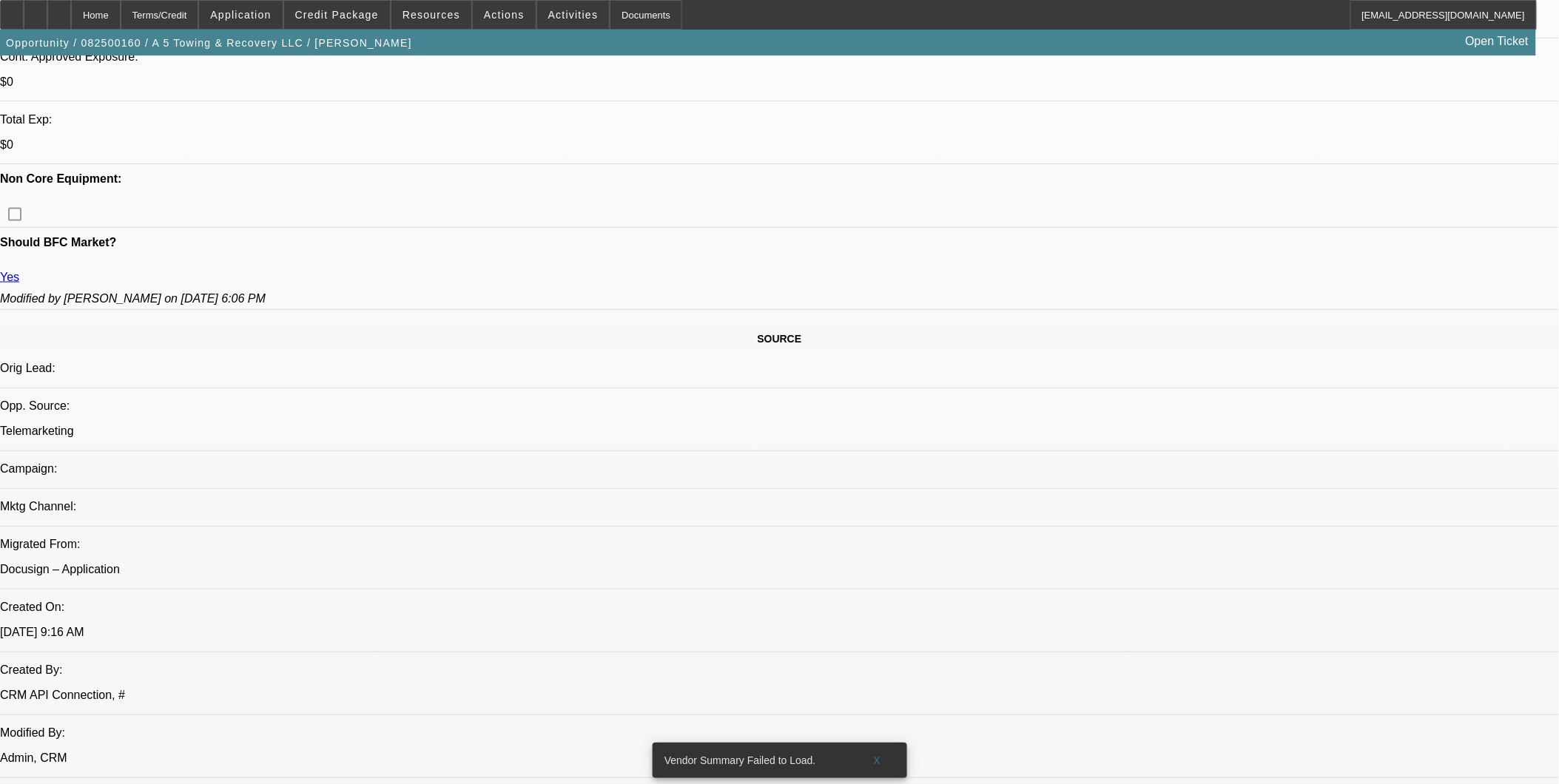
scroll to position [822, 0]
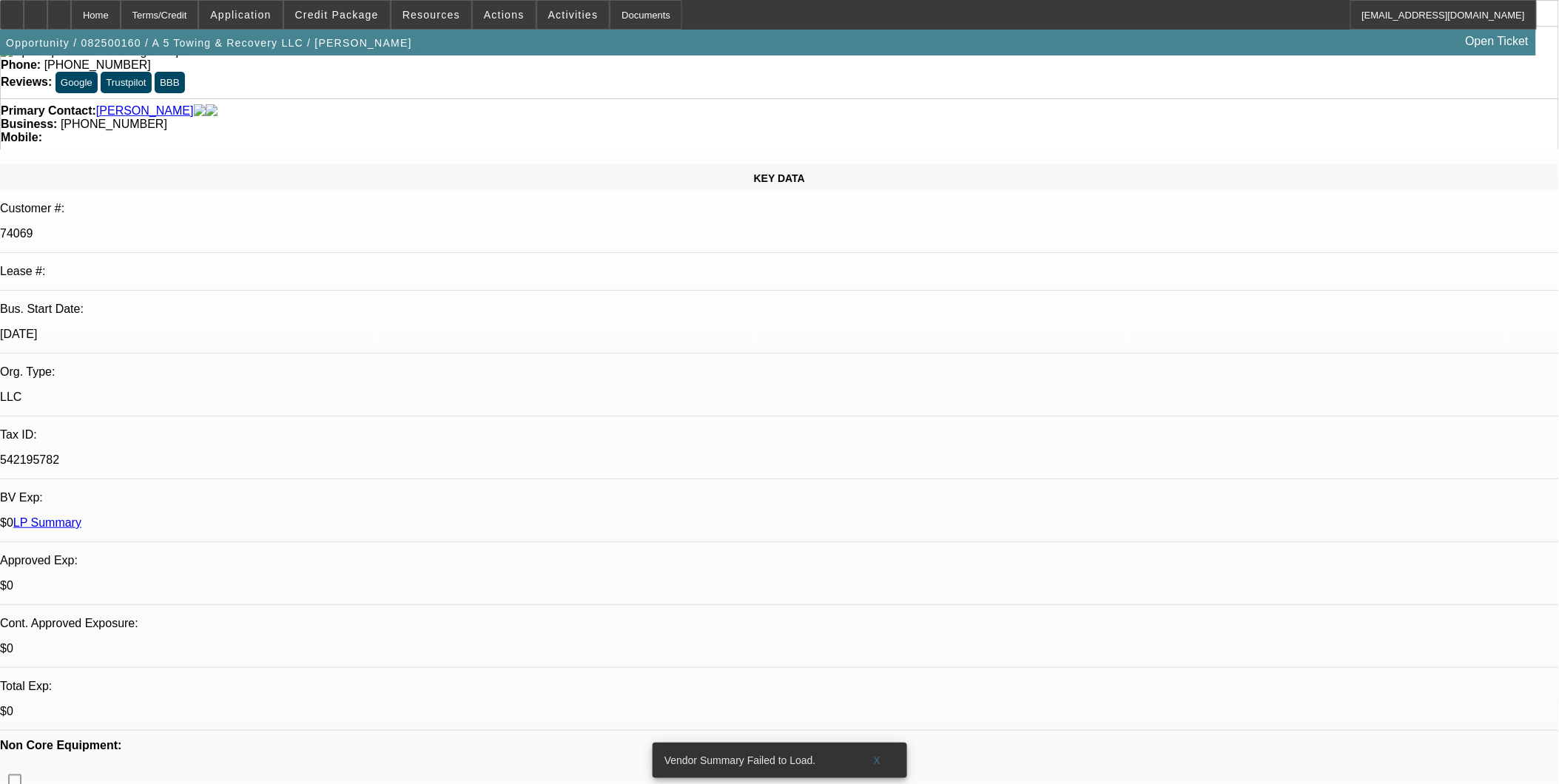
scroll to position [82, 0]
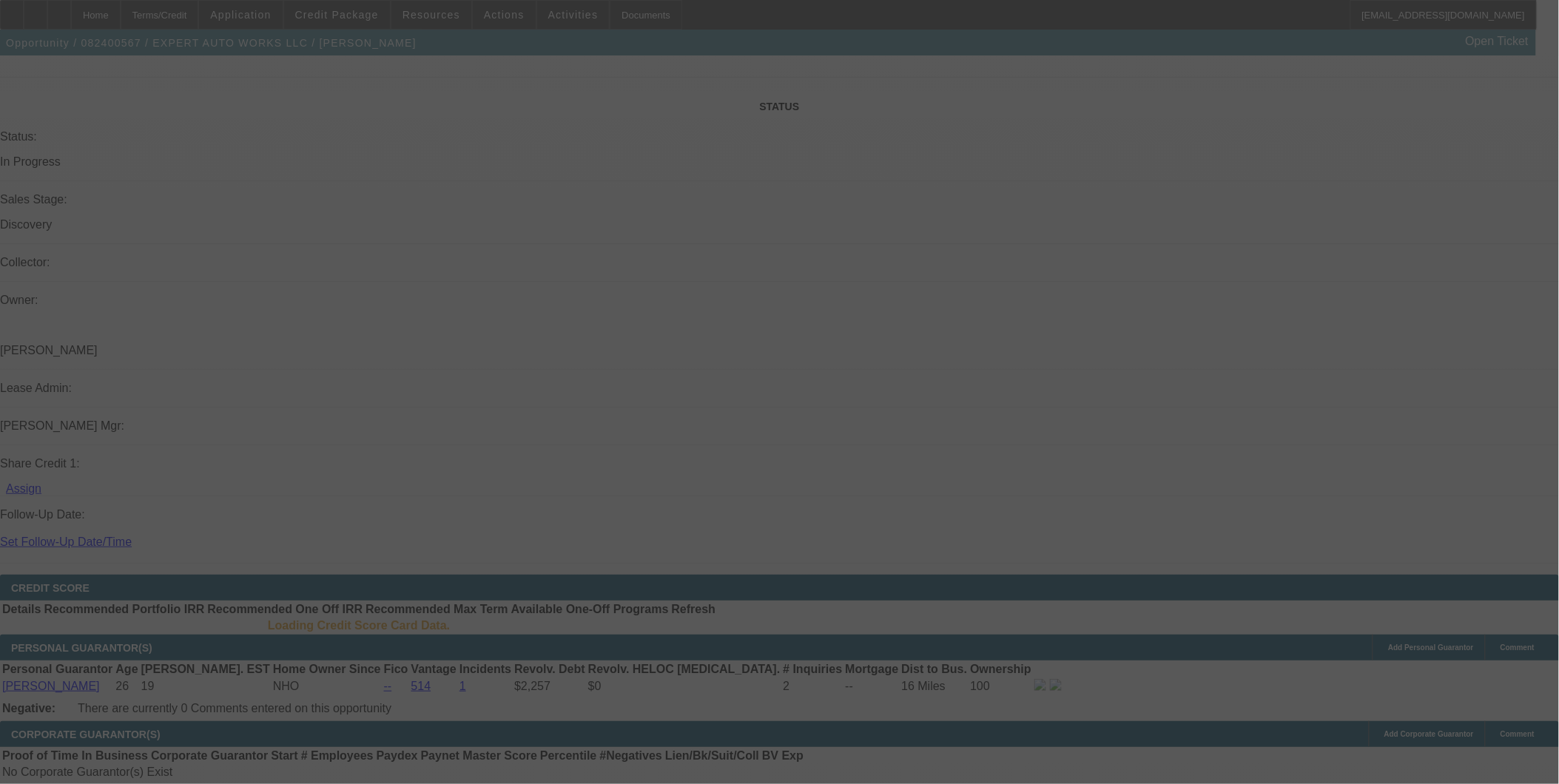
scroll to position [1556, 0]
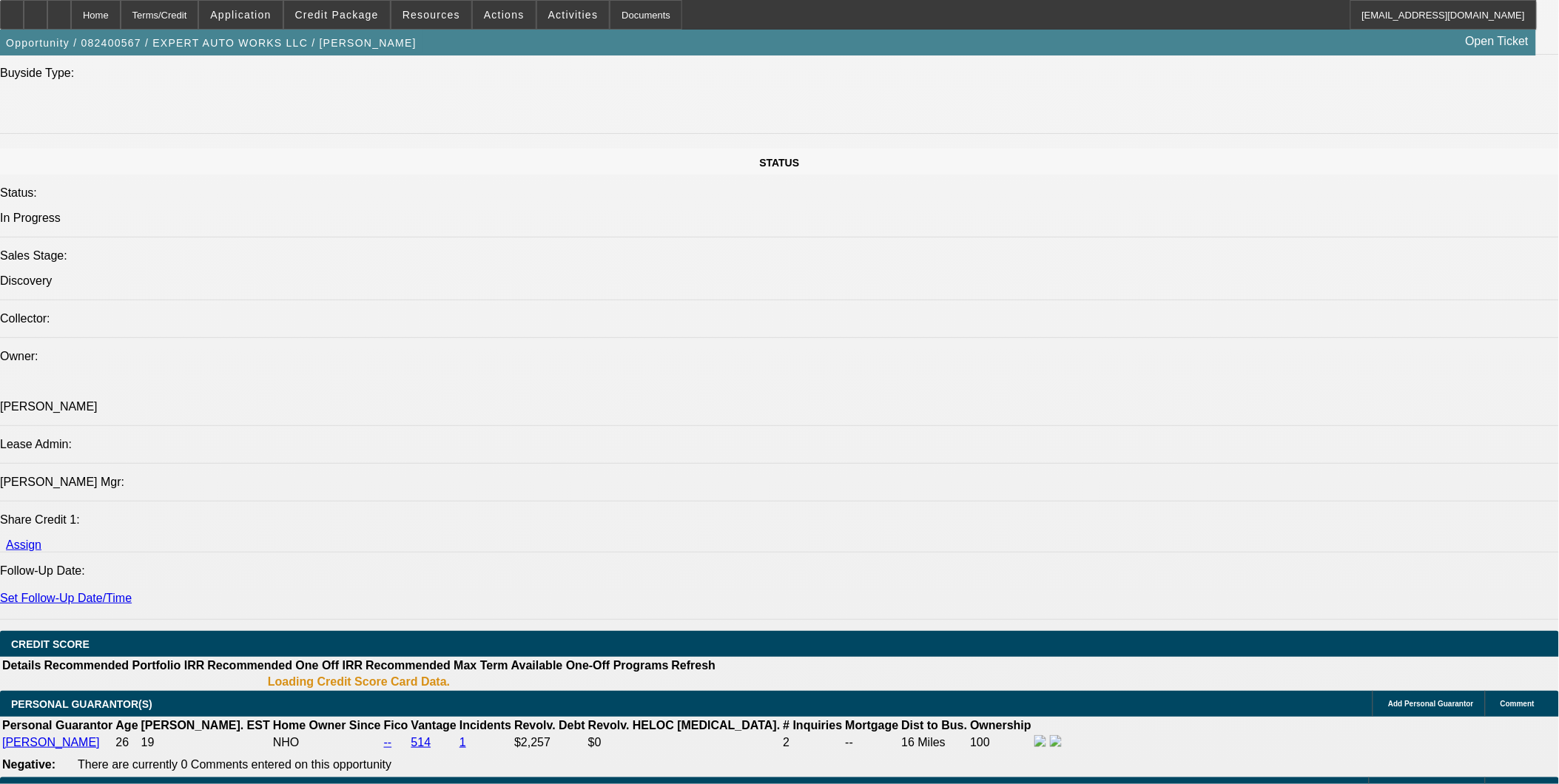
select select "0"
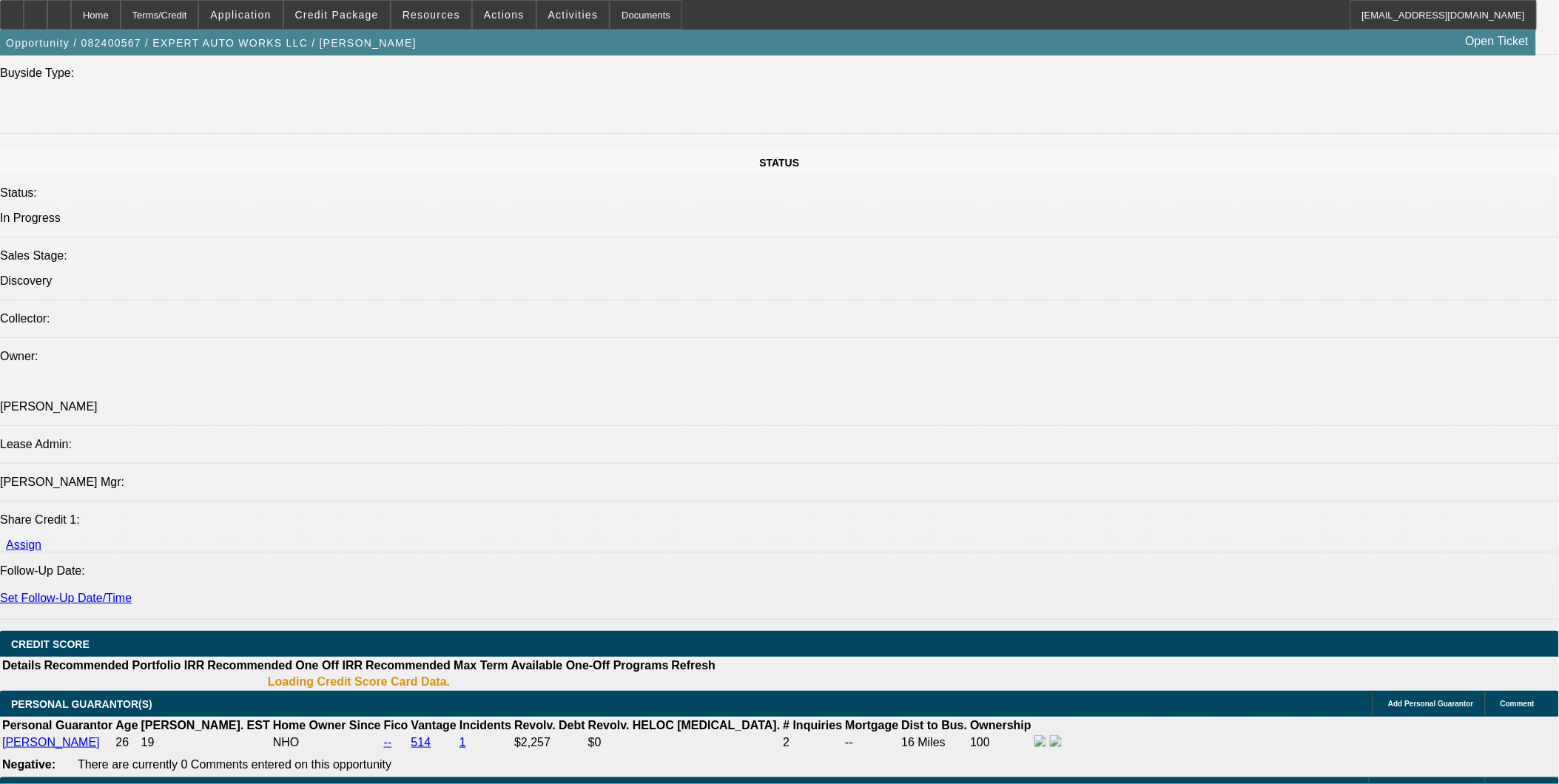
select select "0"
select select "1"
select select "2"
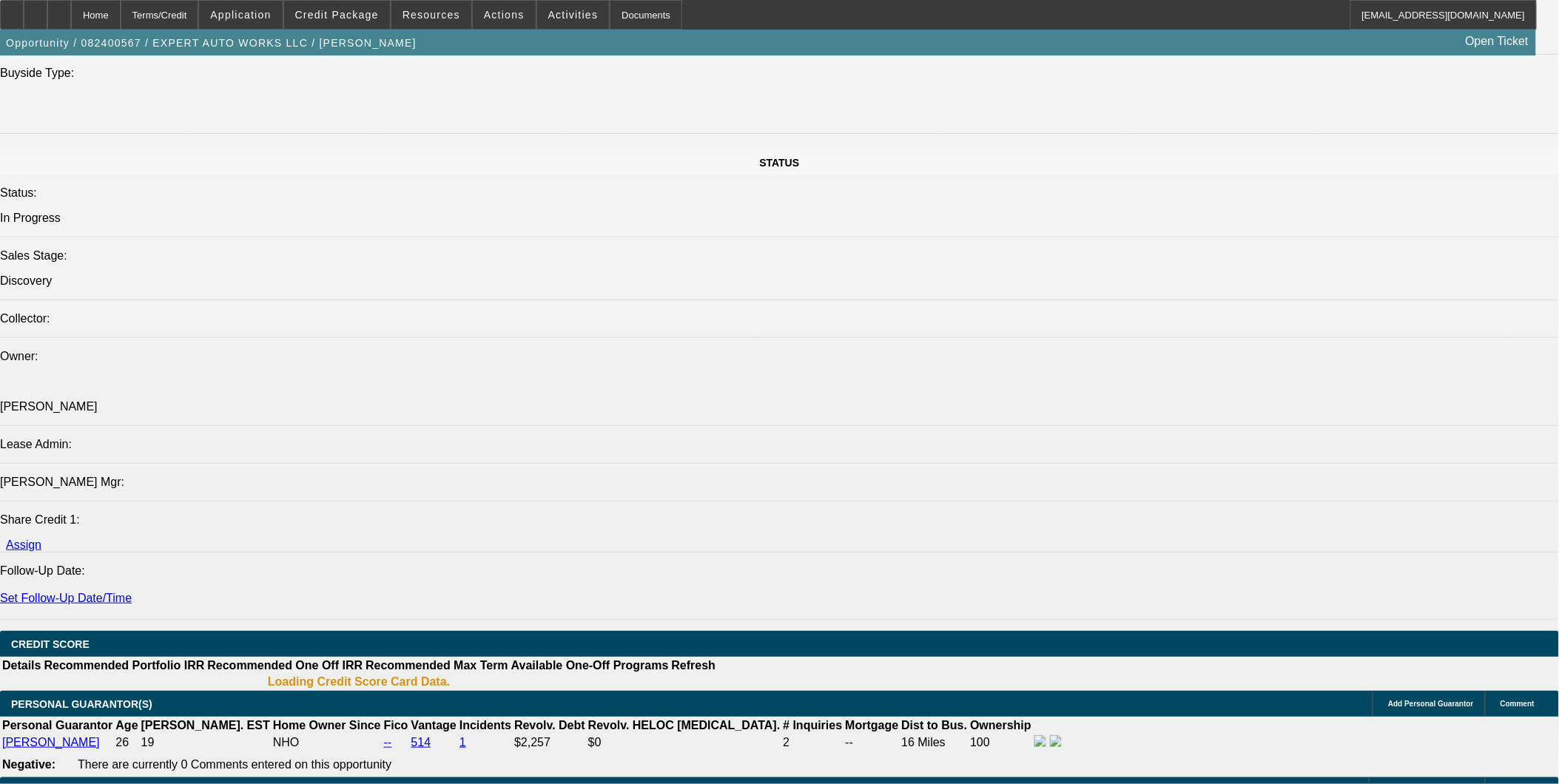
select select "6"
select select "1"
select select "2"
select select "6"
select select "1"
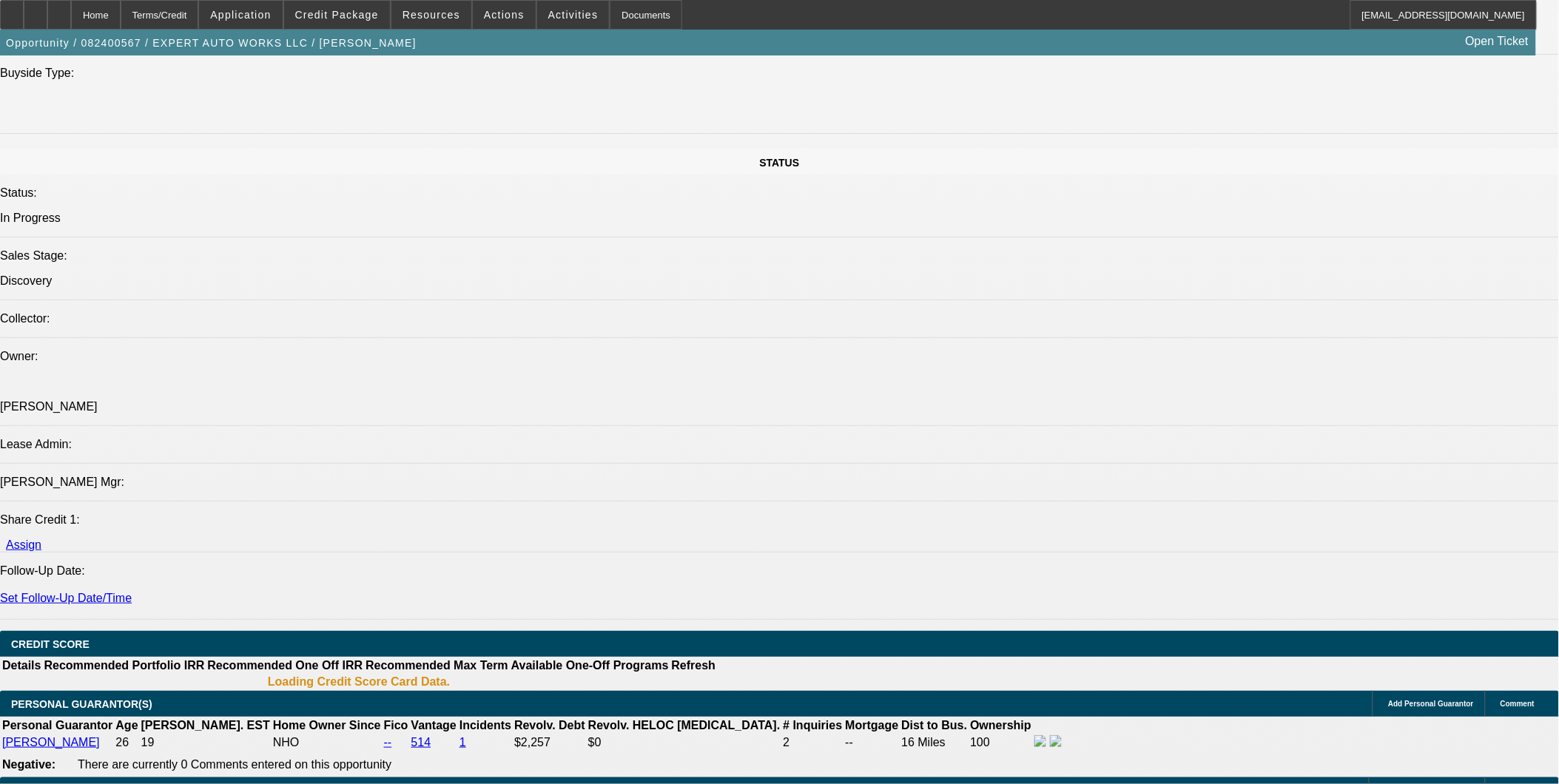
select select "2"
select select "6"
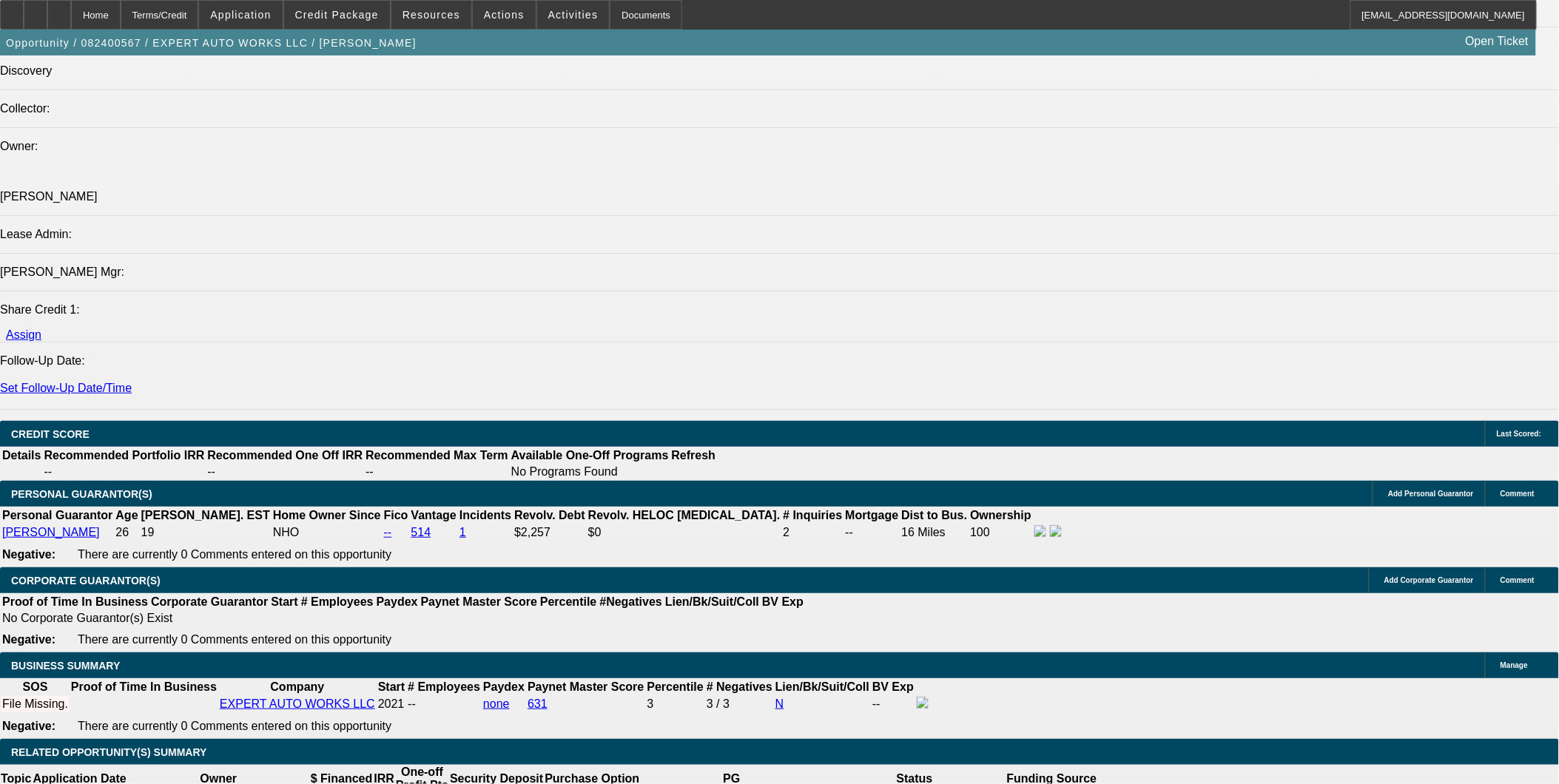
scroll to position [1795, 0]
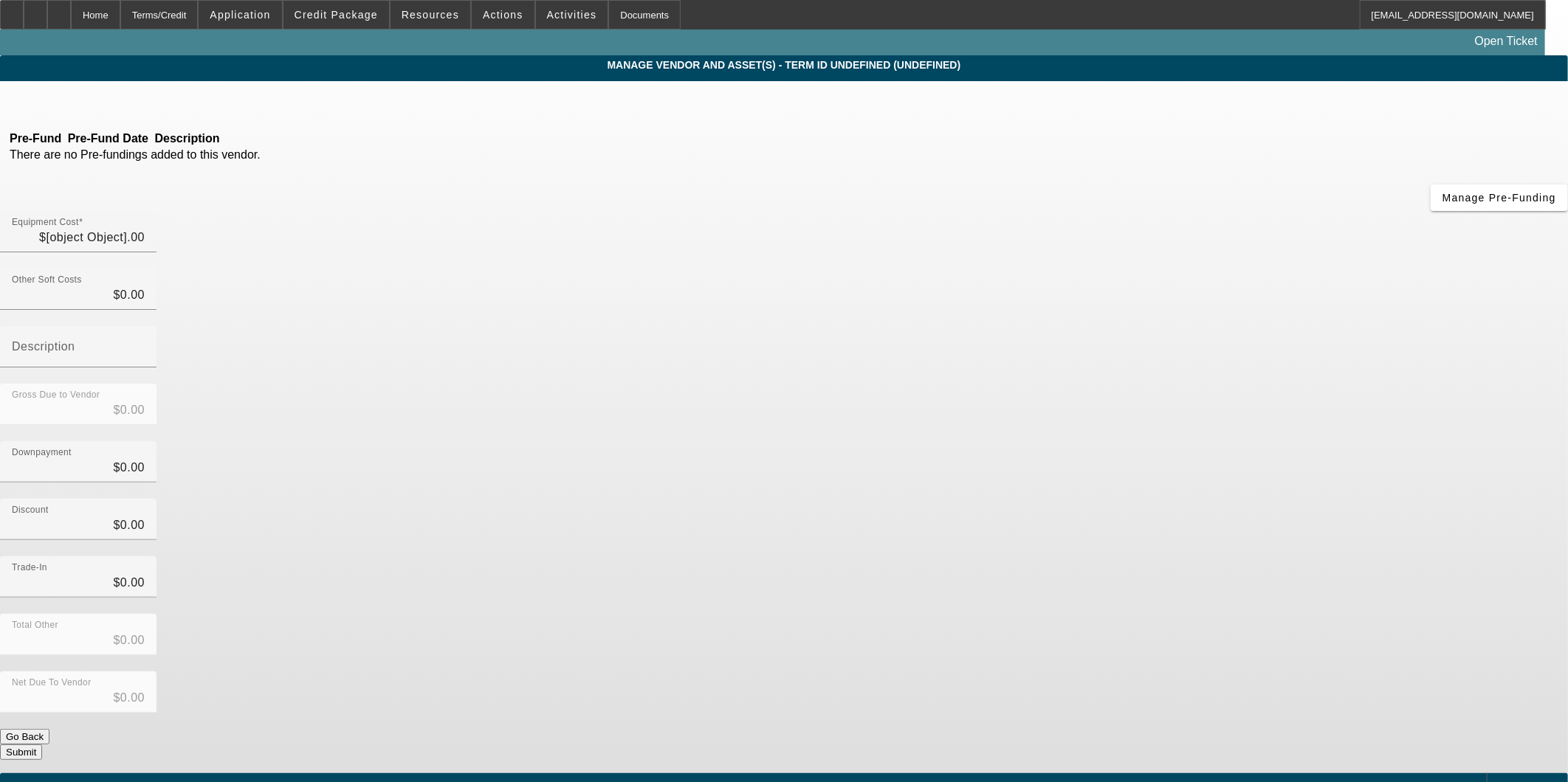
type input "$760,000.00"
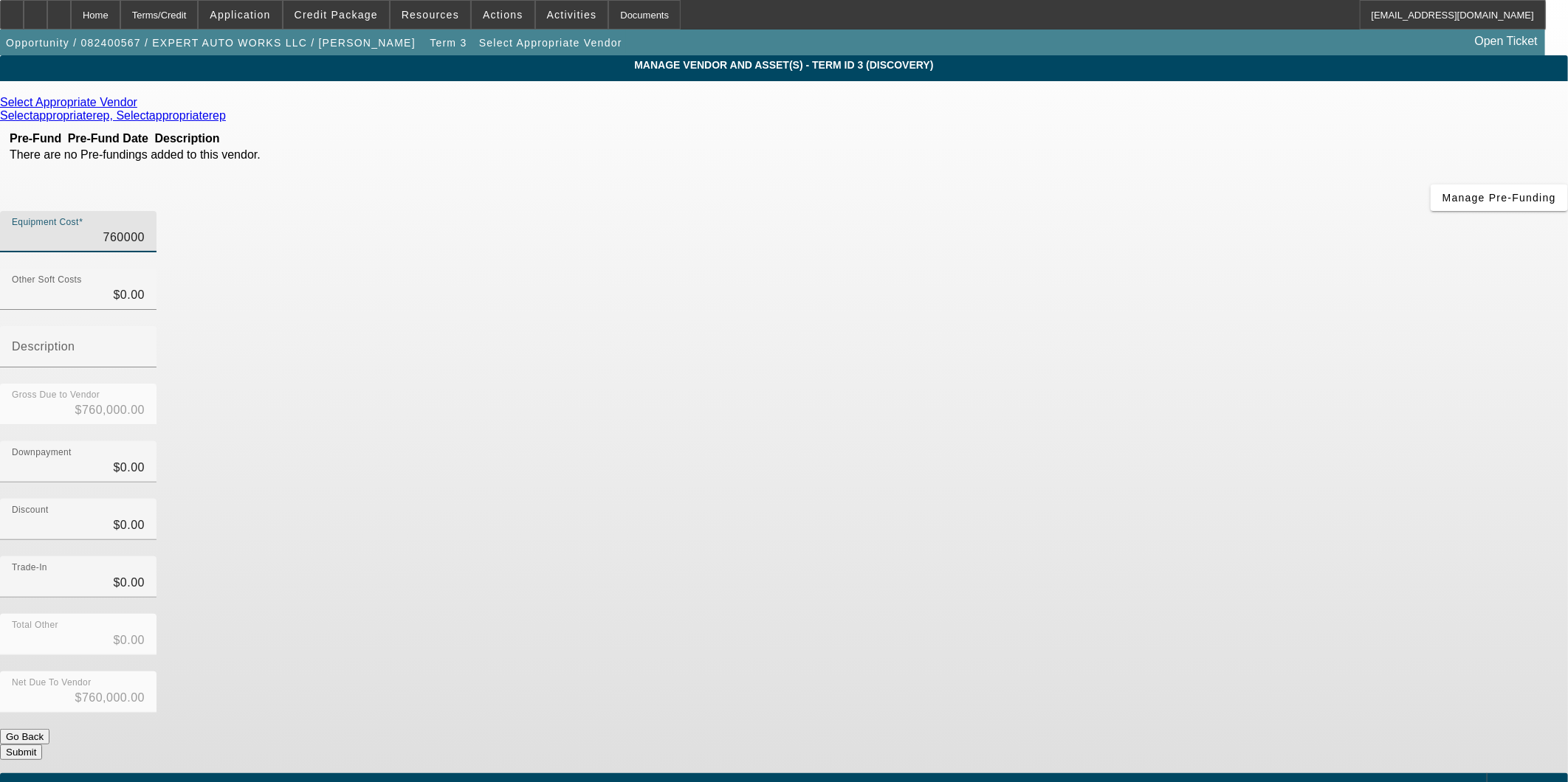
click at [145, 229] on input "760000" at bounding box center [78, 238] width 133 height 17
type input "1"
type input "$1.00"
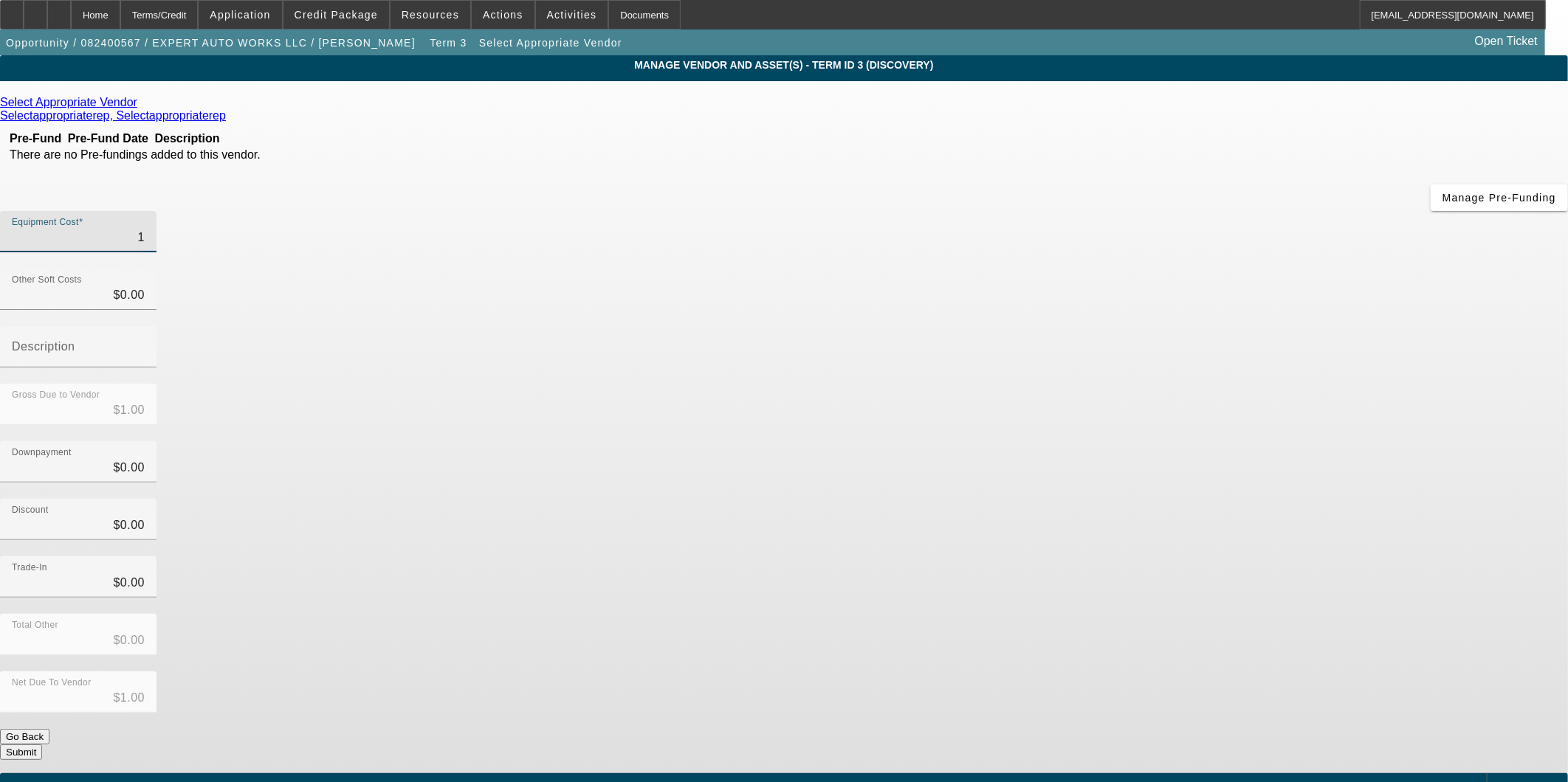
type input "11"
type input "$11.00"
type input "118"
type input "$118.00"
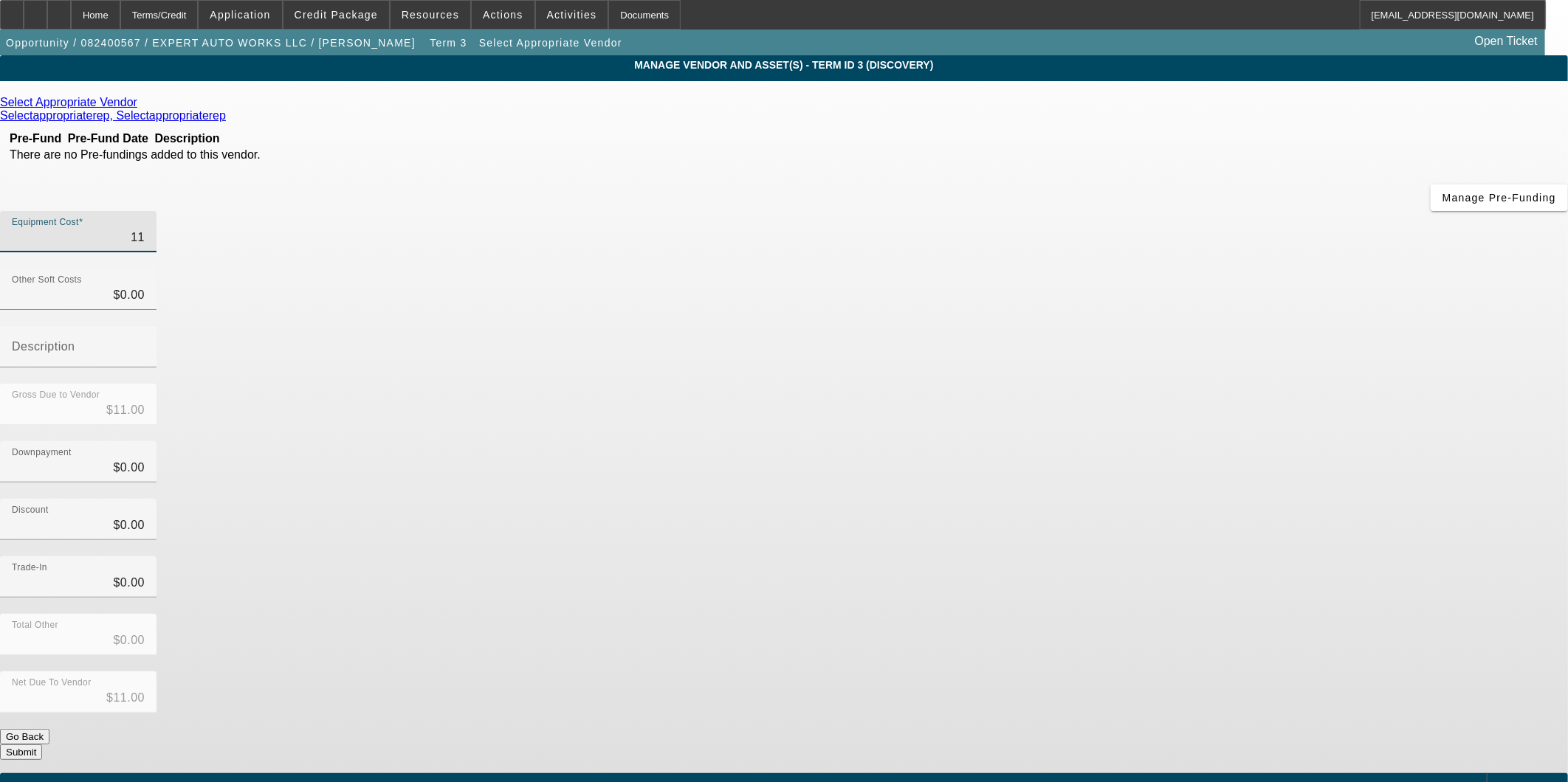
type input "$118.00"
type input "1185"
type input "$1,185.00"
type input "11850"
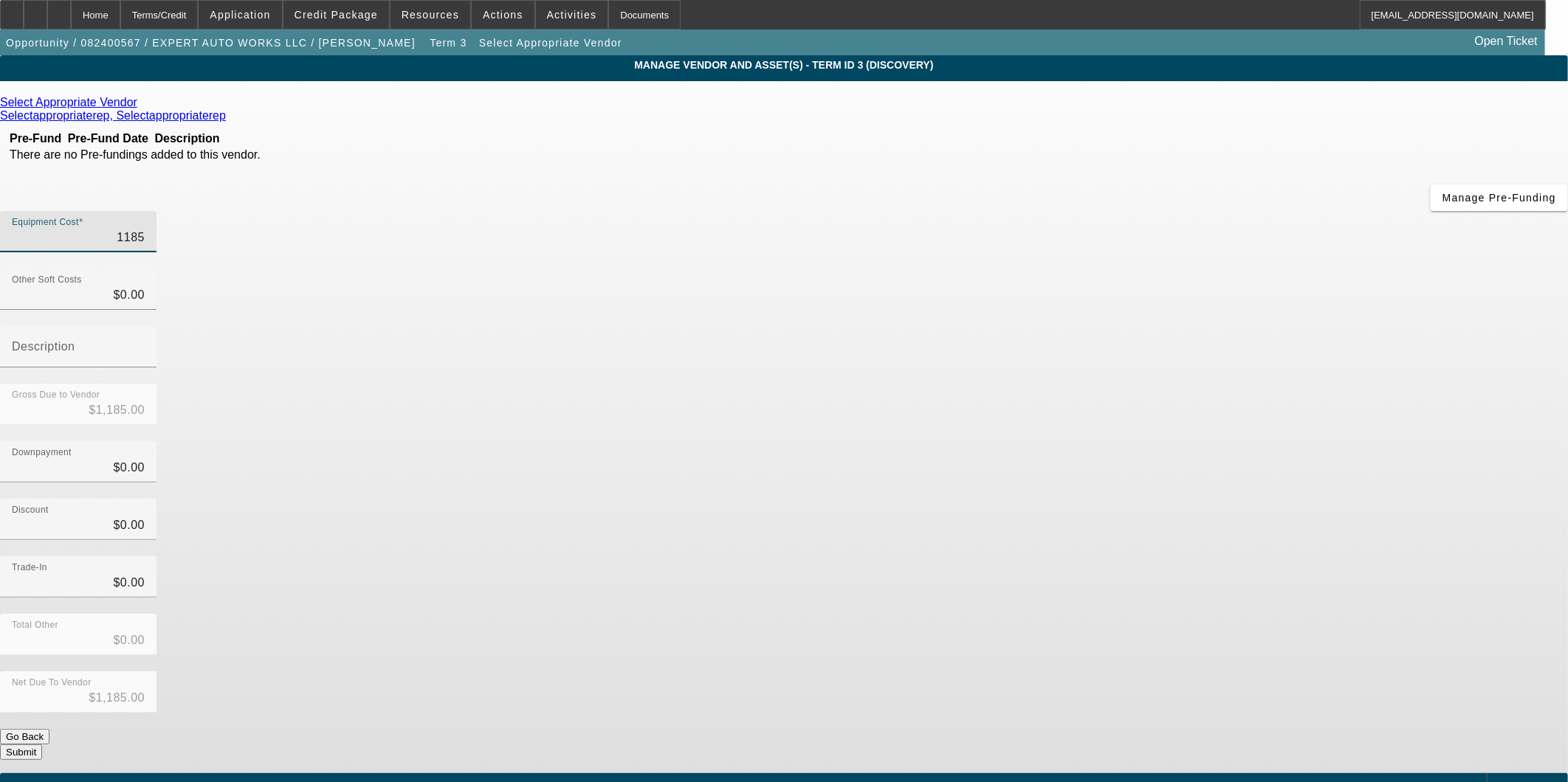
type input "$11,850.00"
type input "118500"
type input "$118,500.00"
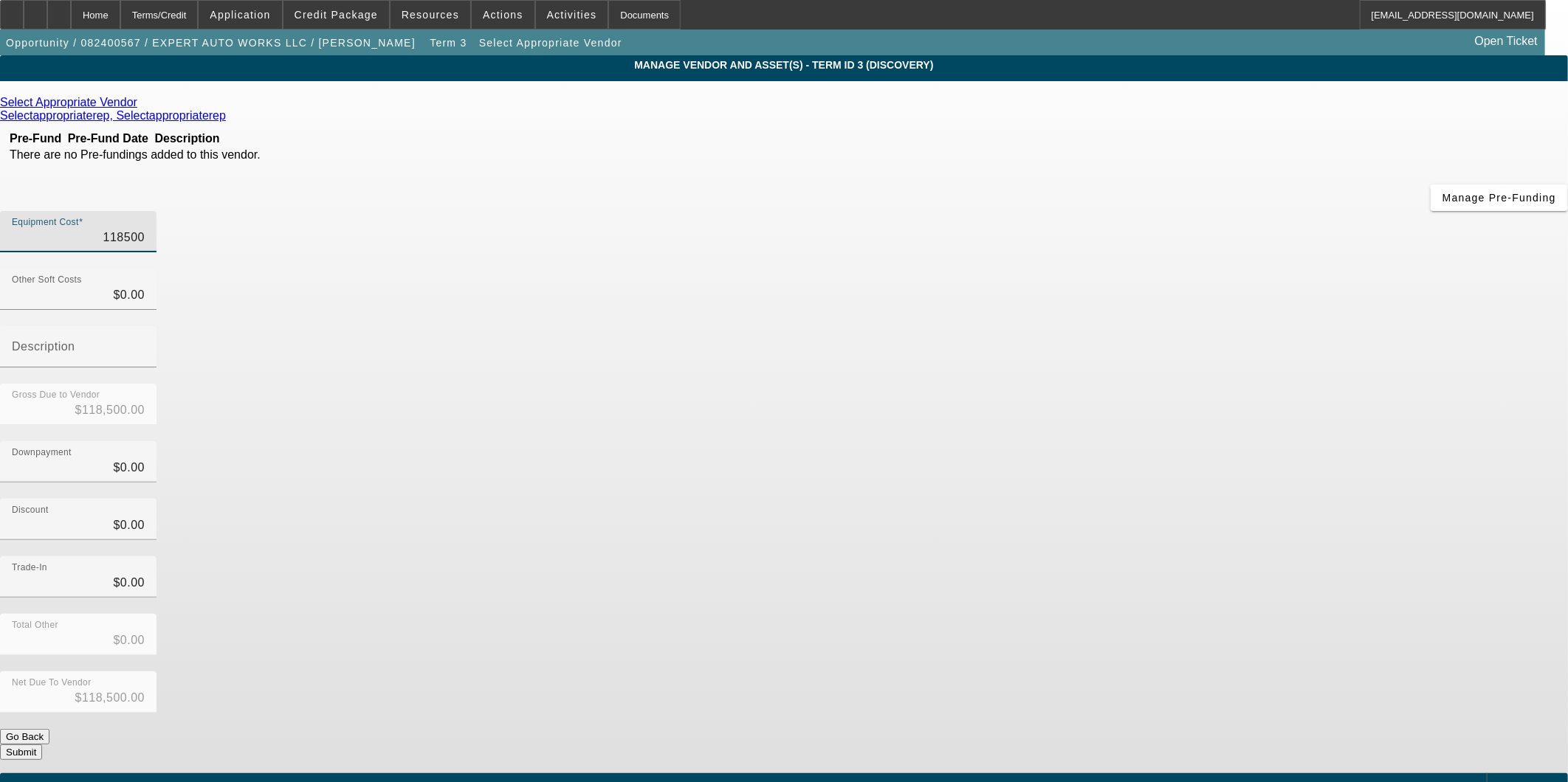
type input "$118,500.00"
click at [1236, 371] on app-vendor-asset-manage "MANAGE VENDOR AND ASSET(S) - Term ID 3 (Discovery) Remove Vendor Select Appropr…" at bounding box center [784, 452] width 1568 height 792
click at [42, 745] on button "Submit" at bounding box center [21, 753] width 42 height 16
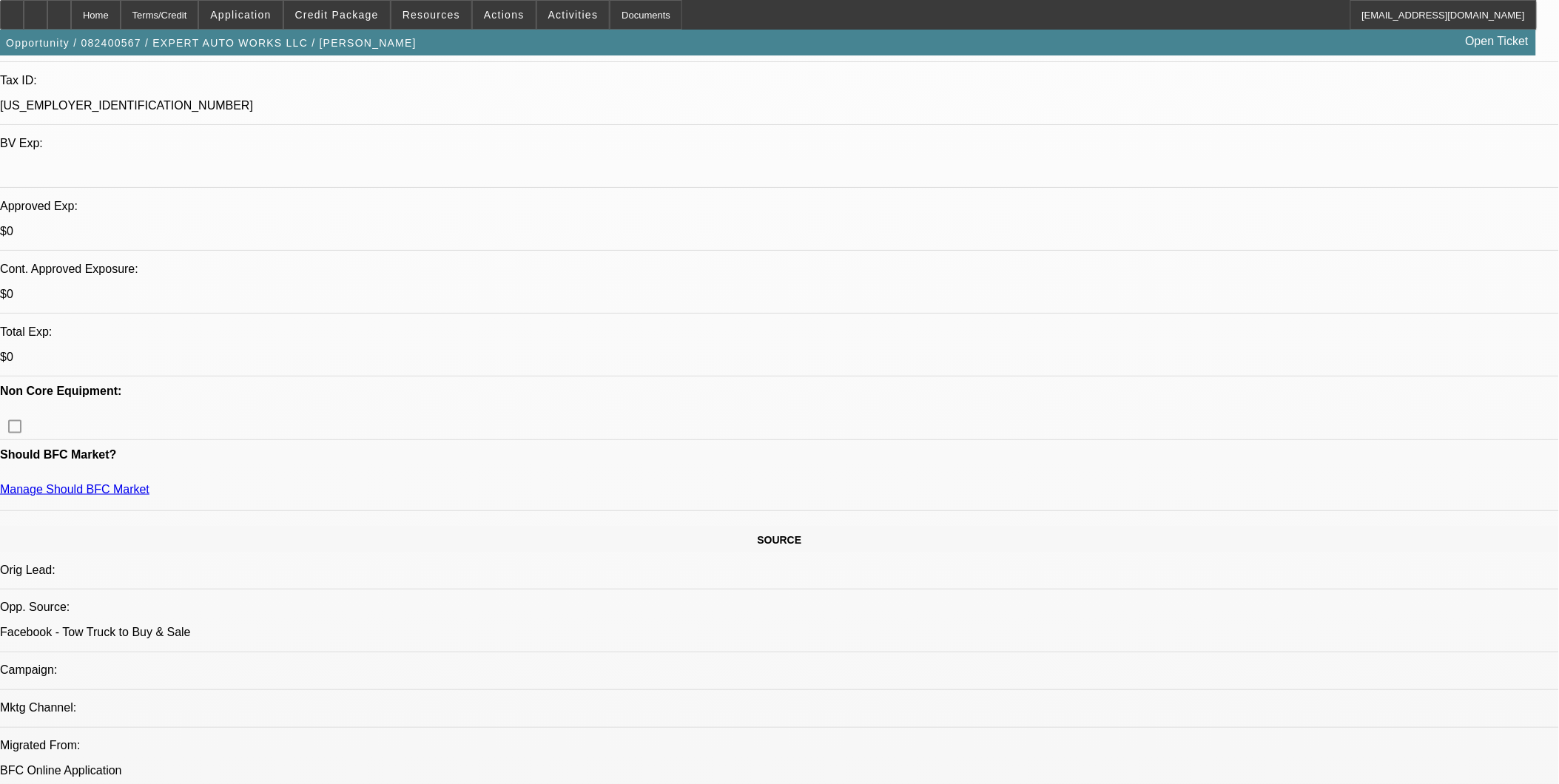
select select "0"
select select "2"
select select "0"
select select "6"
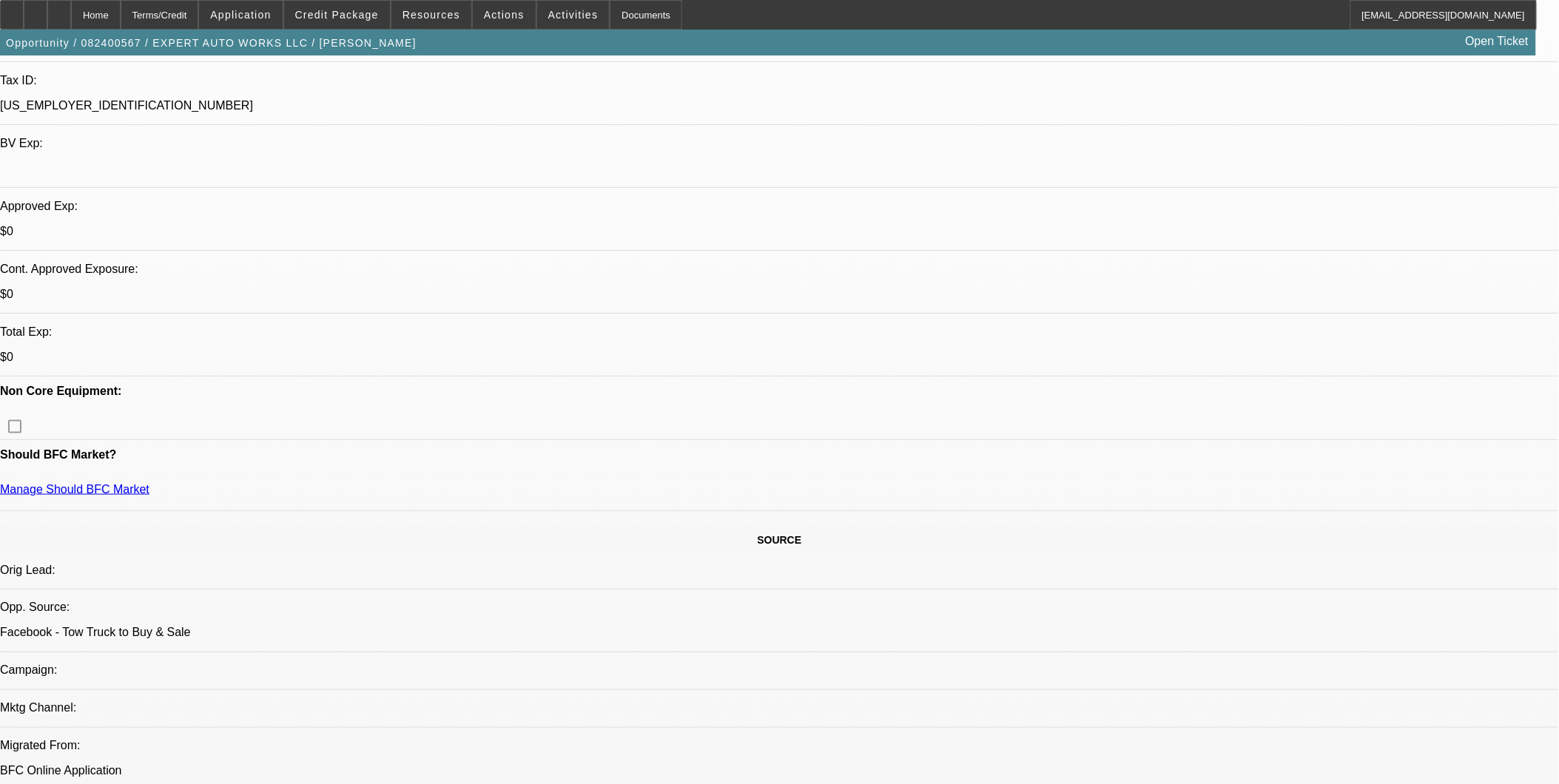
select select "0"
select select "2"
select select "0"
select select "6"
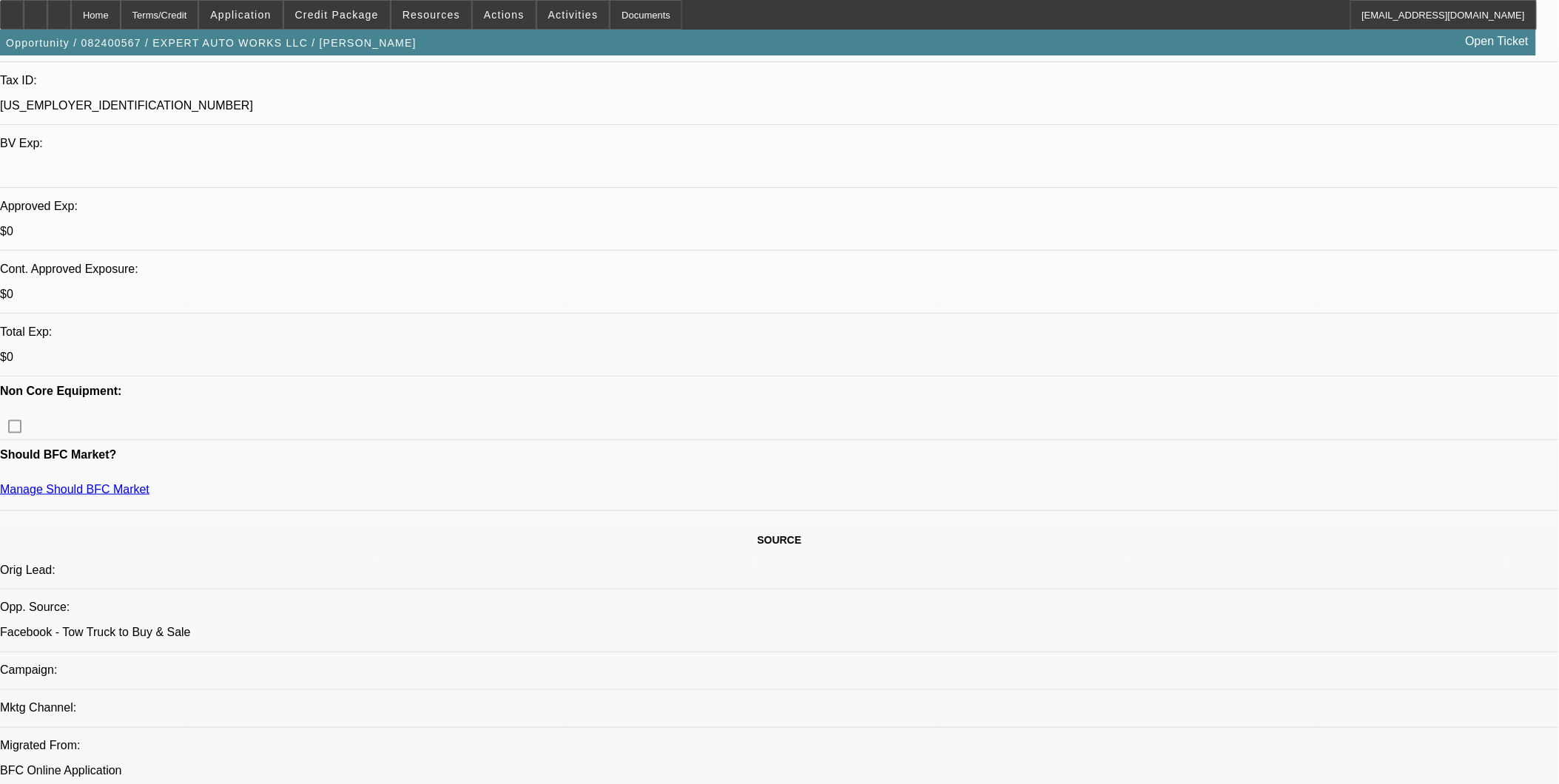
select select "0"
select select "2"
select select "0"
select select "6"
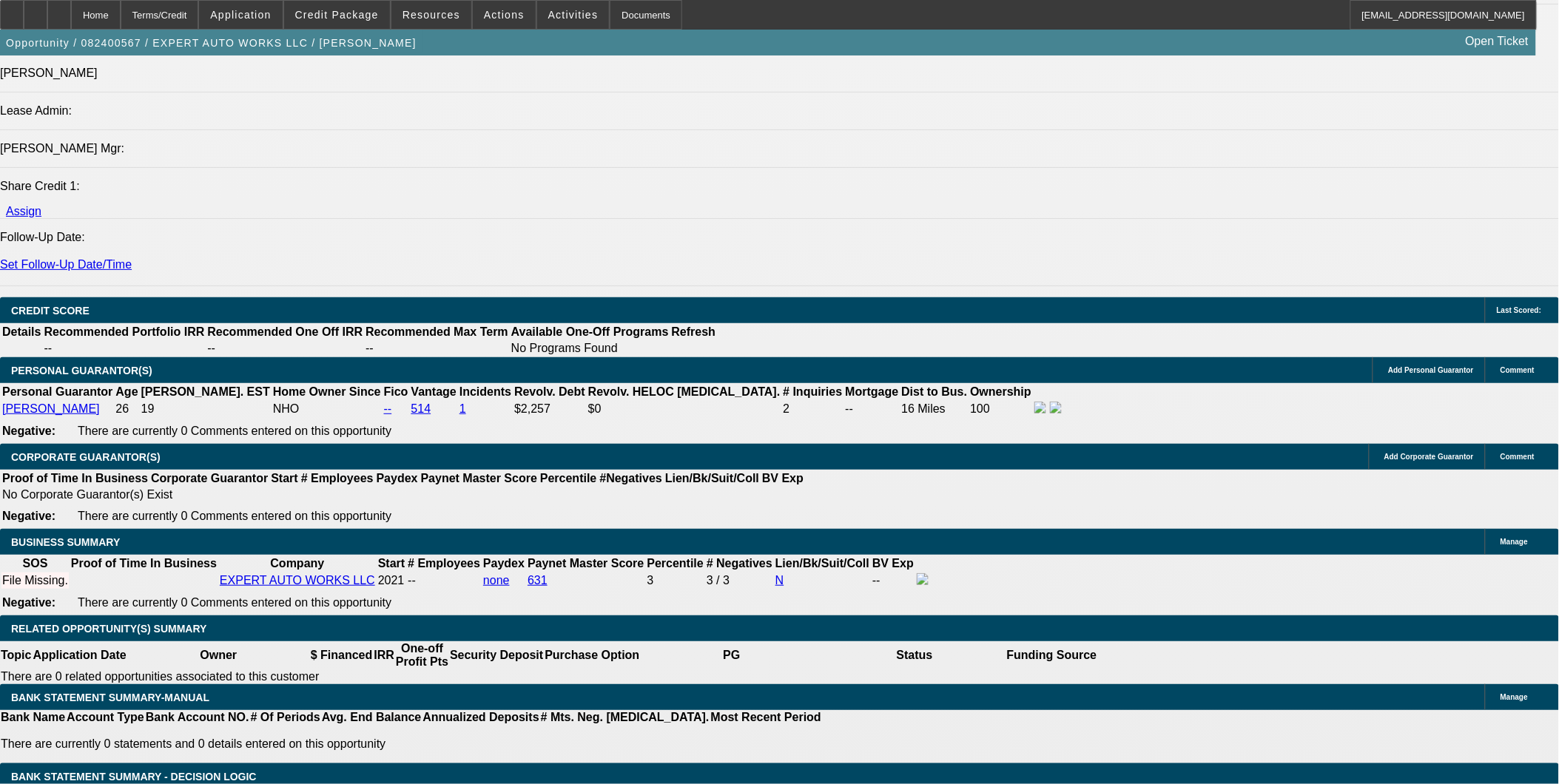
scroll to position [1808, 0]
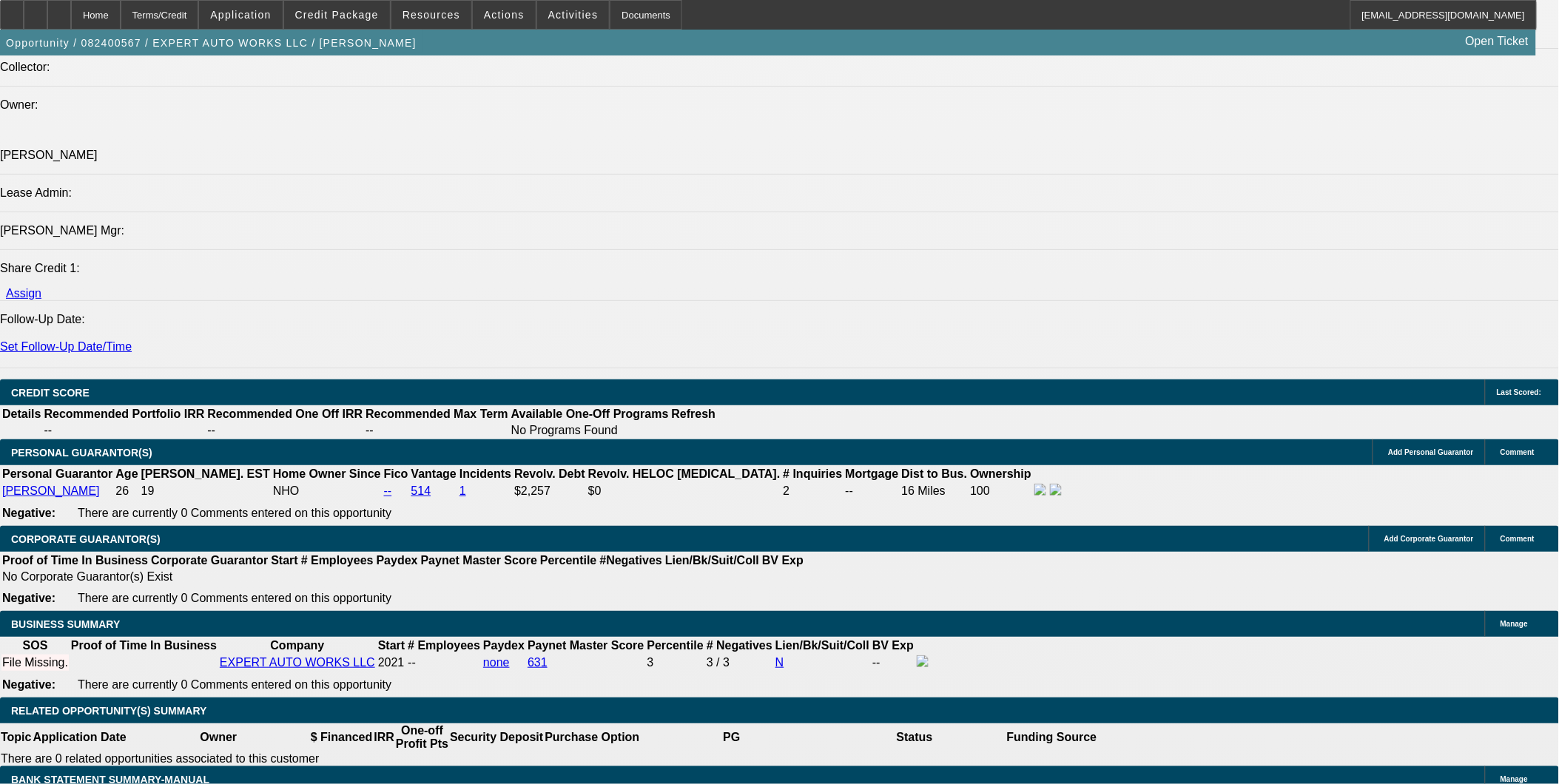
type input "277"
type input "UNKNOWN"
type input "$2,775.00"
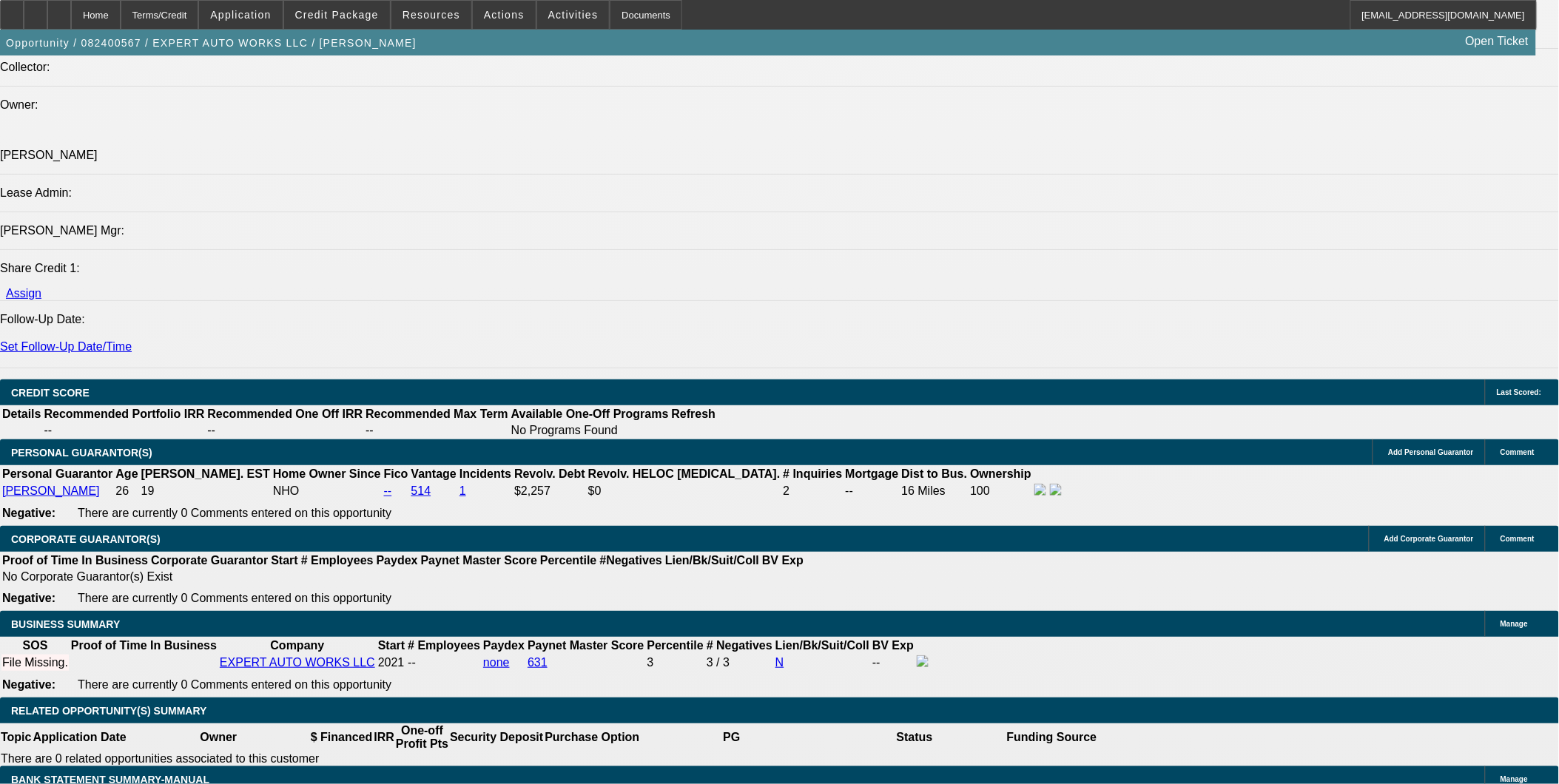
type input "66"
type input "17"
type input "95000"
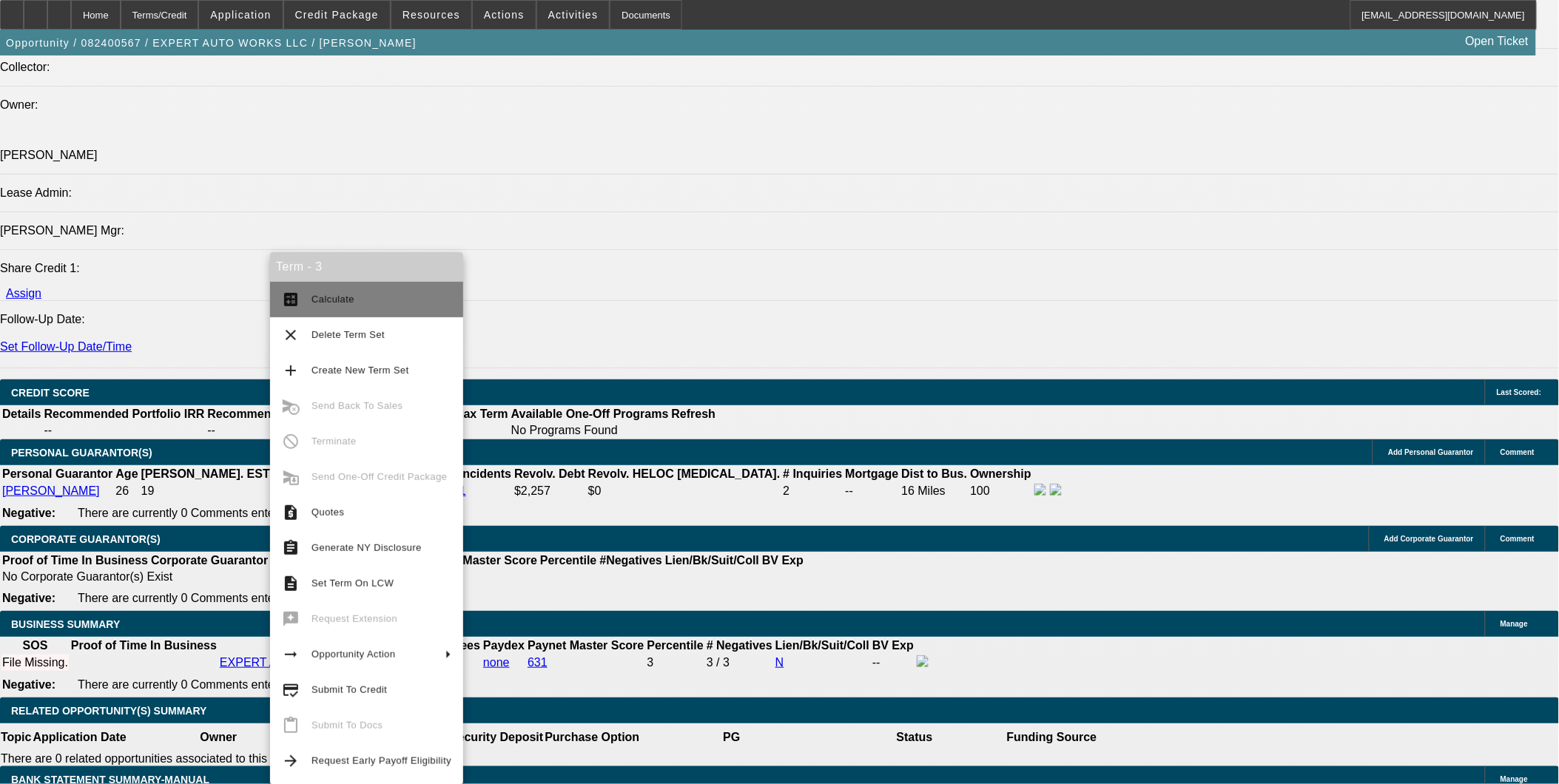
click at [338, 299] on span "Calculate" at bounding box center [333, 299] width 43 height 11
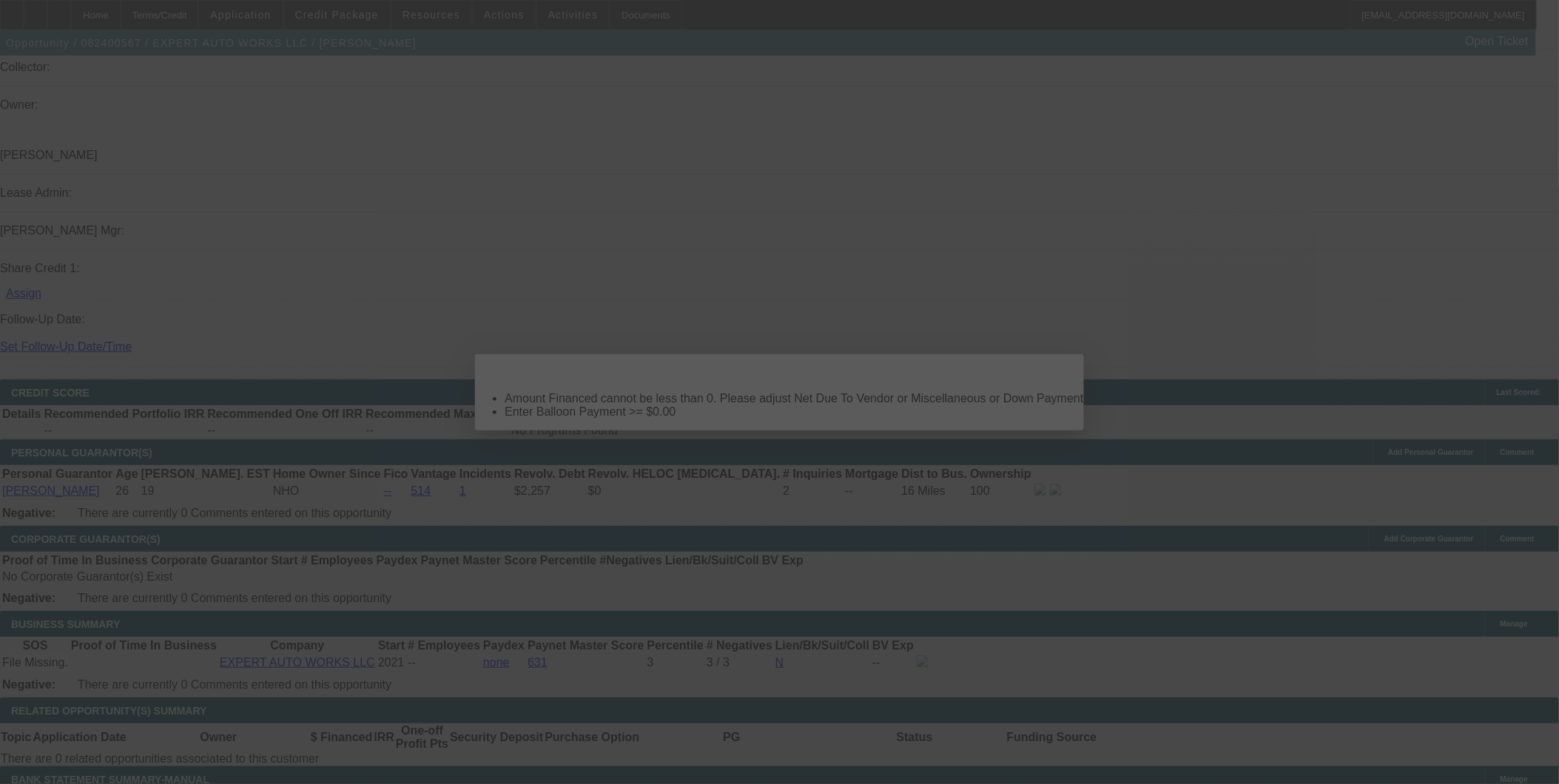
scroll to position [0, 0]
select select "0"
select select "2"
select select "0"
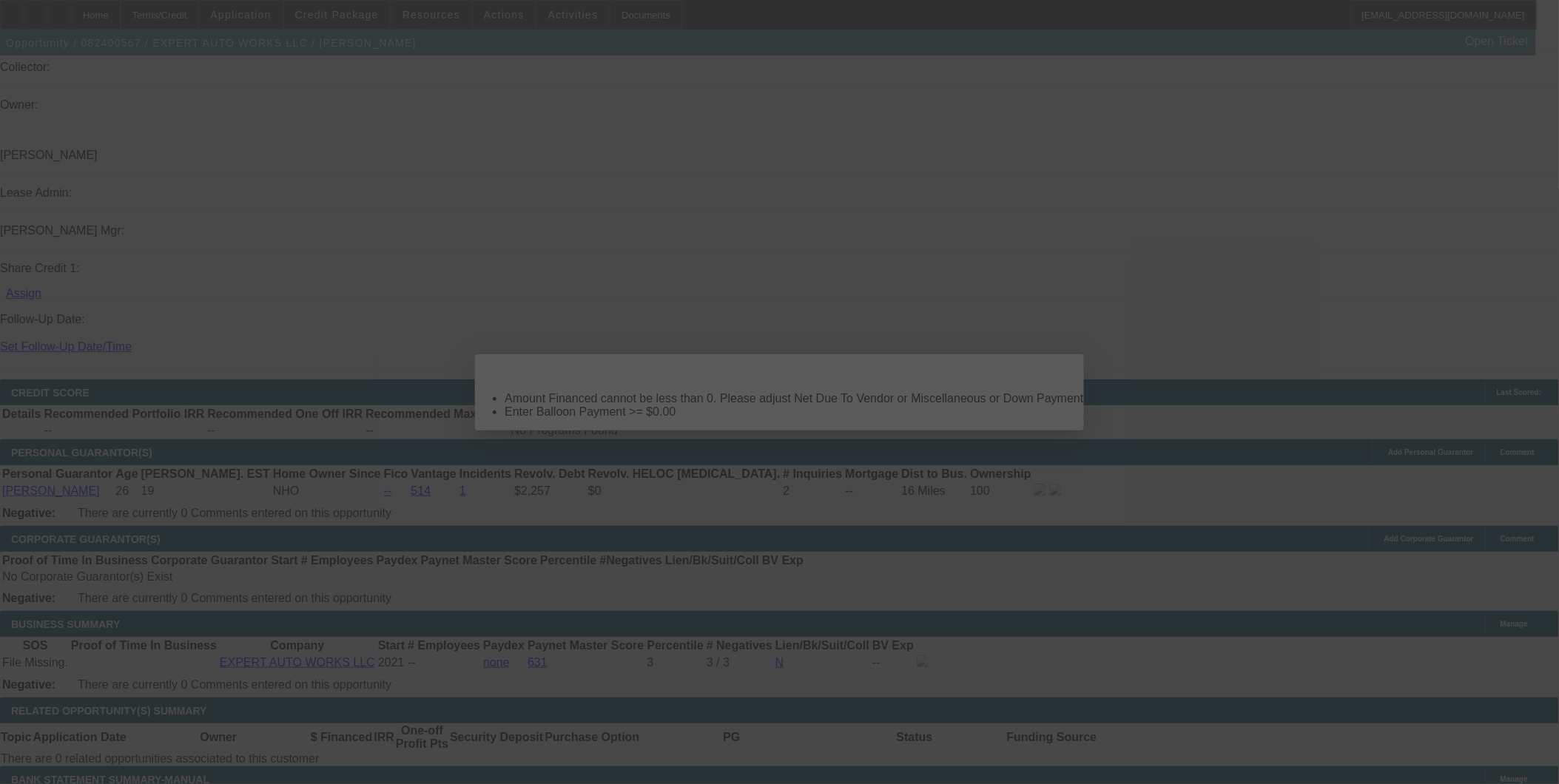
select select "6"
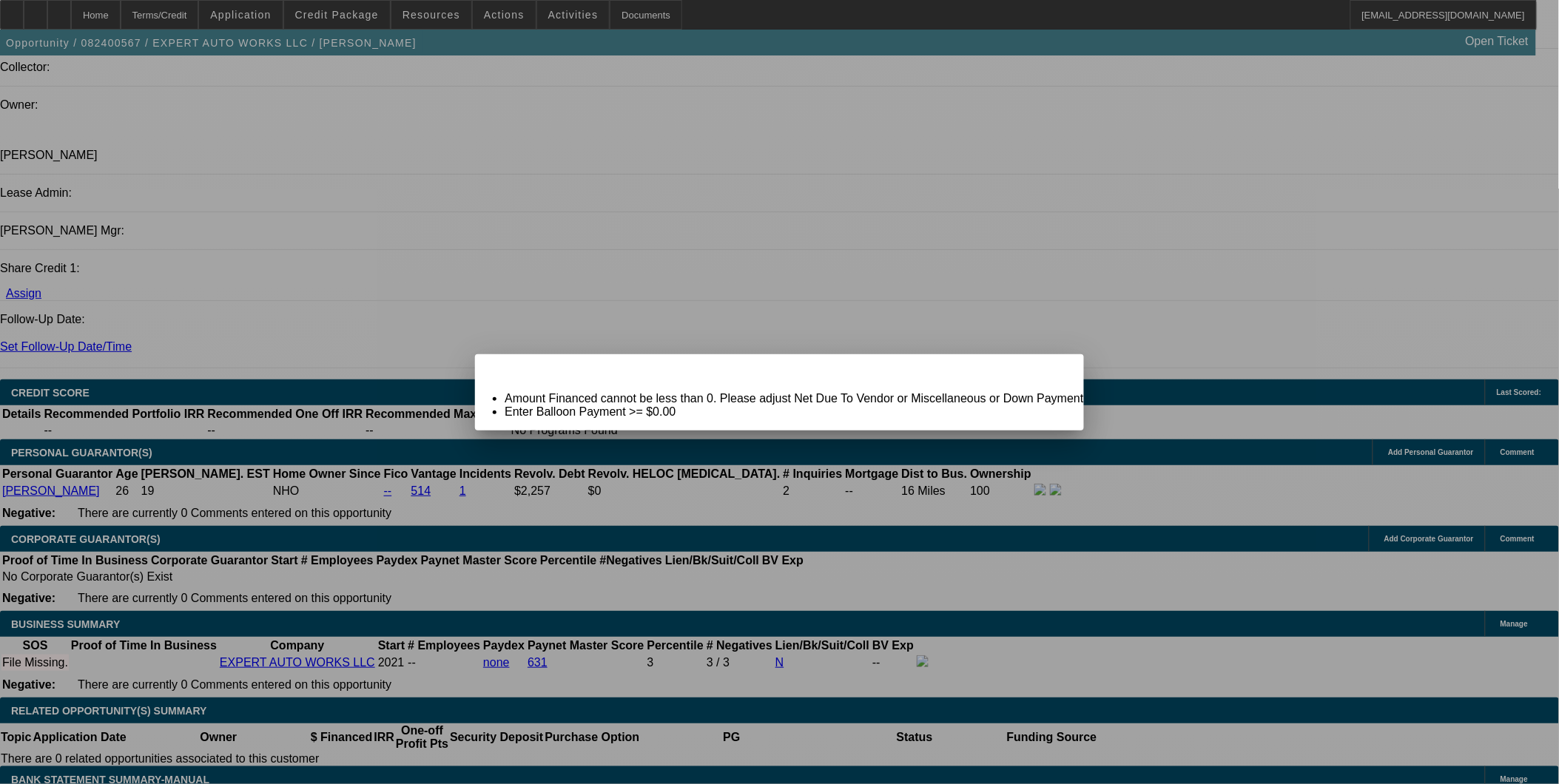
click at [1050, 371] on div "Close" at bounding box center [1066, 362] width 33 height 17
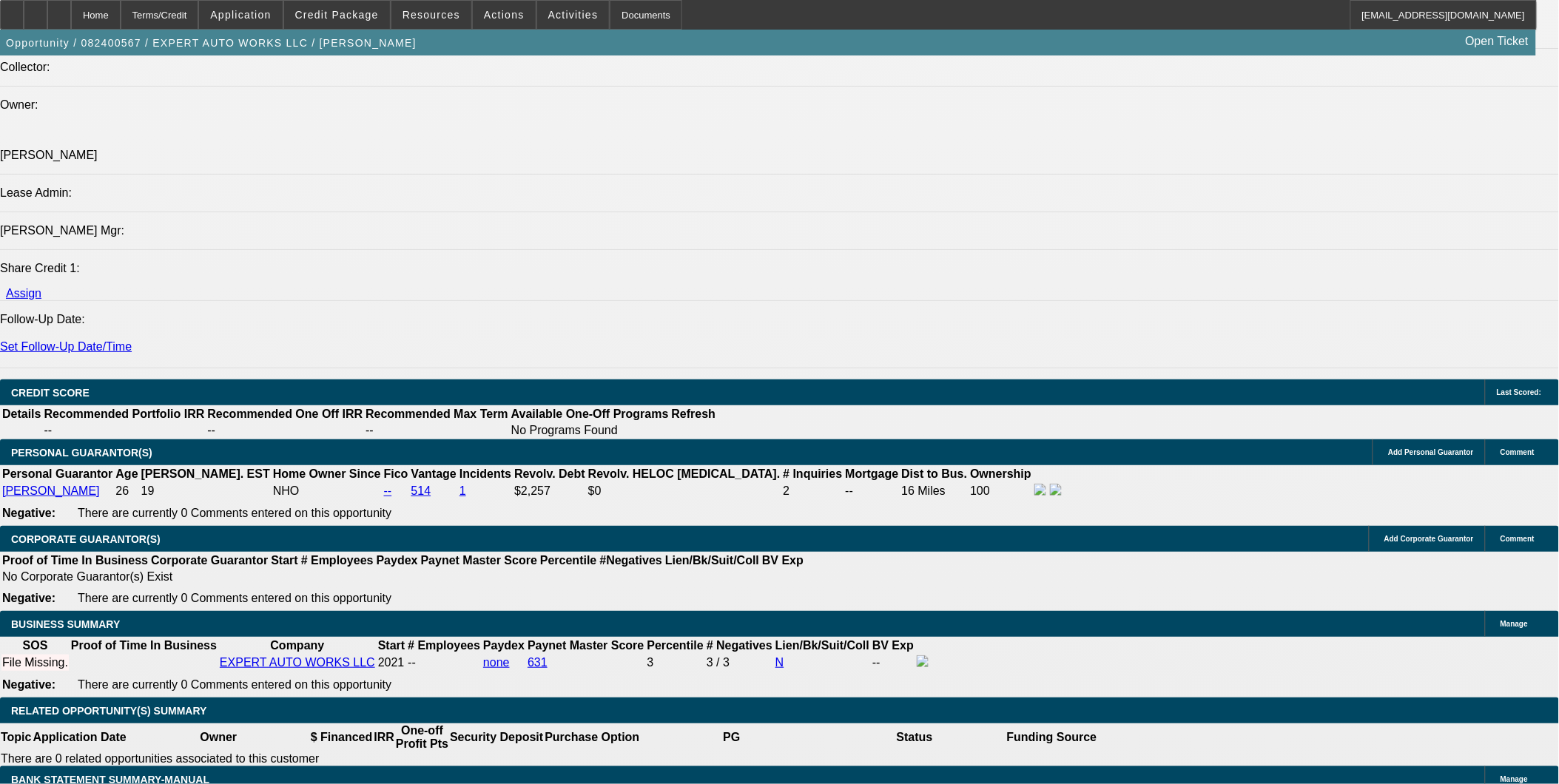
type input "125000"
type input "17"
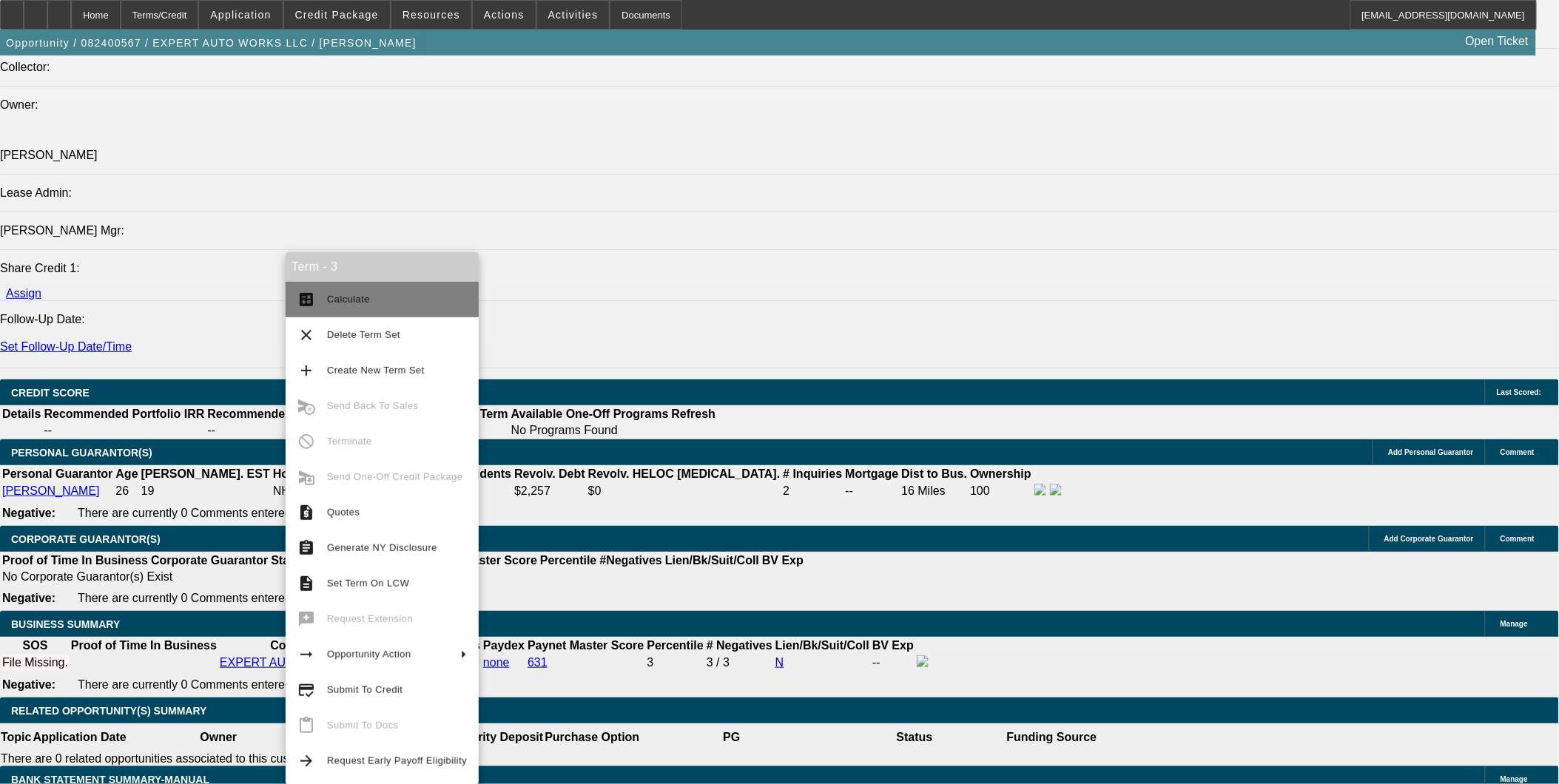
click at [353, 286] on button "calculate Calculate" at bounding box center [381, 299] width 193 height 36
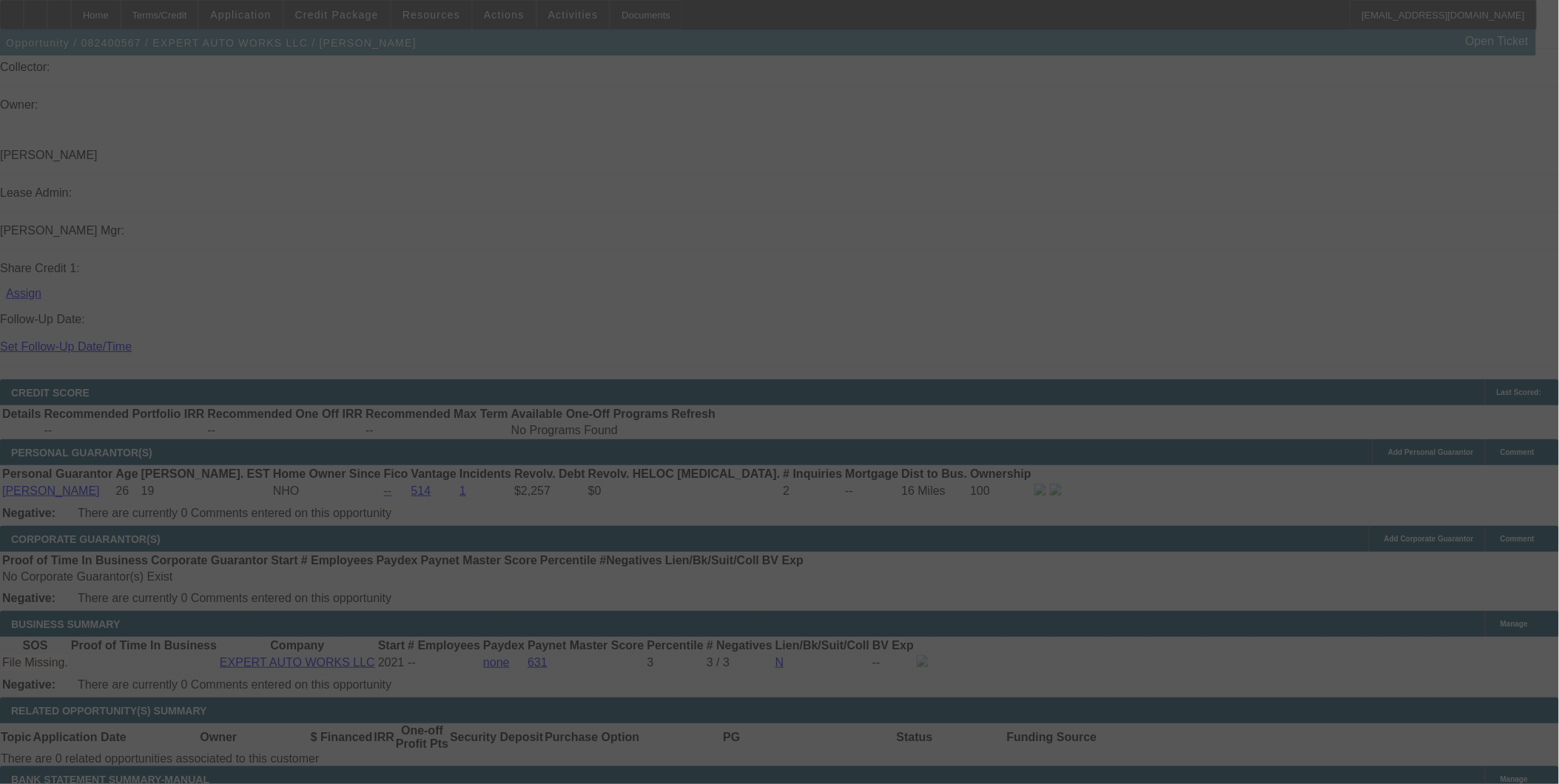
scroll to position [0, 0]
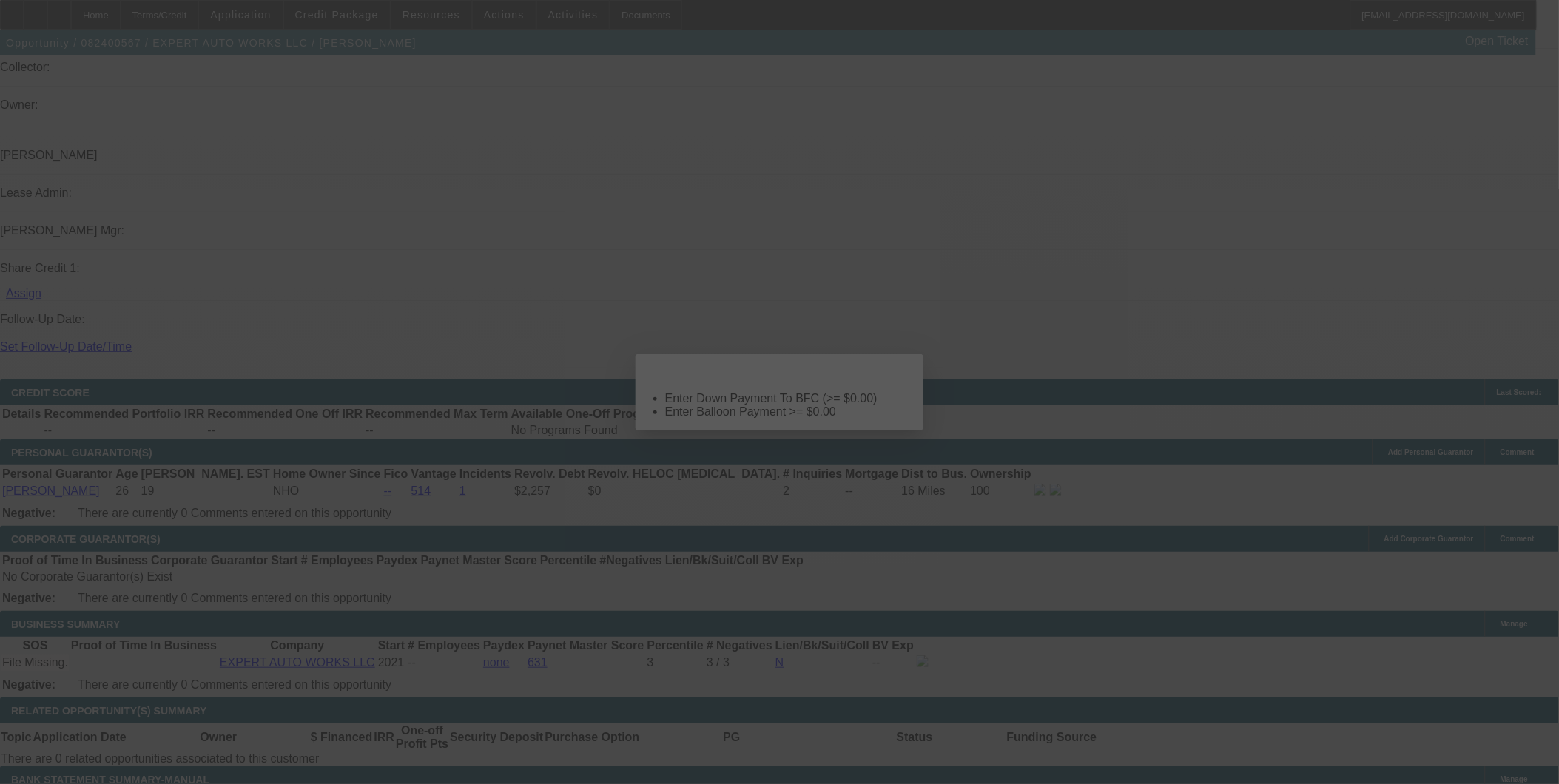
select select "0"
select select "2"
select select "0"
select select "6"
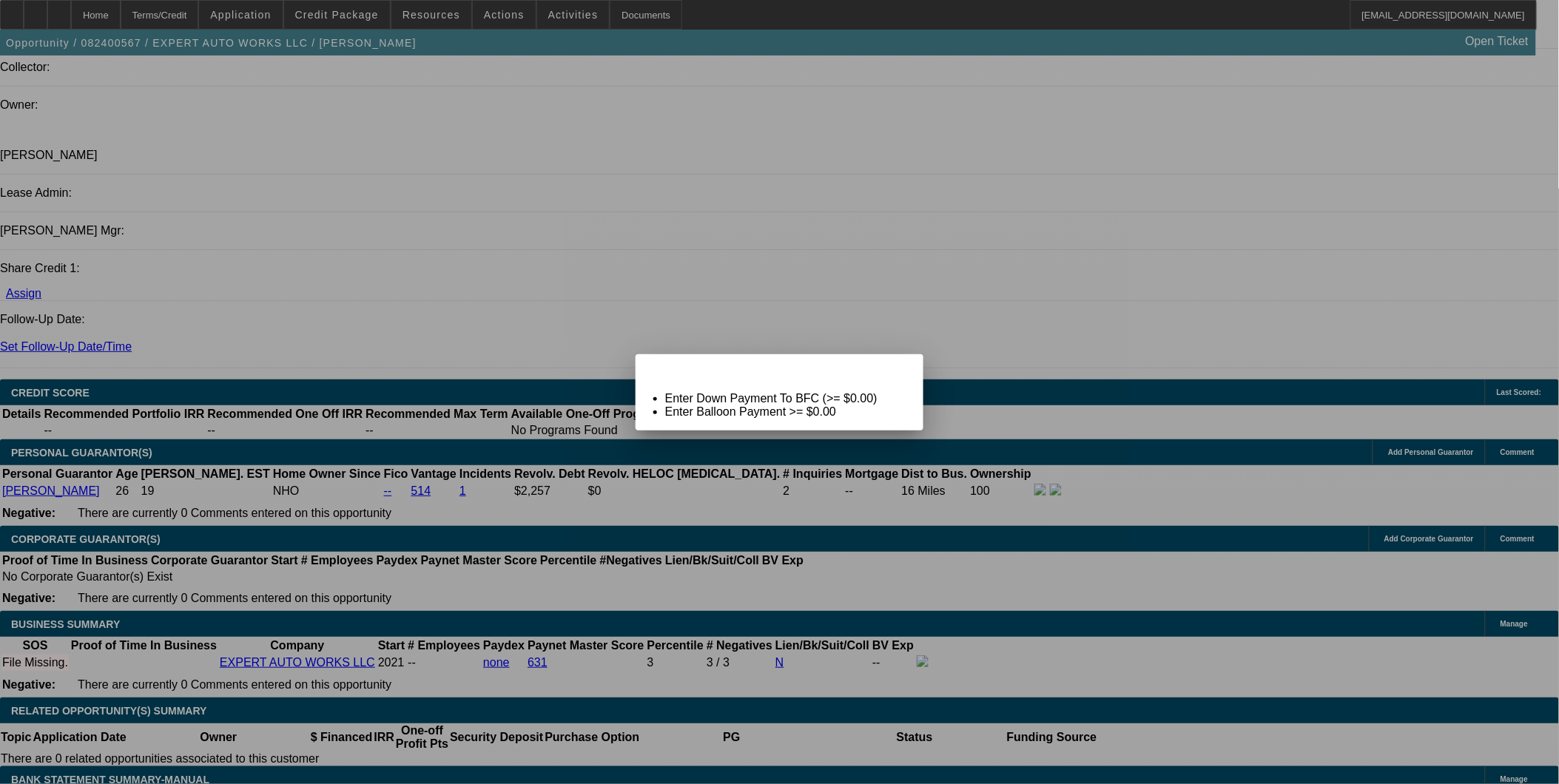
click at [899, 371] on span "Close" at bounding box center [904, 367] width 20 height 8
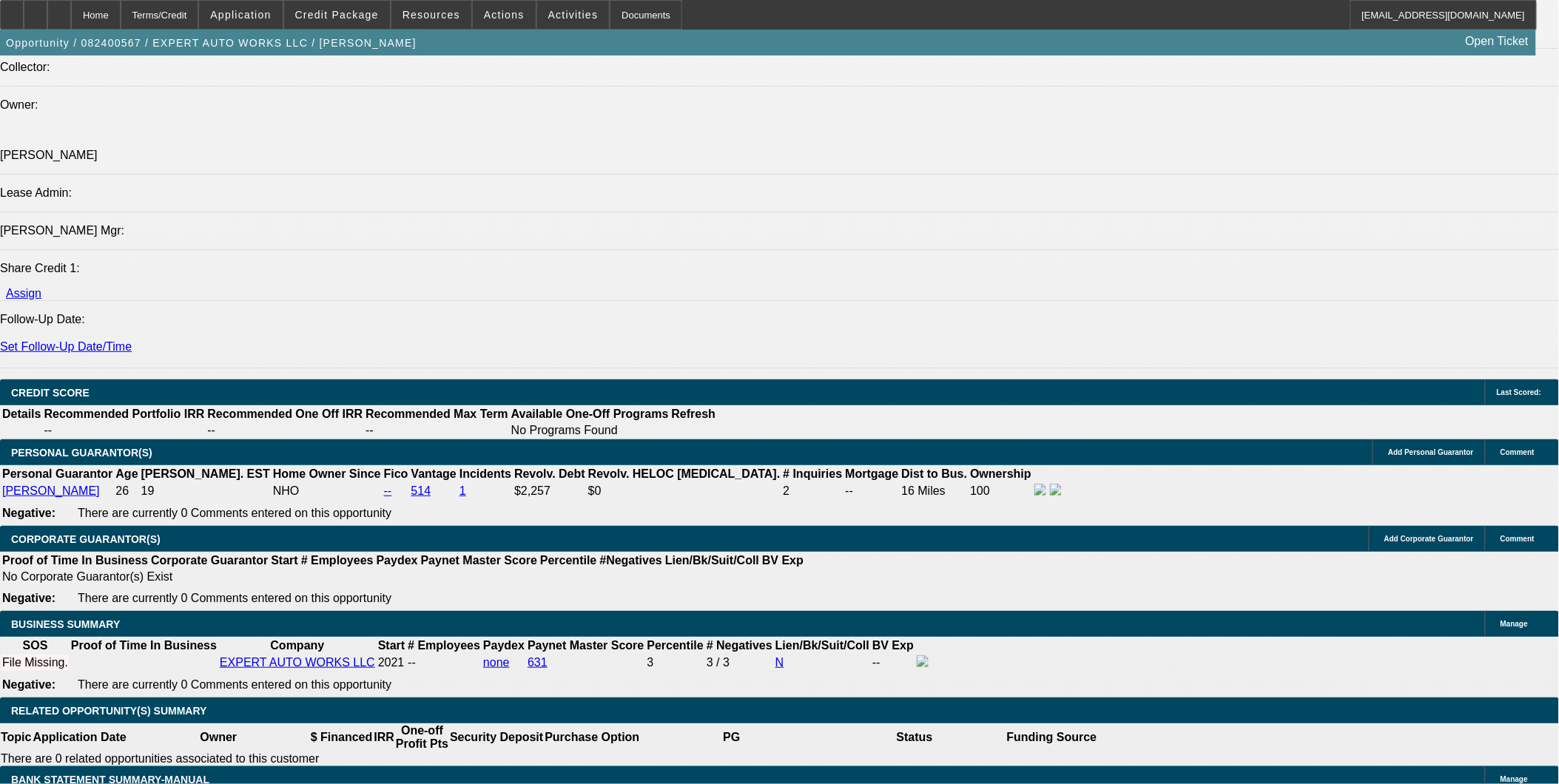
scroll to position [1808, 0]
type input "$0.00"
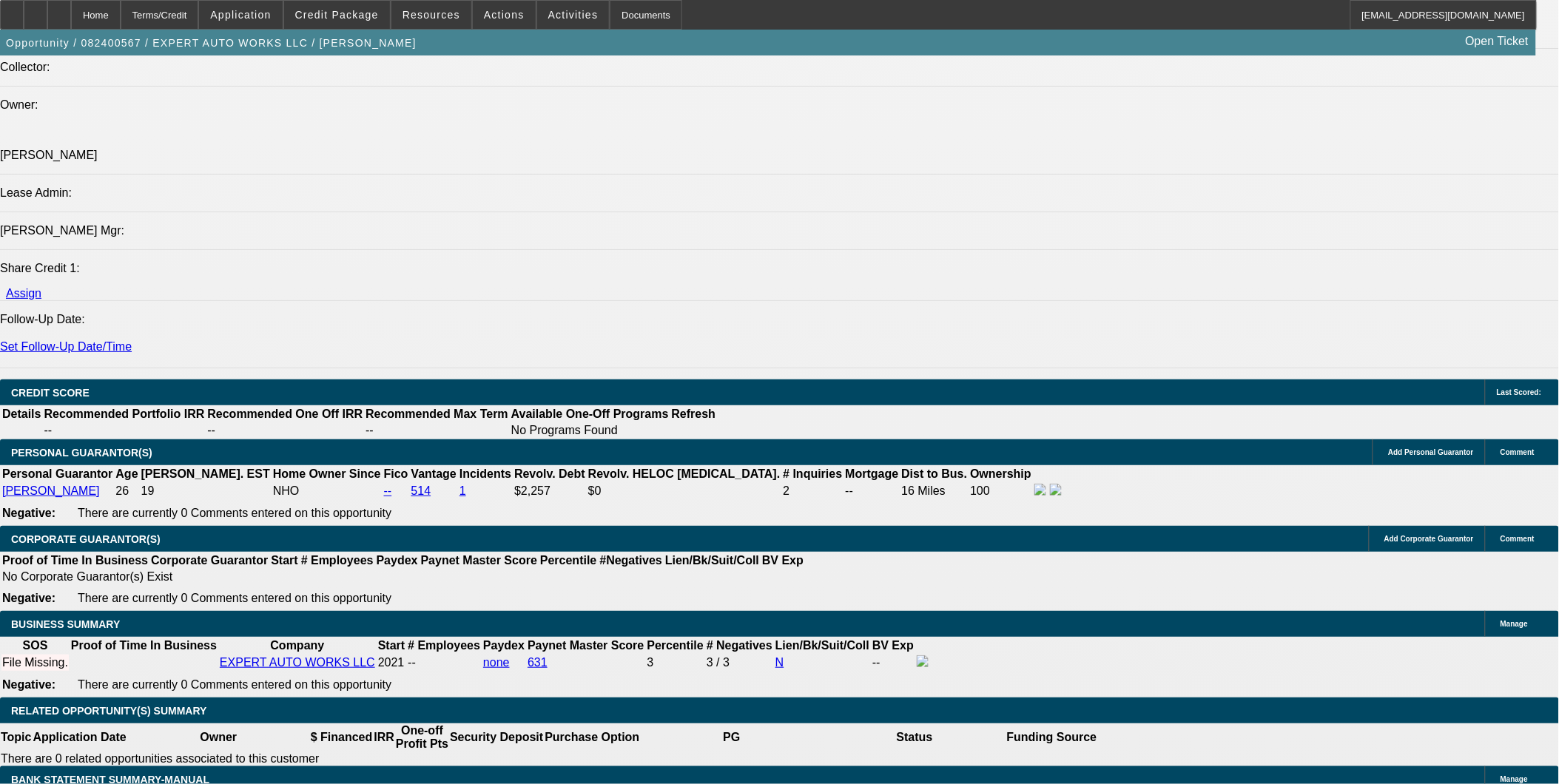
type input "$0.00"
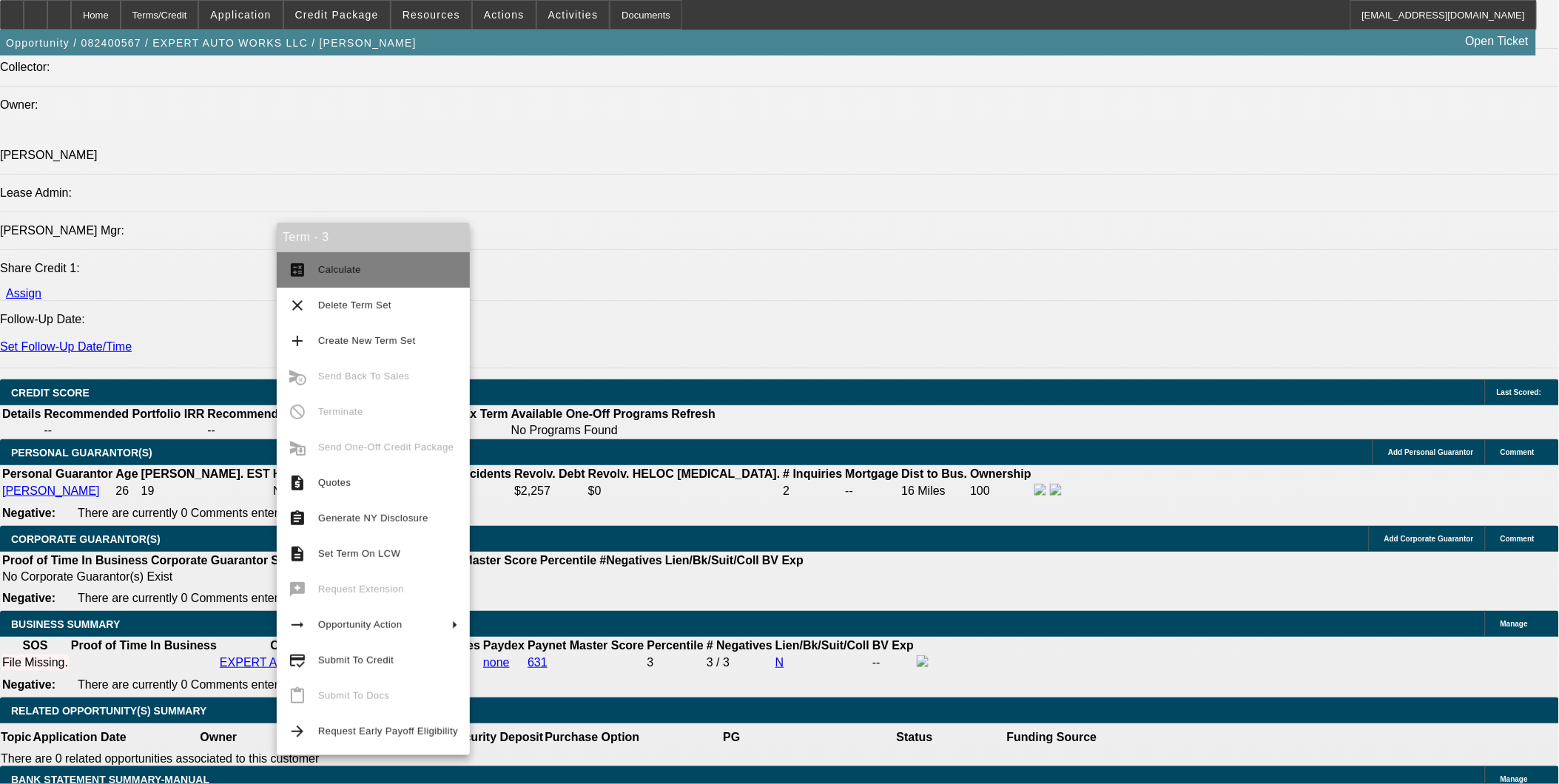
click at [311, 263] on button "calculate Calculate" at bounding box center [373, 270] width 193 height 36
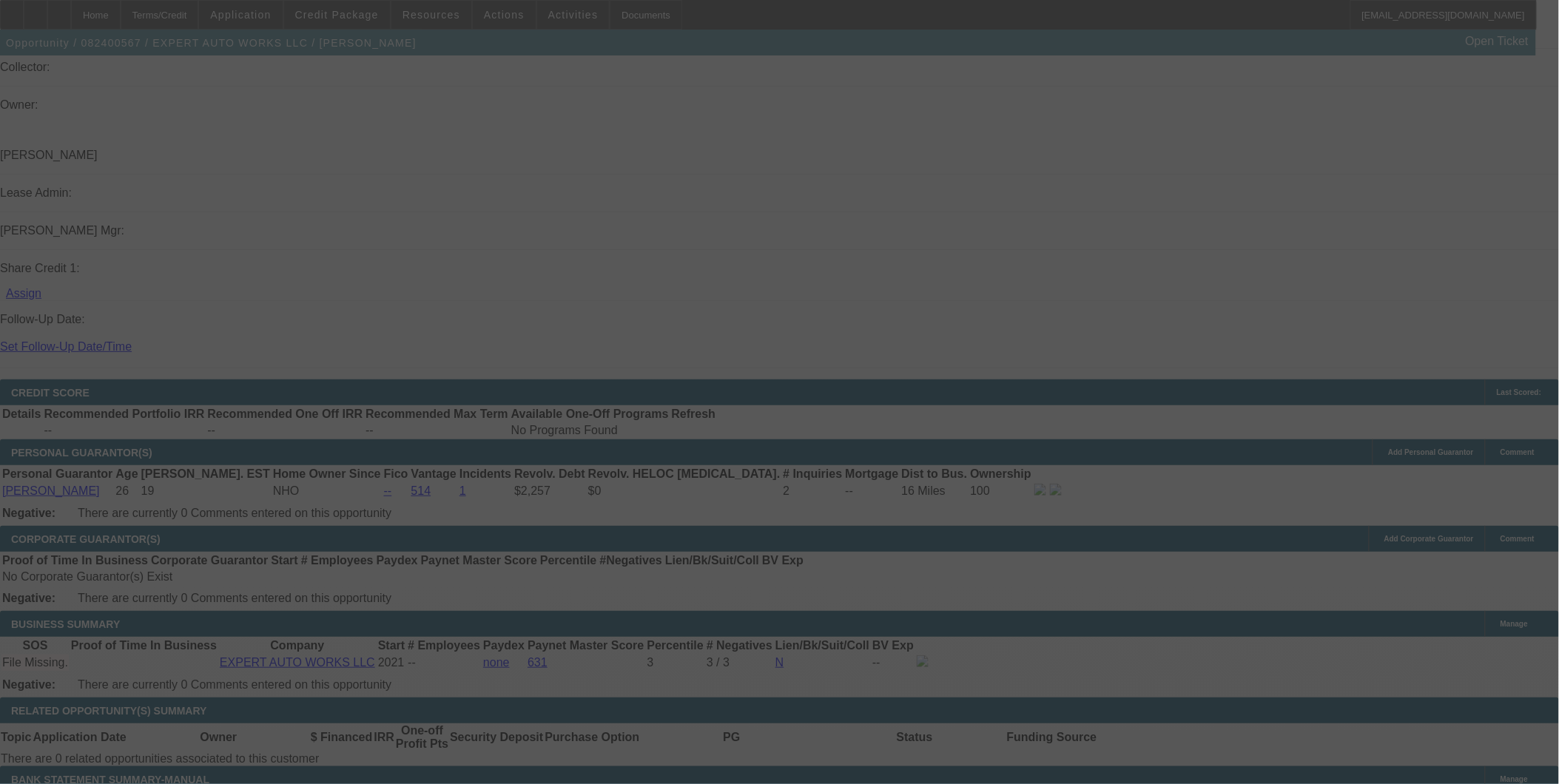
select select "0"
select select "2"
select select "0"
select select "6"
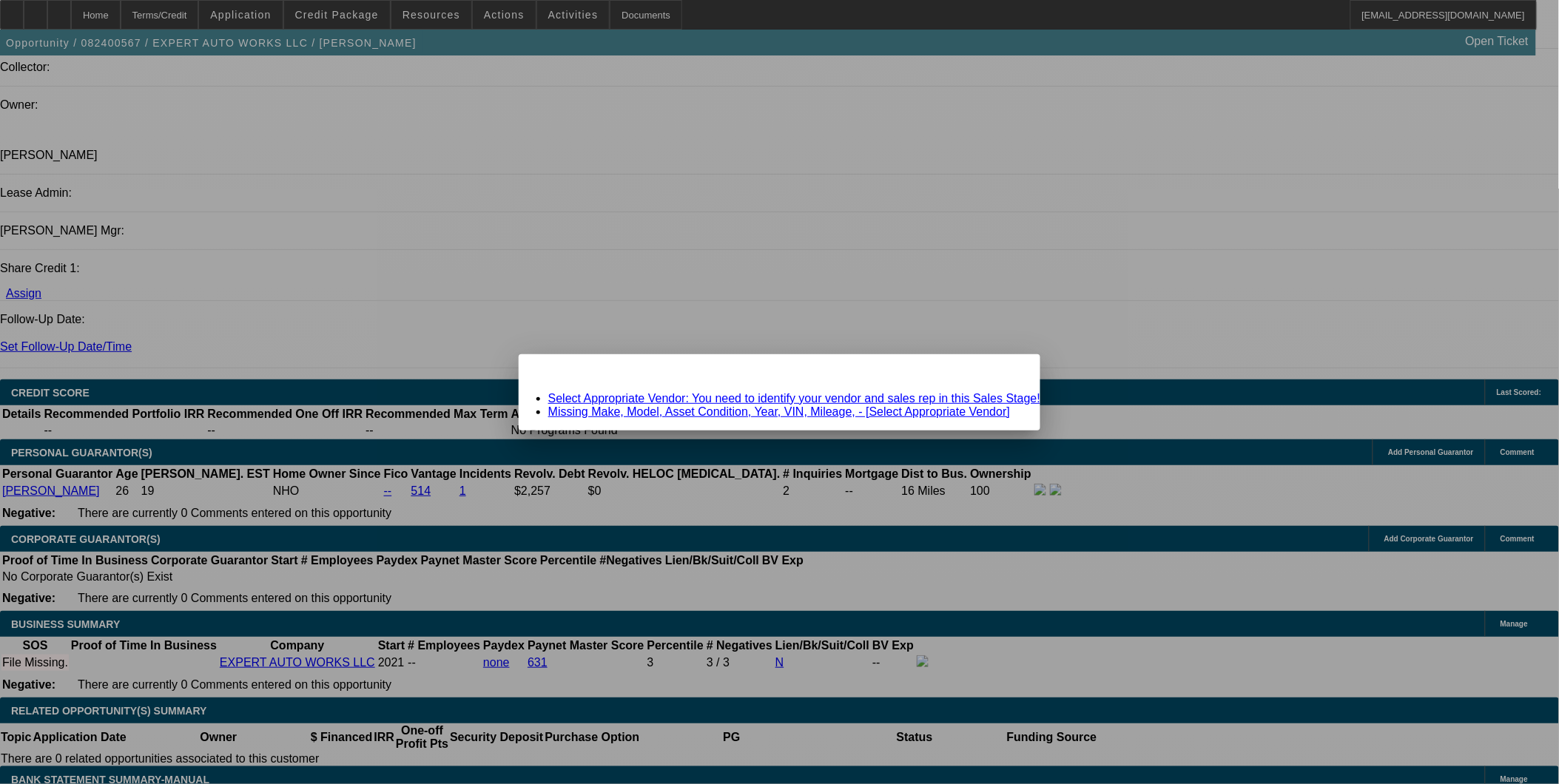
click at [1012, 371] on span "Close" at bounding box center [1021, 367] width 20 height 8
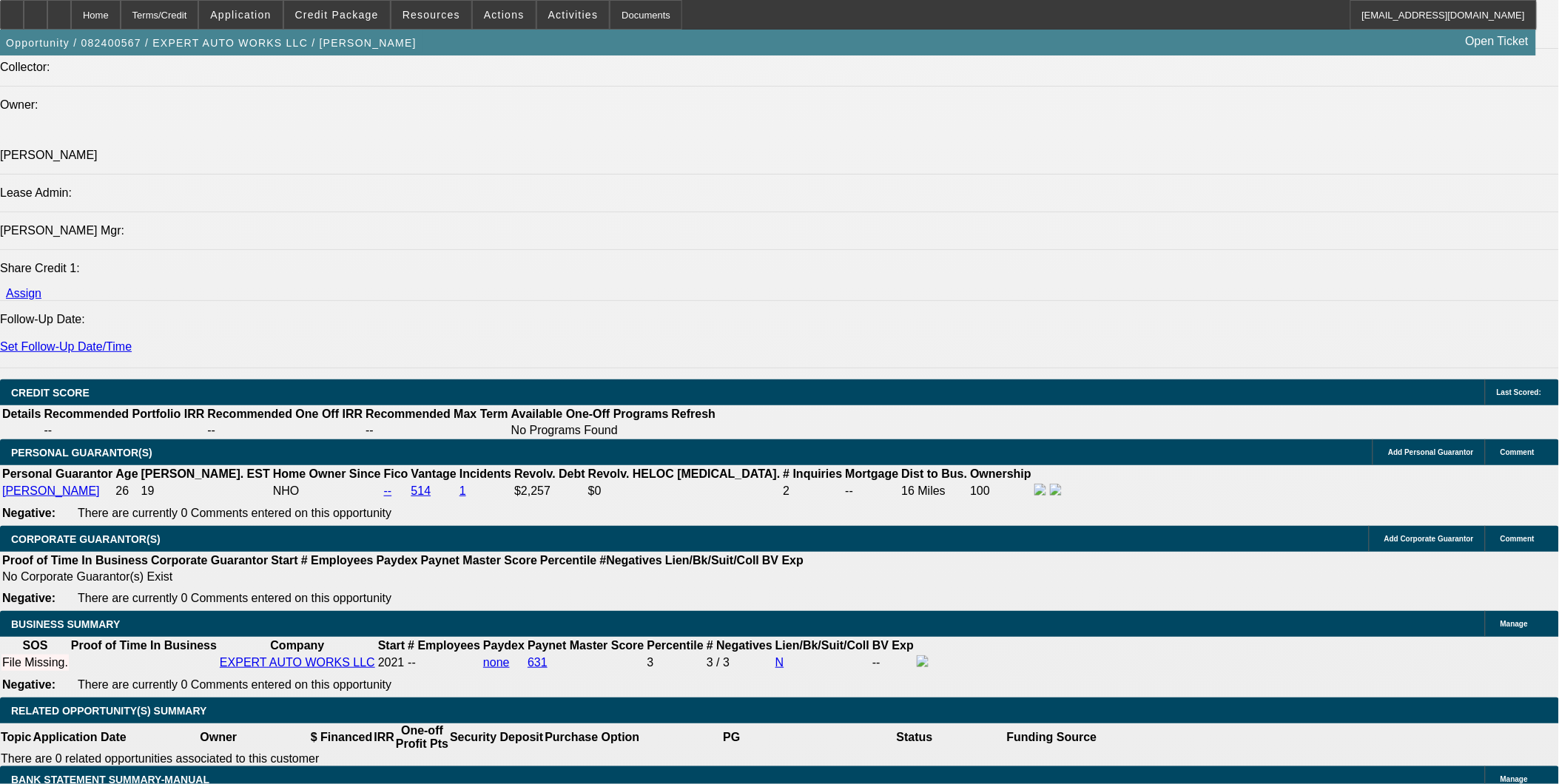
scroll to position [1808, 0]
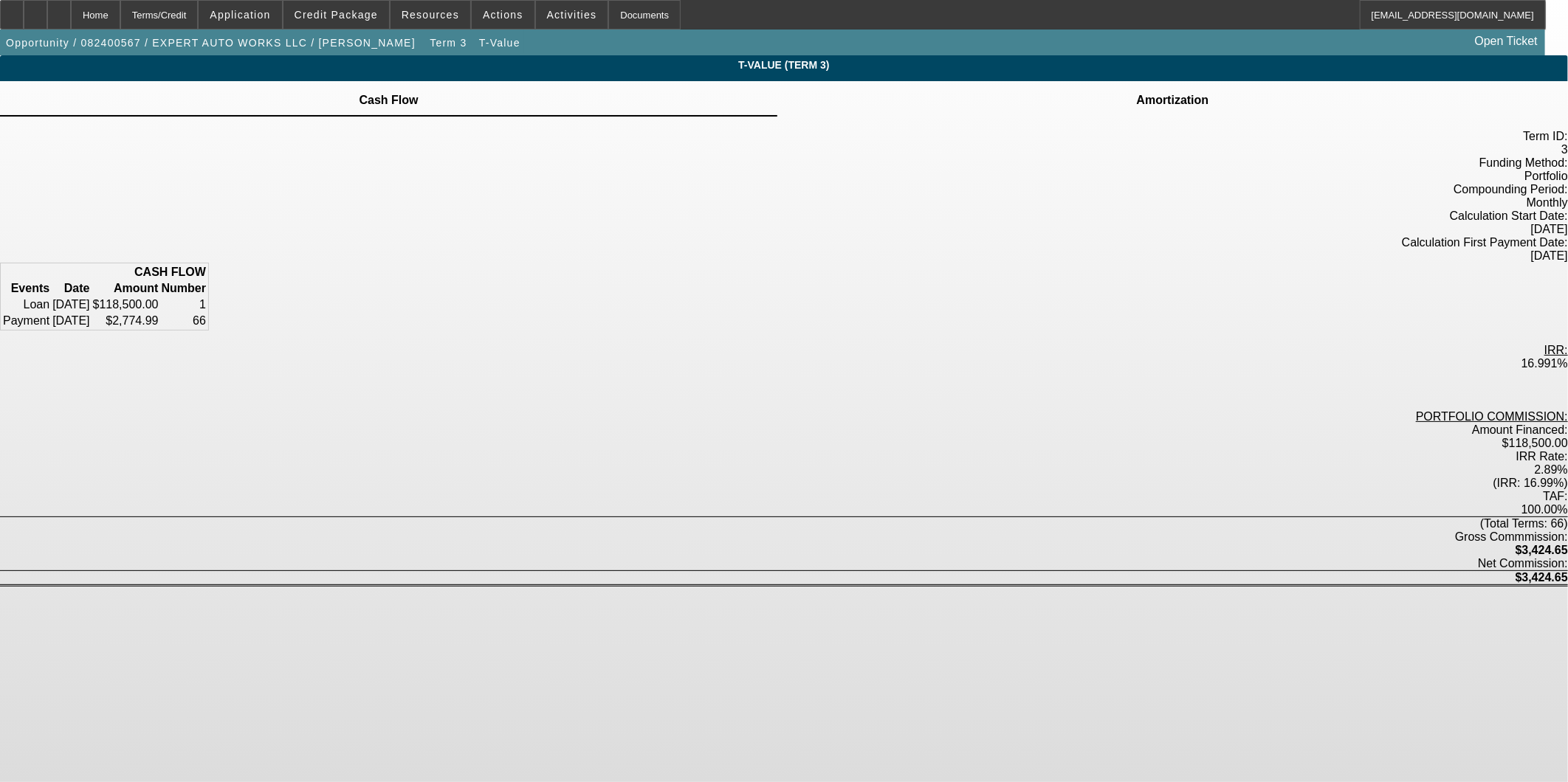
click at [1021, 98] on div "Amortization" at bounding box center [1172, 98] width 790 height 36
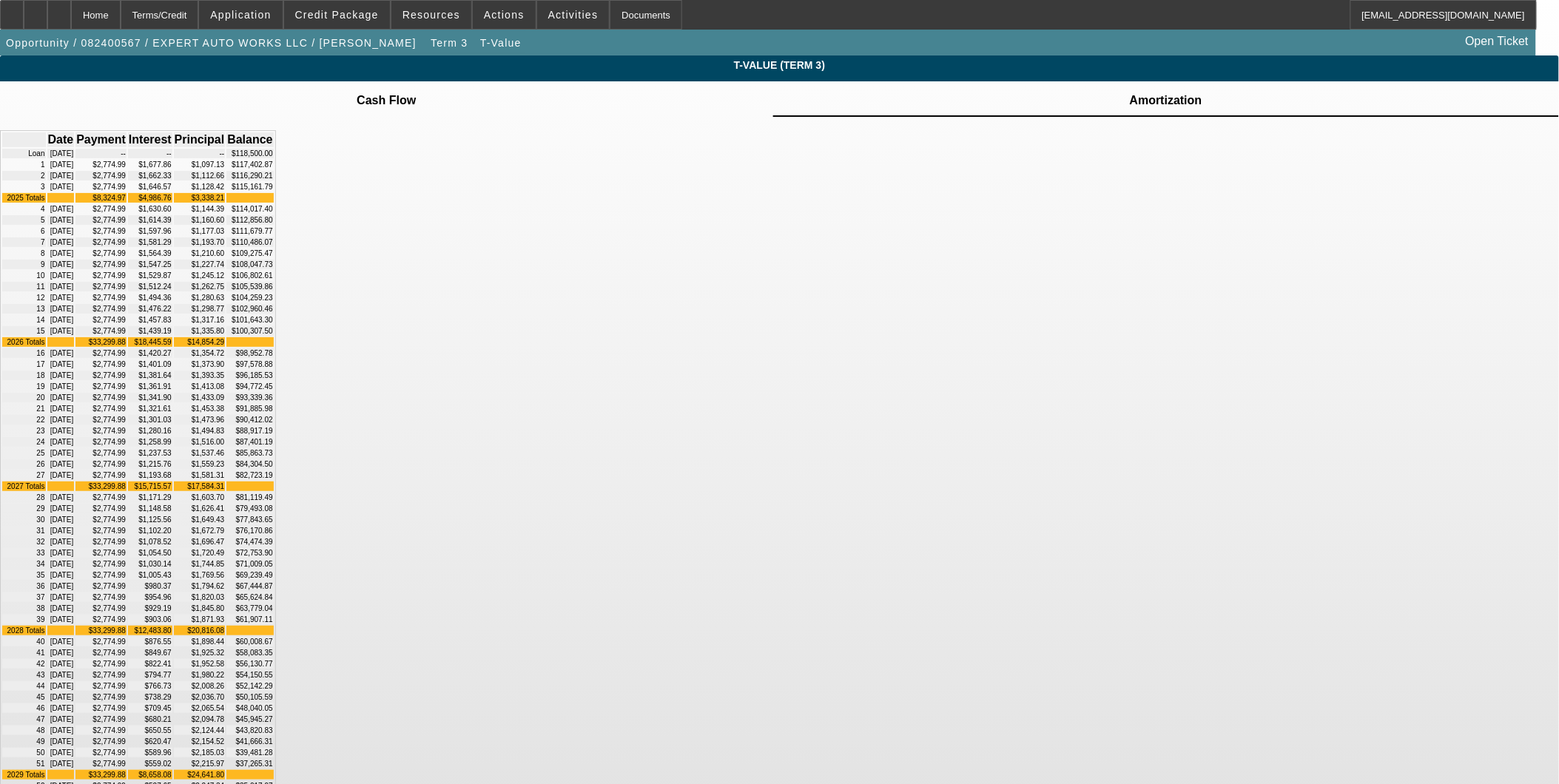
drag, startPoint x: 626, startPoint y: 648, endPoint x: 1014, endPoint y: 651, distance: 388.0
click at [274, 446] on tr "24 09/17/2027 $2,774.99 $1,258.99 $1,516.00 $87,401.19" at bounding box center [138, 442] width 272 height 10
click at [1224, 624] on div "T-Value (Term 3) Cash Flow Amortization Date" at bounding box center [780, 525] width 1559 height 940
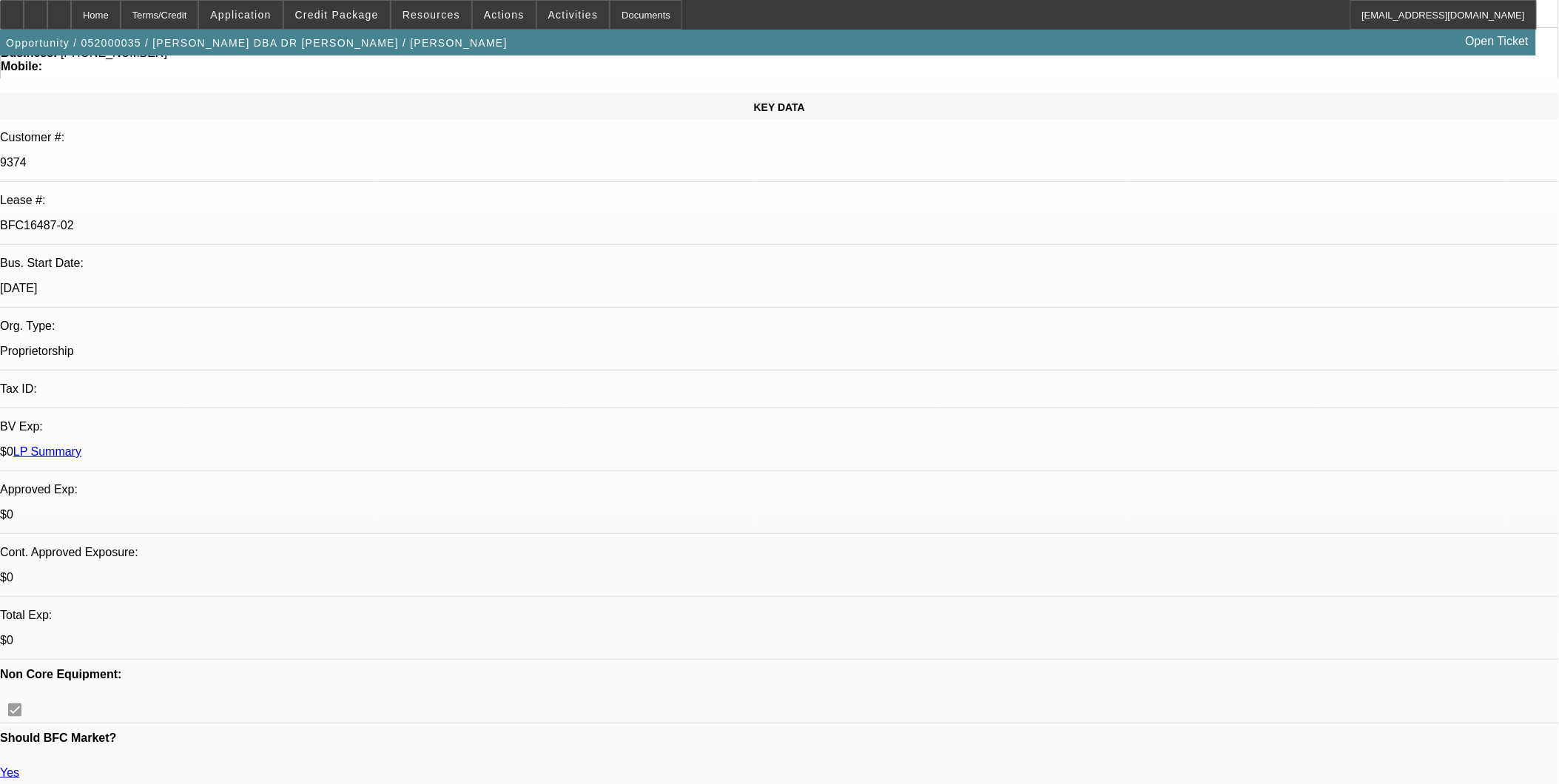
select select "0"
select select "0.1"
select select "0"
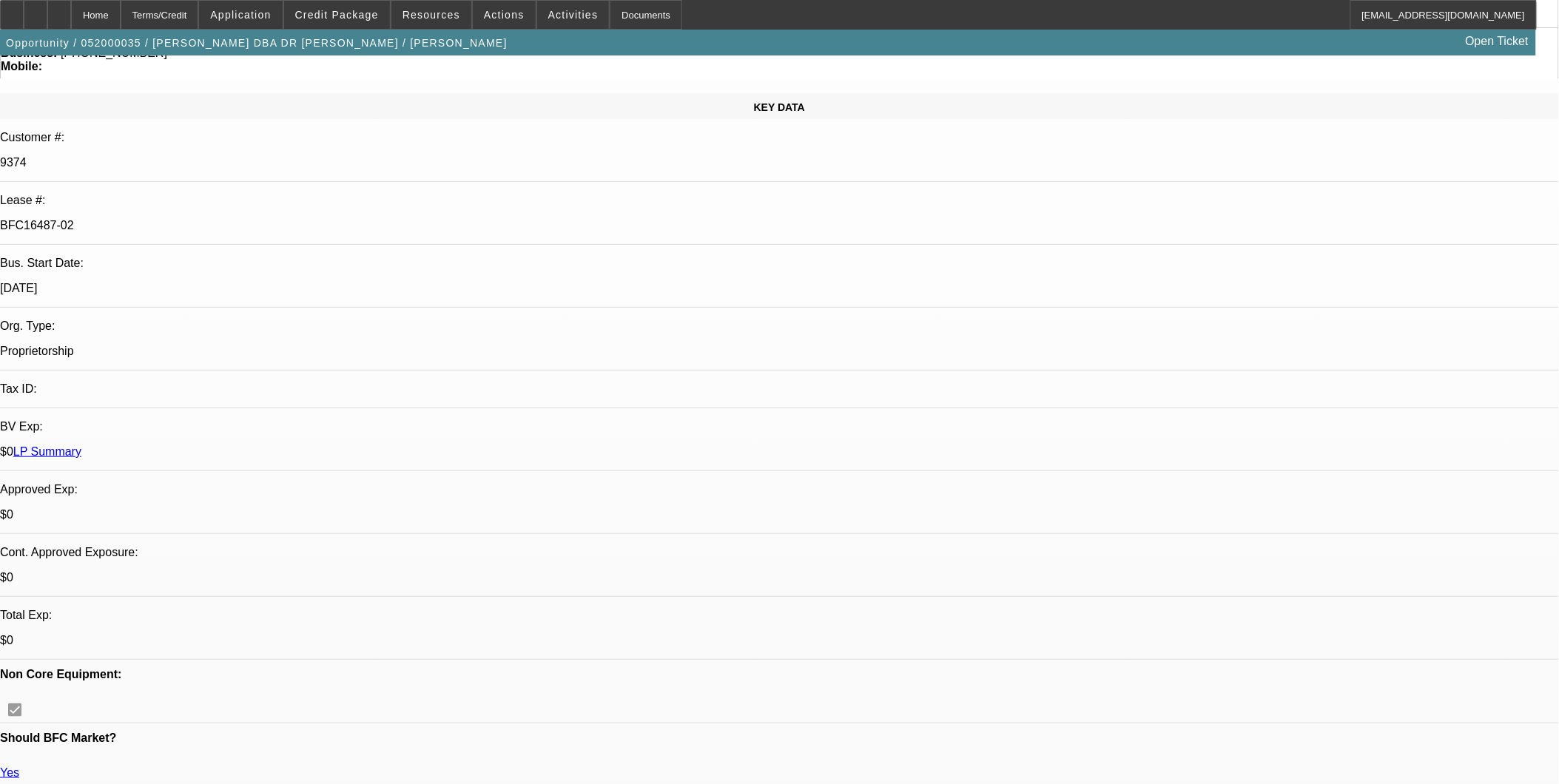
select select "0.1"
select select "0"
select select "0.1"
select select "0"
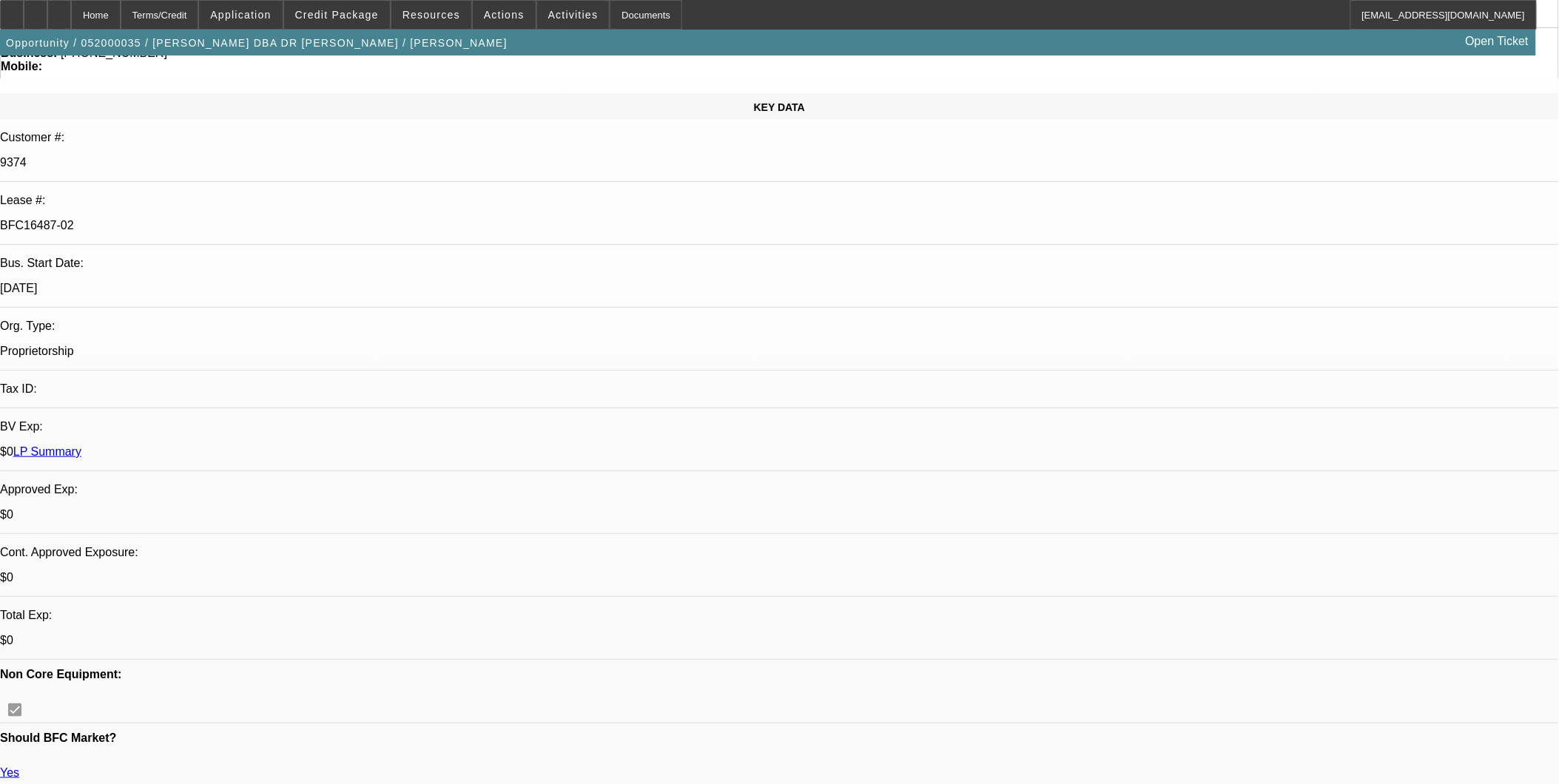
select select "0"
select select "0.1"
select select "1"
select select "4"
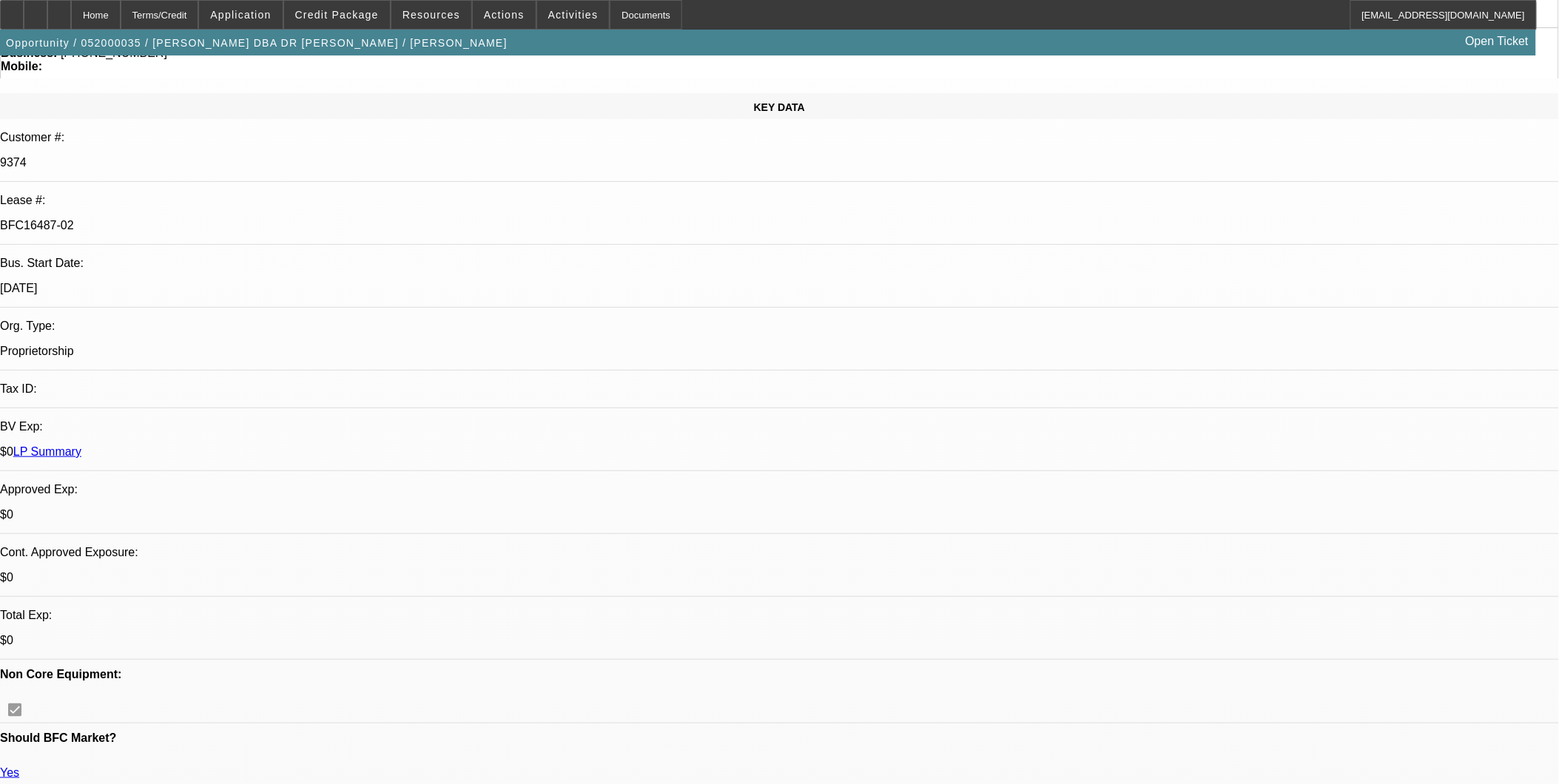
select select "1"
select select "4"
select select "1"
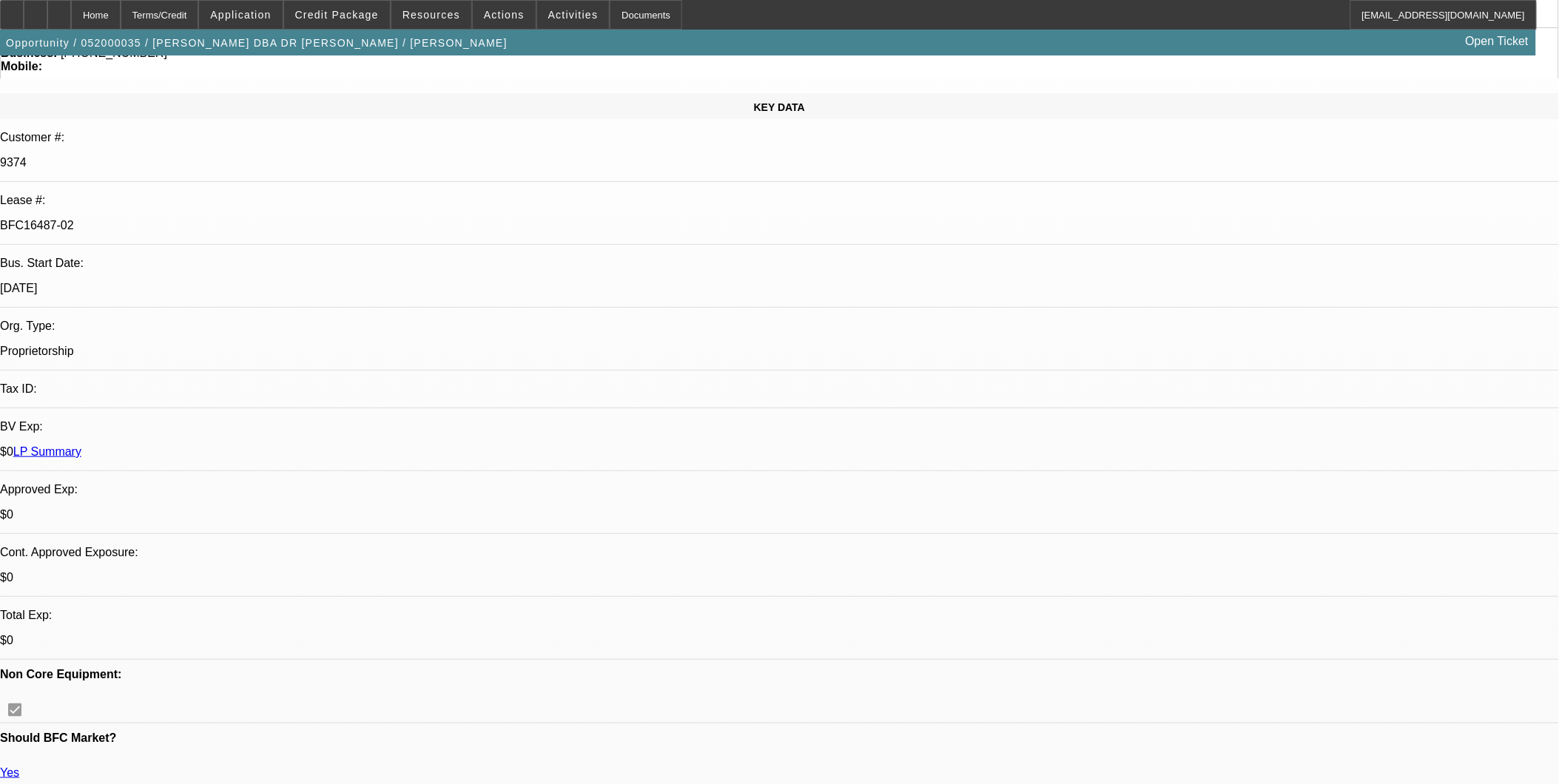
select select "4"
select select "1"
select select "4"
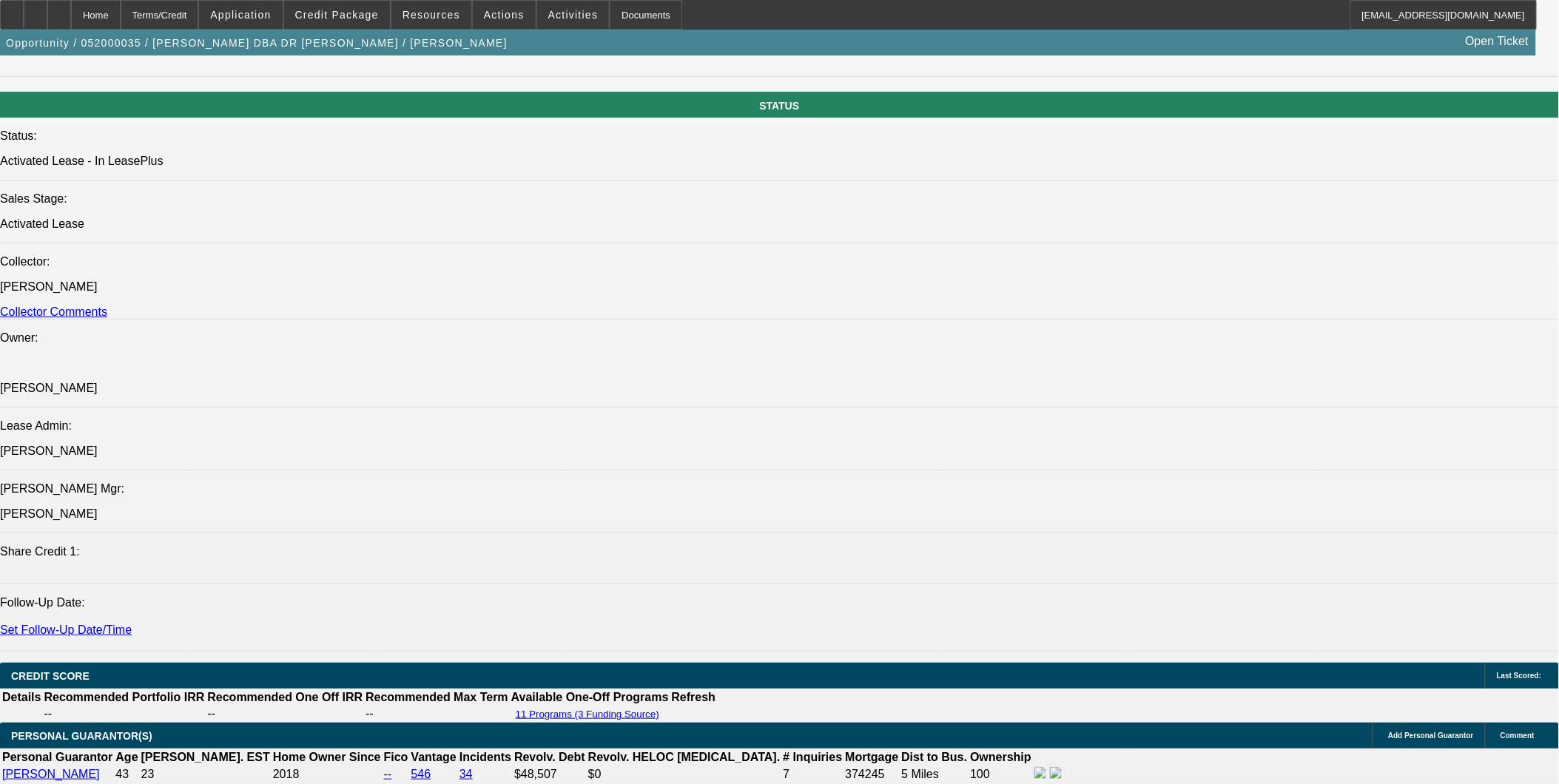
scroll to position [2136, 0]
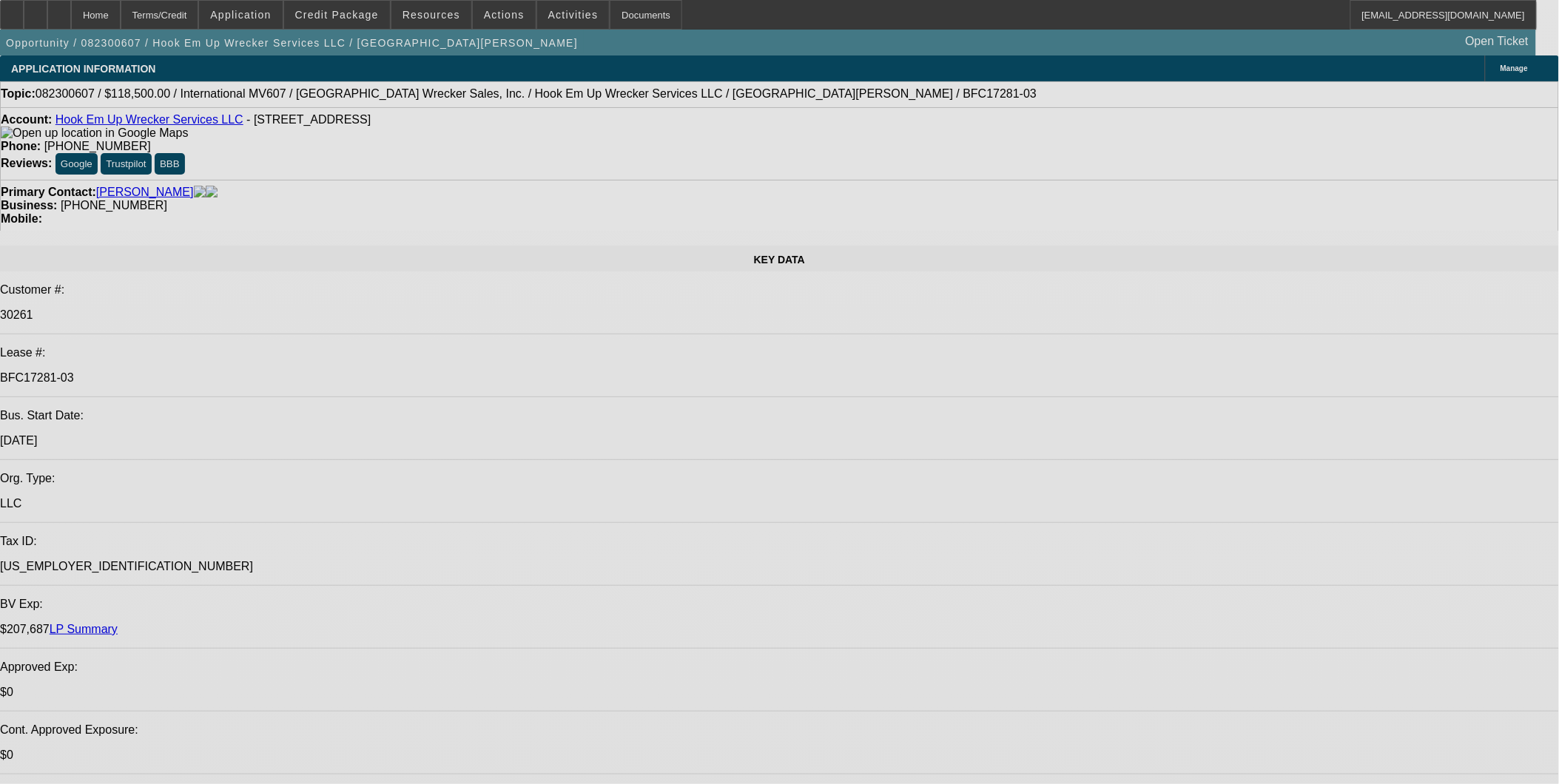
select select "0"
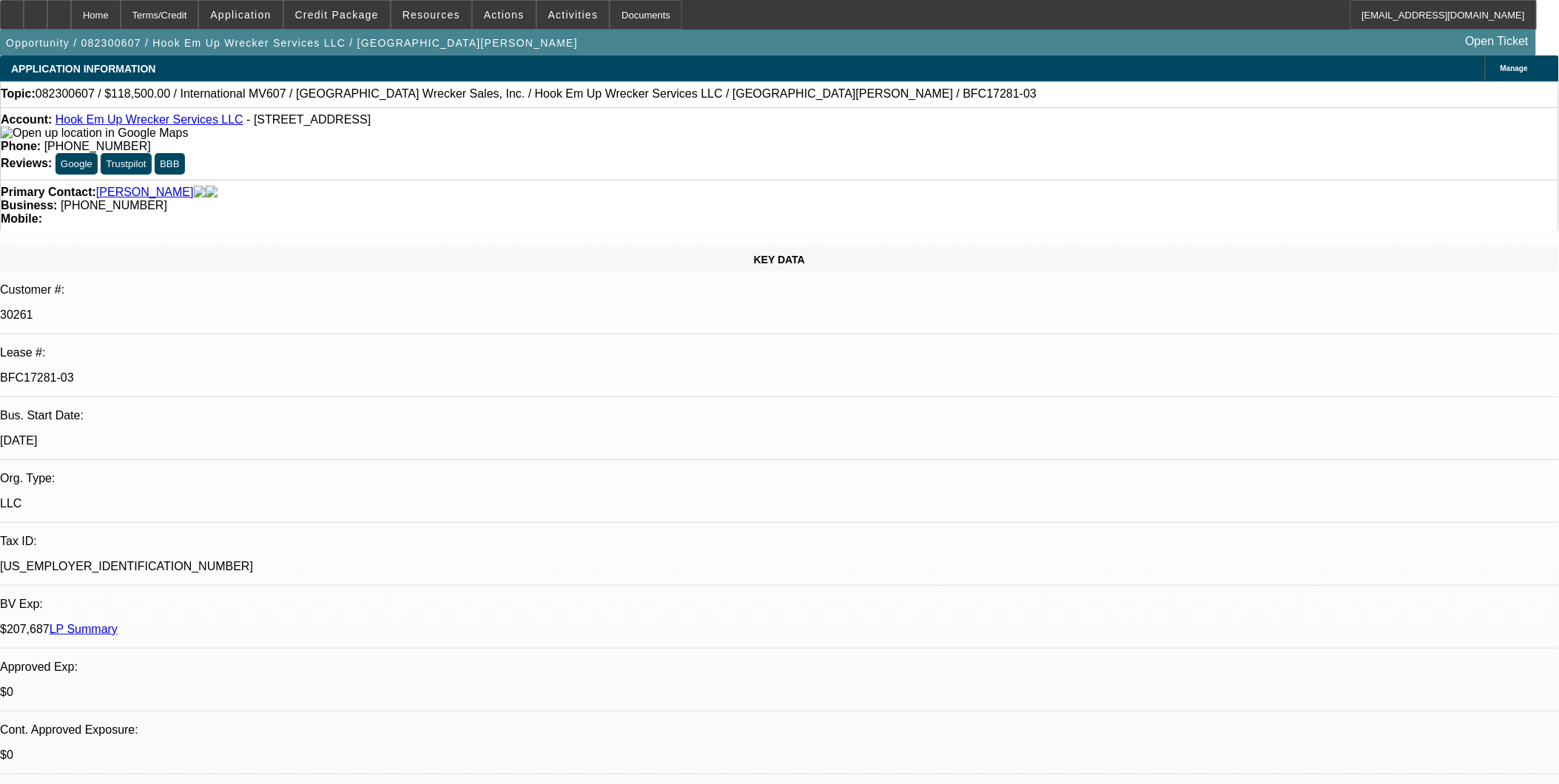
select select "2"
select select "0.1"
select select "0"
select select "2"
select select "0.1"
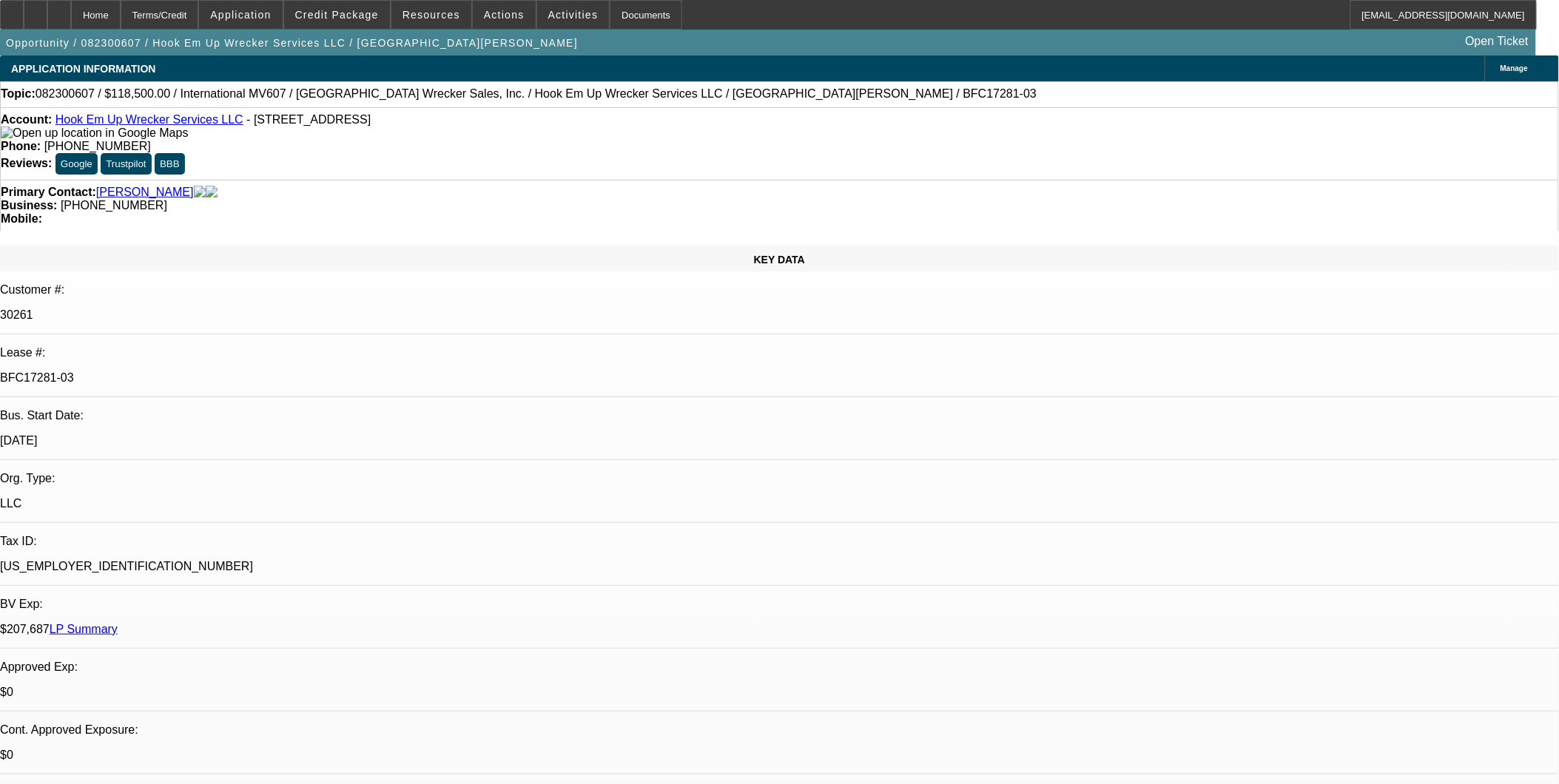
select select "0"
select select "0.1"
select select "0"
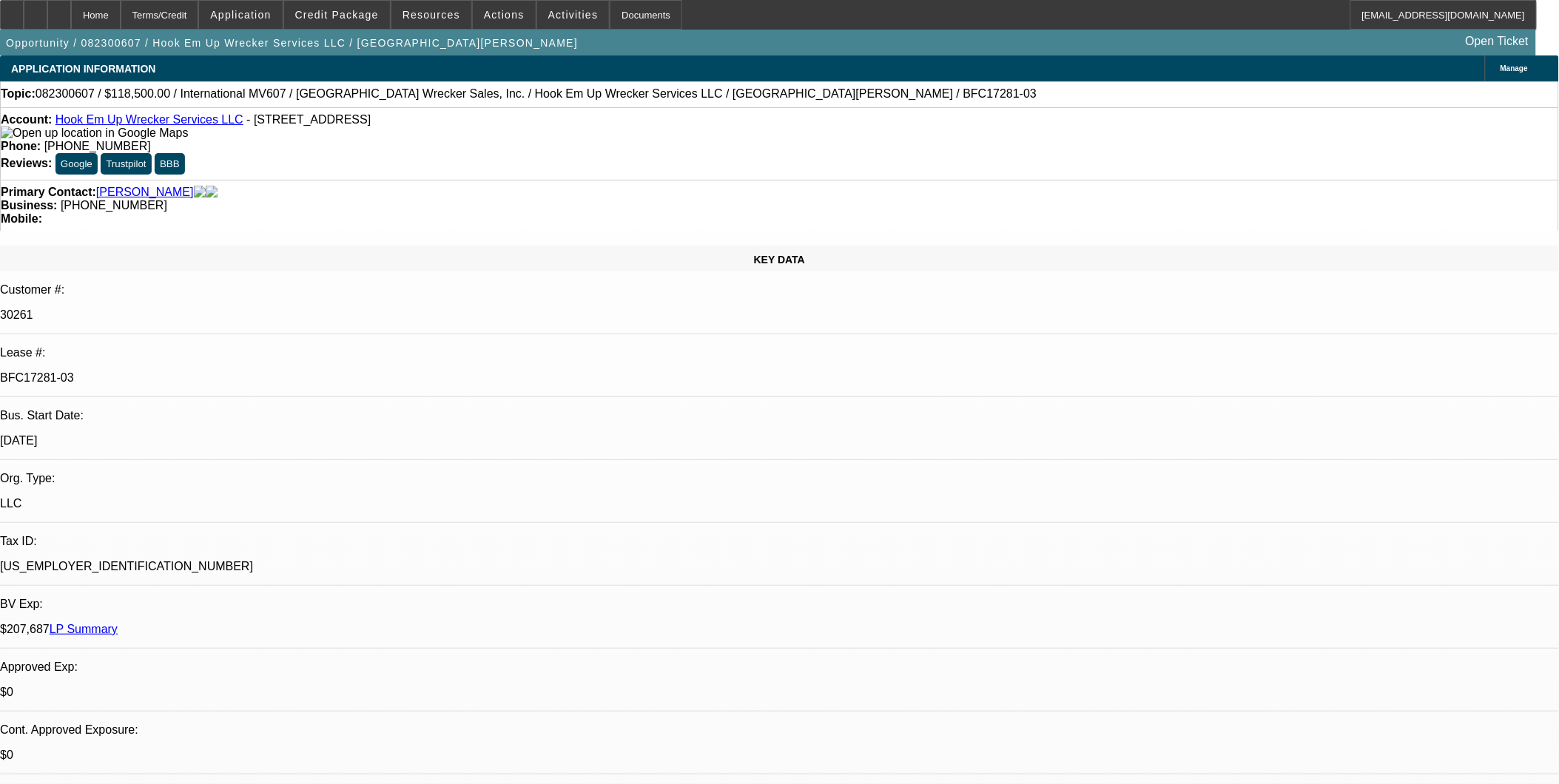
select select "0.1"
select select "1"
select select "2"
select select "4"
select select "1"
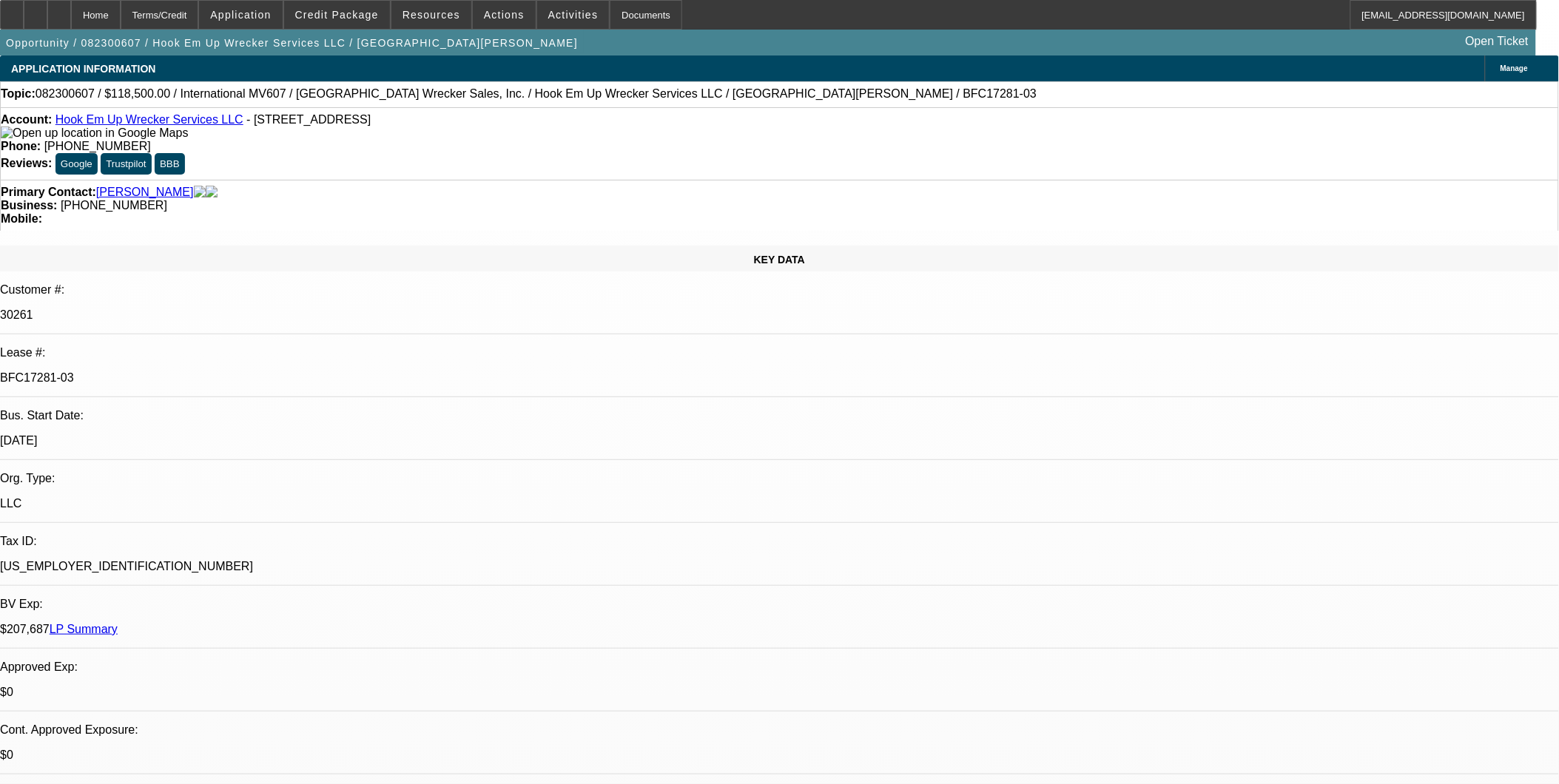
select select "2"
select select "4"
select select "1"
select select "4"
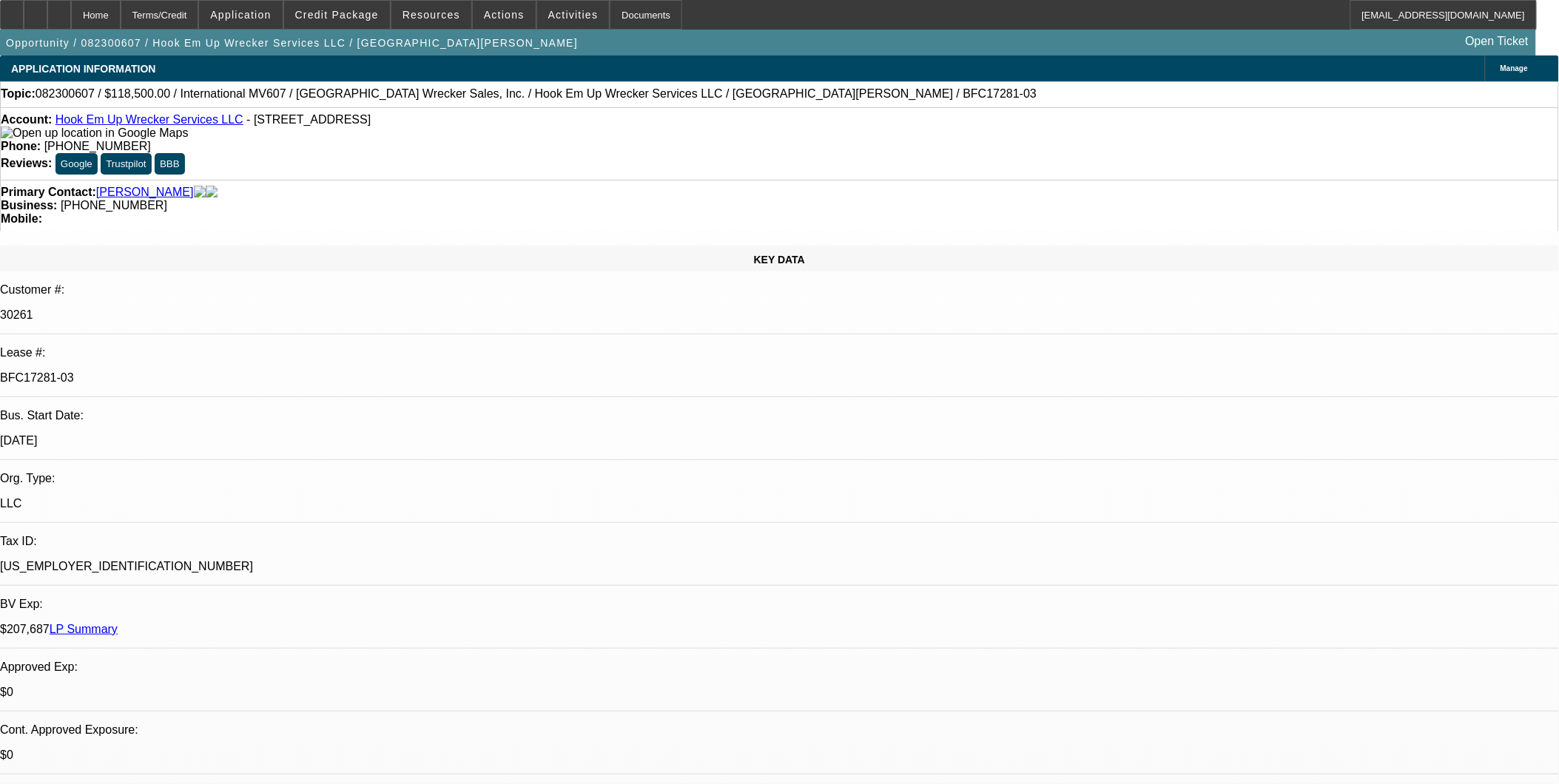
select select "1"
select select "4"
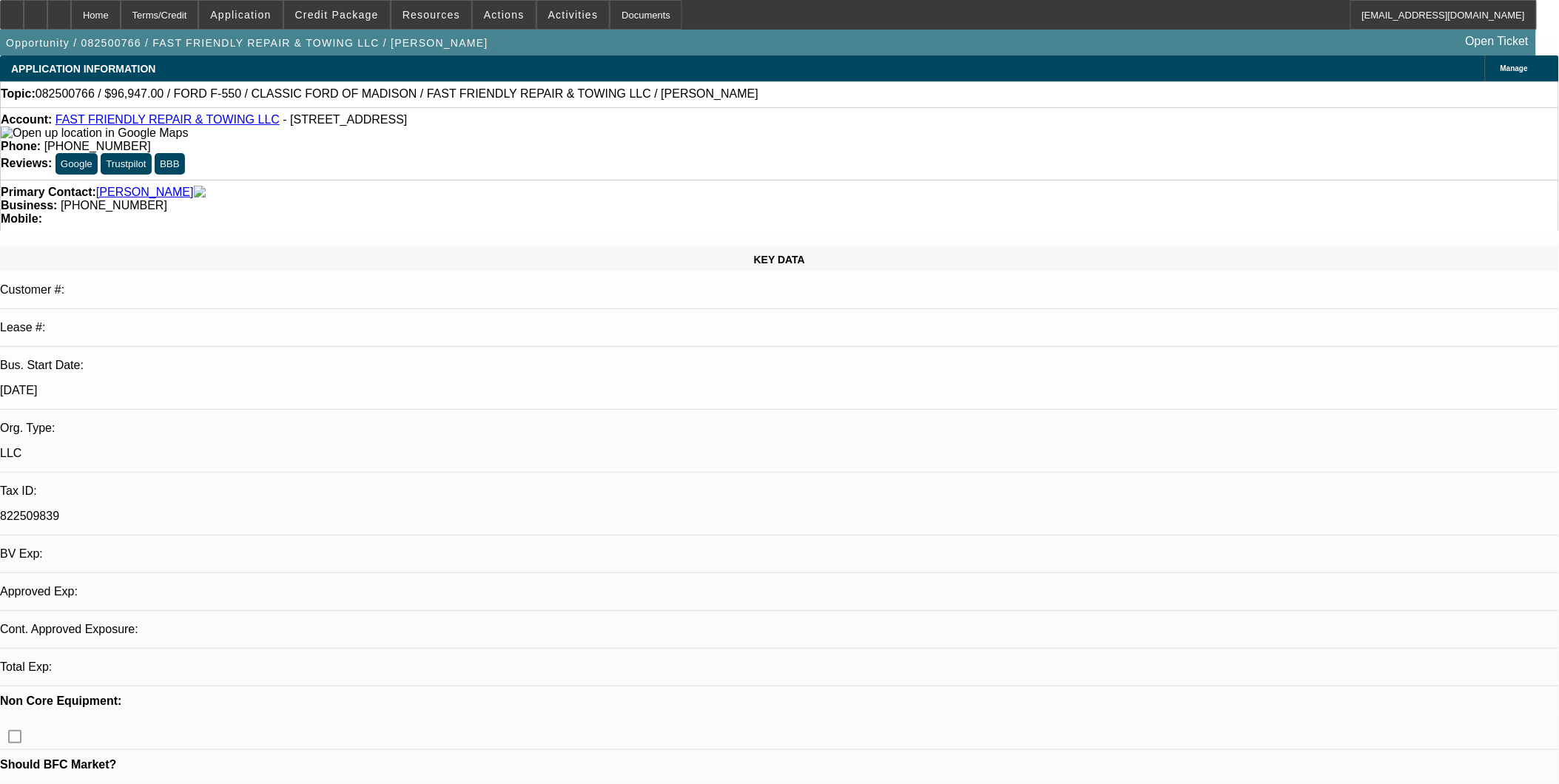
select select "0"
select select "1"
select select "3"
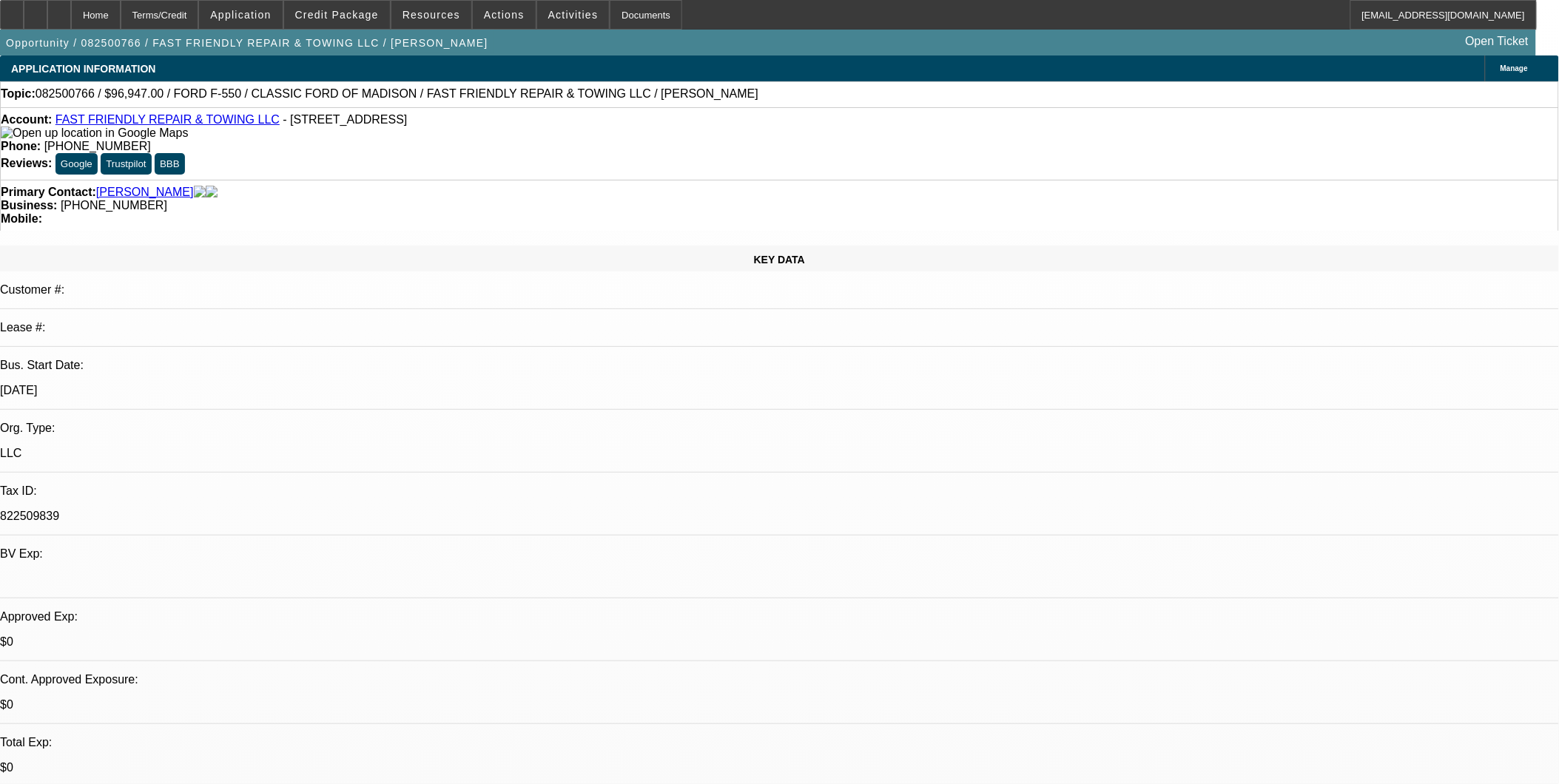
select select "6"
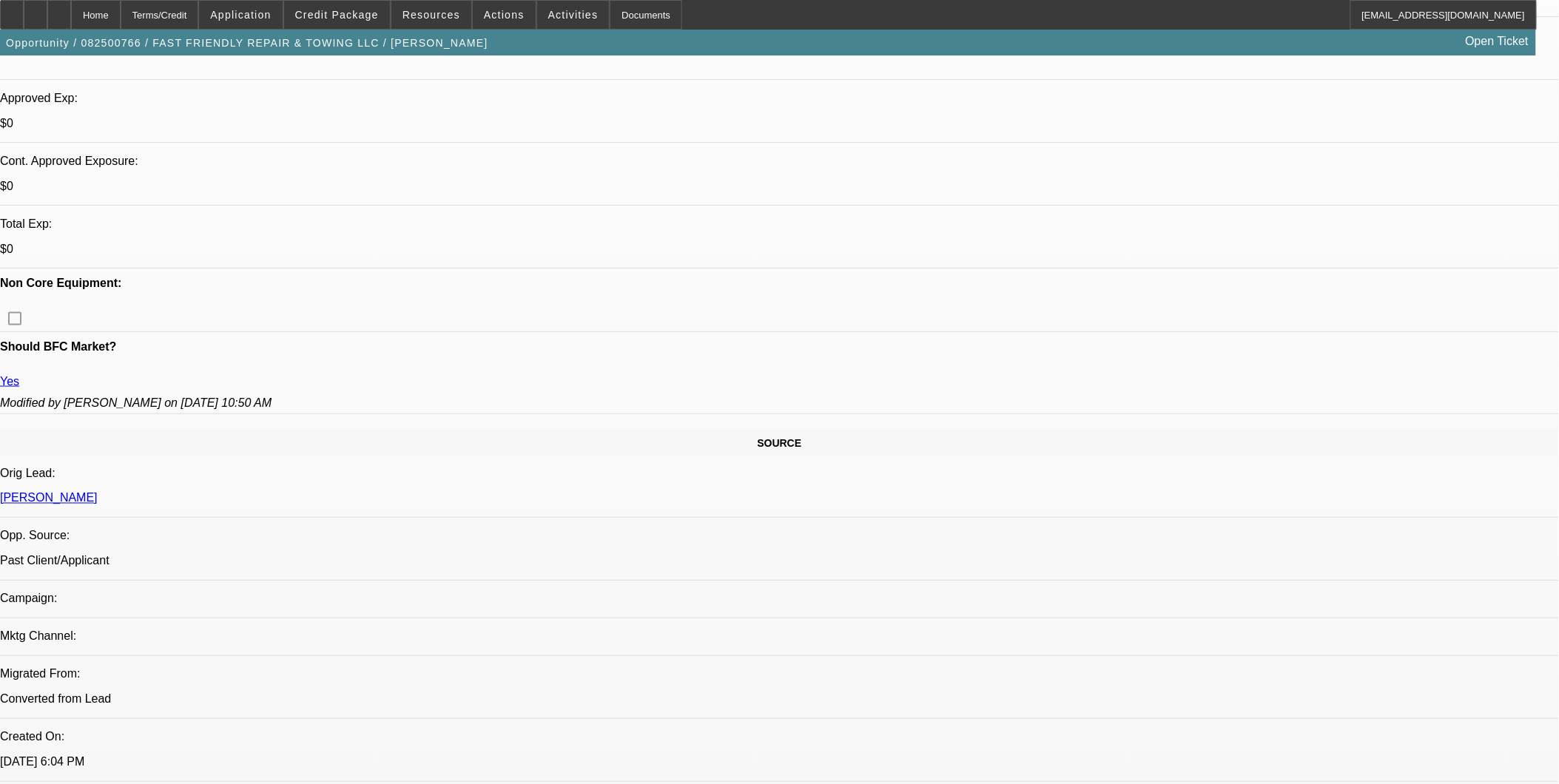
scroll to position [492, 0]
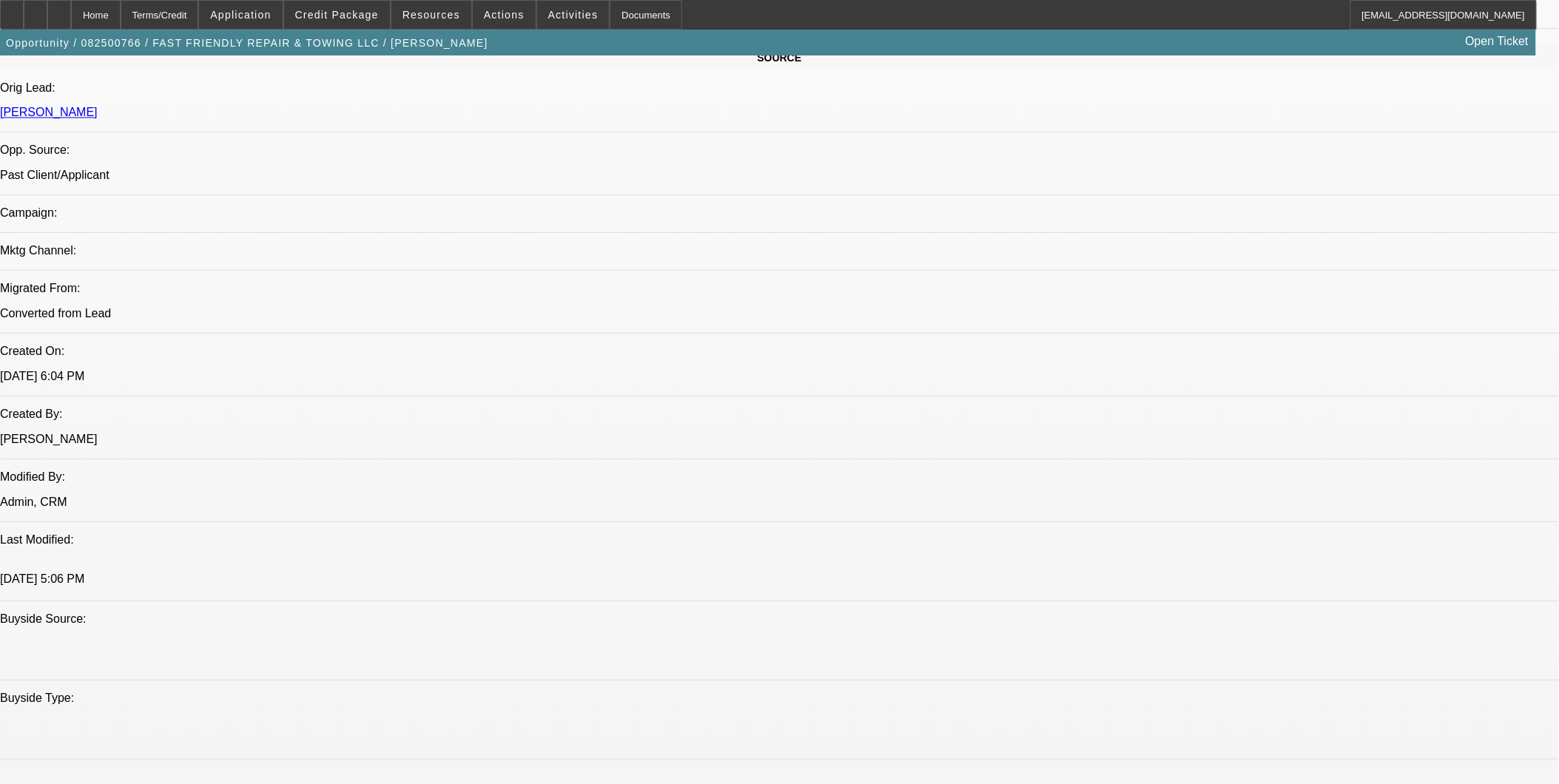
scroll to position [986, 0]
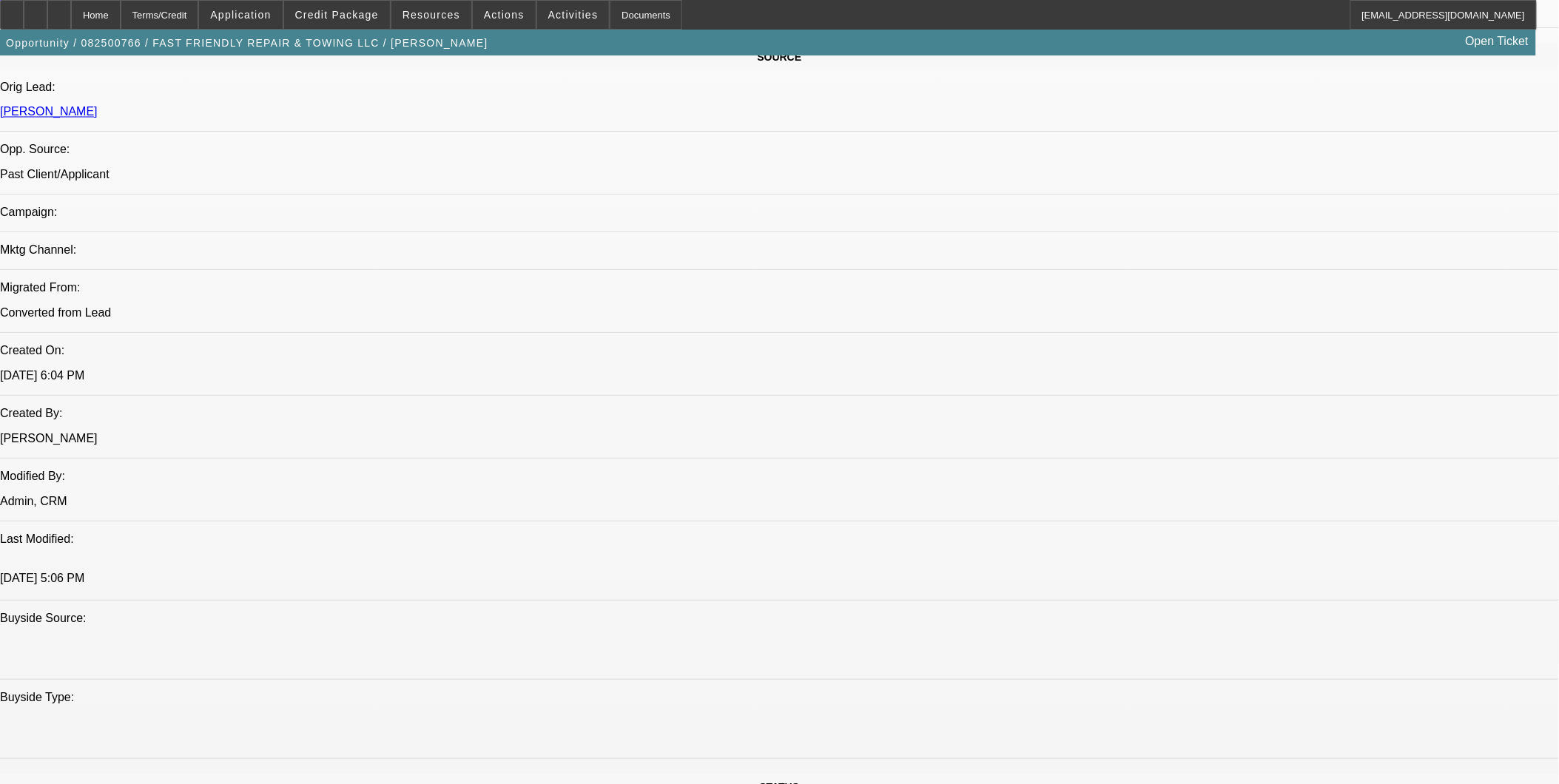
scroll to position [904, 0]
click at [358, 25] on span at bounding box center [337, 14] width 106 height 36
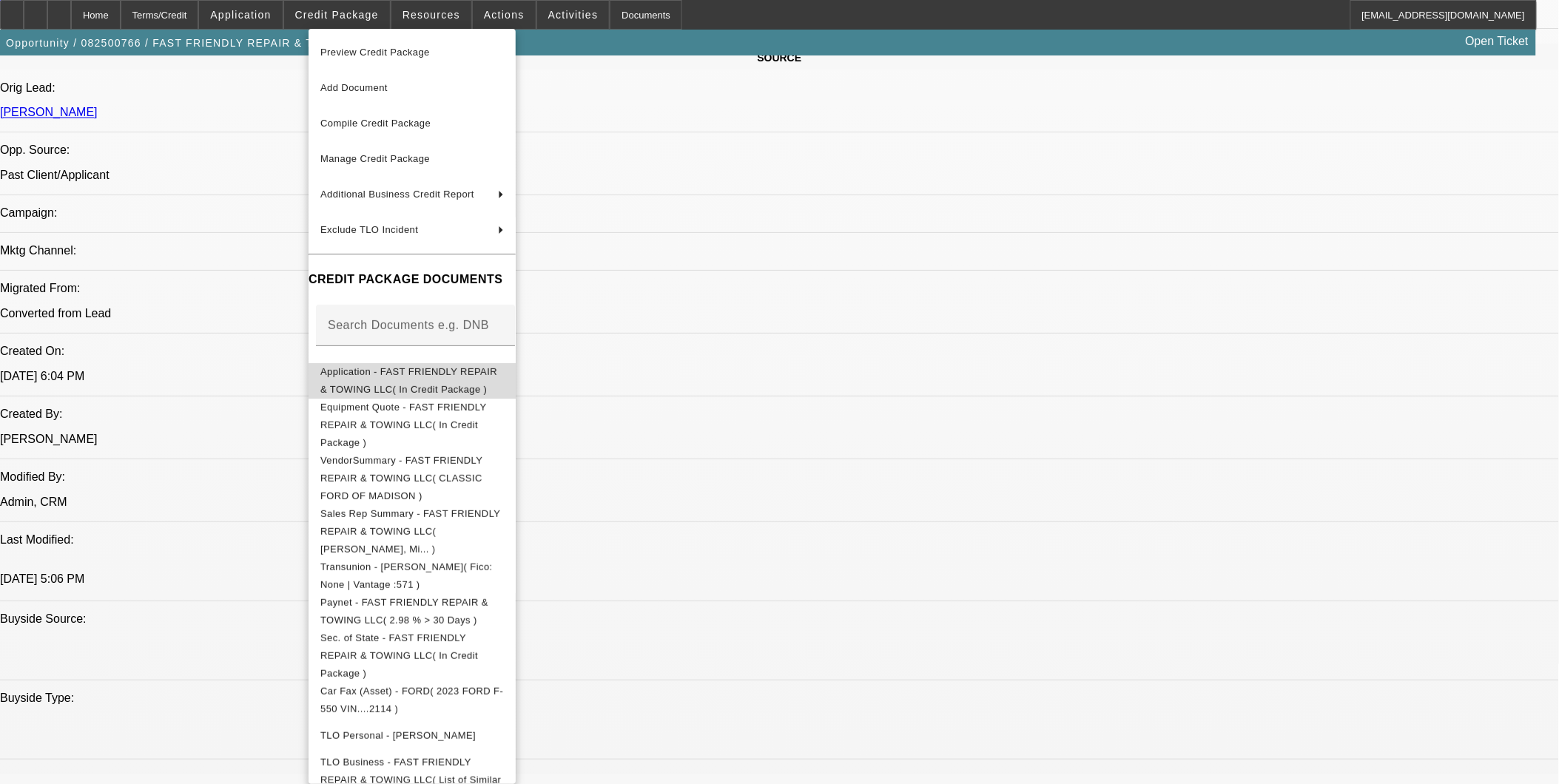
click at [422, 366] on span "Application - FAST FRIENDLY REPAIR & TOWING LLC( In Credit Package )" at bounding box center [412, 380] width 184 height 36
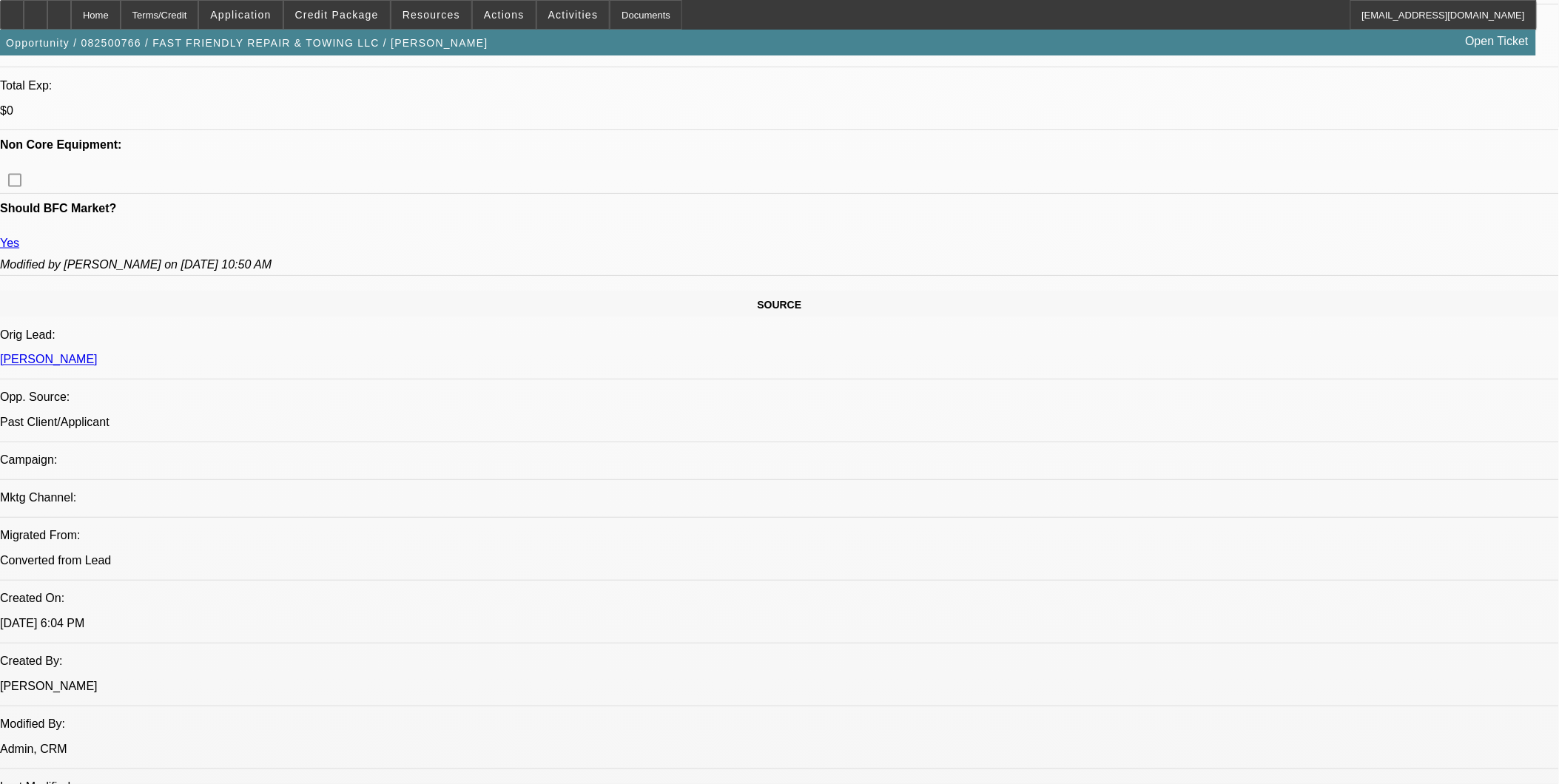
scroll to position [575, 0]
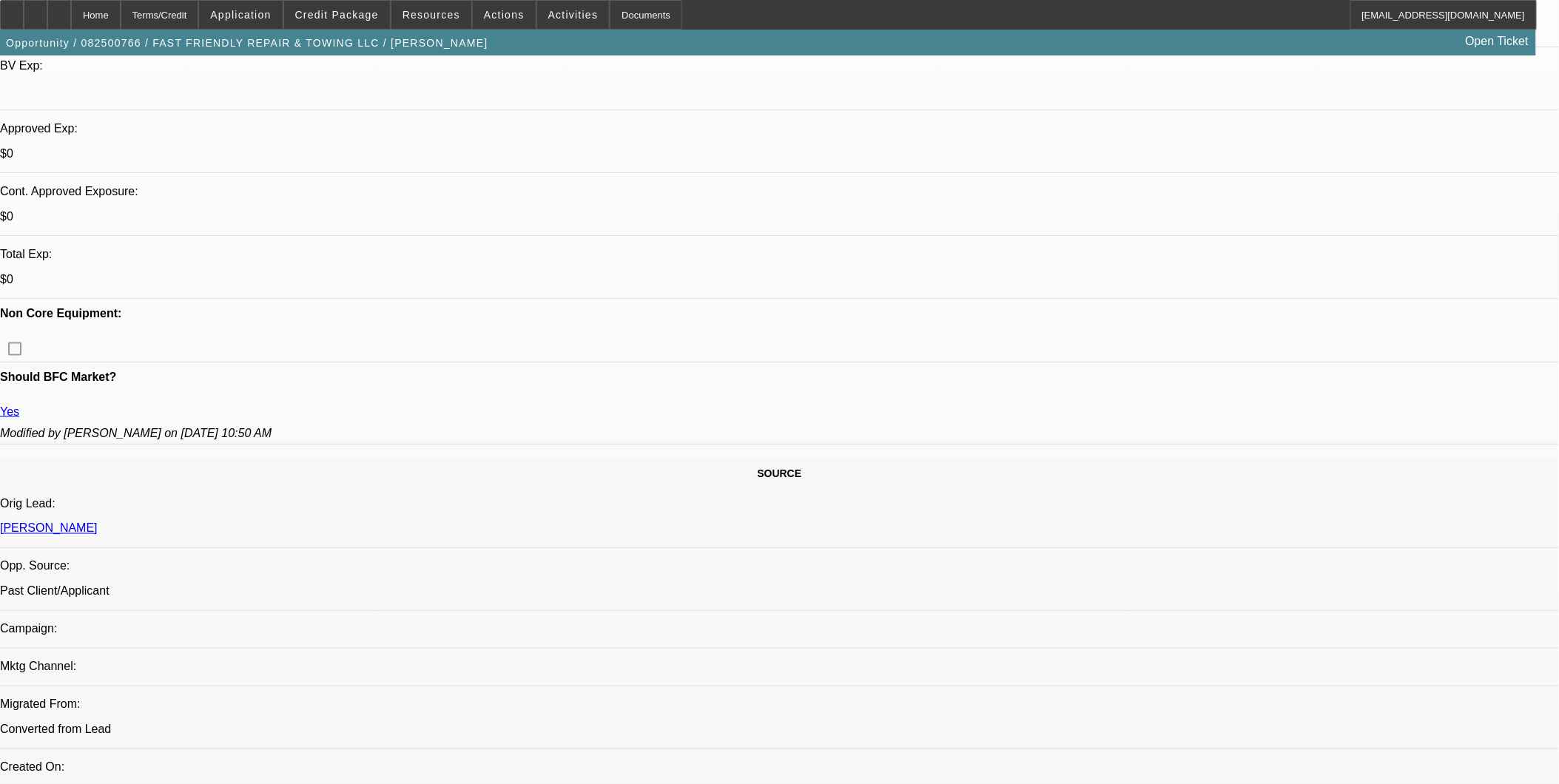
scroll to position [411, 0]
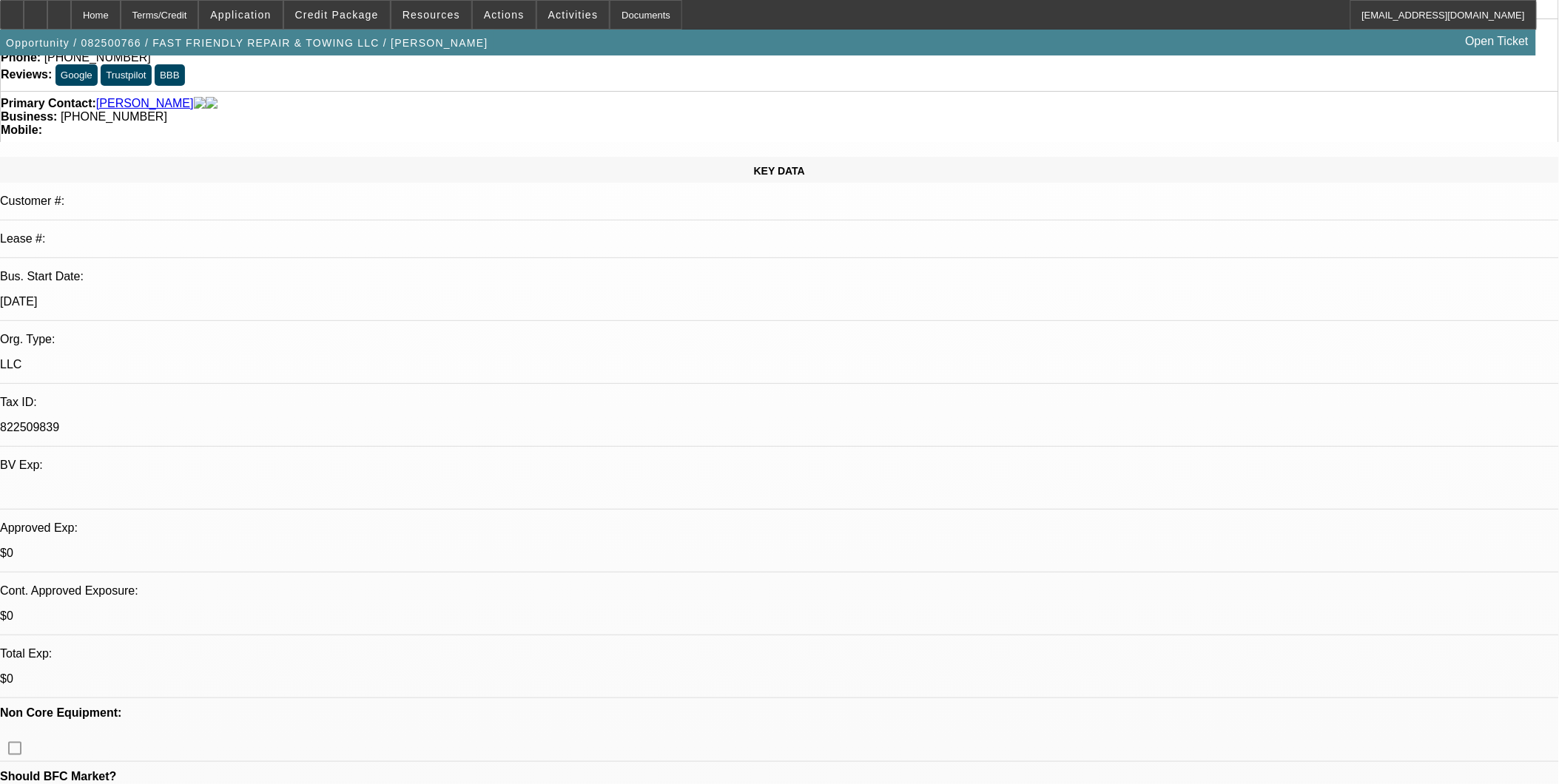
scroll to position [246, 0]
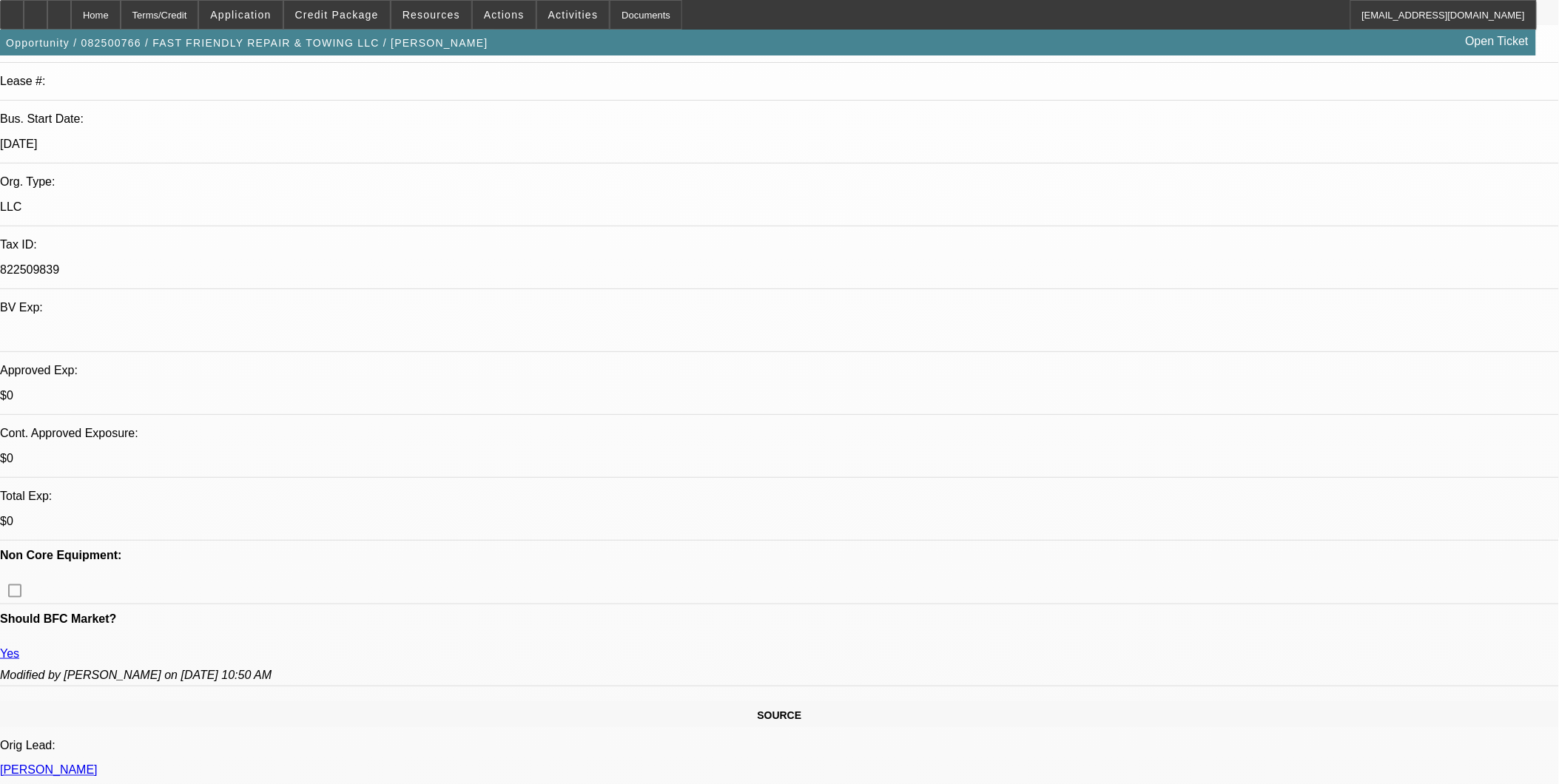
drag, startPoint x: 724, startPoint y: 178, endPoint x: 434, endPoint y: 13, distance: 333.7
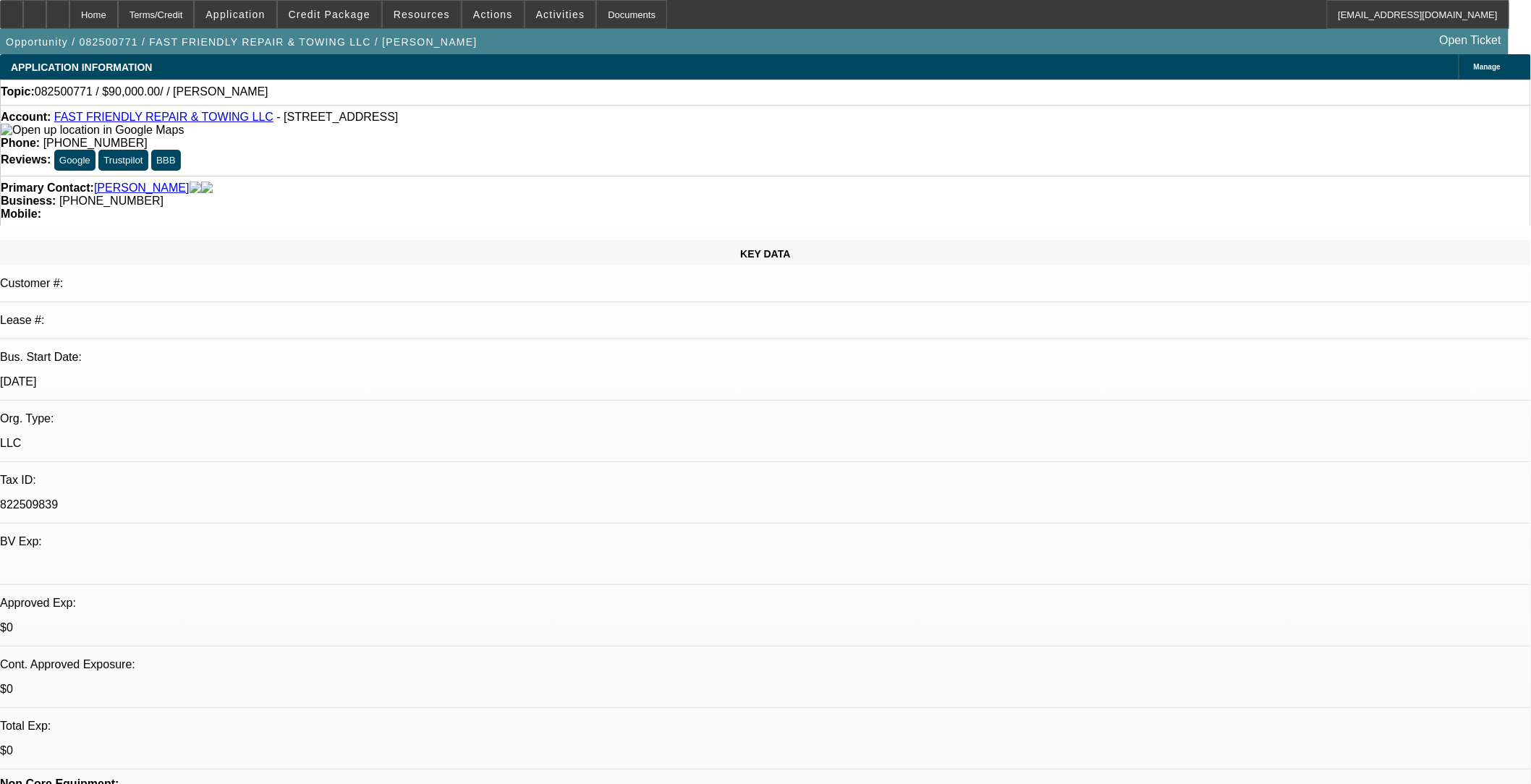
select select "0"
select select "2"
select select "0.1"
select select "4"
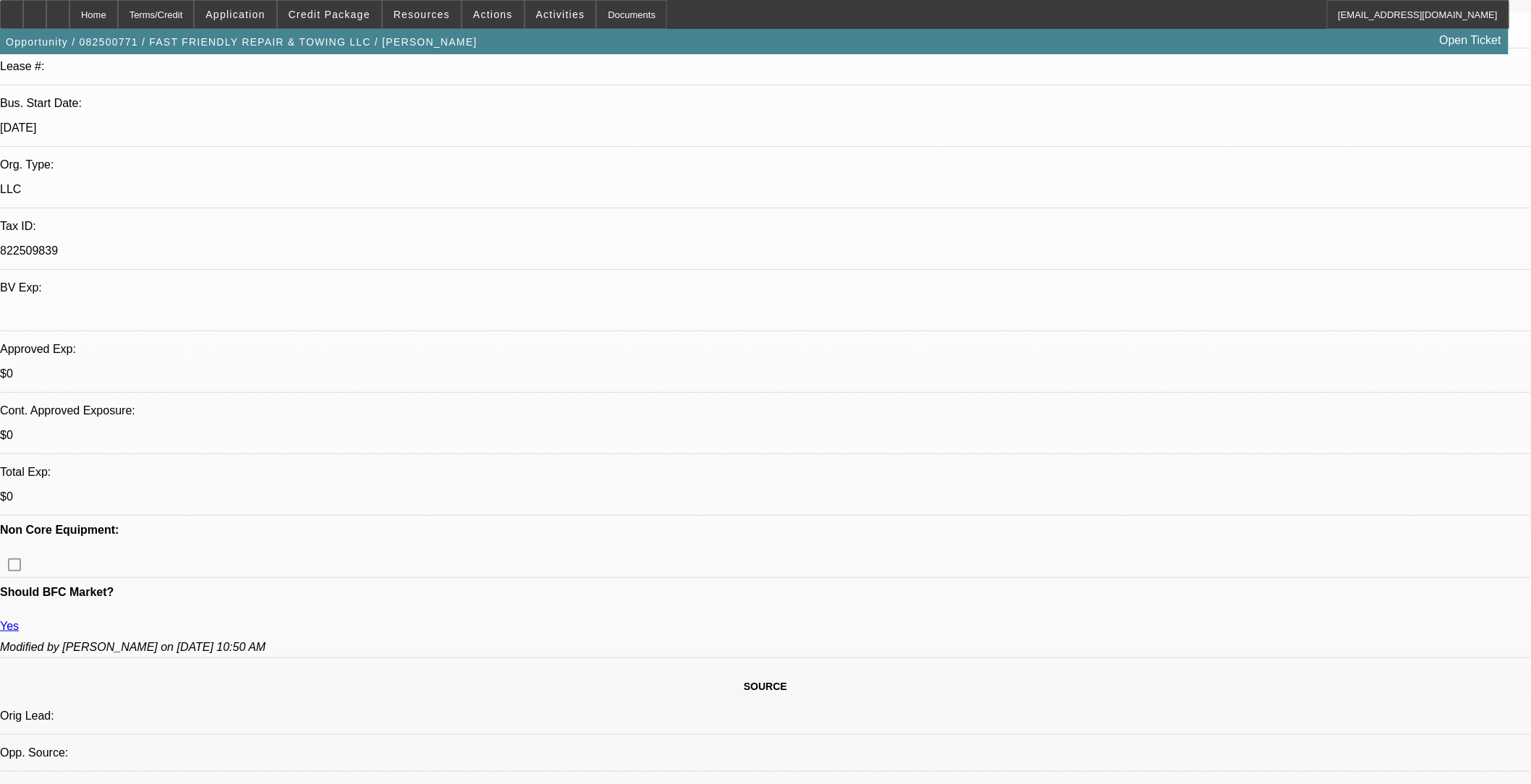
scroll to position [241, 0]
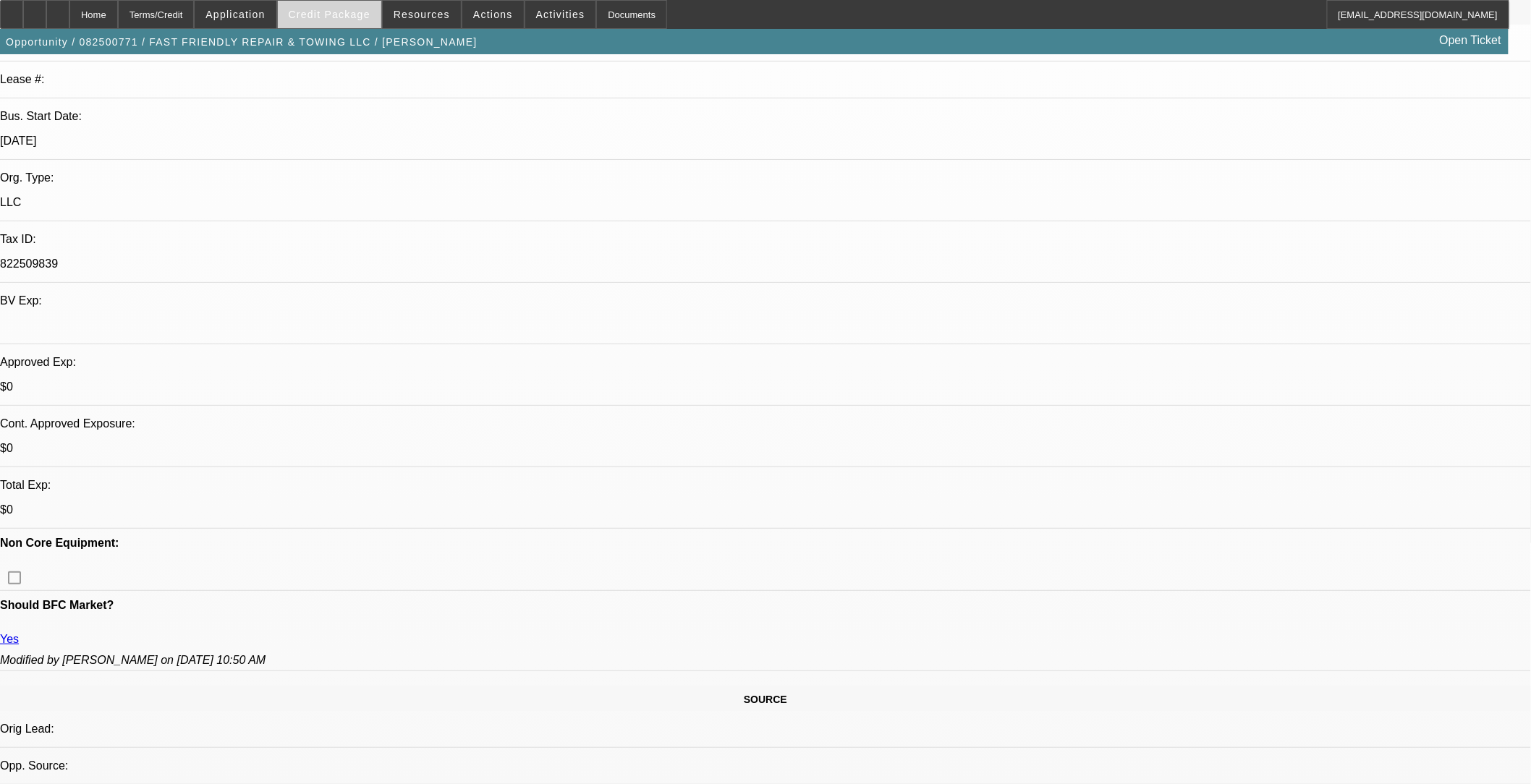
click at [344, 18] on span "Credit Package" at bounding box center [330, 14] width 82 height 12
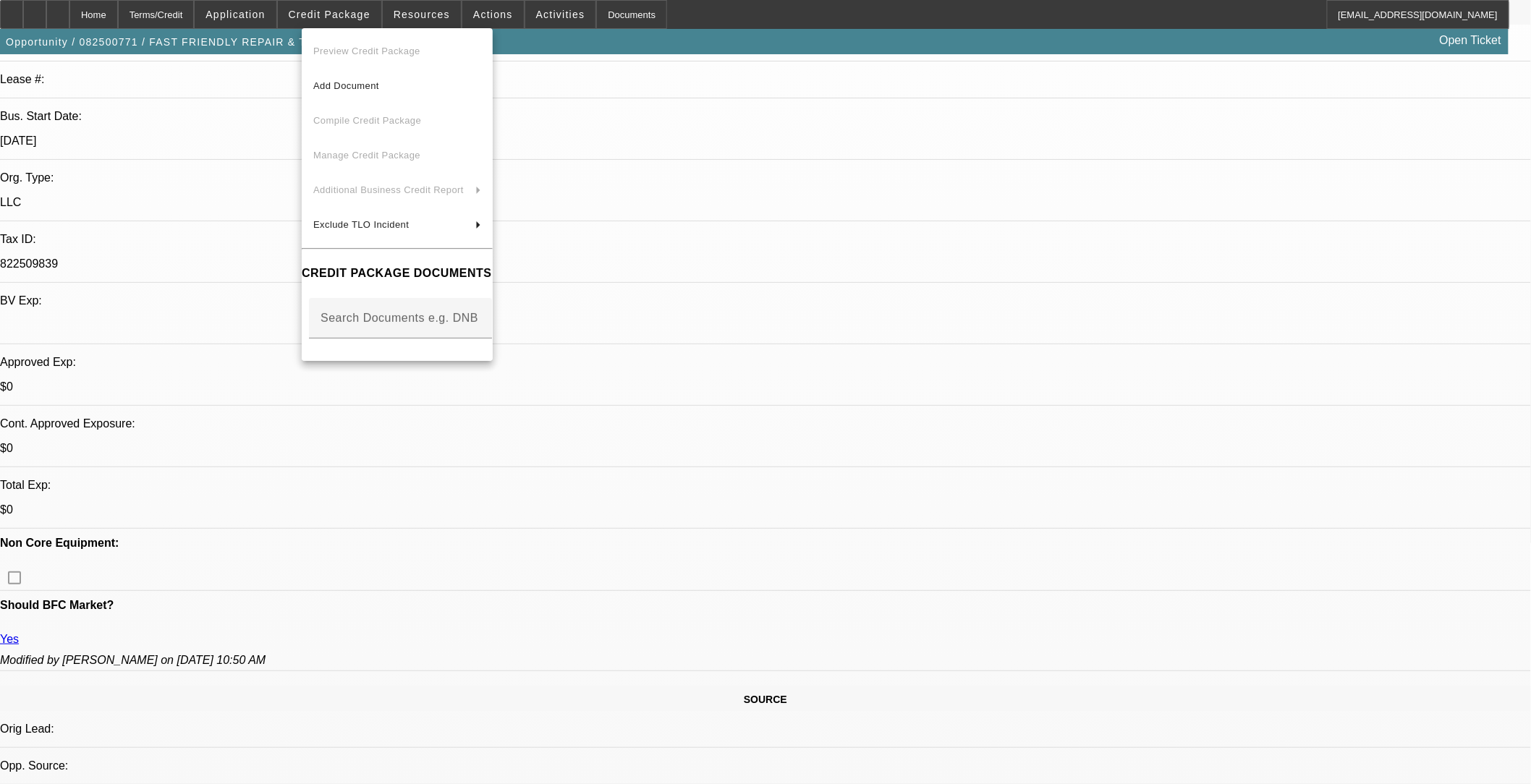
click at [350, 16] on div at bounding box center [766, 392] width 1531 height 784
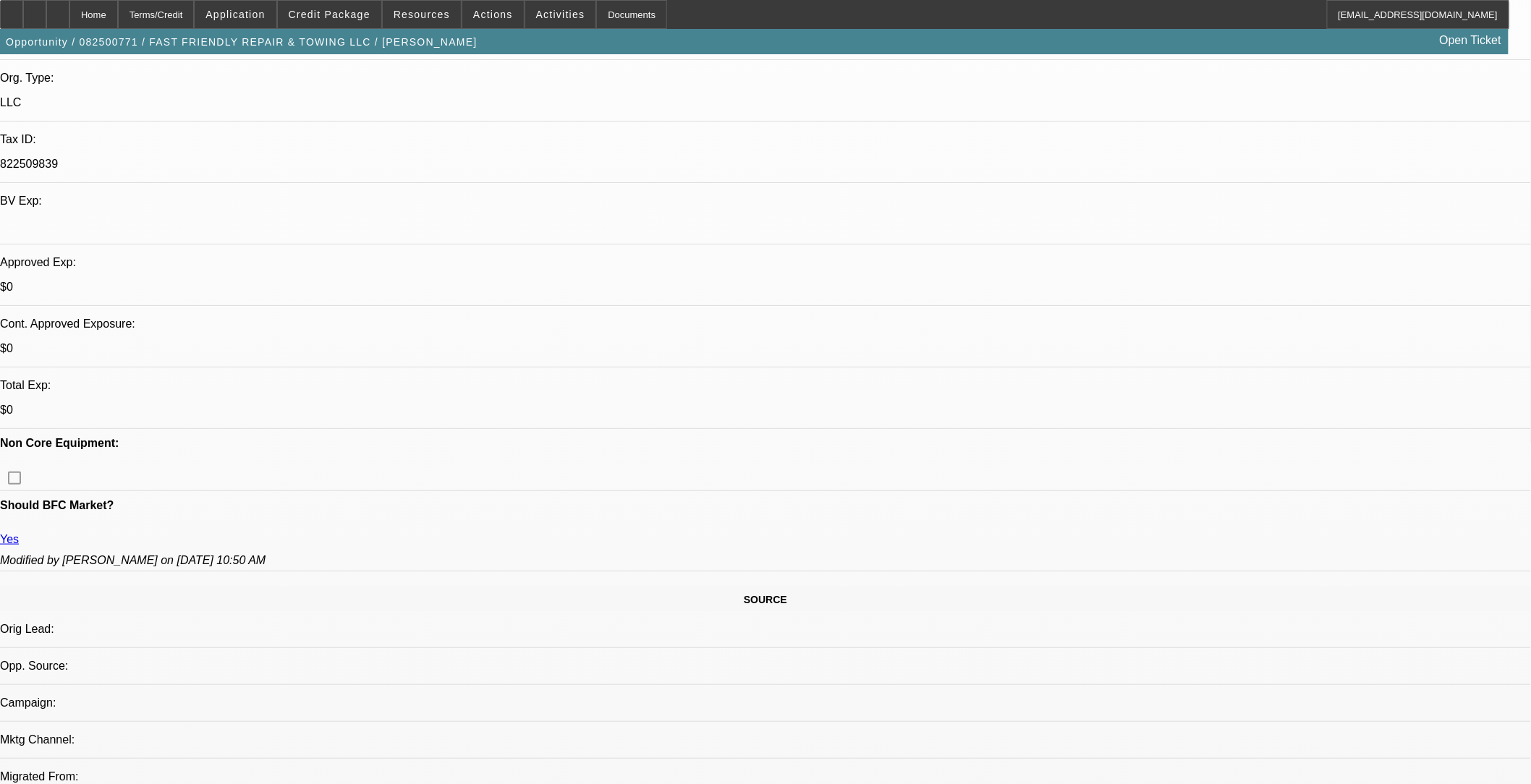
scroll to position [402, 0]
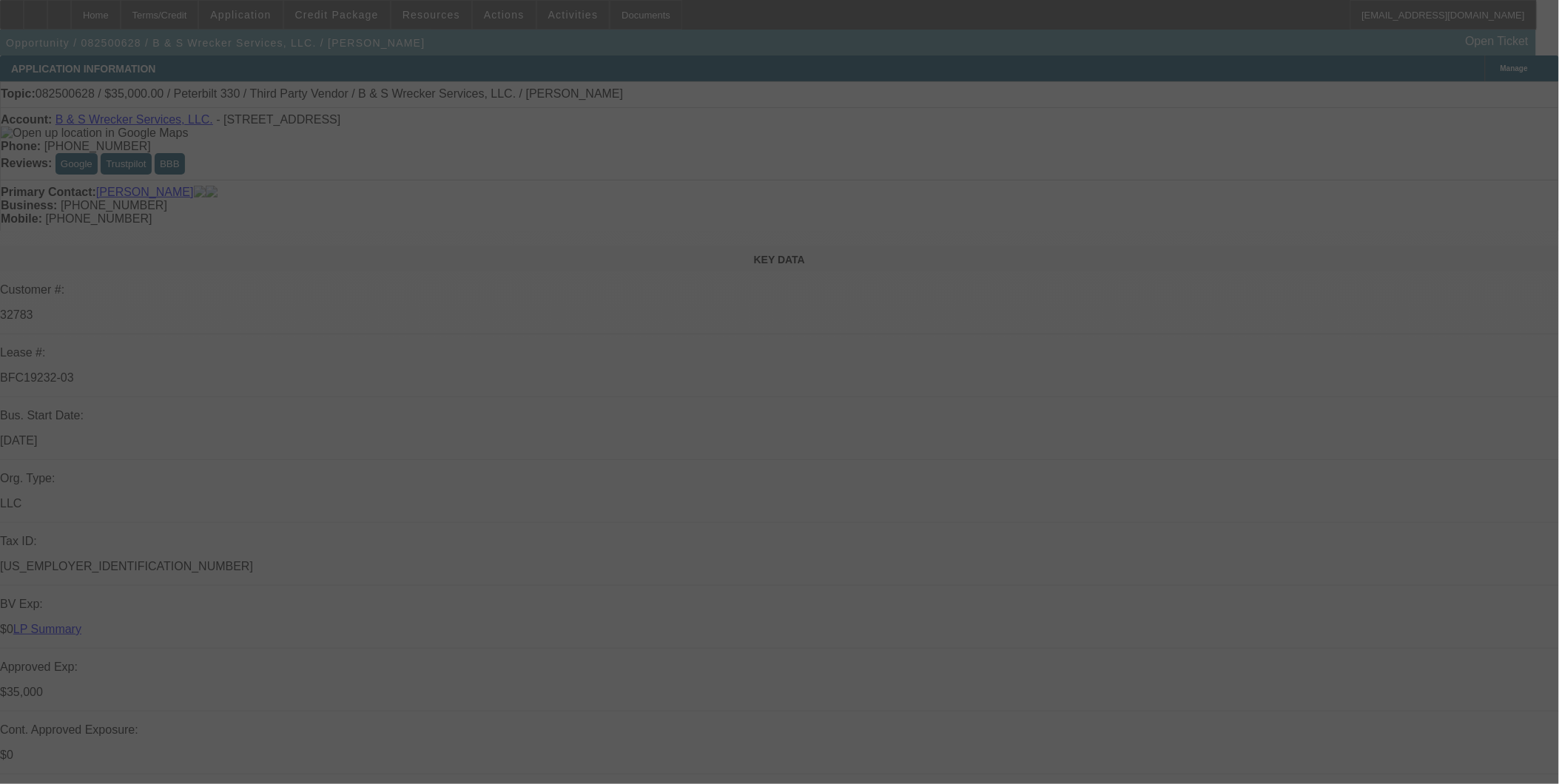
select select "0"
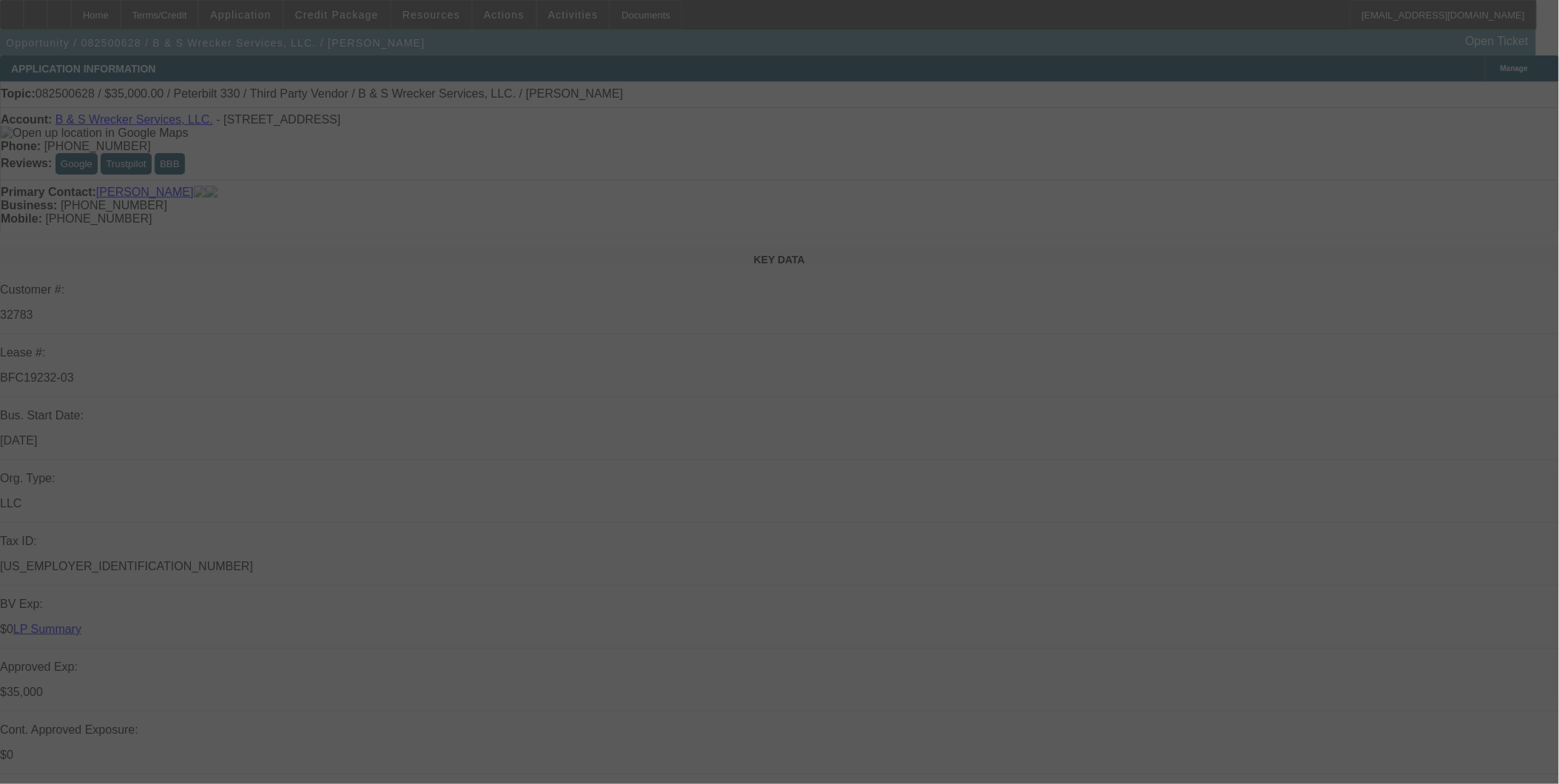
select select "0"
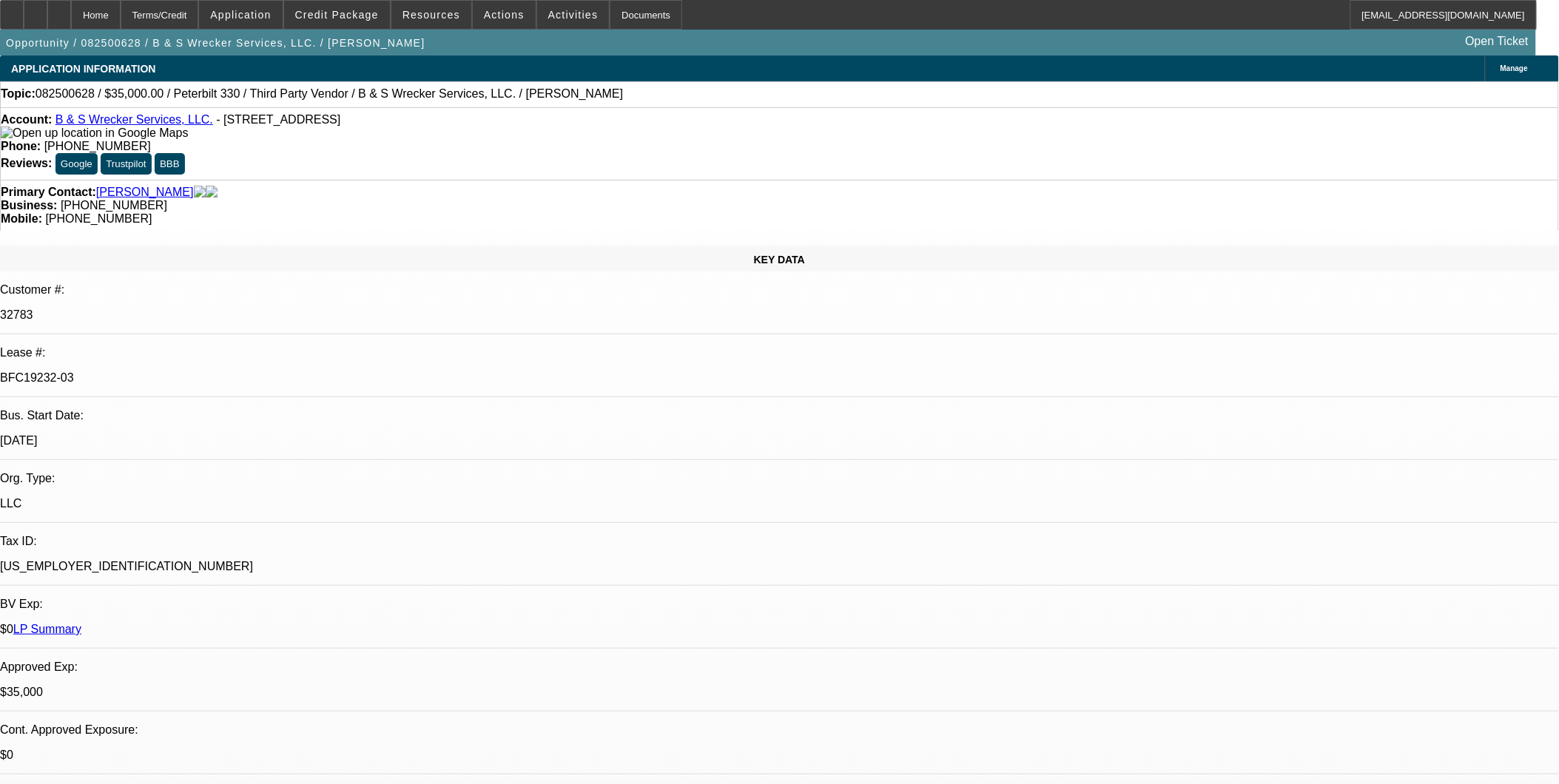
select select "1"
select select "6"
select select "1"
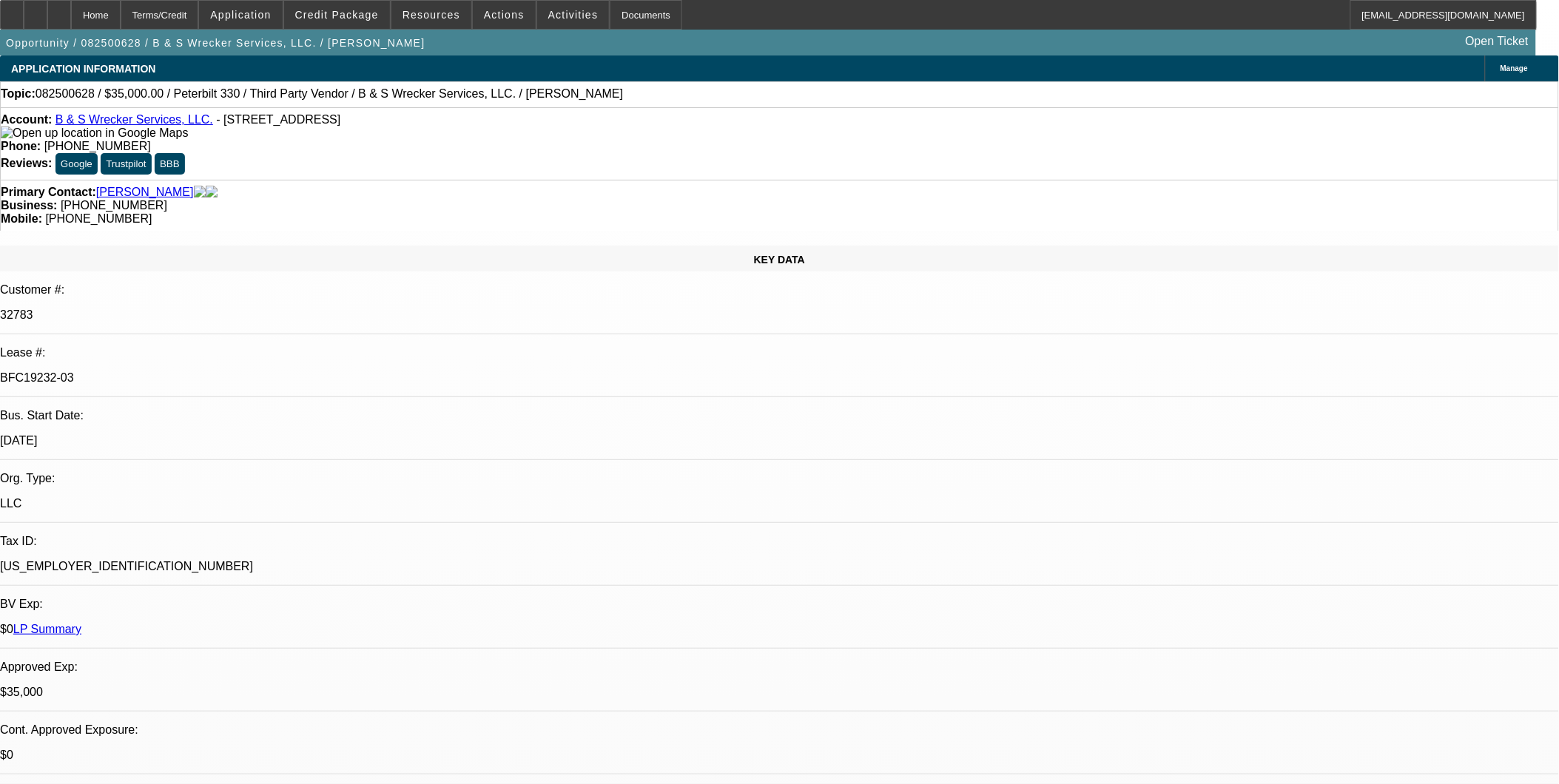
select select "6"
select select "1"
select select "6"
